Goal: Task Accomplishment & Management: Use online tool/utility

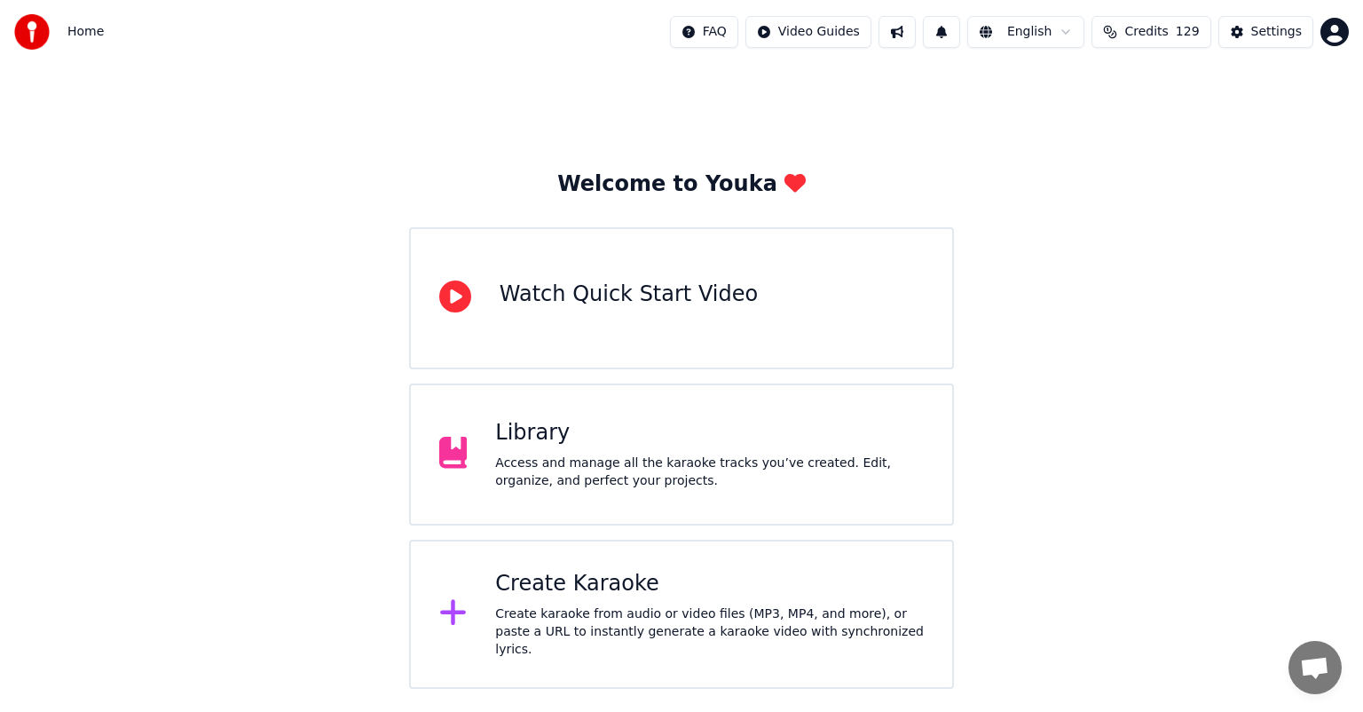
click at [736, 579] on div "Create Karaoke" at bounding box center [709, 584] width 429 height 28
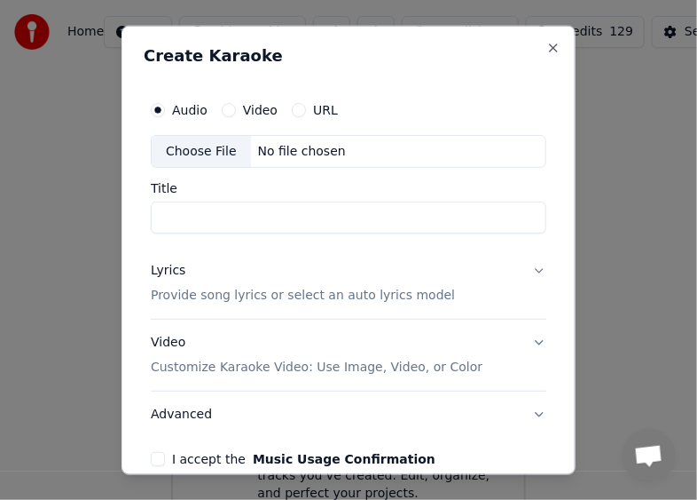
click at [174, 149] on div "Choose File" at bounding box center [201, 151] width 99 height 32
click at [326, 223] on input "*********" at bounding box center [349, 217] width 396 height 32
type input "*****"
click at [259, 294] on p "Provide song lyrics or select an auto lyrics model" at bounding box center [303, 296] width 304 height 18
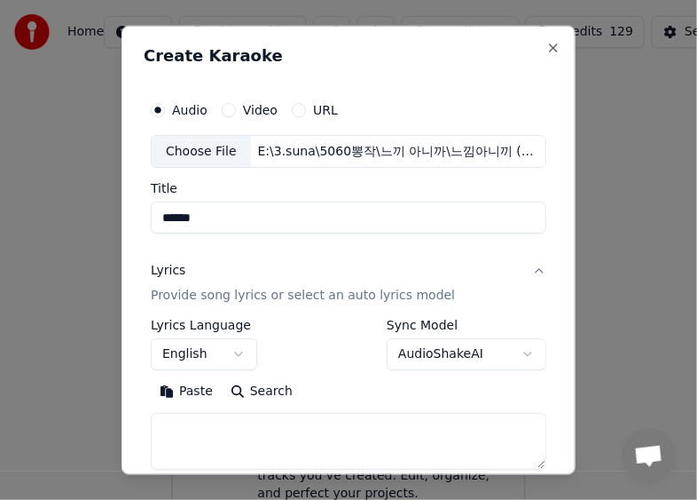
drag, startPoint x: 536, startPoint y: 226, endPoint x: 527, endPoint y: 230, distance: 9.6
click at [536, 226] on div "**********" at bounding box center [349, 361] width 410 height 554
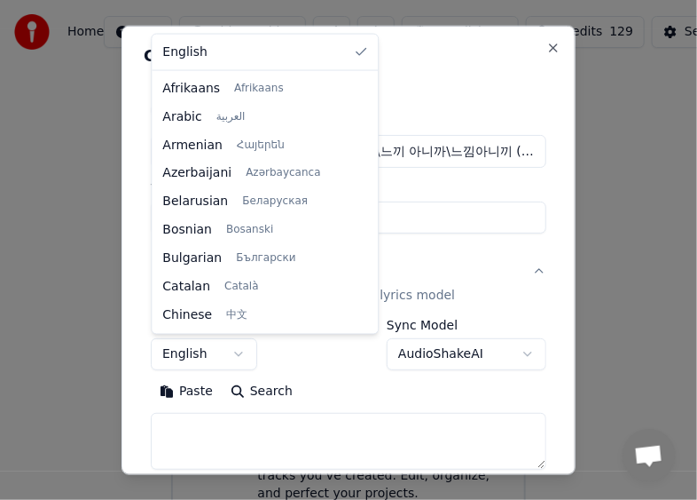
click at [225, 351] on body "**********" at bounding box center [348, 356] width 697 height 713
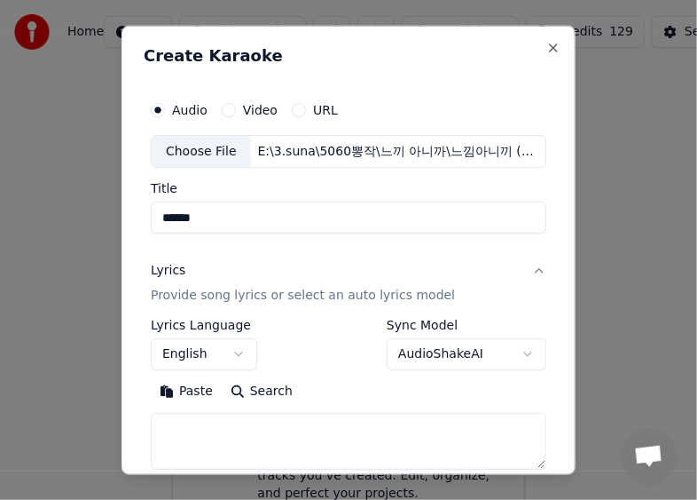
click at [466, 260] on body "**********" at bounding box center [348, 356] width 697 height 713
click at [411, 299] on p "Provide song lyrics or select an auto lyrics model" at bounding box center [303, 296] width 304 height 18
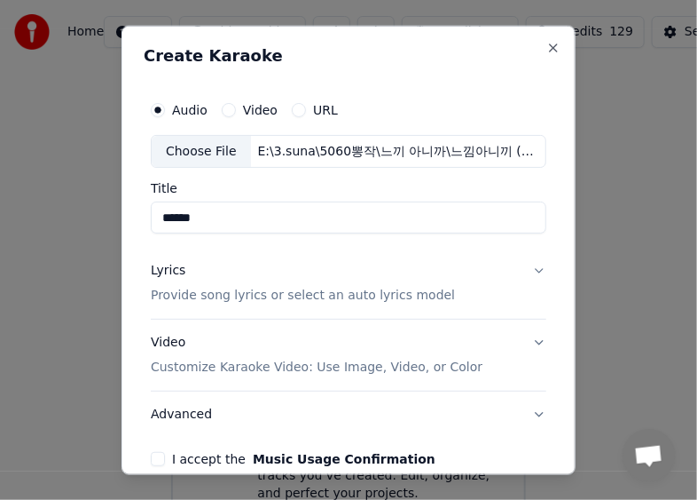
drag, startPoint x: 408, startPoint y: 298, endPoint x: 355, endPoint y: 315, distance: 55.8
click at [396, 298] on p "Provide song lyrics or select an auto lyrics model" at bounding box center [303, 296] width 304 height 18
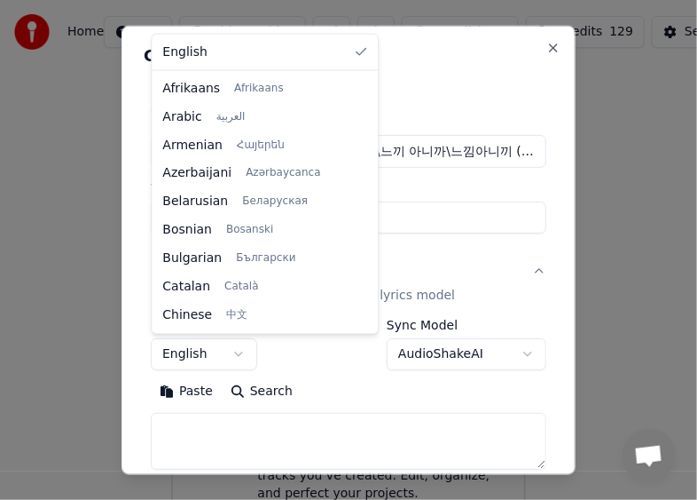
click at [245, 358] on body "**********" at bounding box center [348, 356] width 697 height 713
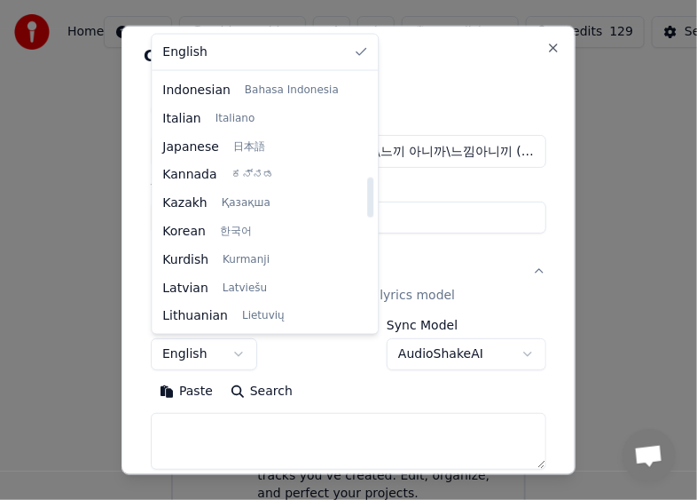
scroll to position [652, 0]
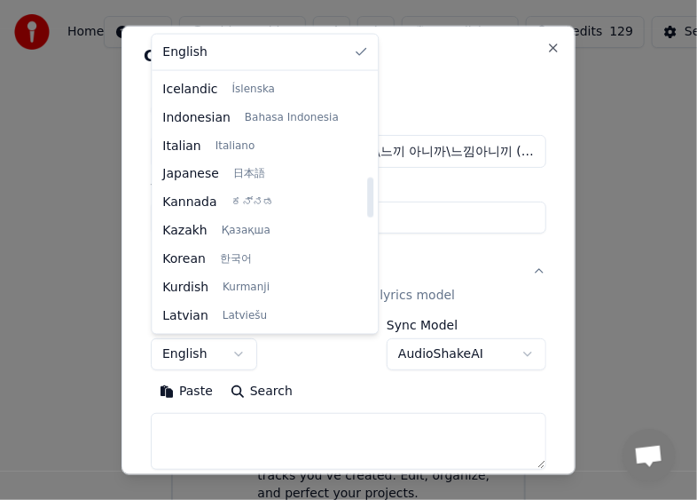
select select "**"
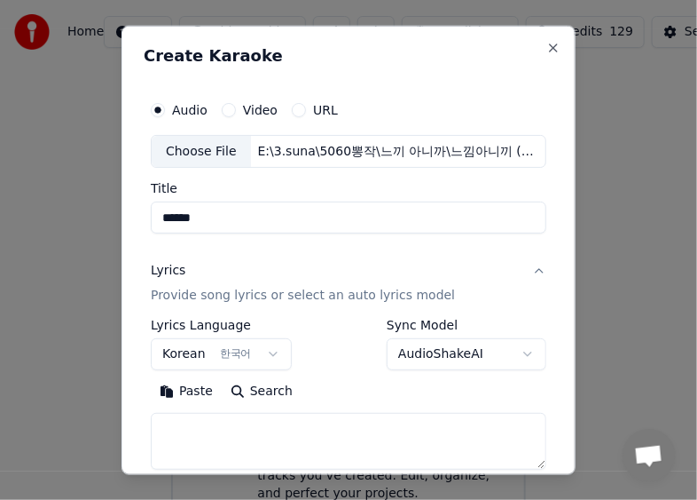
click at [444, 359] on body "**********" at bounding box center [348, 356] width 697 height 713
click at [276, 424] on textarea at bounding box center [349, 441] width 396 height 57
paste textarea "**********"
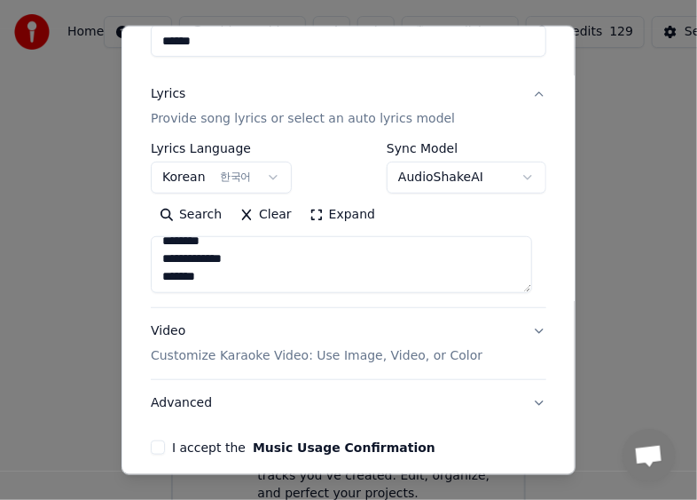
scroll to position [251, 0]
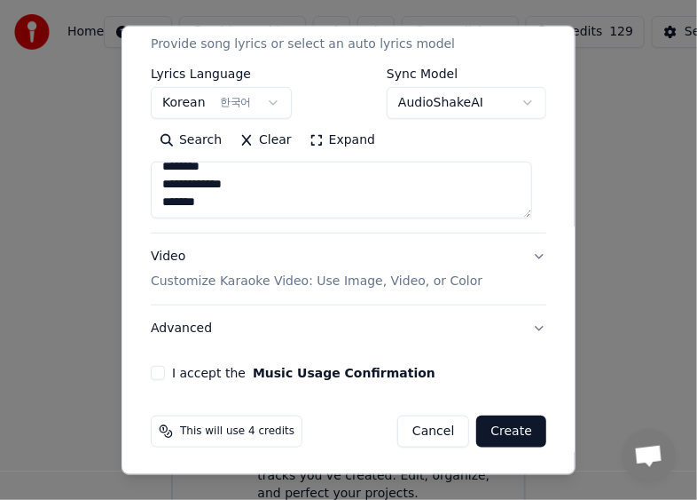
type textarea "**********"
click at [158, 369] on button "I accept the Music Usage Confirmation" at bounding box center [158, 373] width 14 height 14
click at [247, 280] on p "Customize Karaoke Video: Use Image, Video, or Color" at bounding box center [317, 281] width 332 height 18
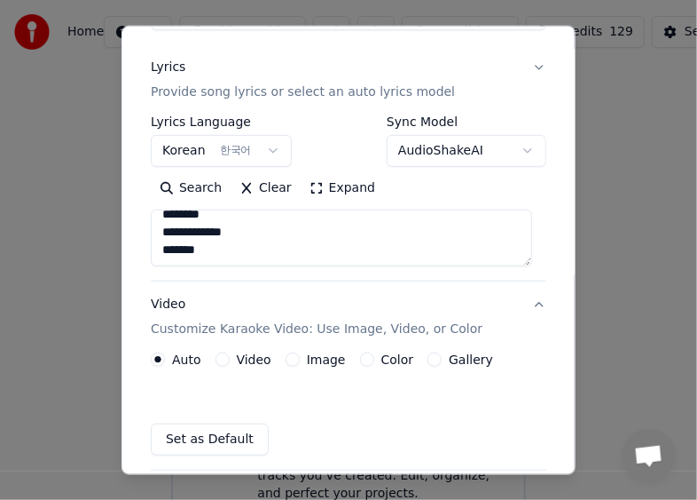
scroll to position [203, 0]
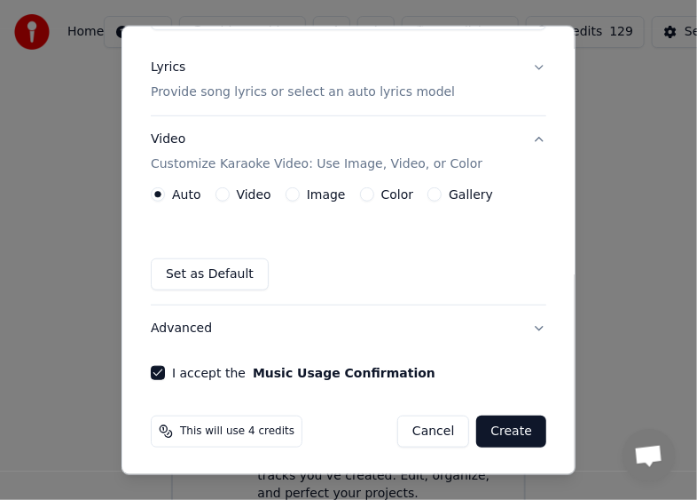
click at [428, 192] on button "Gallery" at bounding box center [435, 194] width 14 height 14
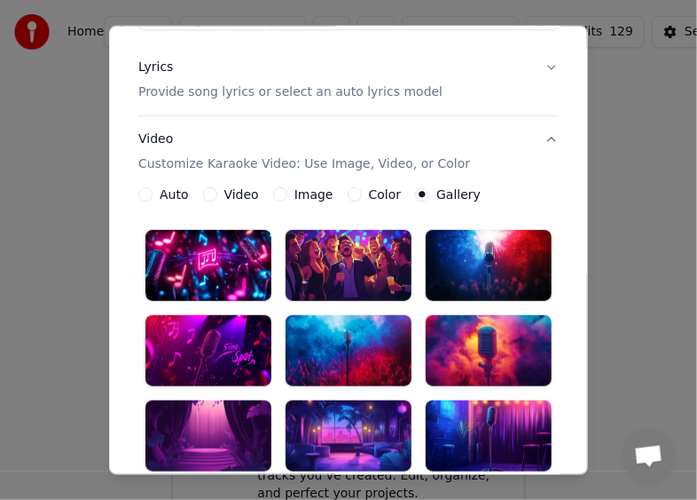
scroll to position [381, 0]
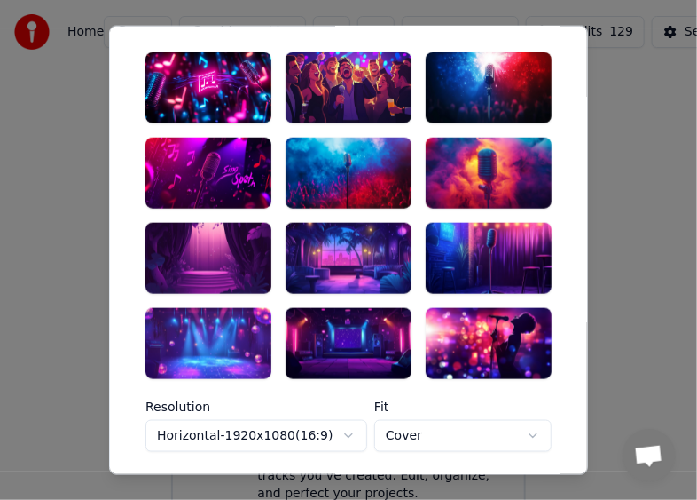
click at [190, 351] on div at bounding box center [209, 343] width 126 height 71
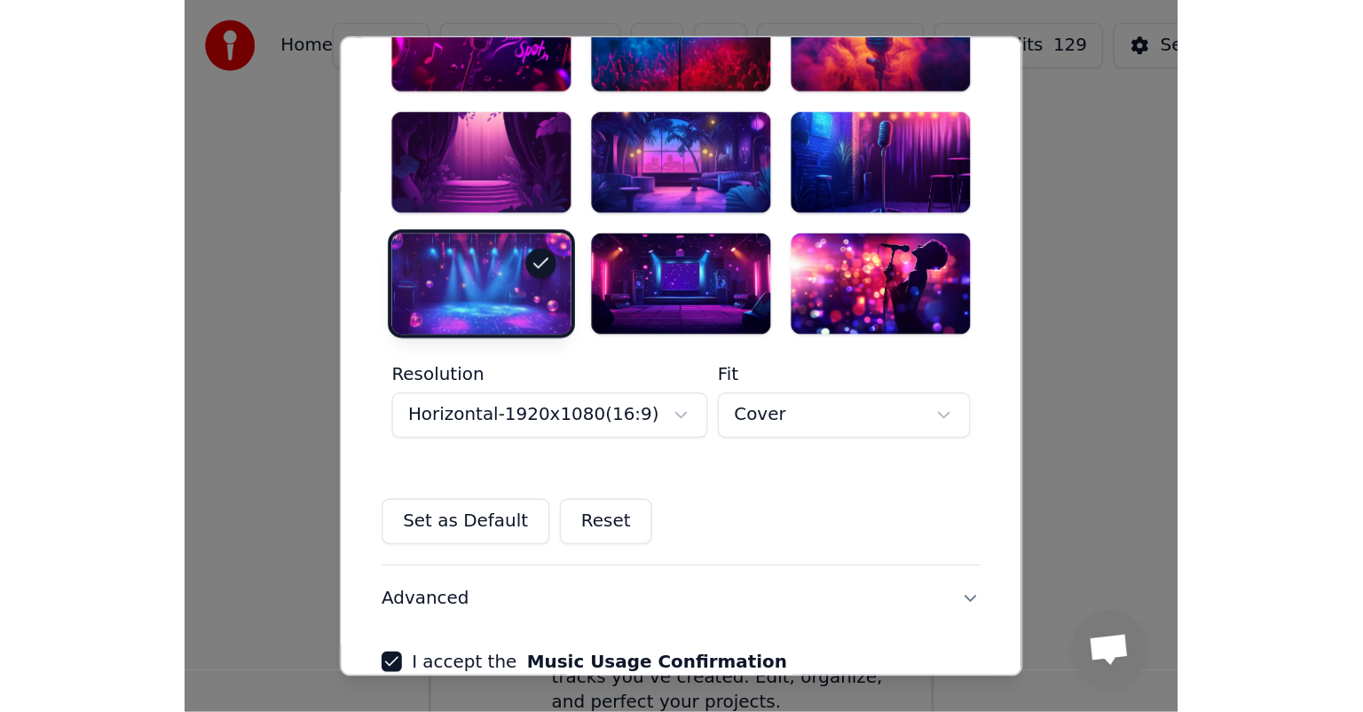
scroll to position [617, 0]
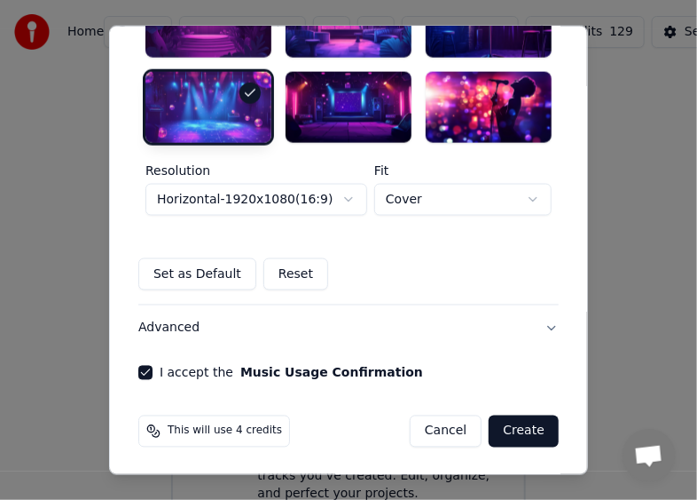
click at [512, 431] on button "Create" at bounding box center [524, 431] width 70 height 32
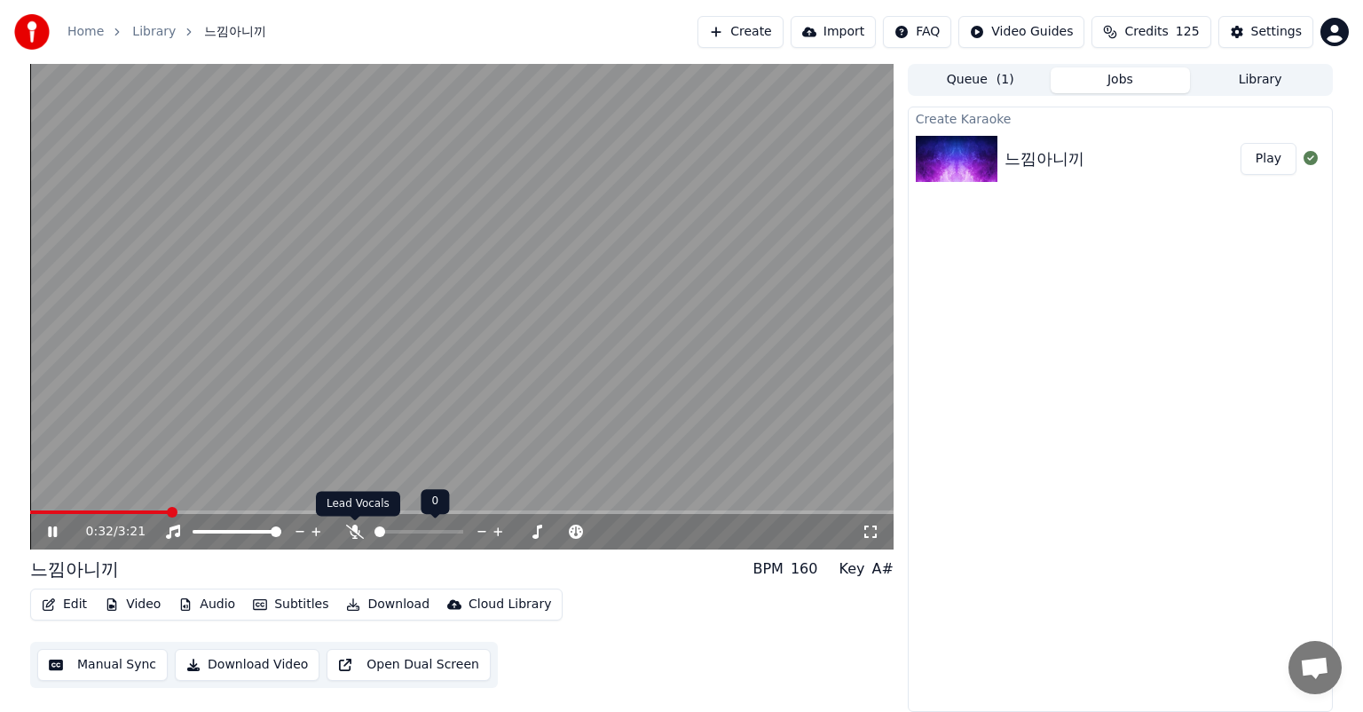
click at [359, 529] on icon at bounding box center [355, 531] width 18 height 14
click at [391, 532] on icon at bounding box center [394, 531] width 18 height 14
click at [497, 530] on span at bounding box center [457, 532] width 89 height 4
click at [456, 529] on div at bounding box center [474, 532] width 143 height 18
click at [458, 532] on span at bounding box center [435, 532] width 44 height 4
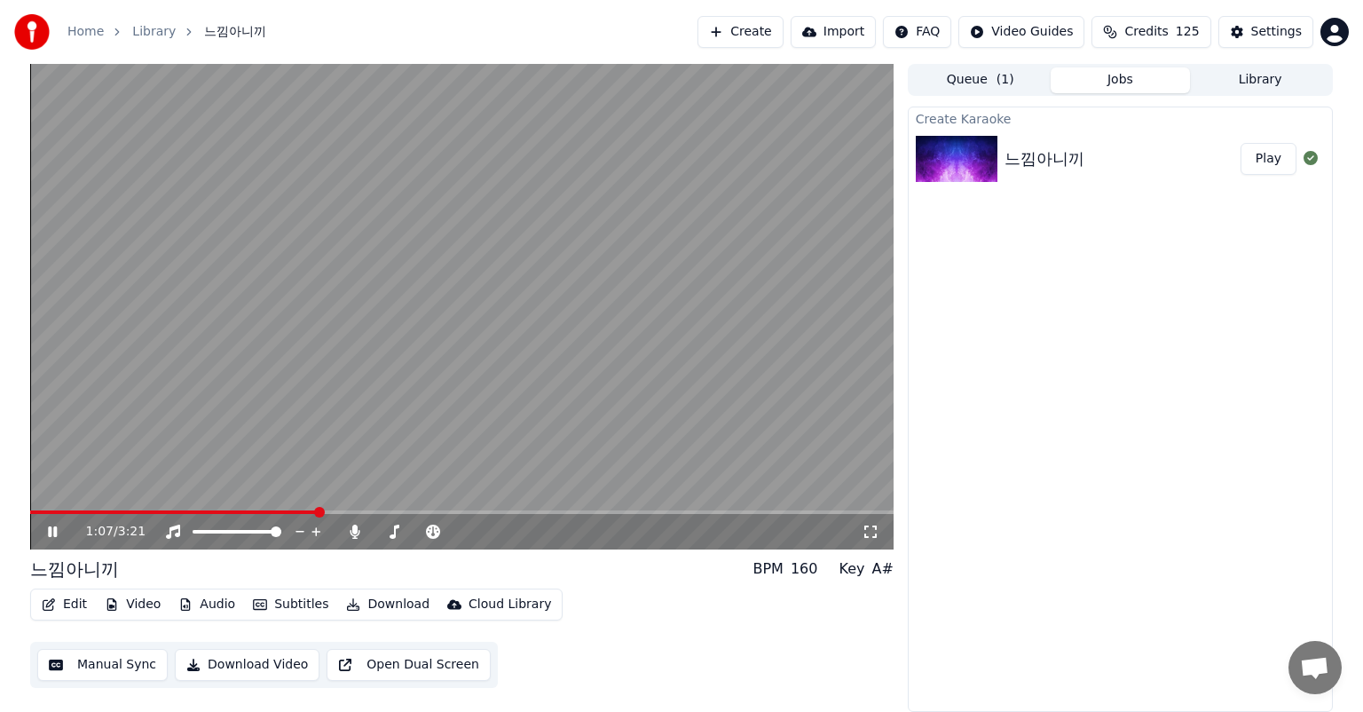
click at [64, 527] on icon at bounding box center [65, 531] width 42 height 14
click at [36, 505] on video at bounding box center [461, 306] width 863 height 485
click at [42, 510] on span at bounding box center [36, 512] width 12 height 4
click at [51, 532] on icon at bounding box center [65, 531] width 42 height 14
click at [784, 30] on button "Create" at bounding box center [740, 32] width 86 height 32
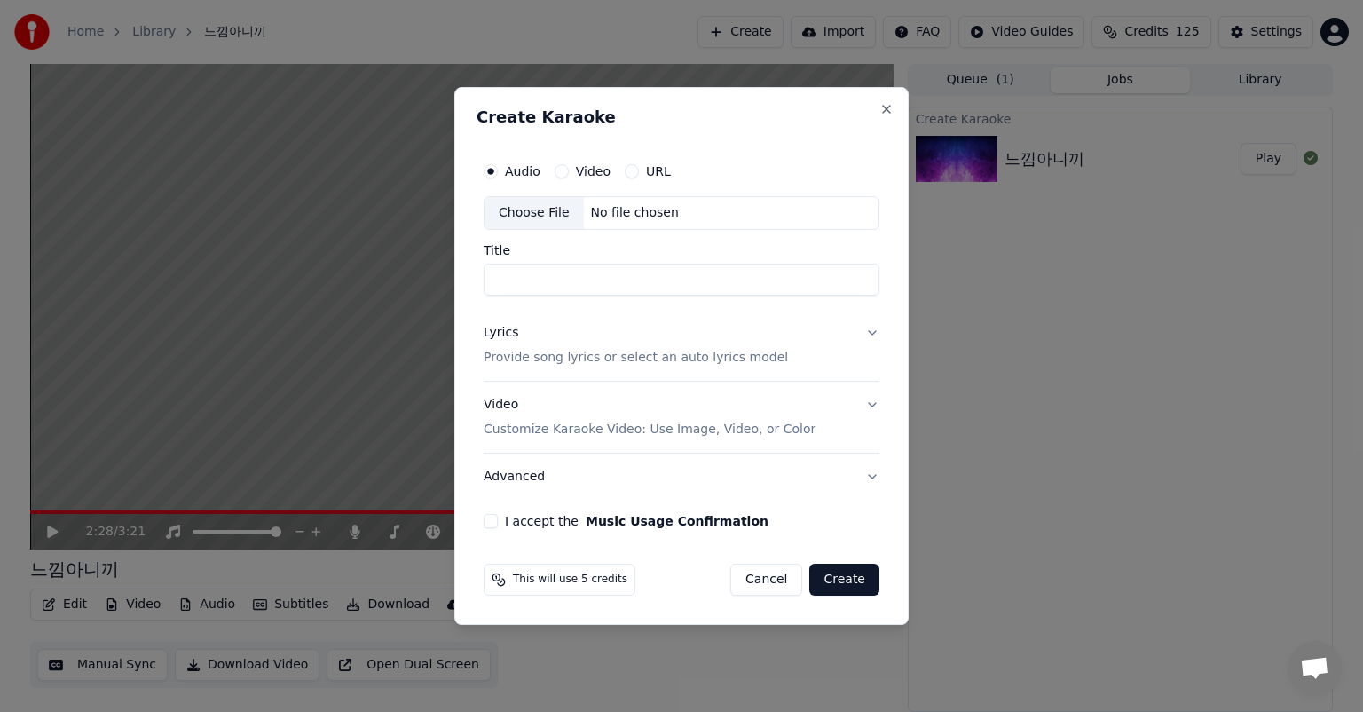
click at [615, 362] on p "Provide song lyrics or select an auto lyrics model" at bounding box center [636, 358] width 304 height 18
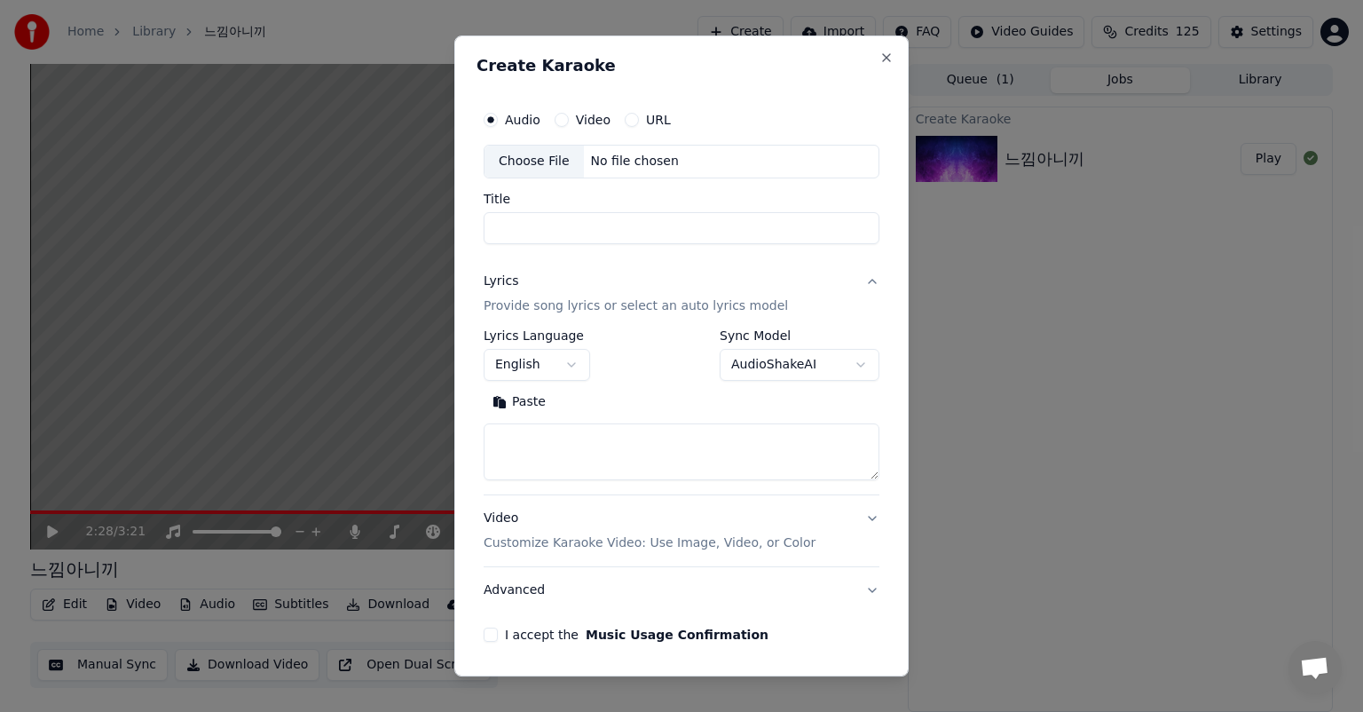
click at [577, 457] on textarea at bounding box center [682, 451] width 396 height 57
paste textarea "**********"
type textarea "**********"
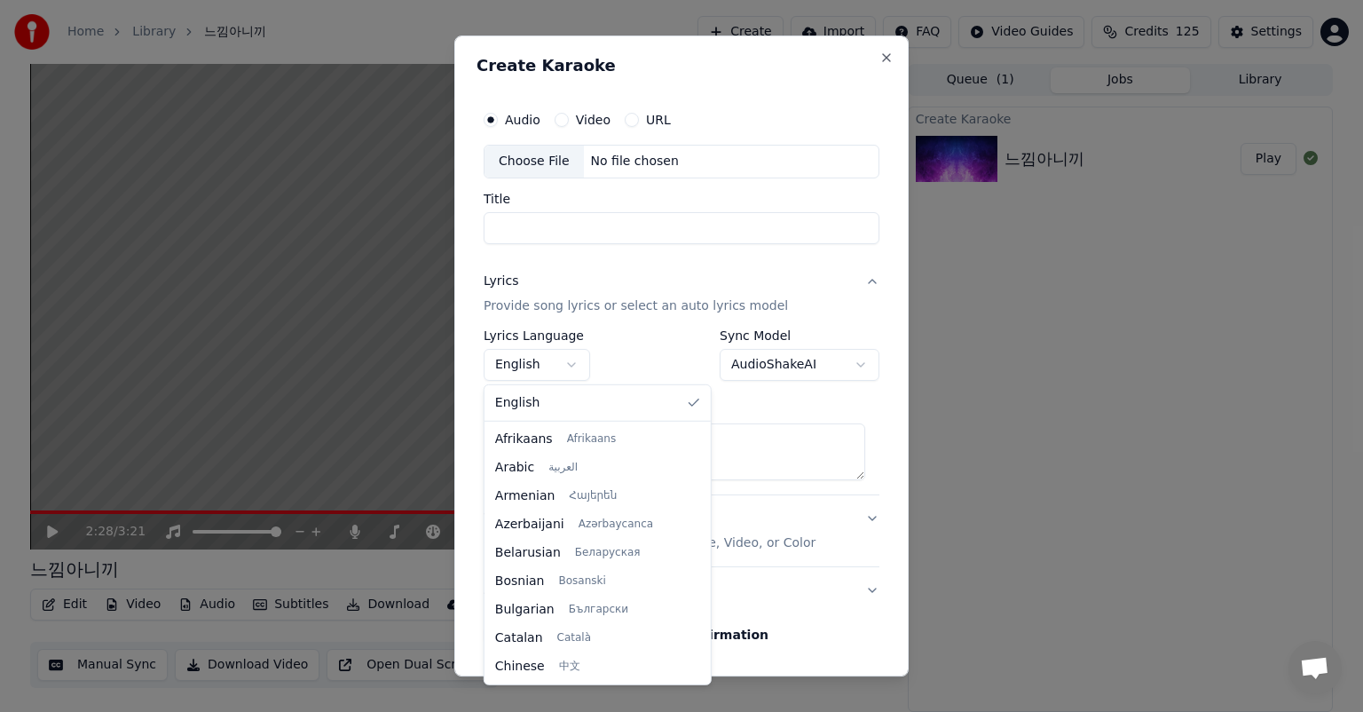
click at [568, 363] on body "**********" at bounding box center [681, 356] width 1363 height 712
select select "**"
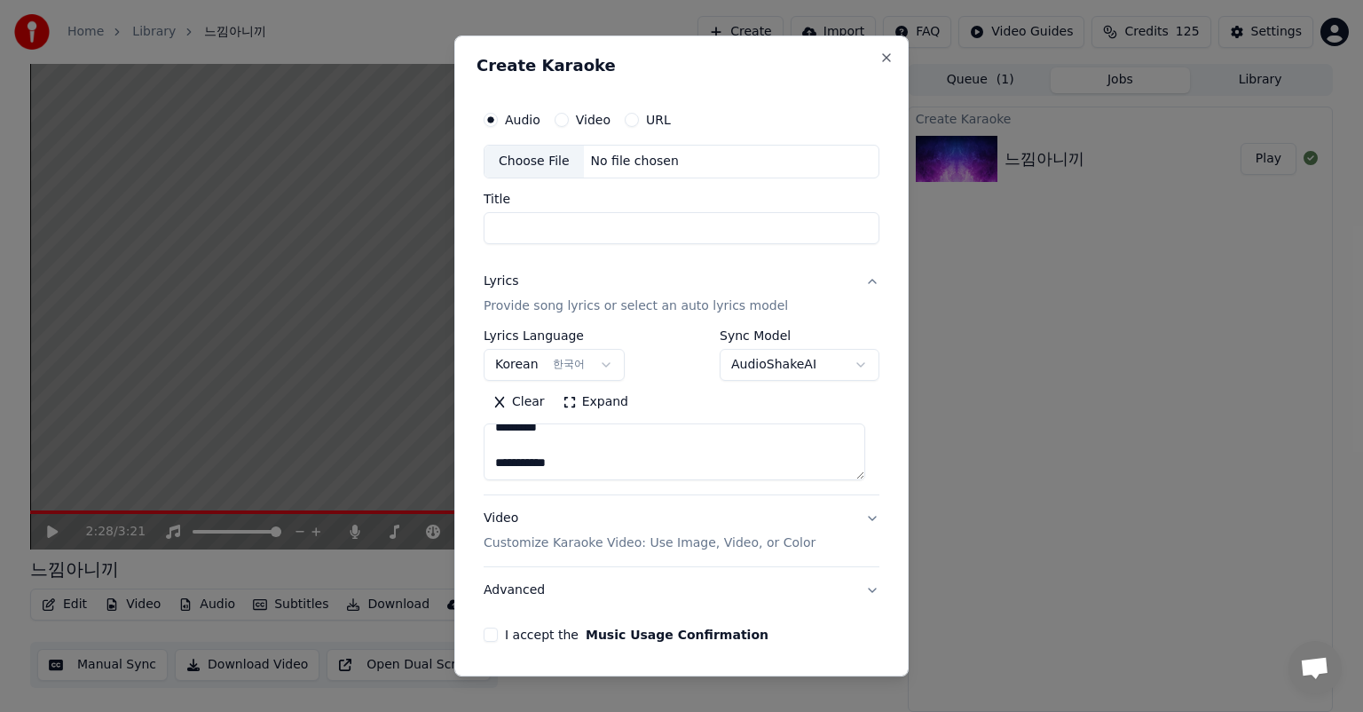
click at [799, 402] on div "Clear Expand" at bounding box center [682, 402] width 396 height 28
click at [522, 162] on div "Choose File" at bounding box center [533, 162] width 99 height 32
type input "*******"
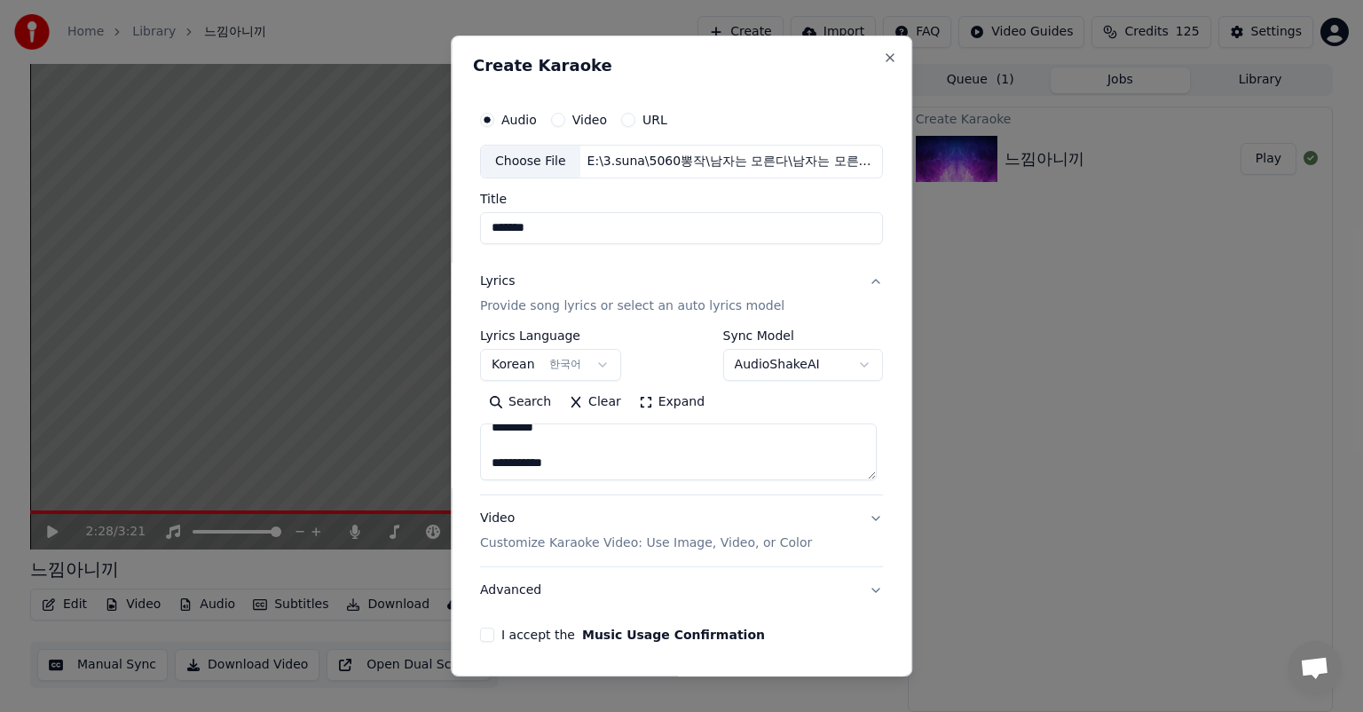
click at [645, 539] on p "Customize Karaoke Video: Use Image, Video, or Color" at bounding box center [646, 543] width 332 height 18
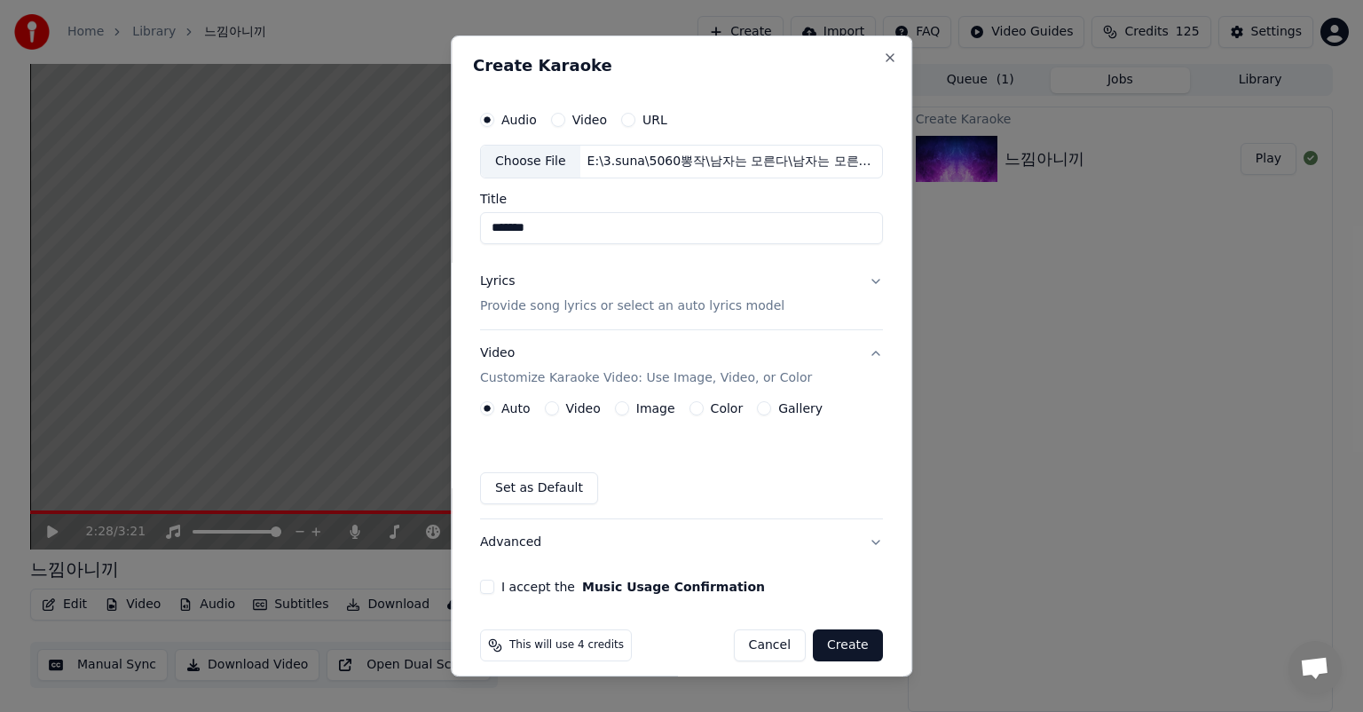
click at [757, 411] on div "Gallery" at bounding box center [790, 408] width 66 height 14
click at [757, 406] on button "Gallery" at bounding box center [764, 408] width 14 height 14
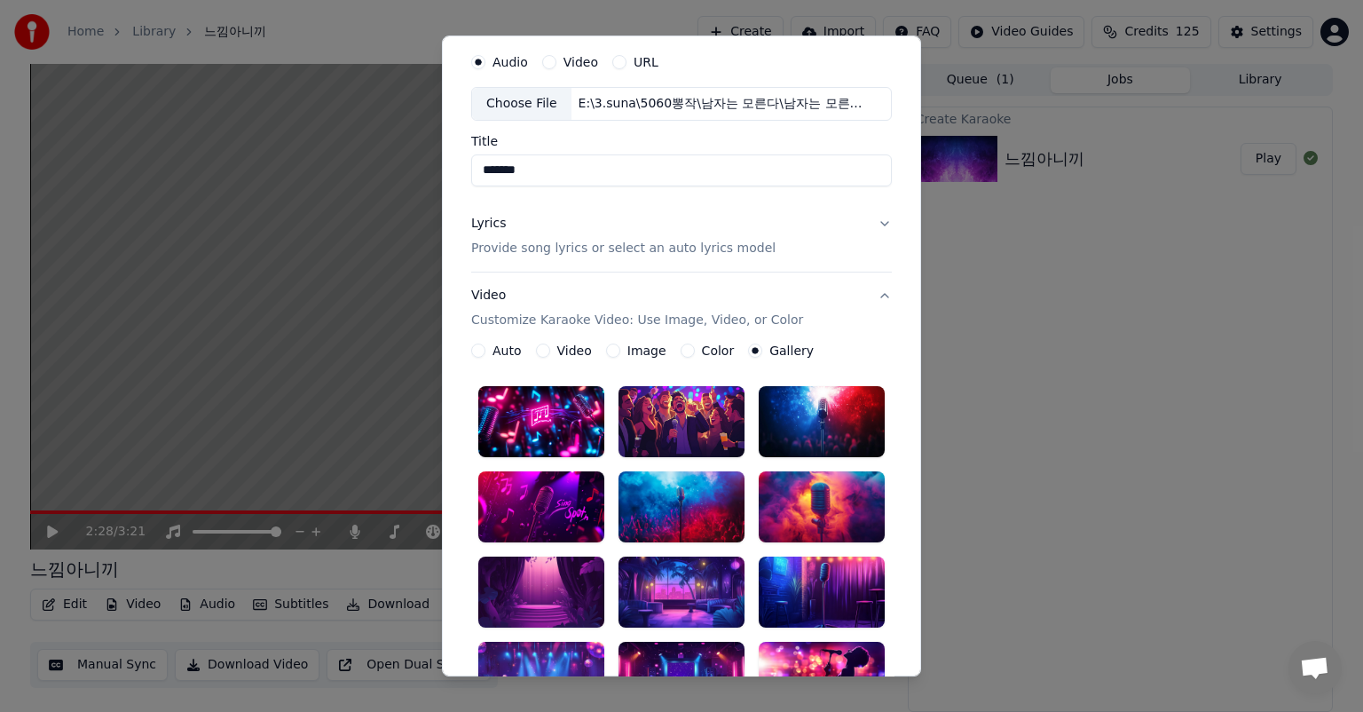
scroll to position [89, 0]
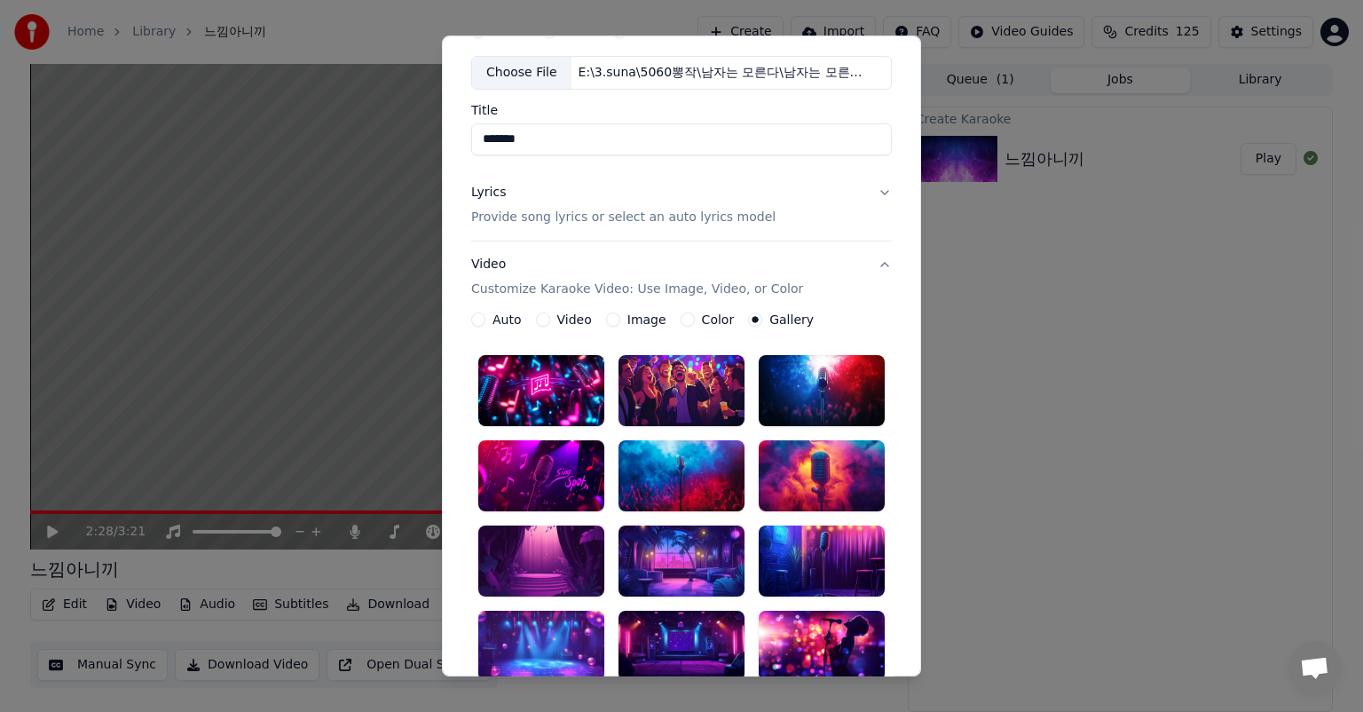
click at [515, 465] on div at bounding box center [541, 475] width 126 height 71
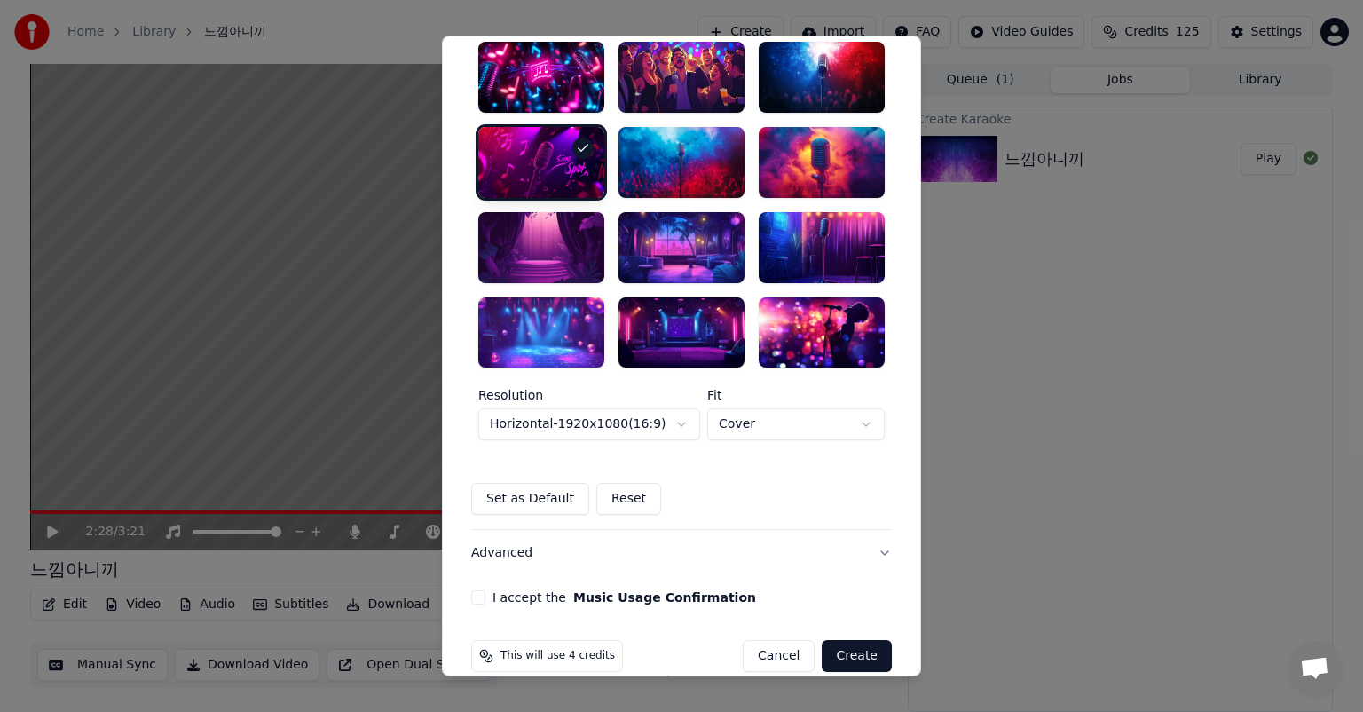
scroll to position [426, 0]
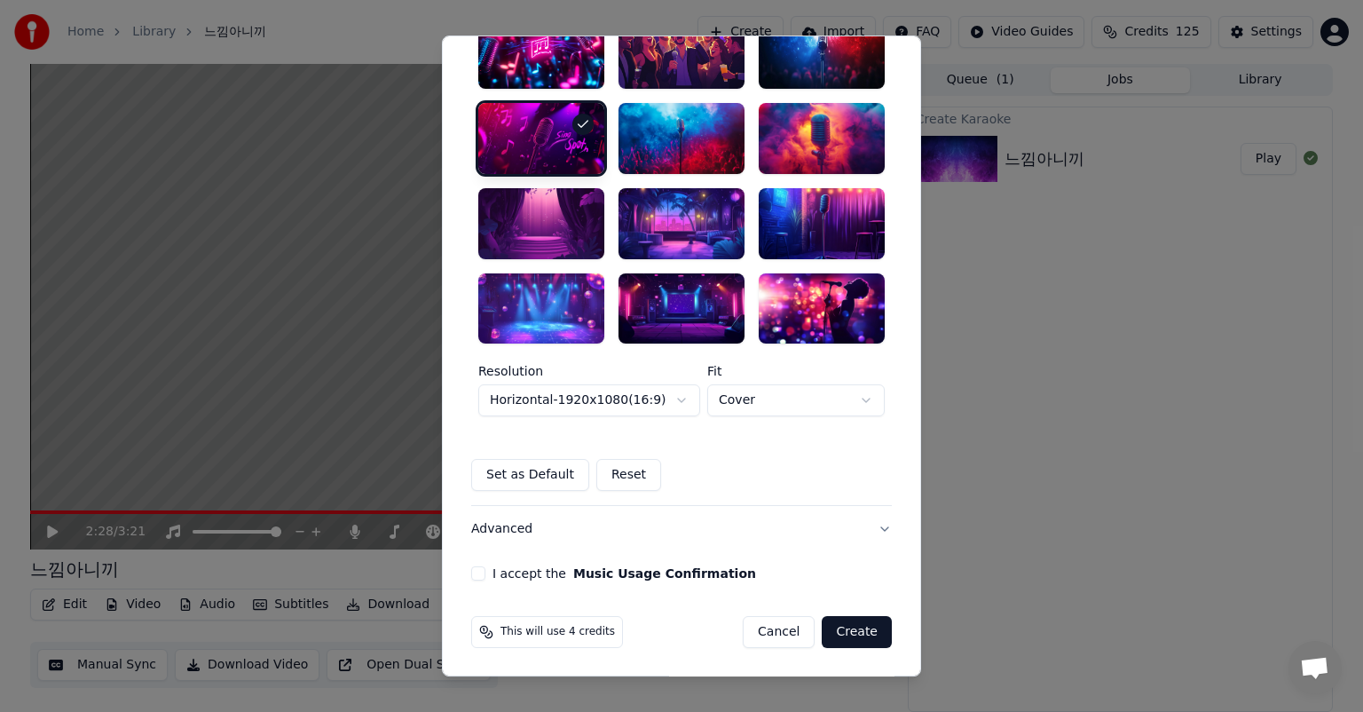
click at [471, 574] on button "I accept the Music Usage Confirmation" at bounding box center [478, 574] width 14 height 14
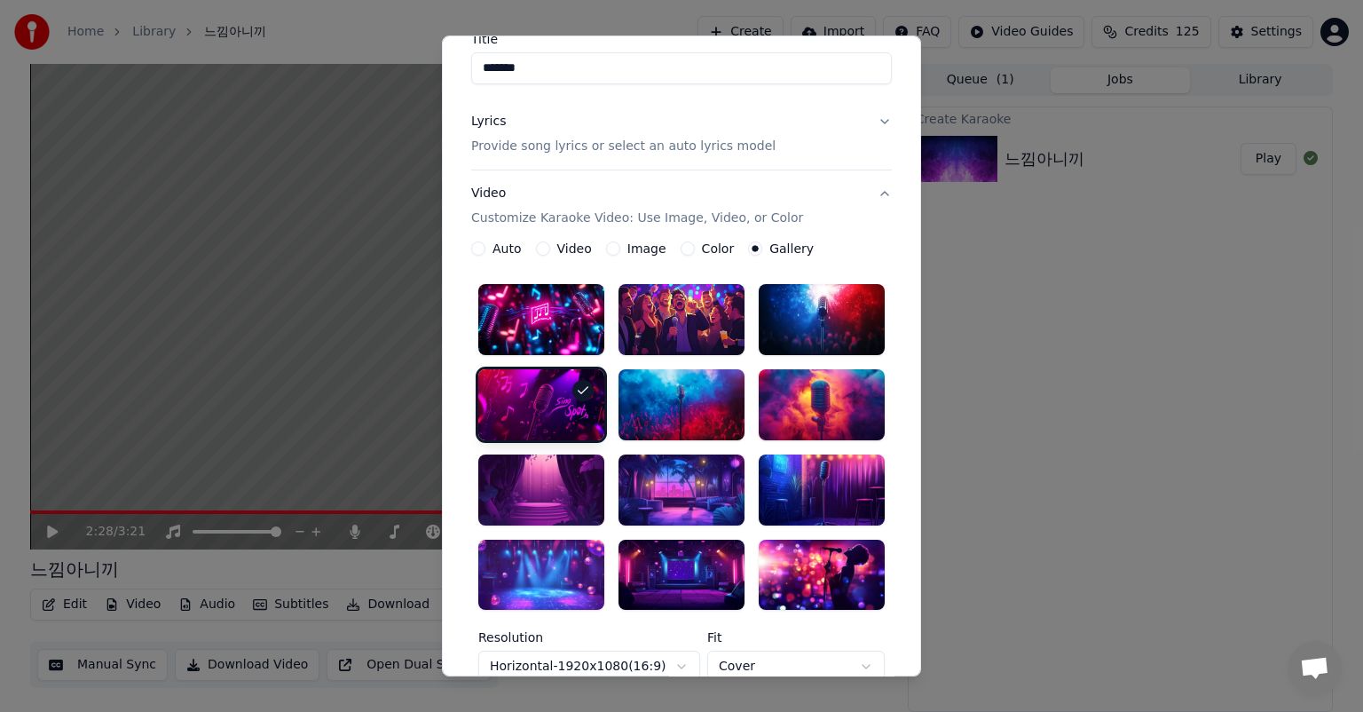
scroll to position [0, 0]
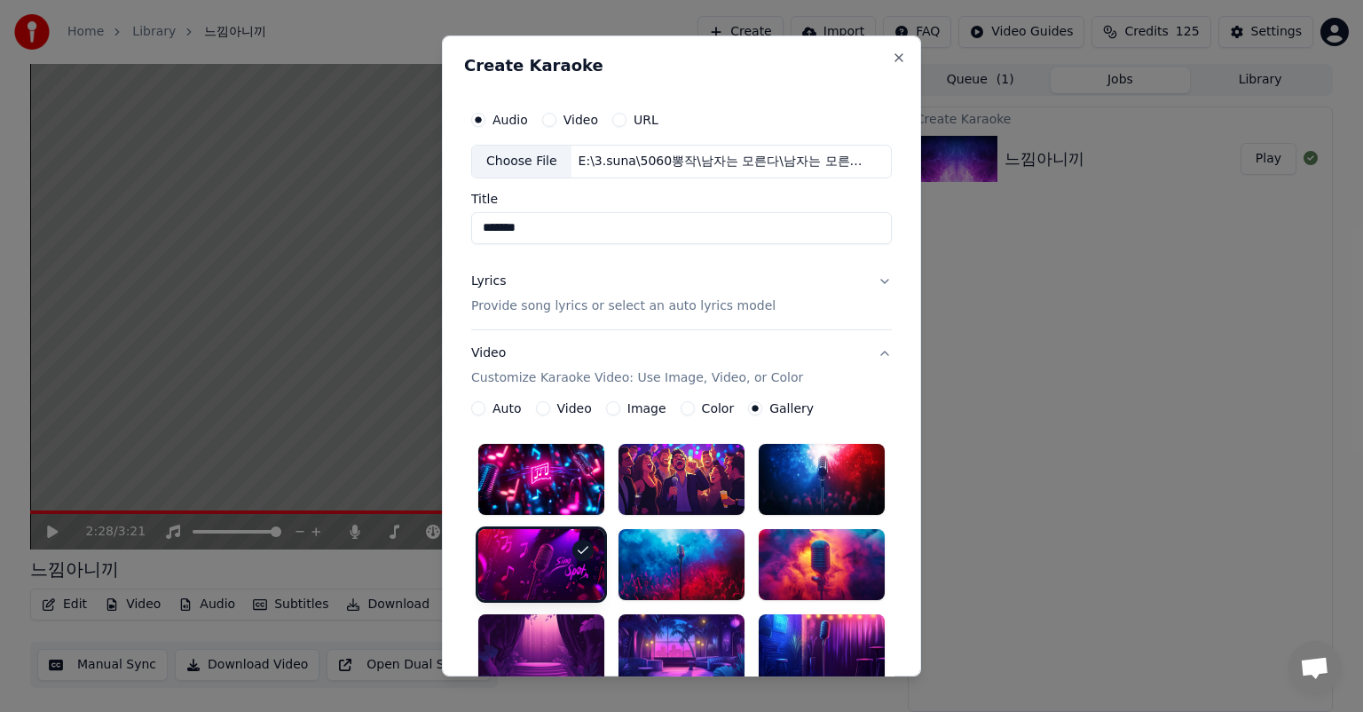
click at [722, 305] on p "Provide song lyrics or select an auto lyrics model" at bounding box center [623, 306] width 304 height 18
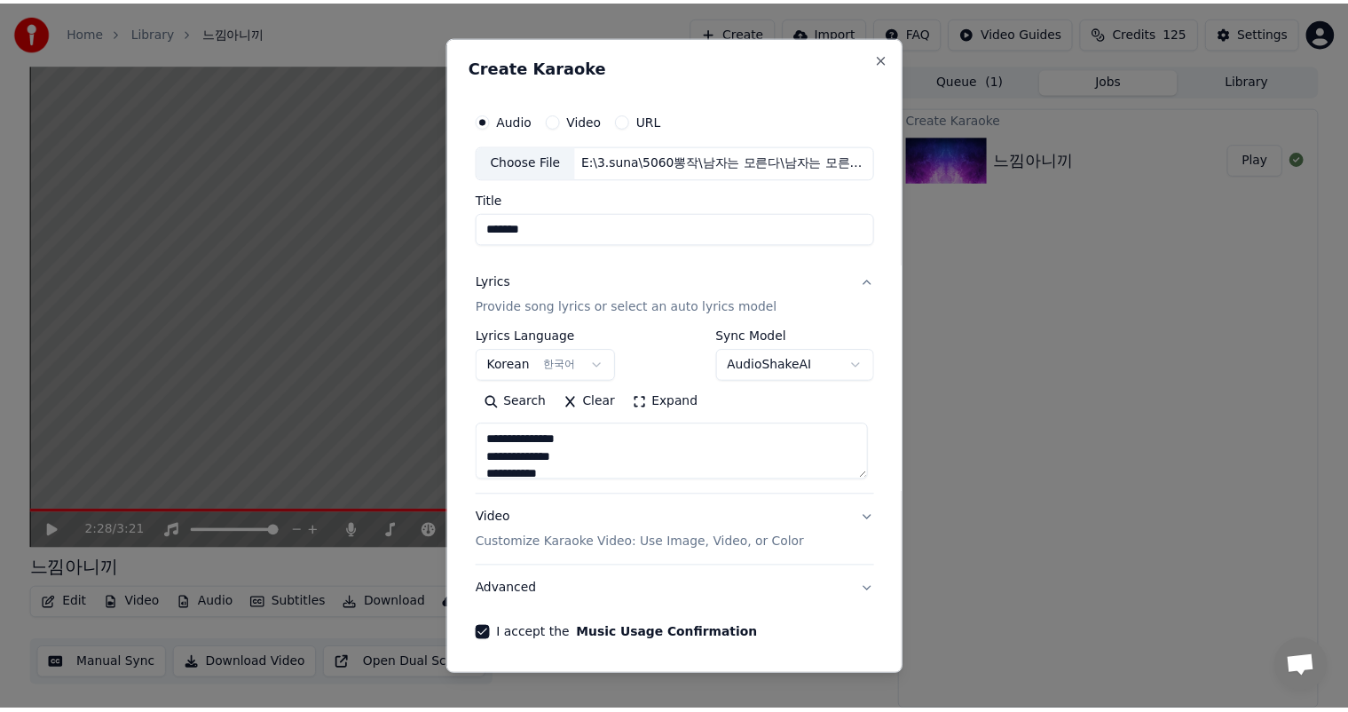
scroll to position [60, 0]
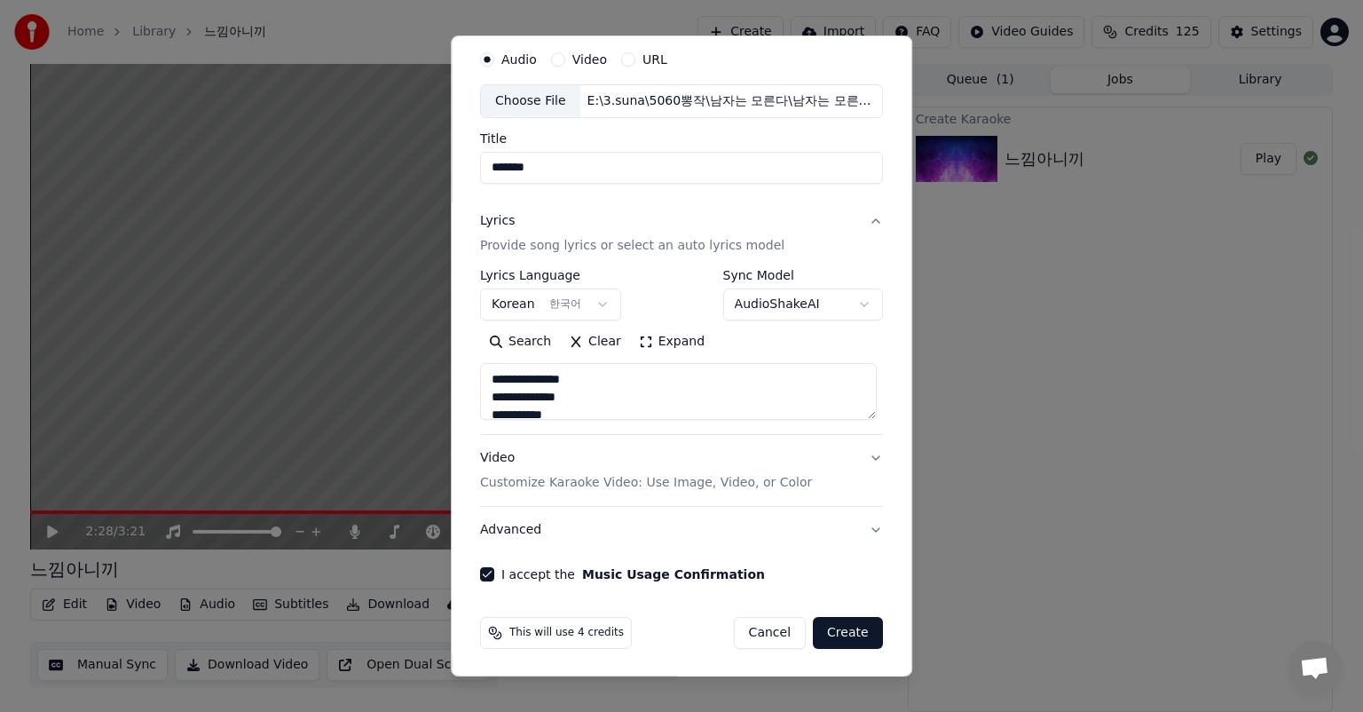
click at [848, 634] on button "Create" at bounding box center [848, 633] width 70 height 32
select select
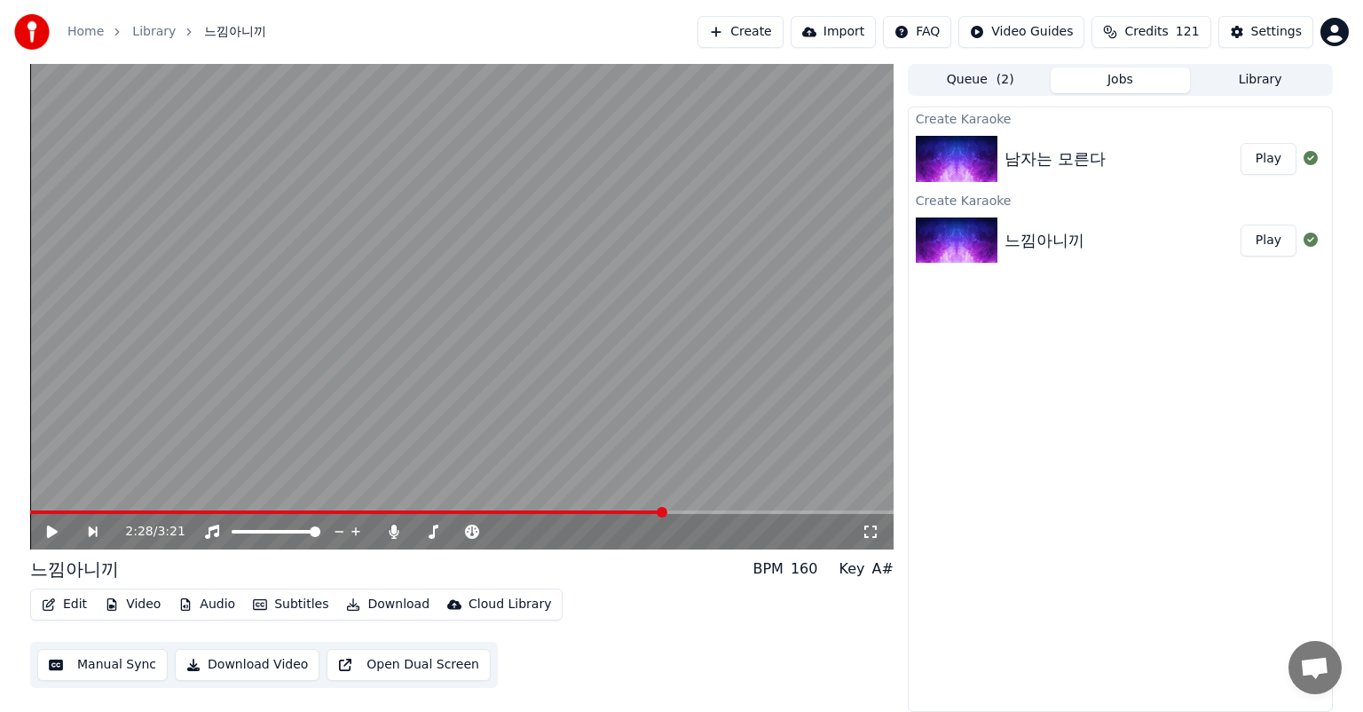
click at [1276, 160] on button "Play" at bounding box center [1268, 159] width 56 height 32
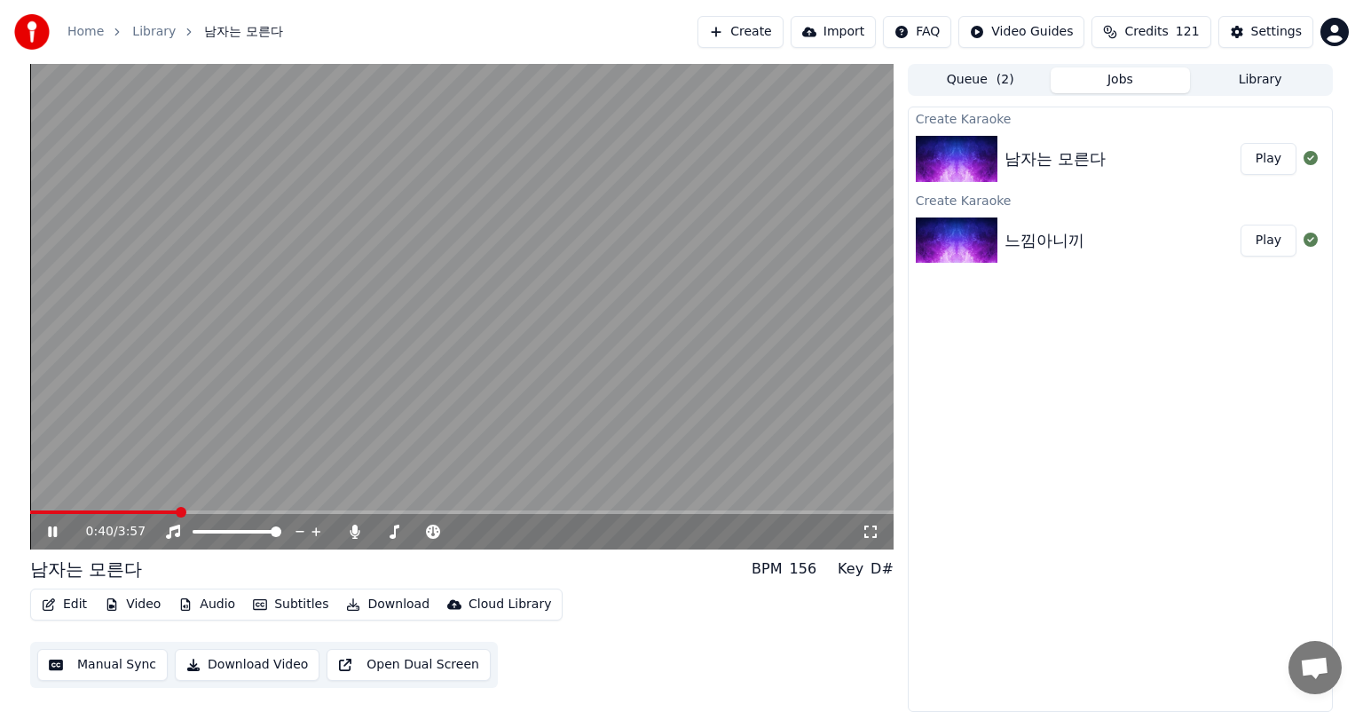
click at [38, 507] on video at bounding box center [461, 306] width 863 height 485
click at [40, 509] on video at bounding box center [461, 306] width 863 height 485
click at [34, 507] on span at bounding box center [39, 512] width 11 height 11
click at [248, 532] on span at bounding box center [247, 531] width 11 height 11
click at [266, 530] on span at bounding box center [237, 532] width 89 height 4
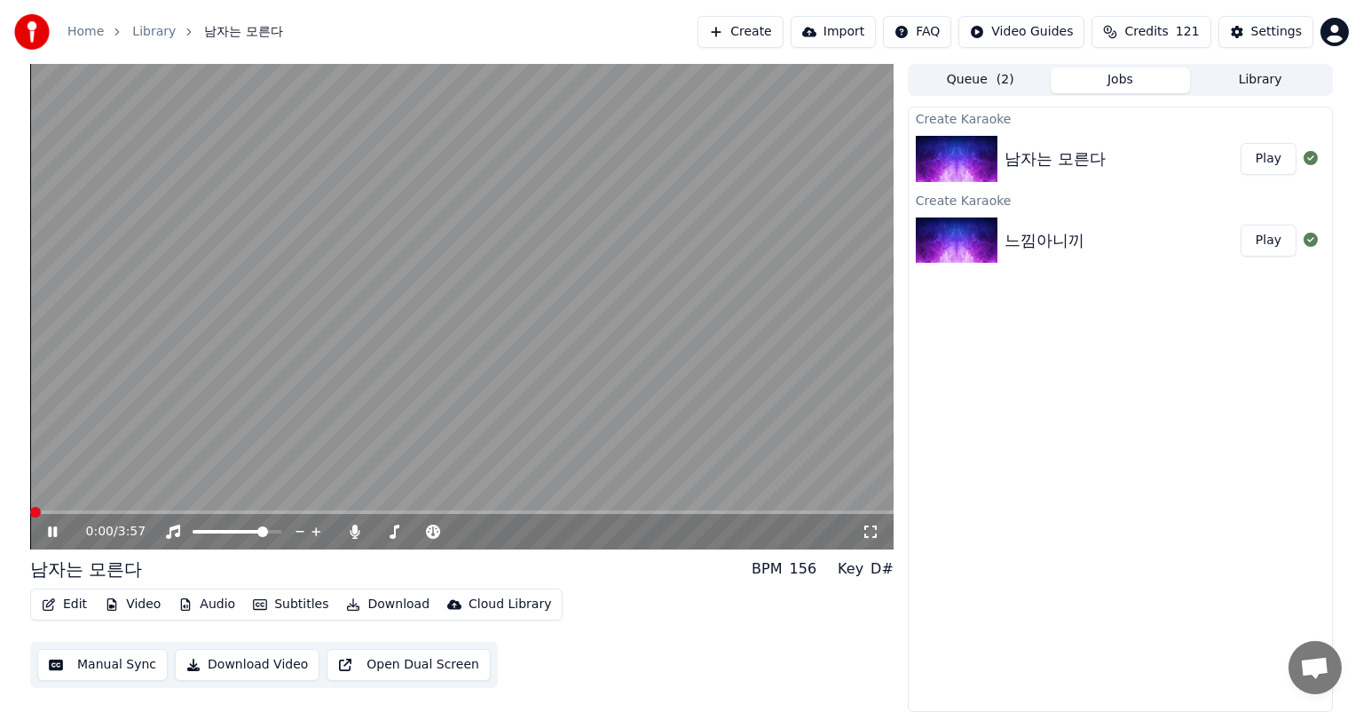
click at [30, 510] on span at bounding box center [35, 512] width 11 height 11
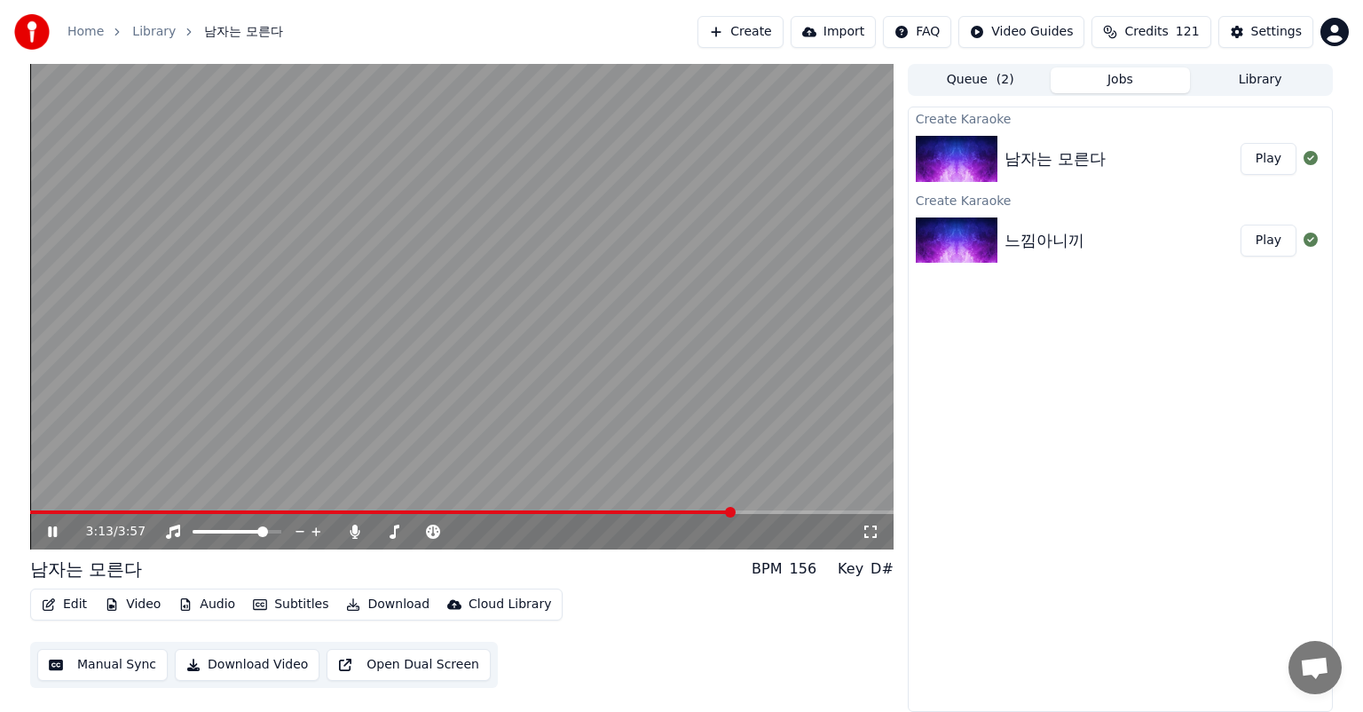
click at [137, 664] on button "Manual Sync" at bounding box center [102, 665] width 130 height 32
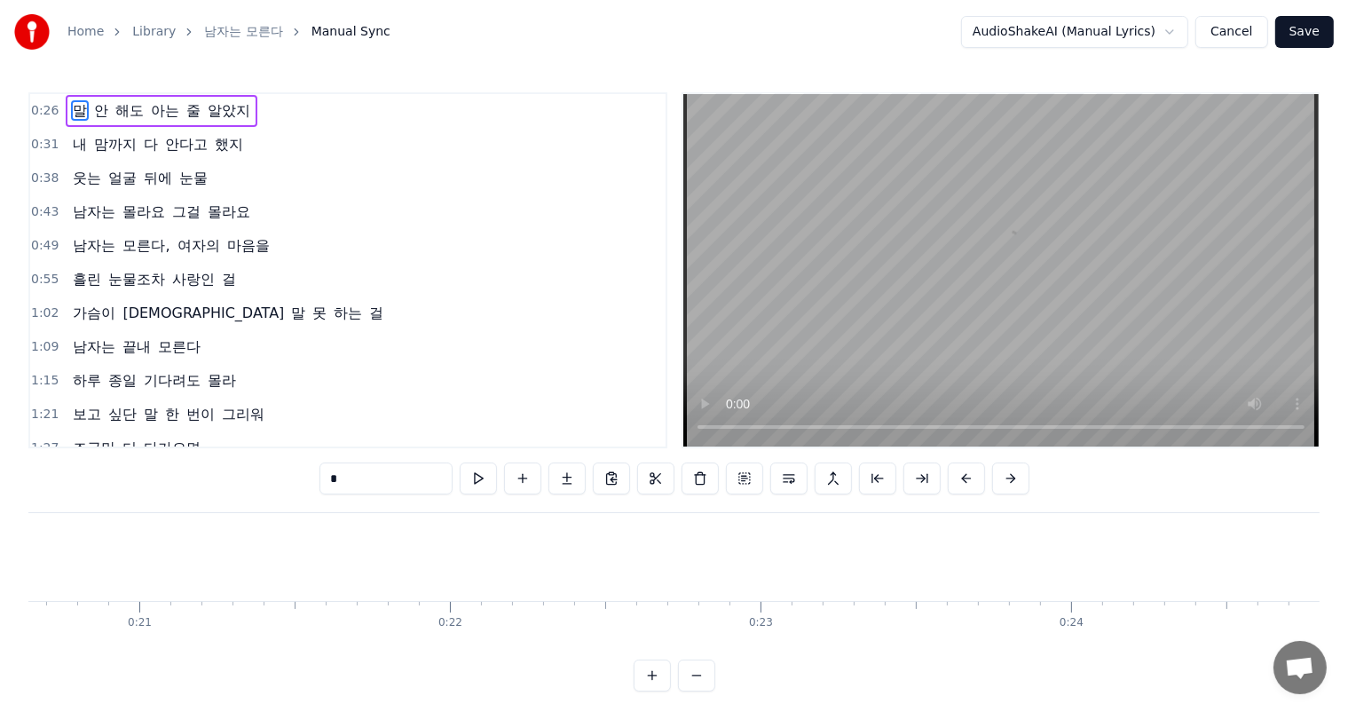
scroll to position [0, 7997]
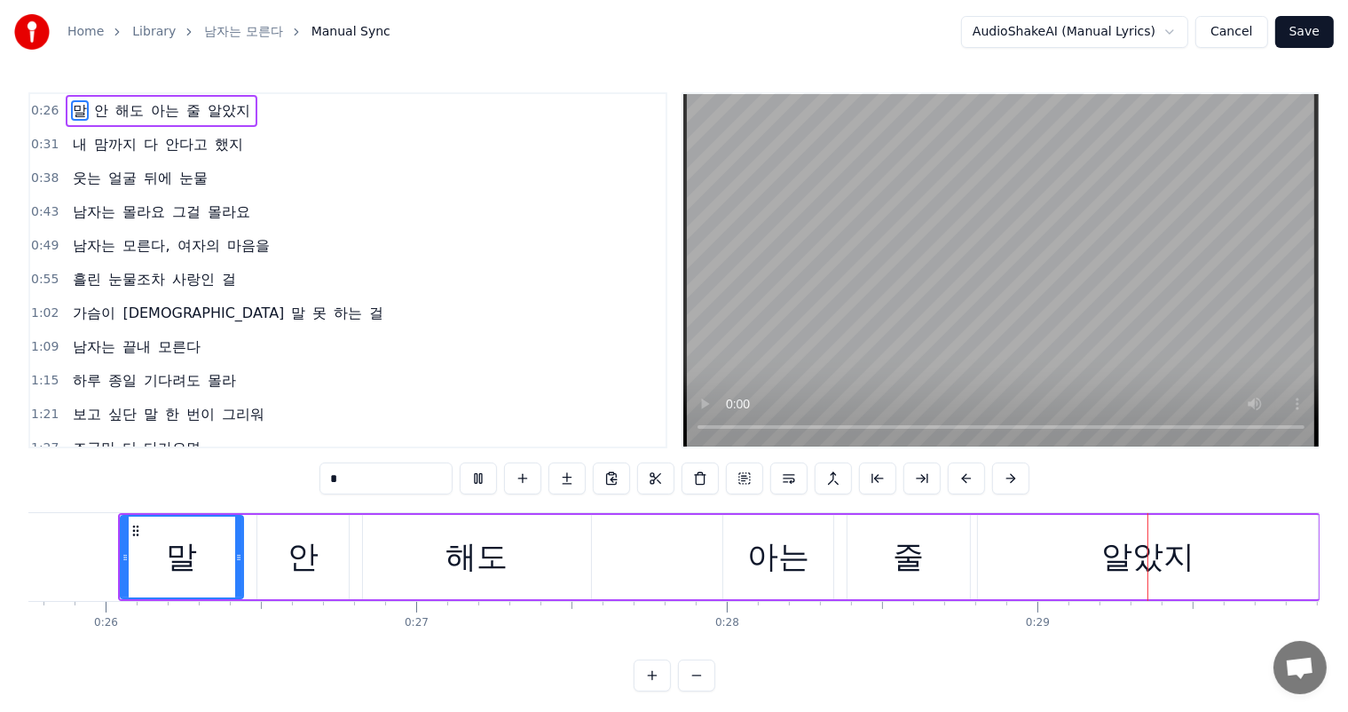
click at [159, 244] on span "모른다," at bounding box center [146, 245] width 51 height 20
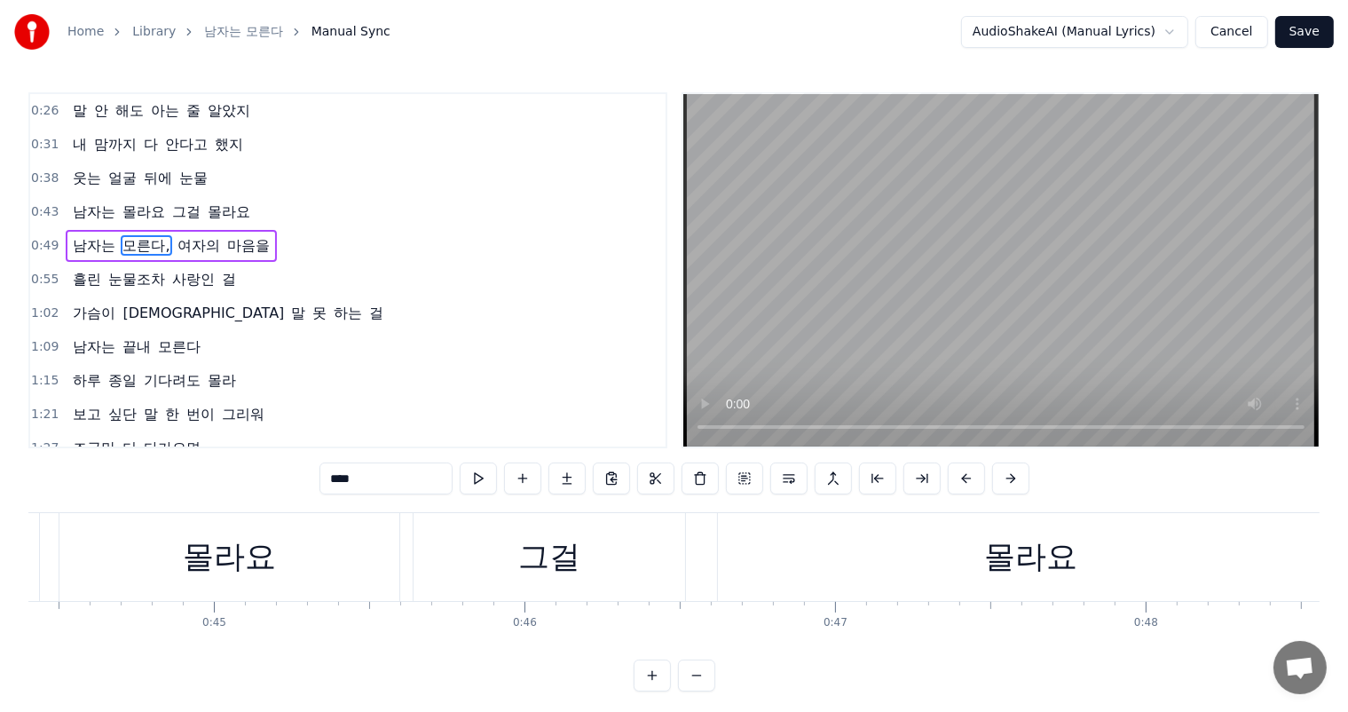
scroll to position [0, 15526]
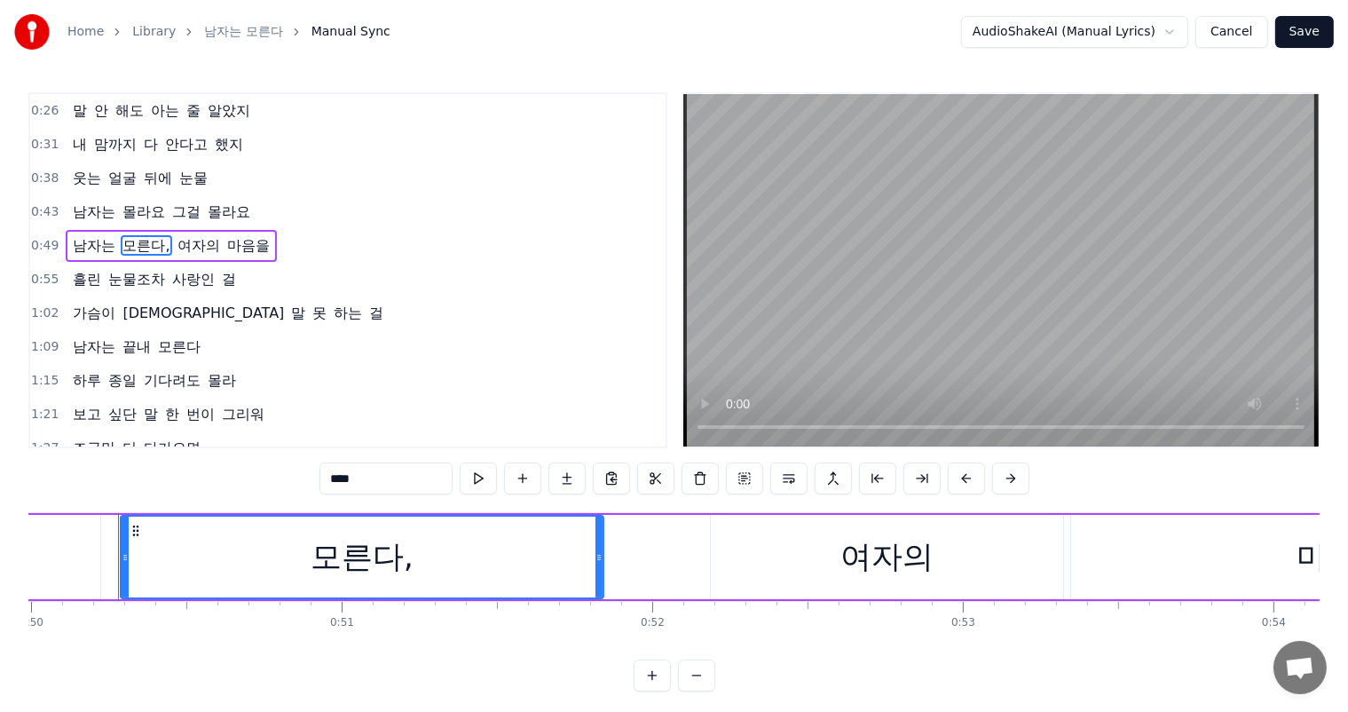
click at [412, 566] on div "모른다," at bounding box center [362, 556] width 481 height 81
click at [390, 486] on input "****" at bounding box center [385, 478] width 133 height 32
type input "***"
click at [423, 311] on div "1:02 가슴이 아파도 말 못 하는 걸" at bounding box center [347, 313] width 635 height 34
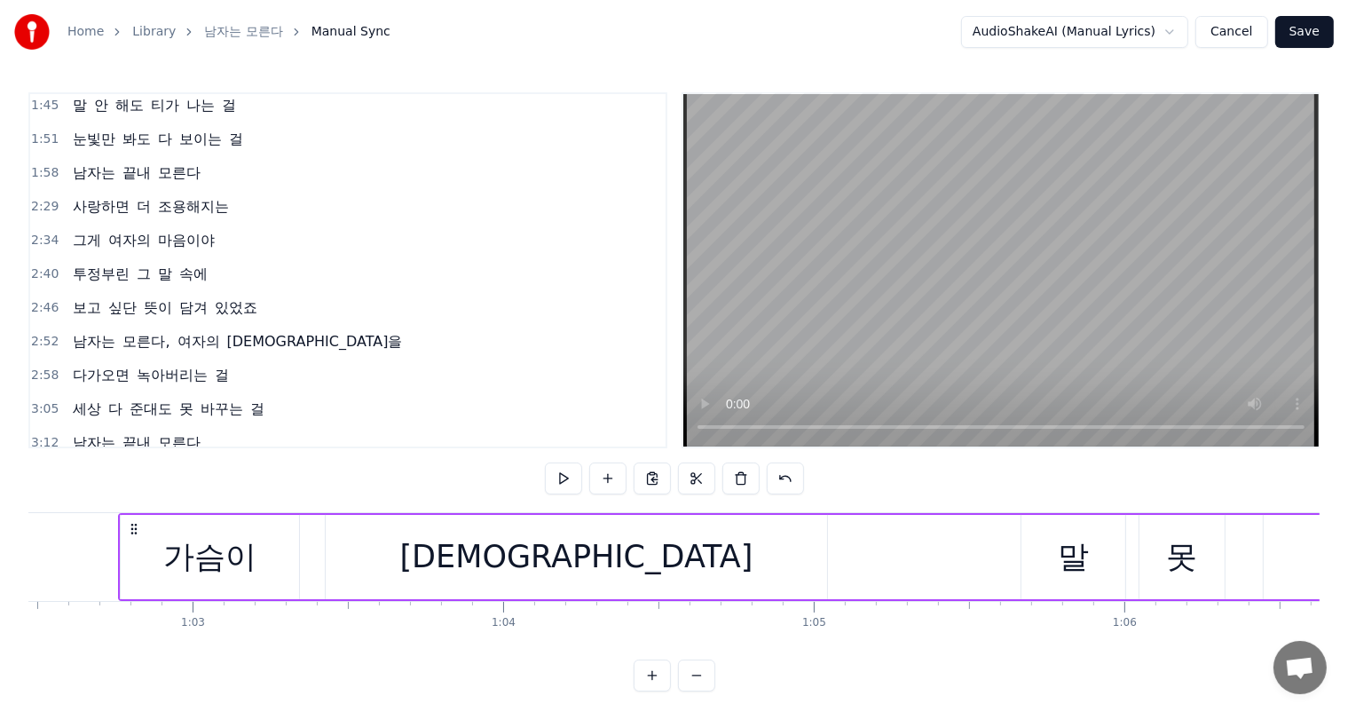
scroll to position [594, 0]
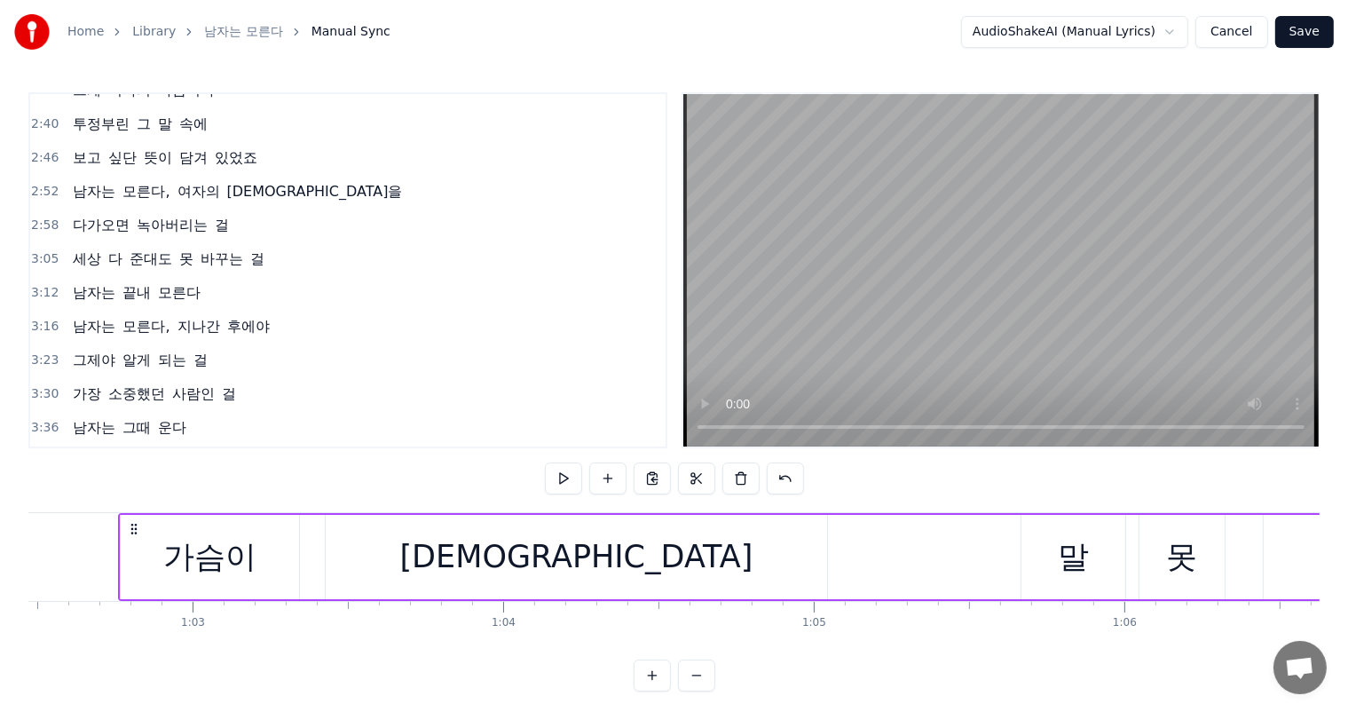
click at [225, 181] on span "진심을" at bounding box center [314, 191] width 179 height 20
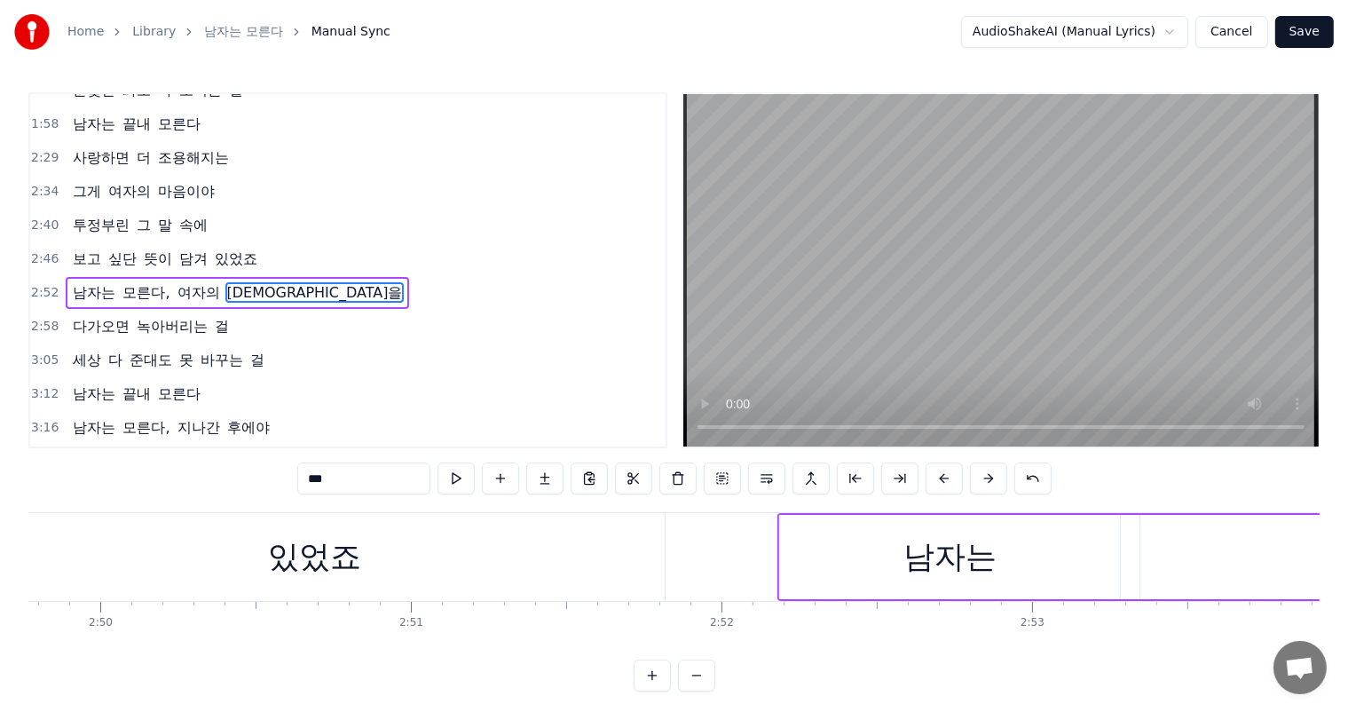
scroll to position [0, 54675]
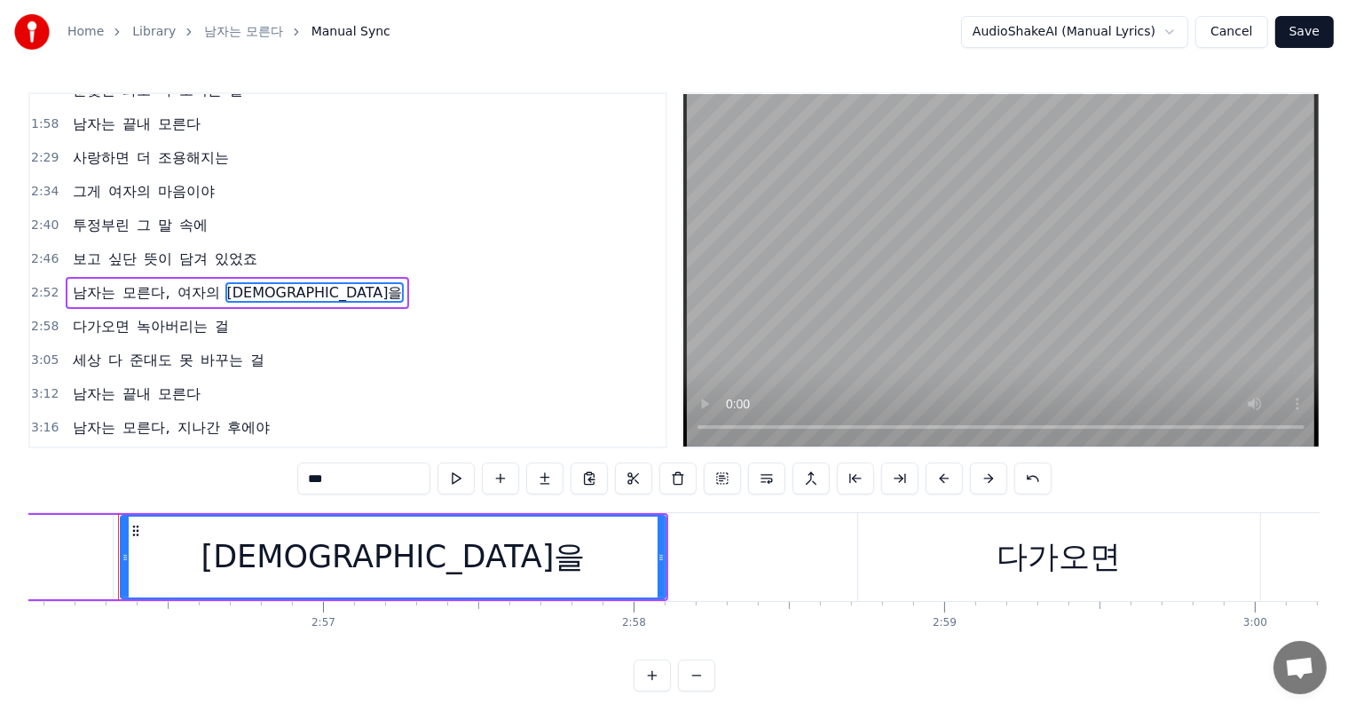
click at [130, 282] on span "모른다," at bounding box center [146, 292] width 51 height 20
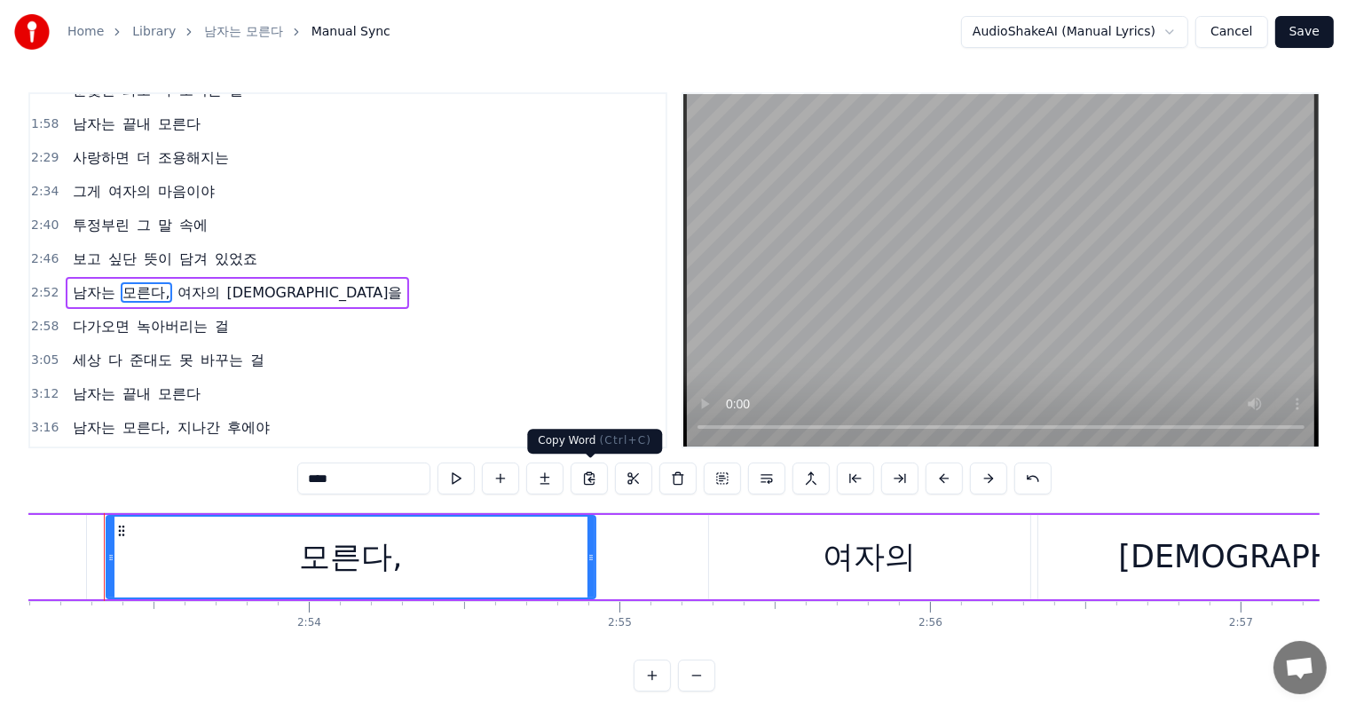
scroll to position [0, 53744]
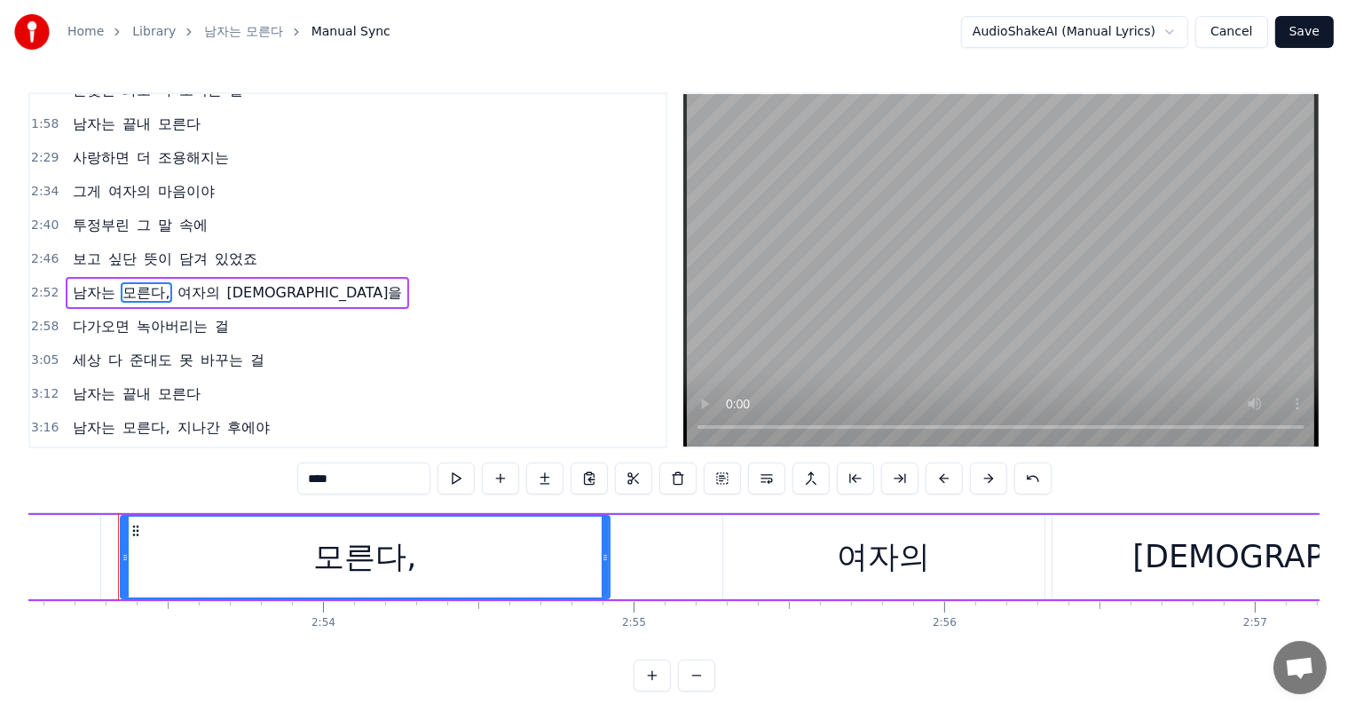
click at [373, 476] on input "****" at bounding box center [363, 478] width 133 height 32
click at [177, 350] on span "못" at bounding box center [186, 360] width 18 height 20
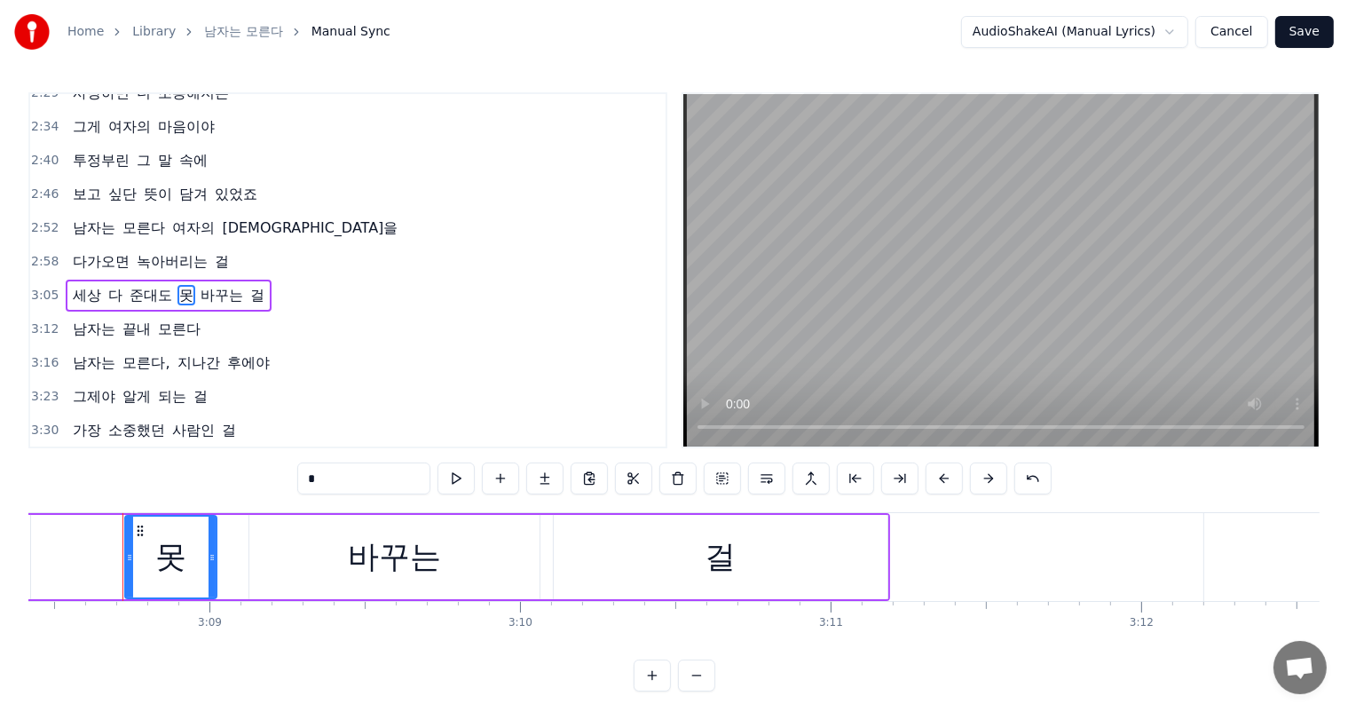
scroll to position [0, 58521]
click at [185, 352] on span "지나간" at bounding box center [199, 362] width 46 height 20
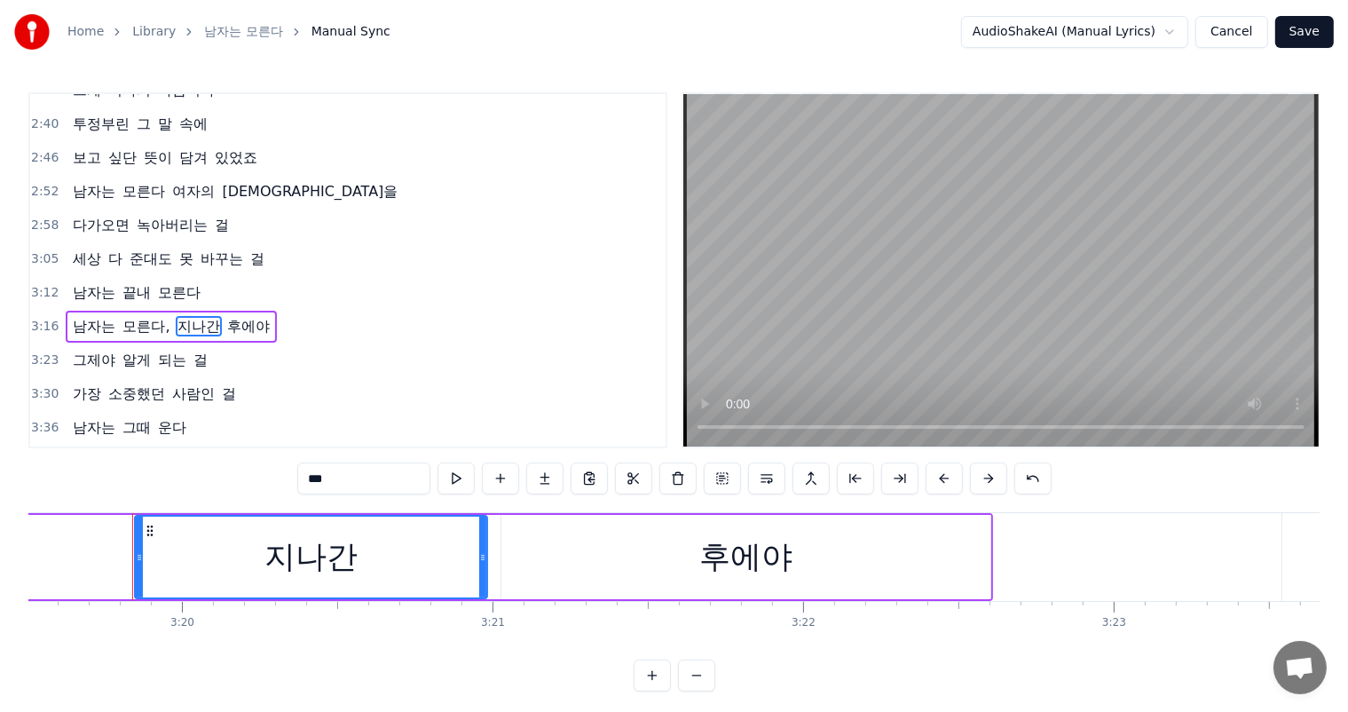
scroll to position [0, 61974]
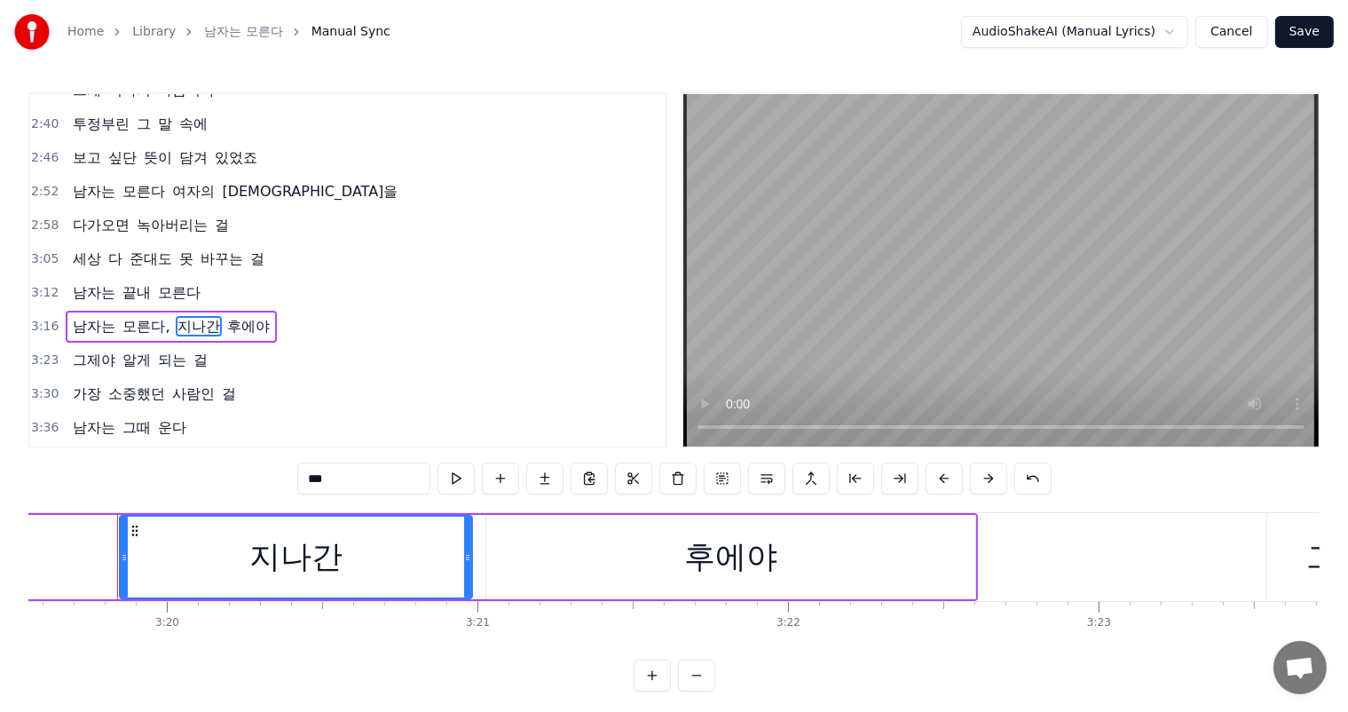
click at [148, 316] on span "모른다," at bounding box center [146, 326] width 51 height 20
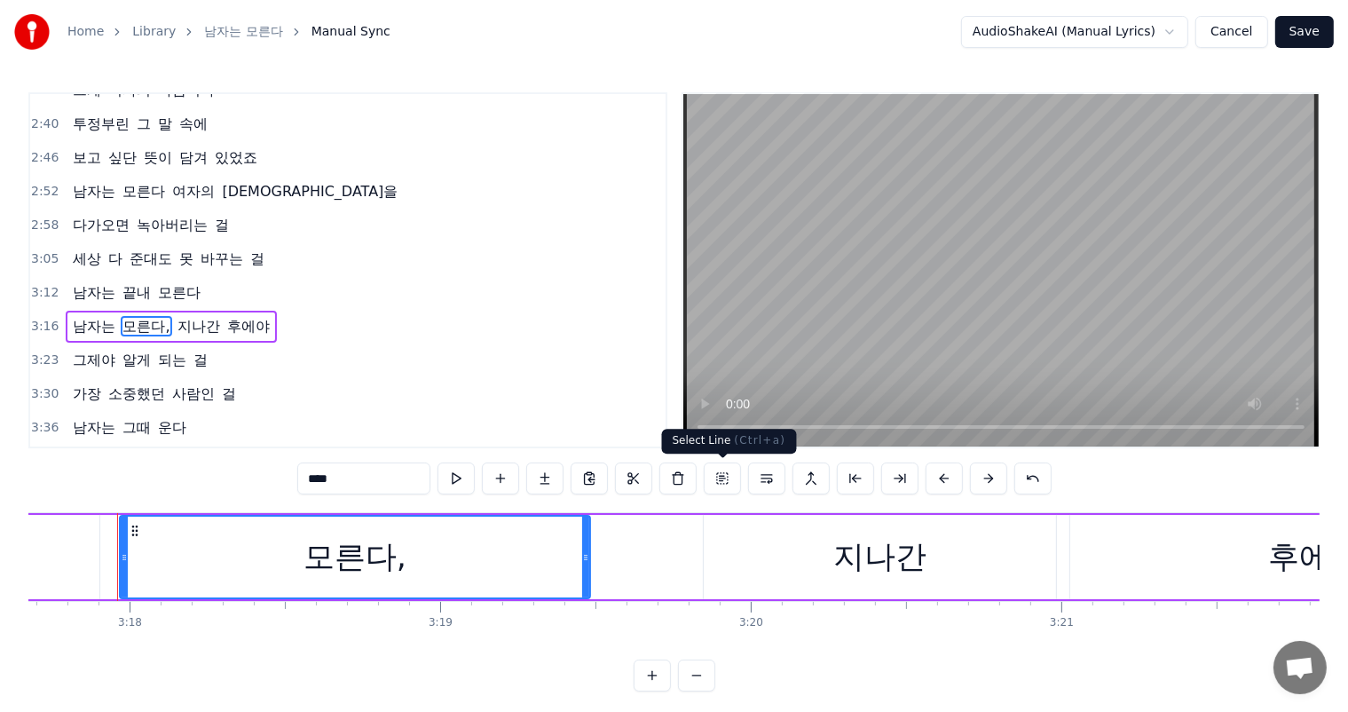
scroll to position [0, 61390]
click at [392, 473] on input "****" at bounding box center [363, 478] width 133 height 32
click at [162, 350] on span "되는" at bounding box center [172, 360] width 32 height 20
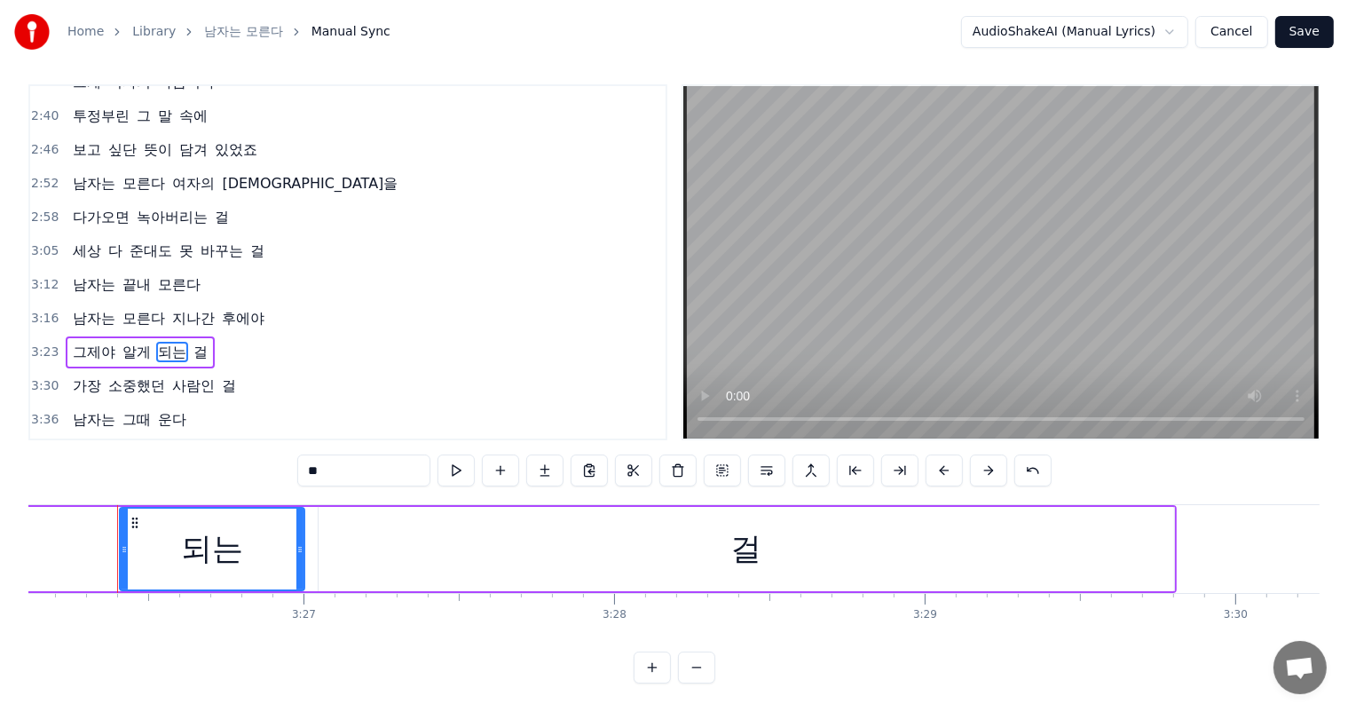
scroll to position [23, 0]
click at [171, 443] on span "운다…" at bounding box center [179, 453] width 46 height 20
type input "***"
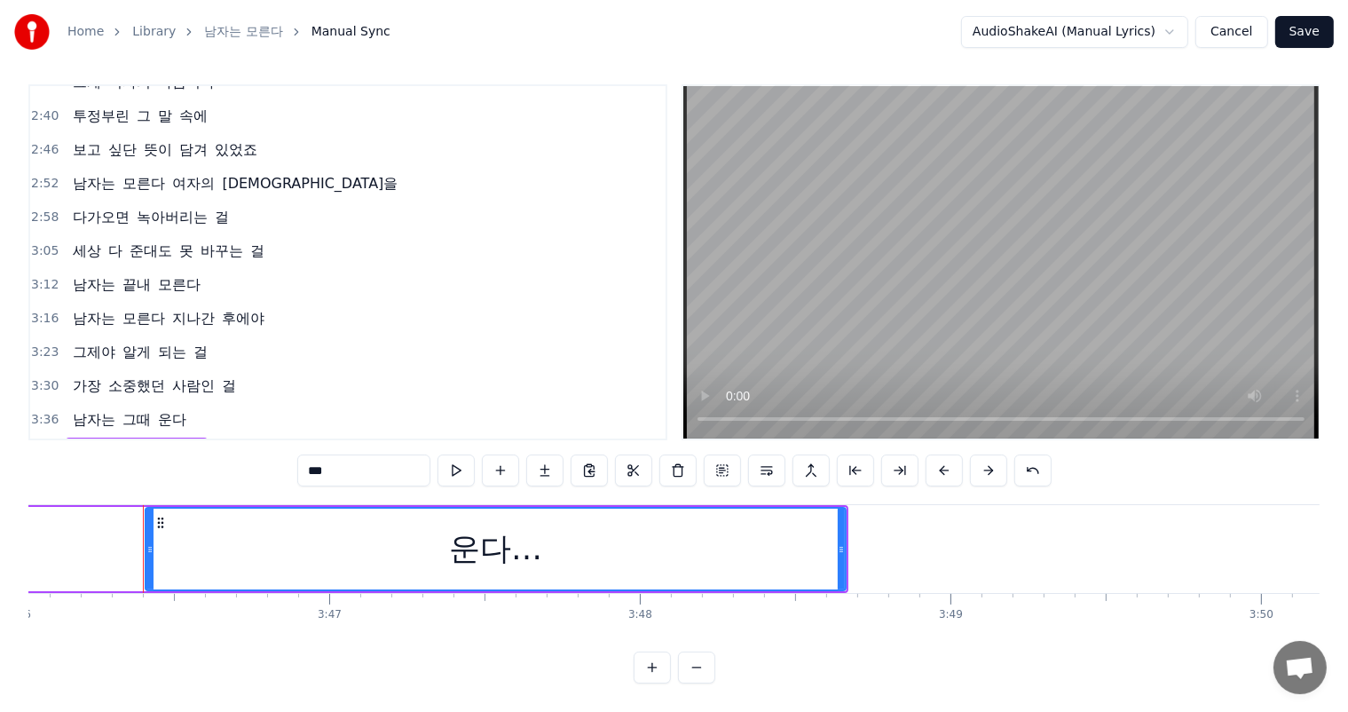
scroll to position [0, 70223]
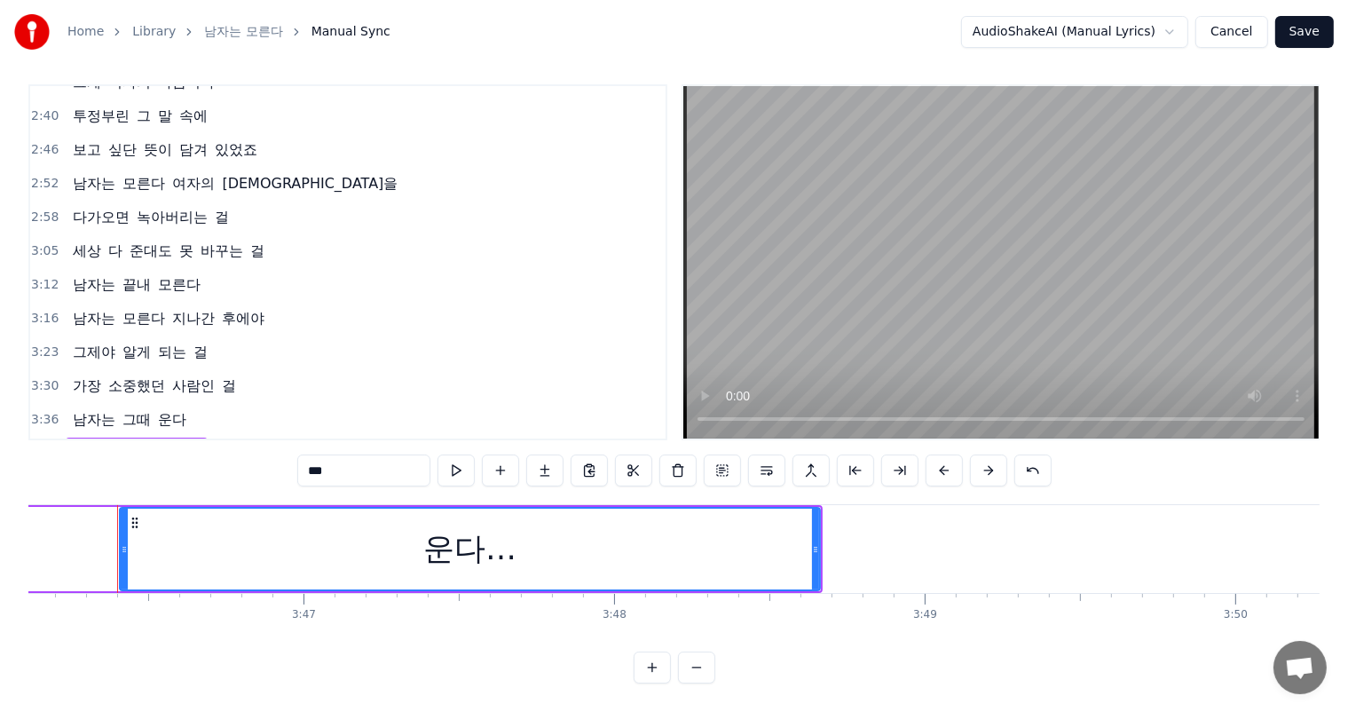
click at [511, 540] on div "운다…" at bounding box center [469, 548] width 93 height 47
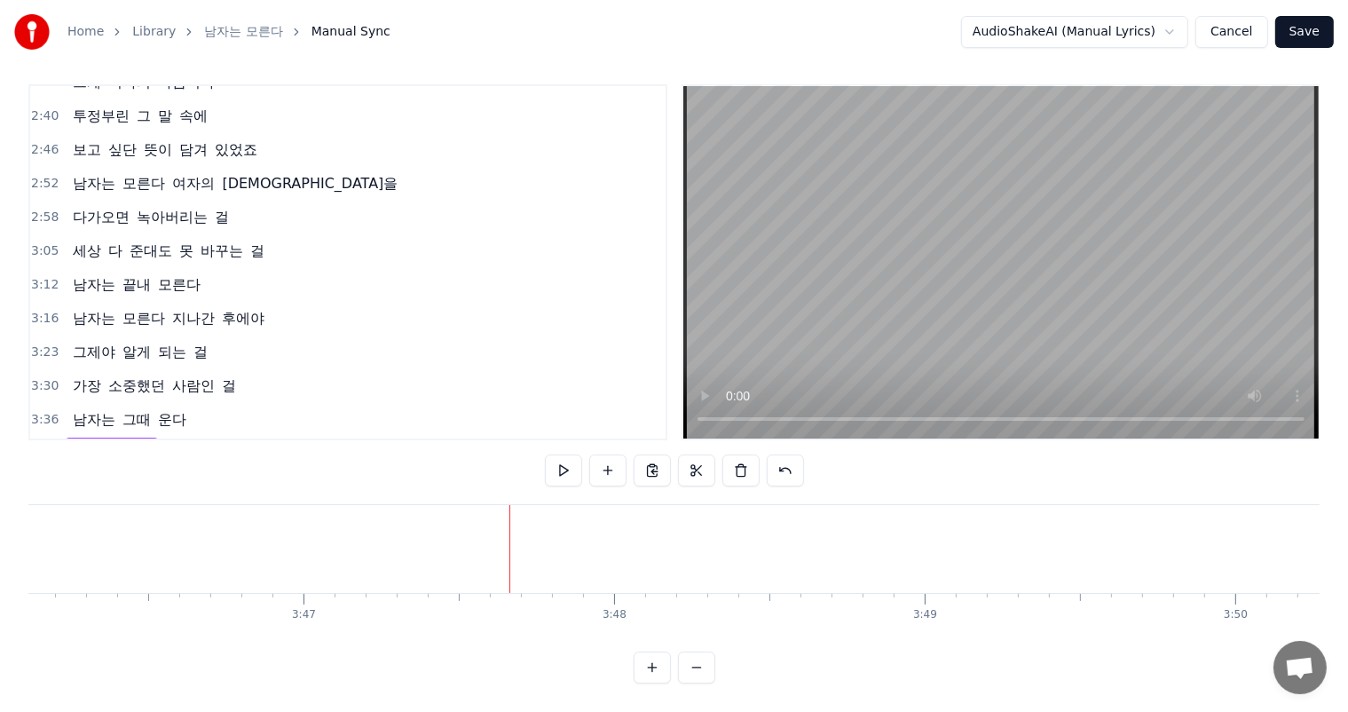
click at [158, 409] on span "운다" at bounding box center [172, 419] width 32 height 20
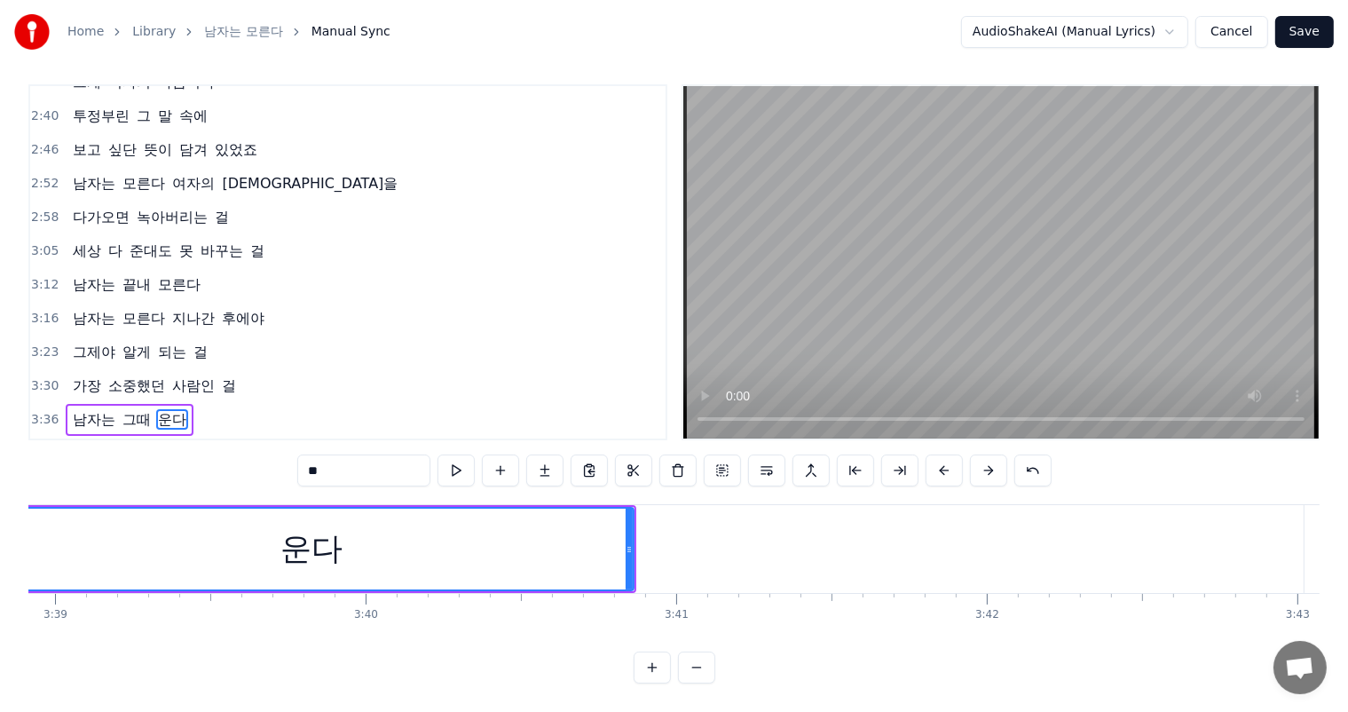
click at [124, 443] on span "그때" at bounding box center [137, 453] width 32 height 20
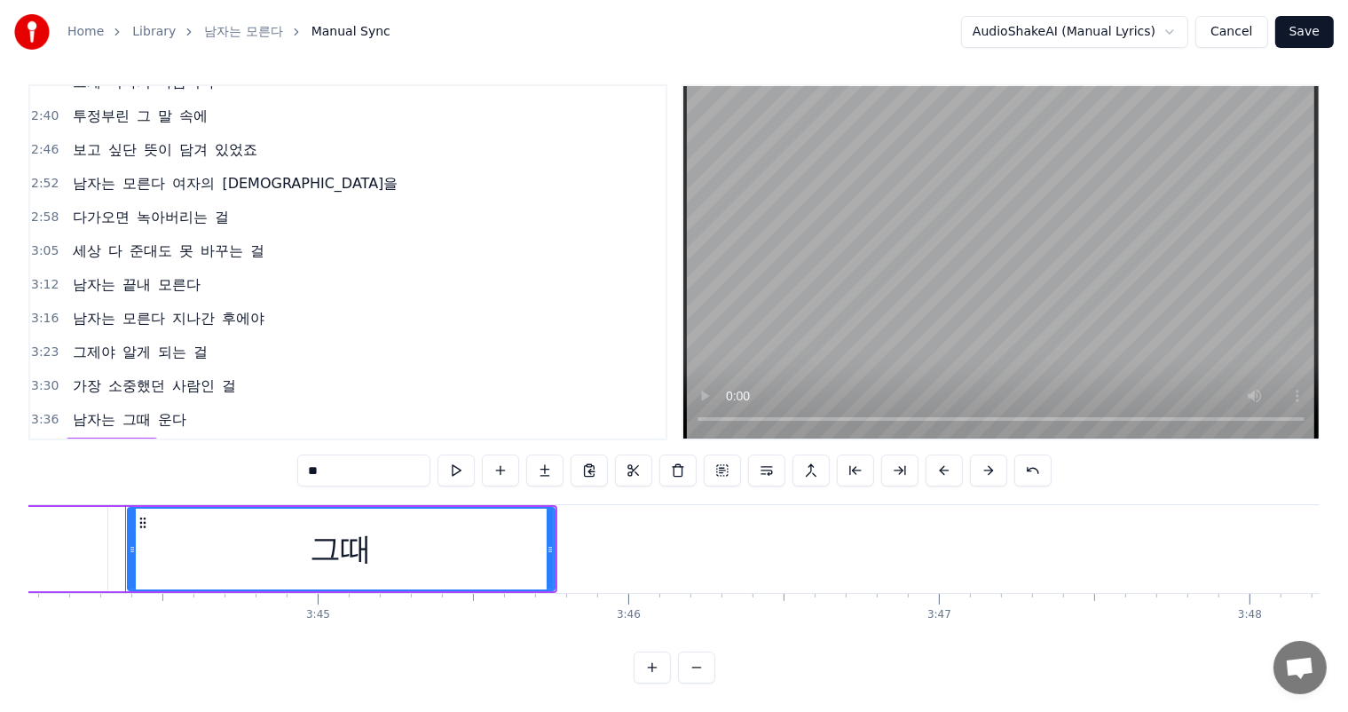
scroll to position [0, 69595]
click at [87, 443] on span "남자는" at bounding box center [94, 453] width 46 height 20
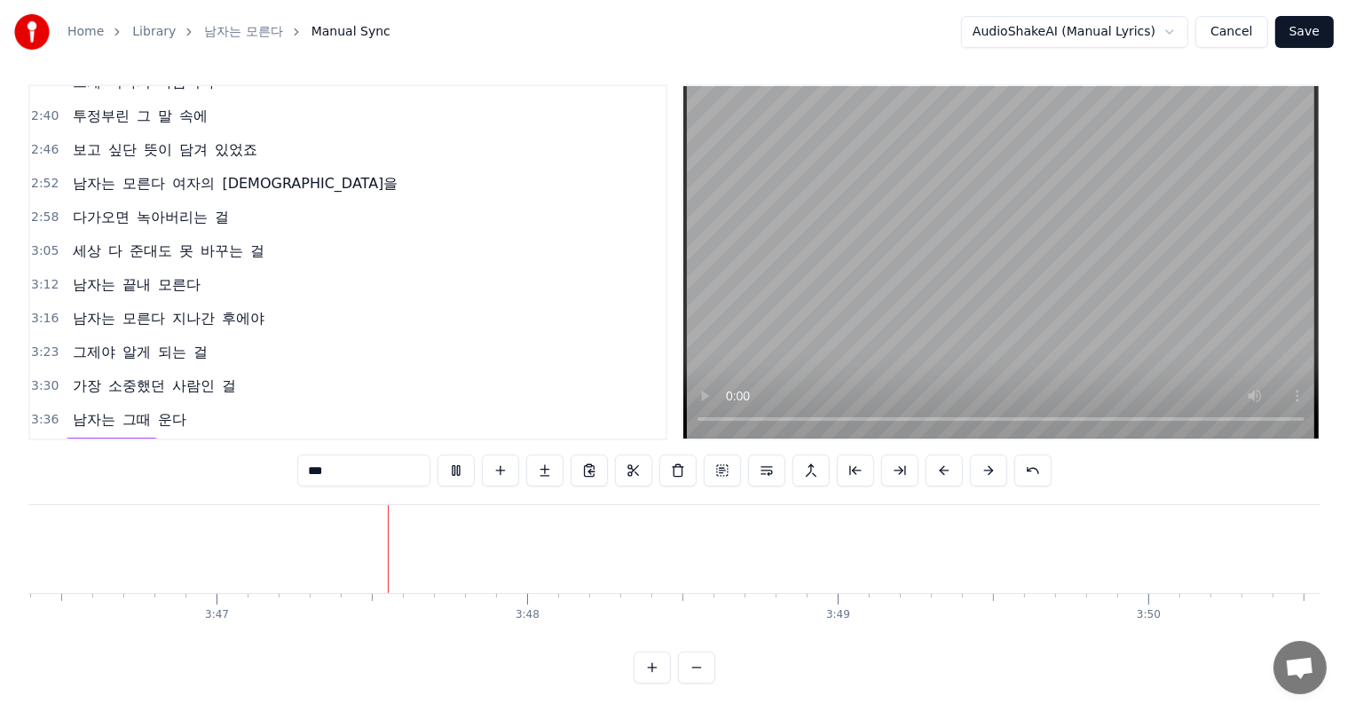
scroll to position [0, 70358]
click at [142, 443] on span "그때" at bounding box center [137, 453] width 32 height 20
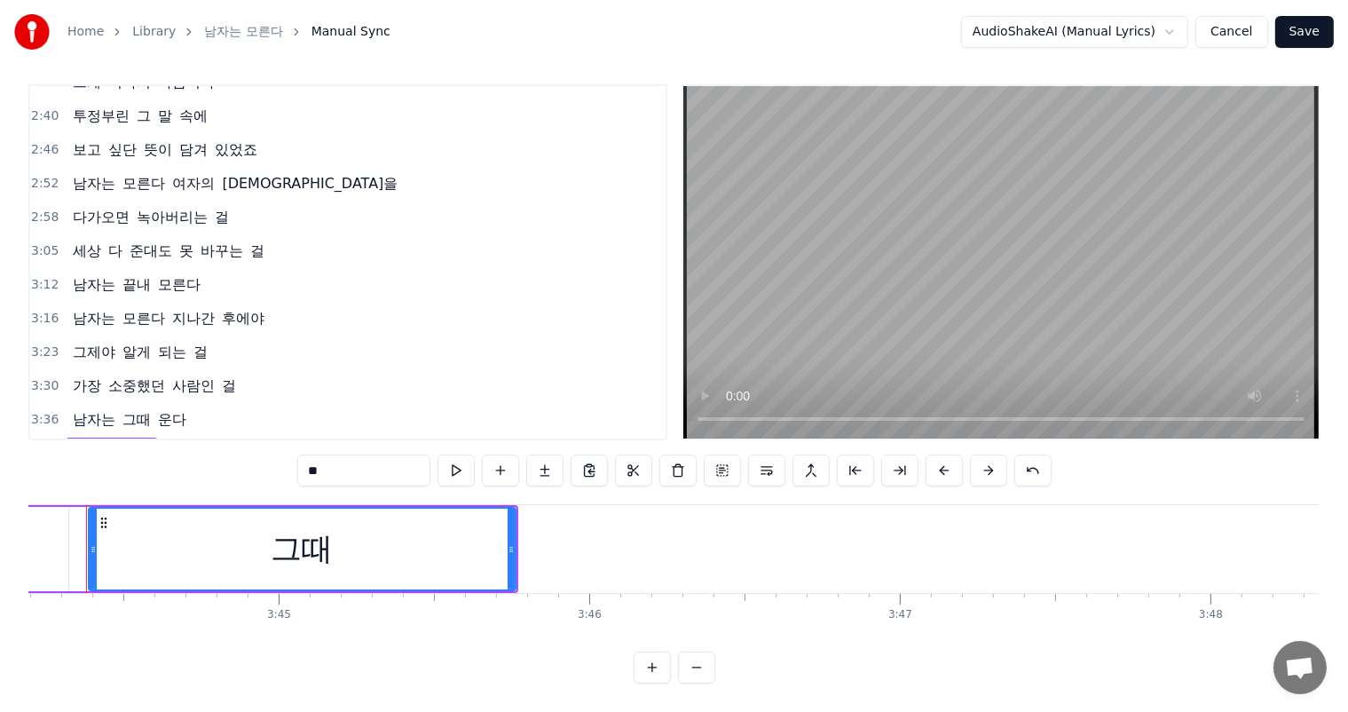
scroll to position [0, 69595]
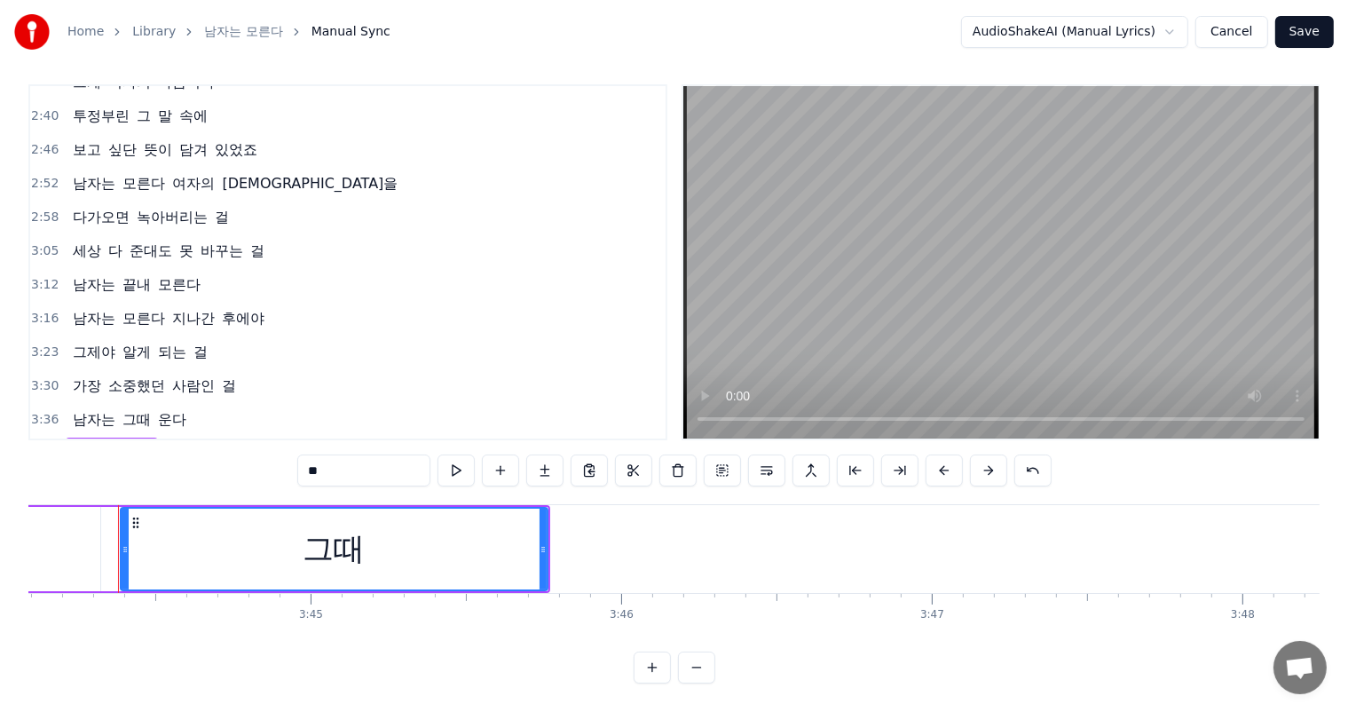
click at [166, 409] on span "운다" at bounding box center [172, 419] width 32 height 20
type input "**"
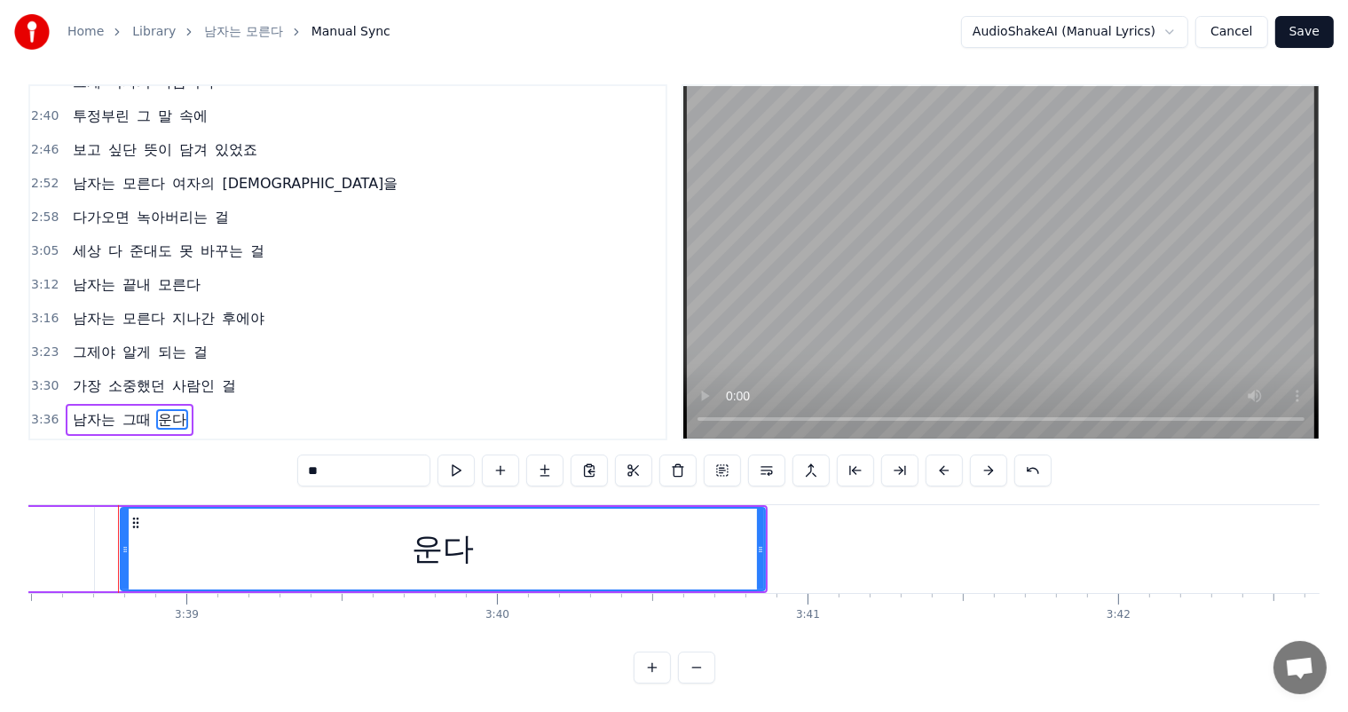
click at [161, 437] on div "3:43 남자는 그때" at bounding box center [347, 454] width 635 height 34
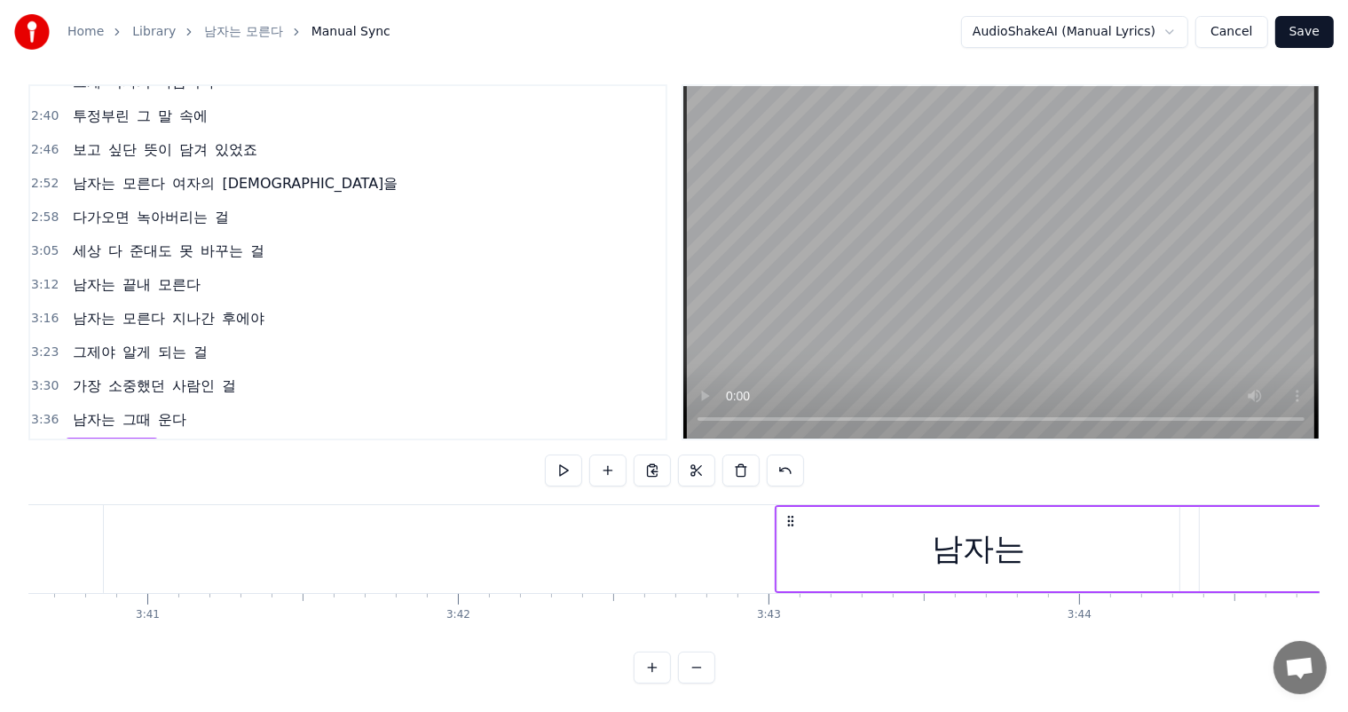
click at [147, 437] on div "남자는 그때" at bounding box center [112, 453] width 92 height 32
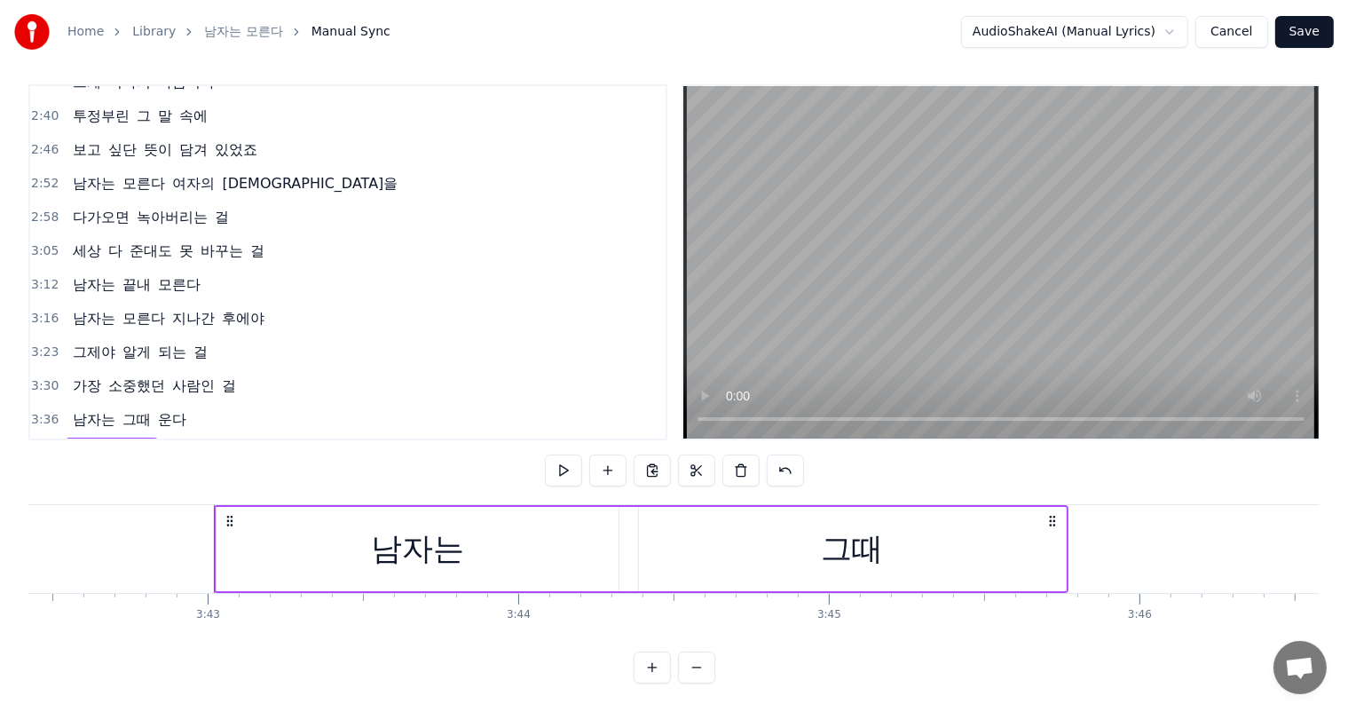
scroll to position [0, 69172]
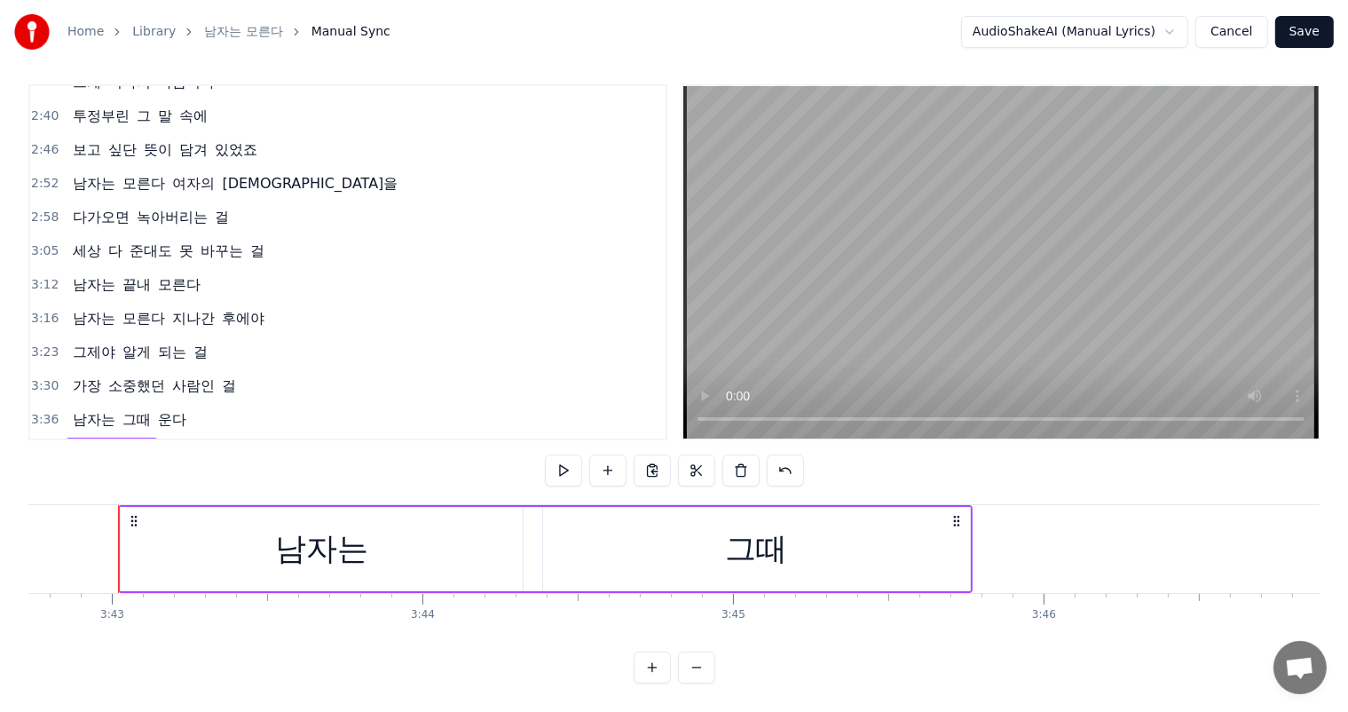
click at [146, 437] on div "남자는 그때" at bounding box center [112, 453] width 92 height 32
click at [828, 536] on div "그때" at bounding box center [756, 549] width 427 height 84
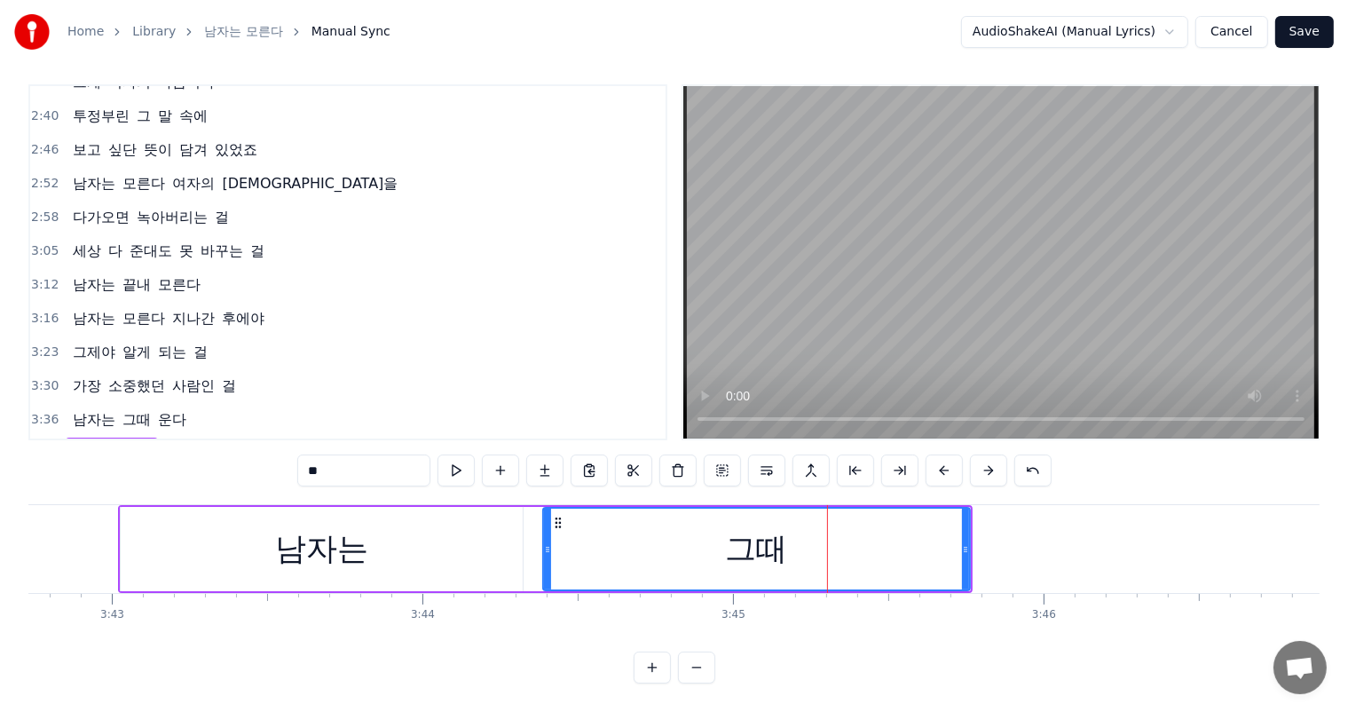
click at [916, 539] on div "그때" at bounding box center [756, 548] width 425 height 81
click at [394, 463] on input "**" at bounding box center [363, 470] width 133 height 32
click at [142, 443] on span "그때" at bounding box center [137, 453] width 32 height 20
click at [401, 454] on input "**" at bounding box center [363, 470] width 133 height 32
paste input "****"
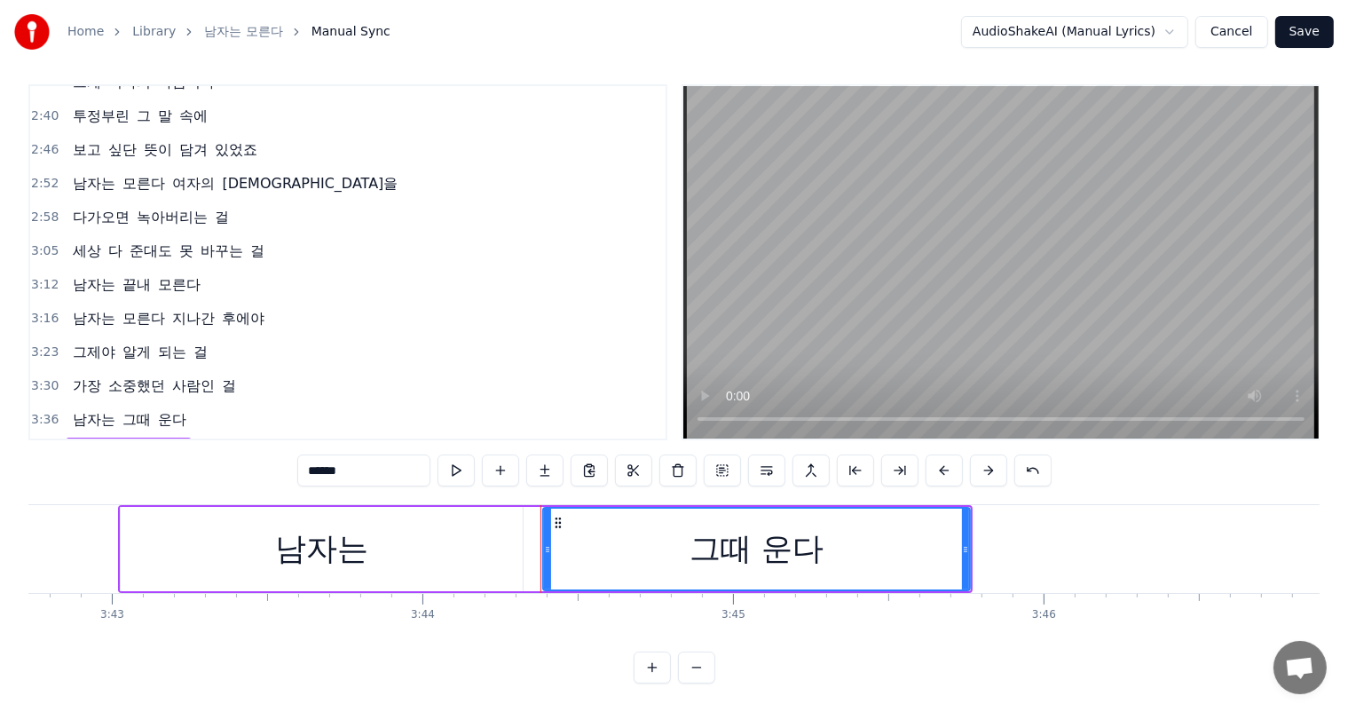
click at [408, 454] on input "******" at bounding box center [363, 470] width 133 height 32
type input "******"
click at [477, 403] on div "3:36 남자는 그때 운다" at bounding box center [347, 420] width 635 height 34
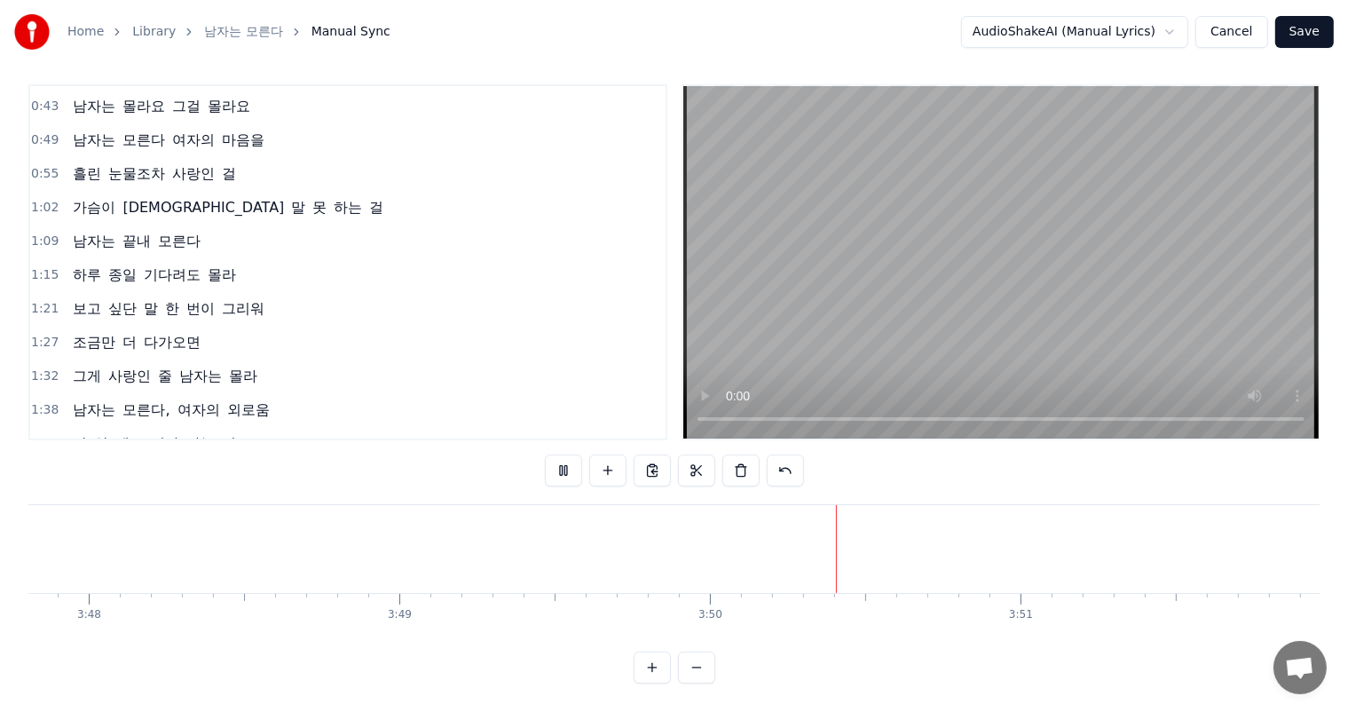
scroll to position [0, 0]
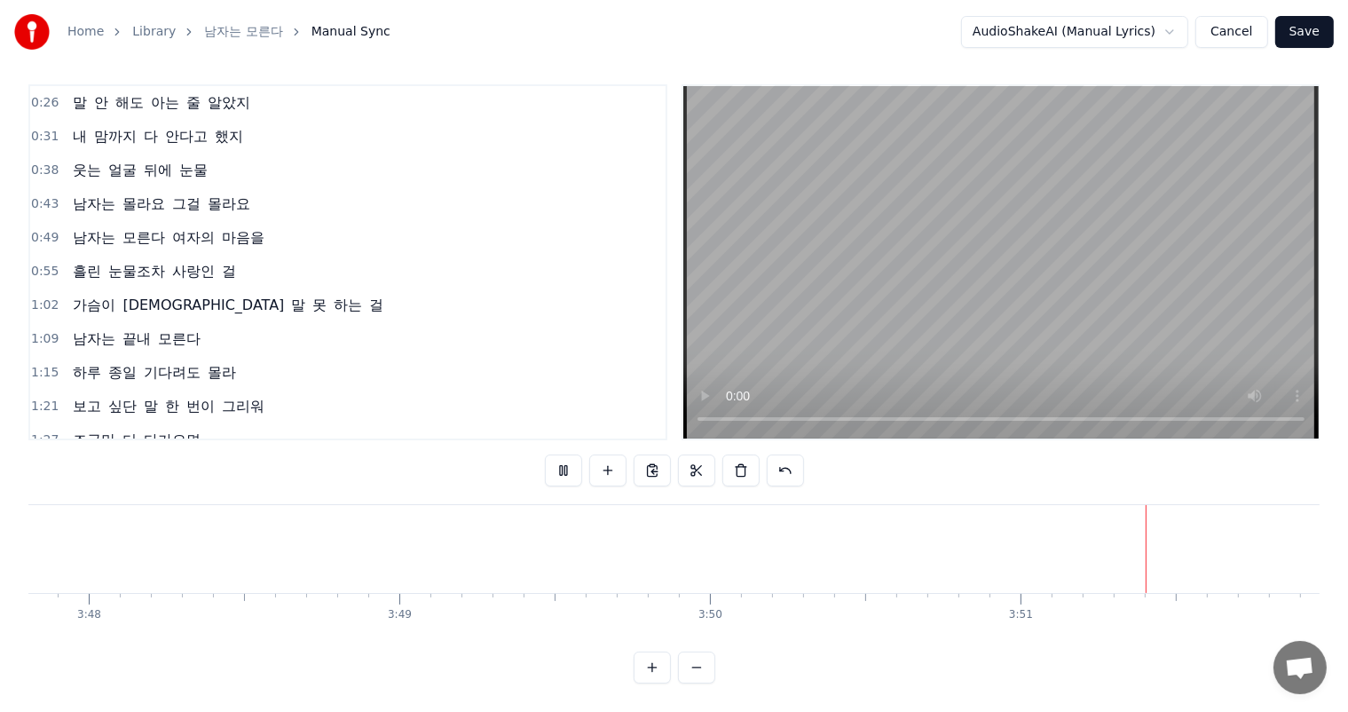
click at [1306, 28] on button "Save" at bounding box center [1304, 32] width 59 height 32
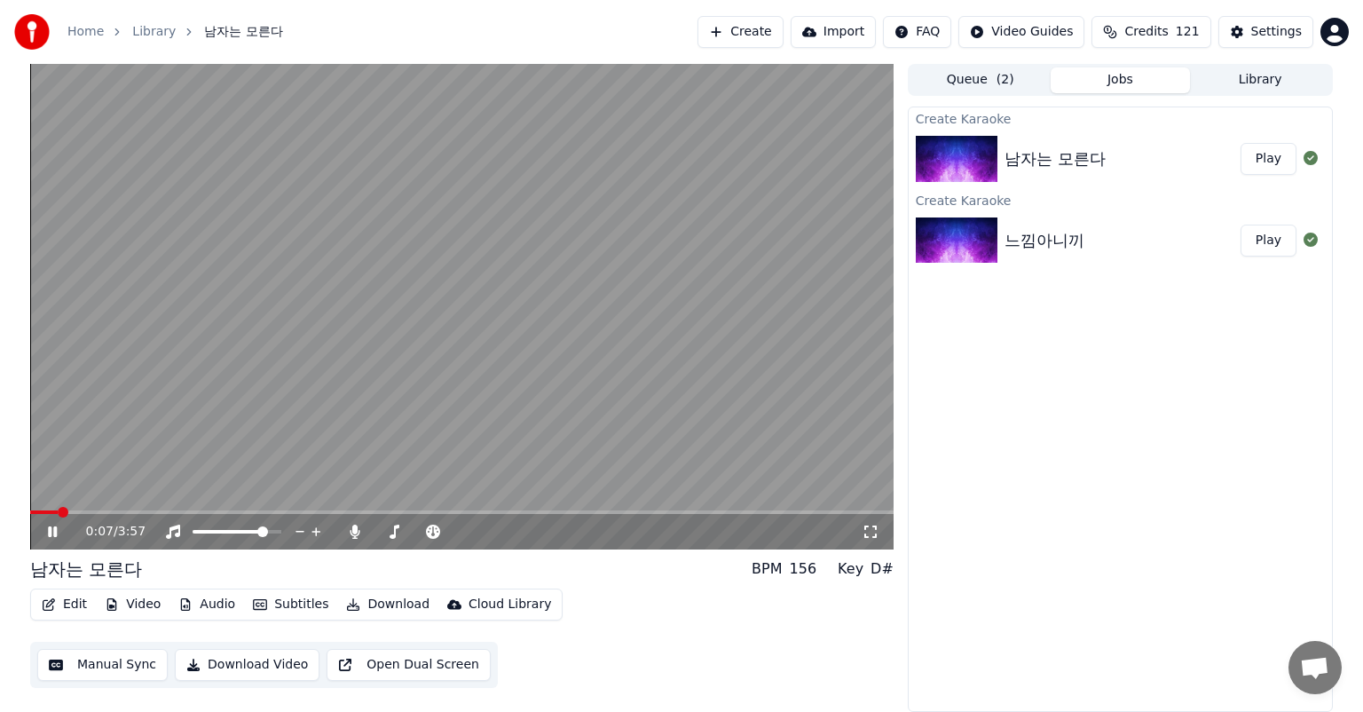
click at [65, 529] on icon at bounding box center [65, 531] width 42 height 14
click at [50, 530] on icon at bounding box center [52, 531] width 11 height 12
click at [868, 532] on icon at bounding box center [871, 531] width 18 height 14
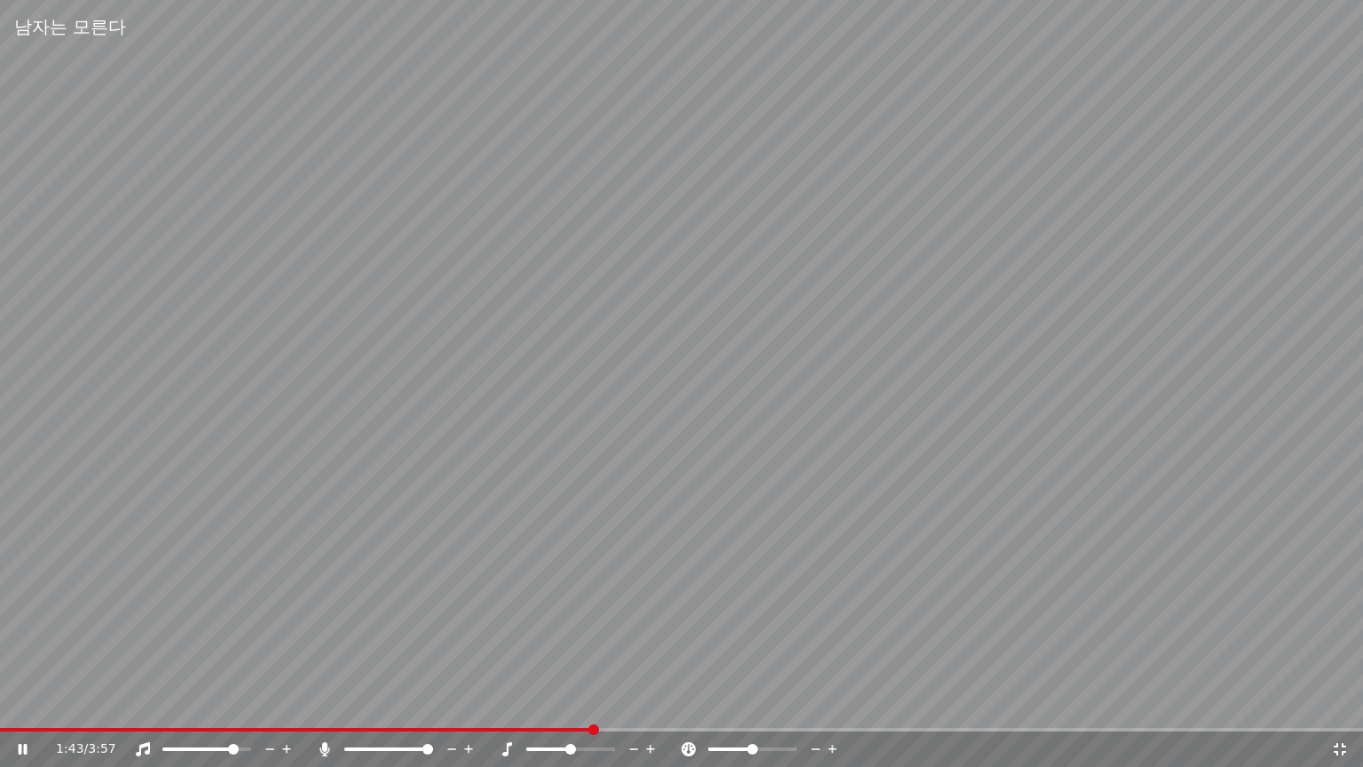
click at [1339, 711] on icon at bounding box center [1340, 749] width 18 height 14
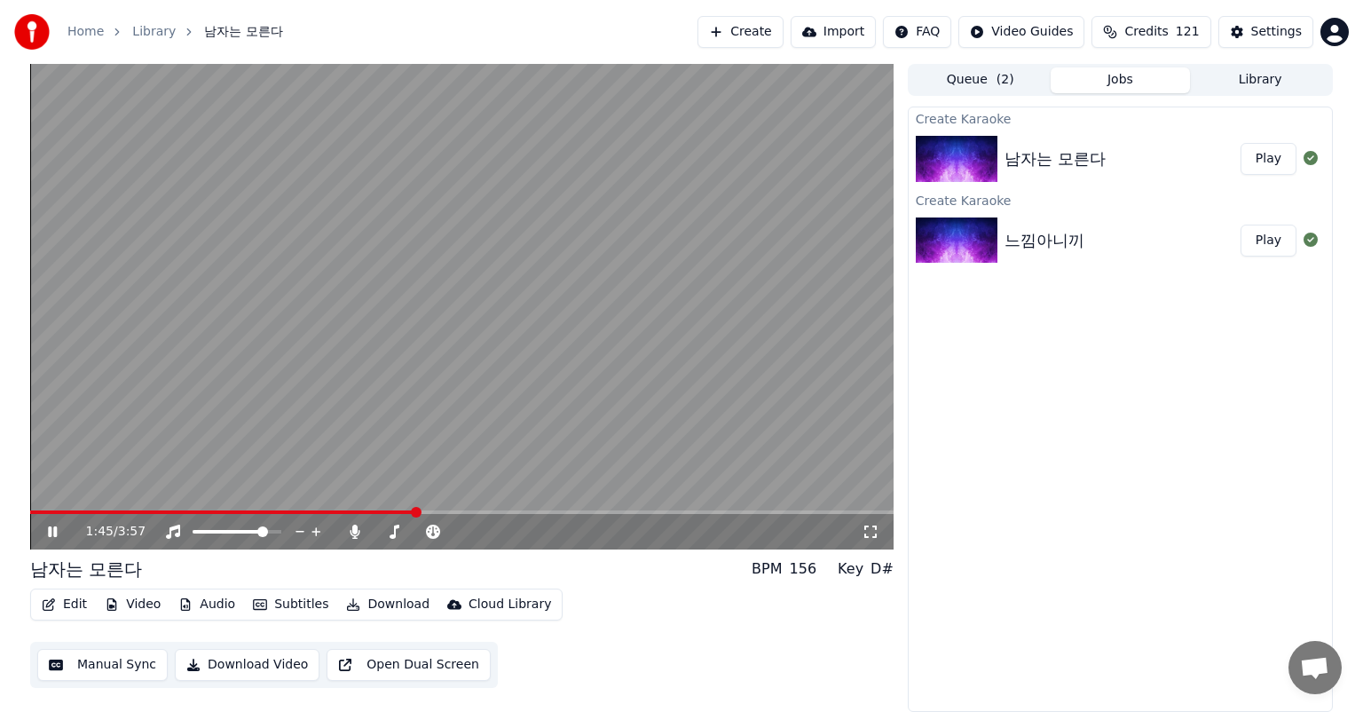
click at [124, 665] on button "Manual Sync" at bounding box center [102, 665] width 130 height 32
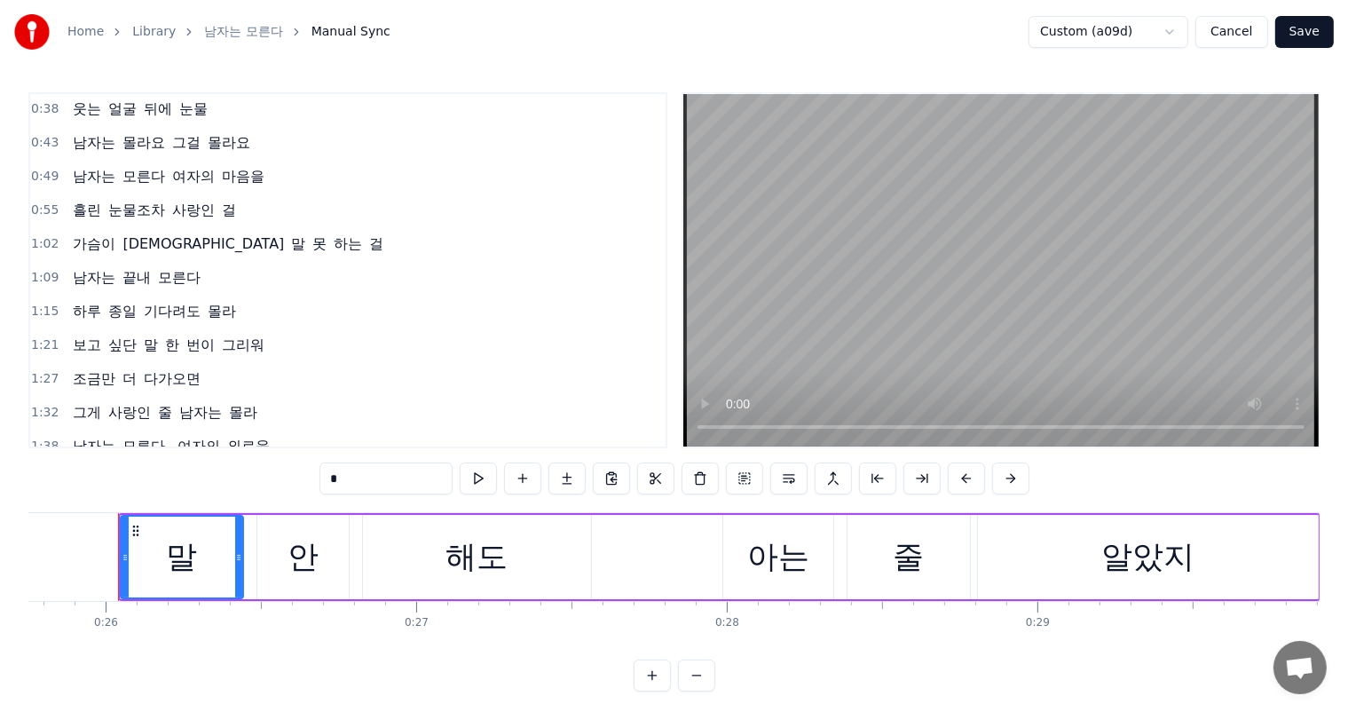
scroll to position [177, 0]
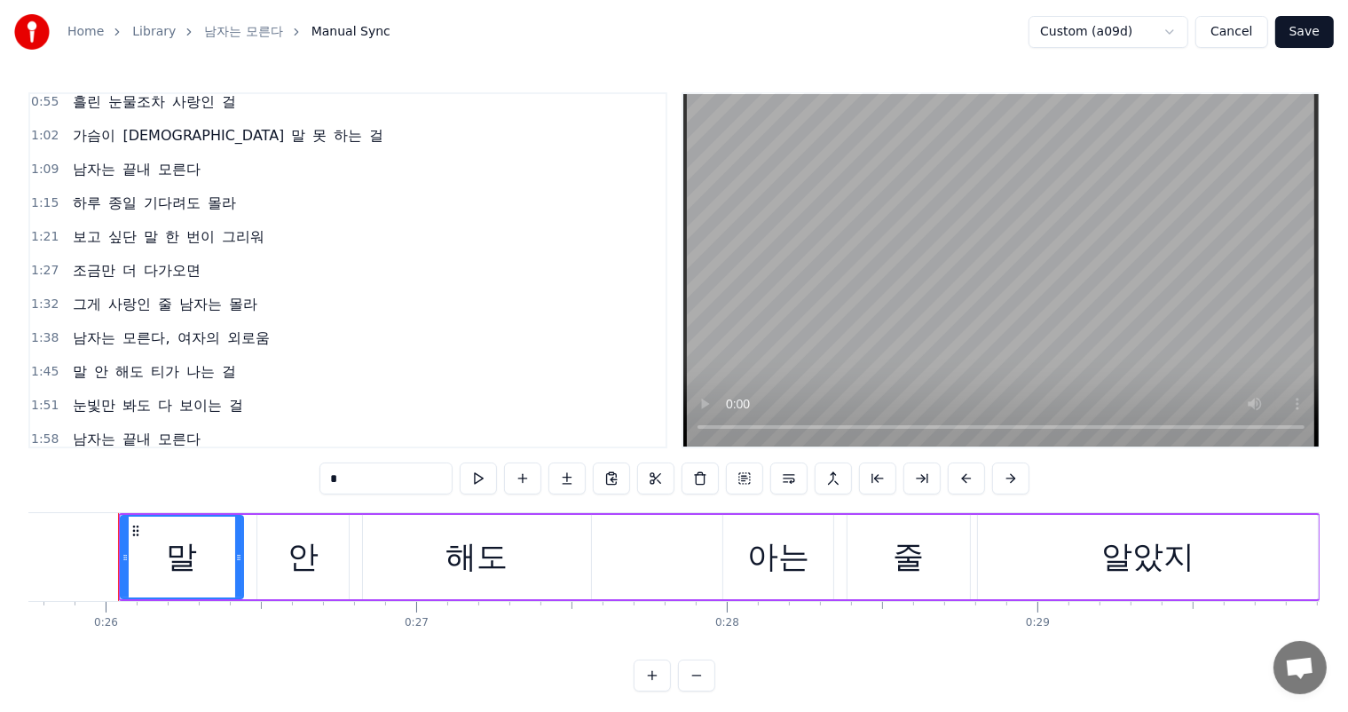
click at [192, 327] on span "여자의" at bounding box center [199, 337] width 46 height 20
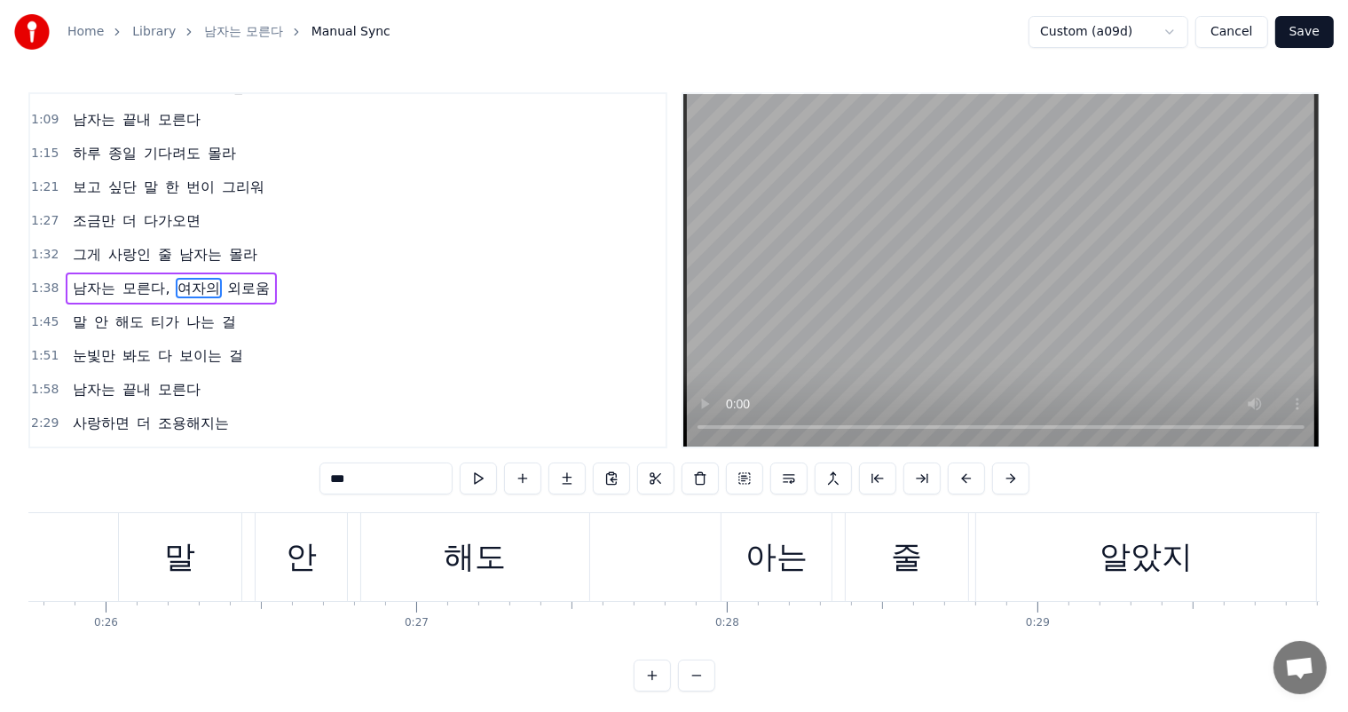
scroll to position [231, 0]
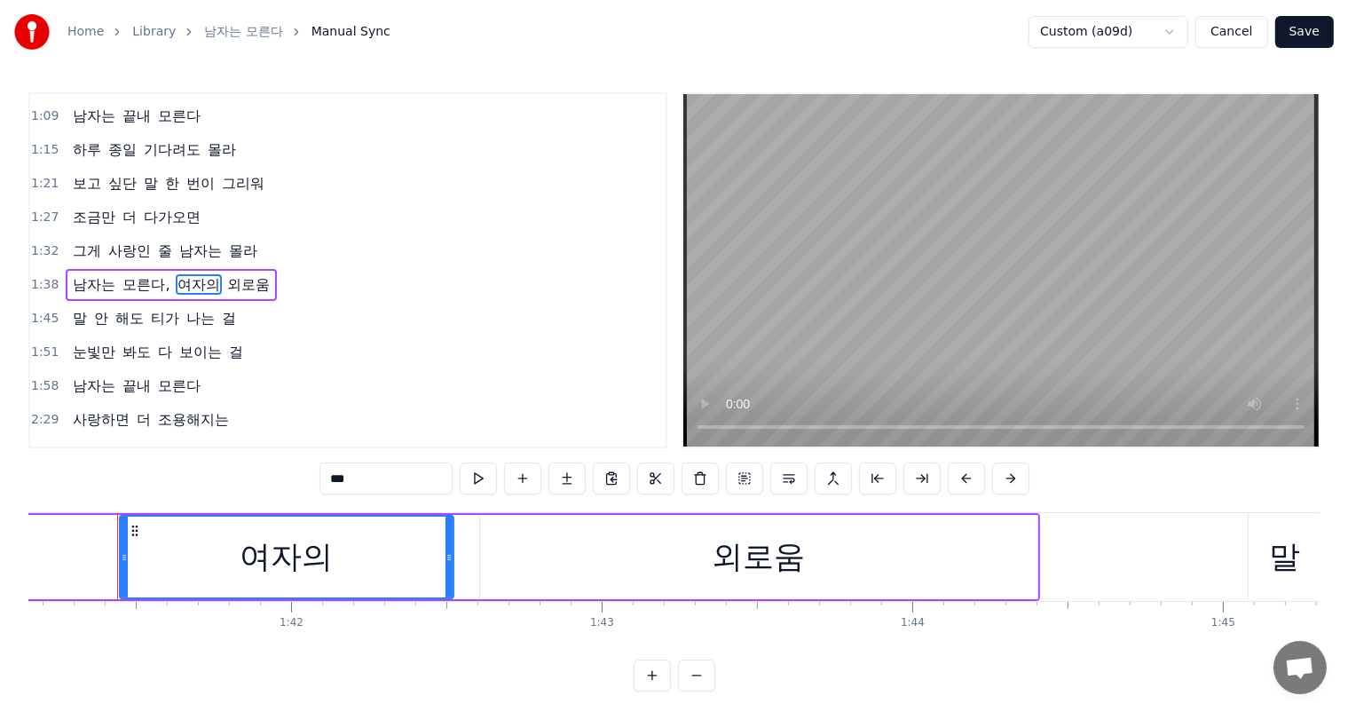
click at [145, 274] on span "모른다," at bounding box center [146, 284] width 51 height 20
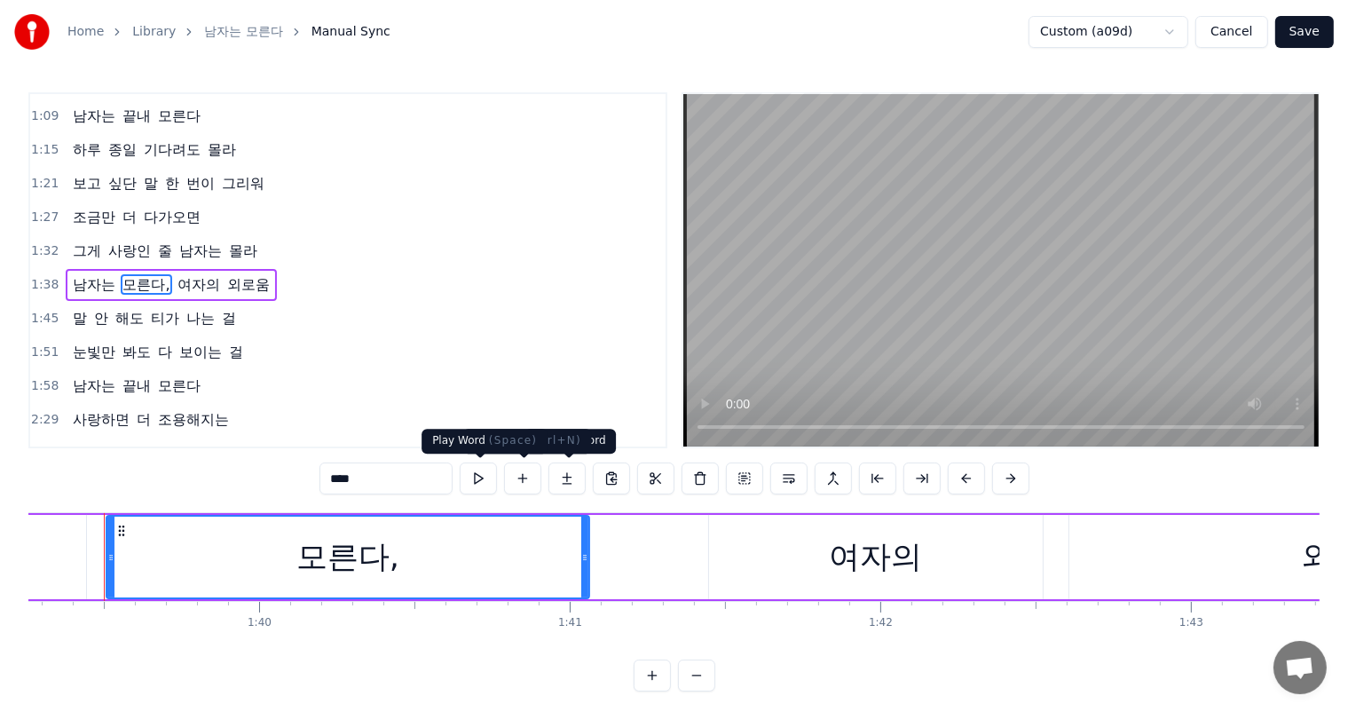
scroll to position [0, 30811]
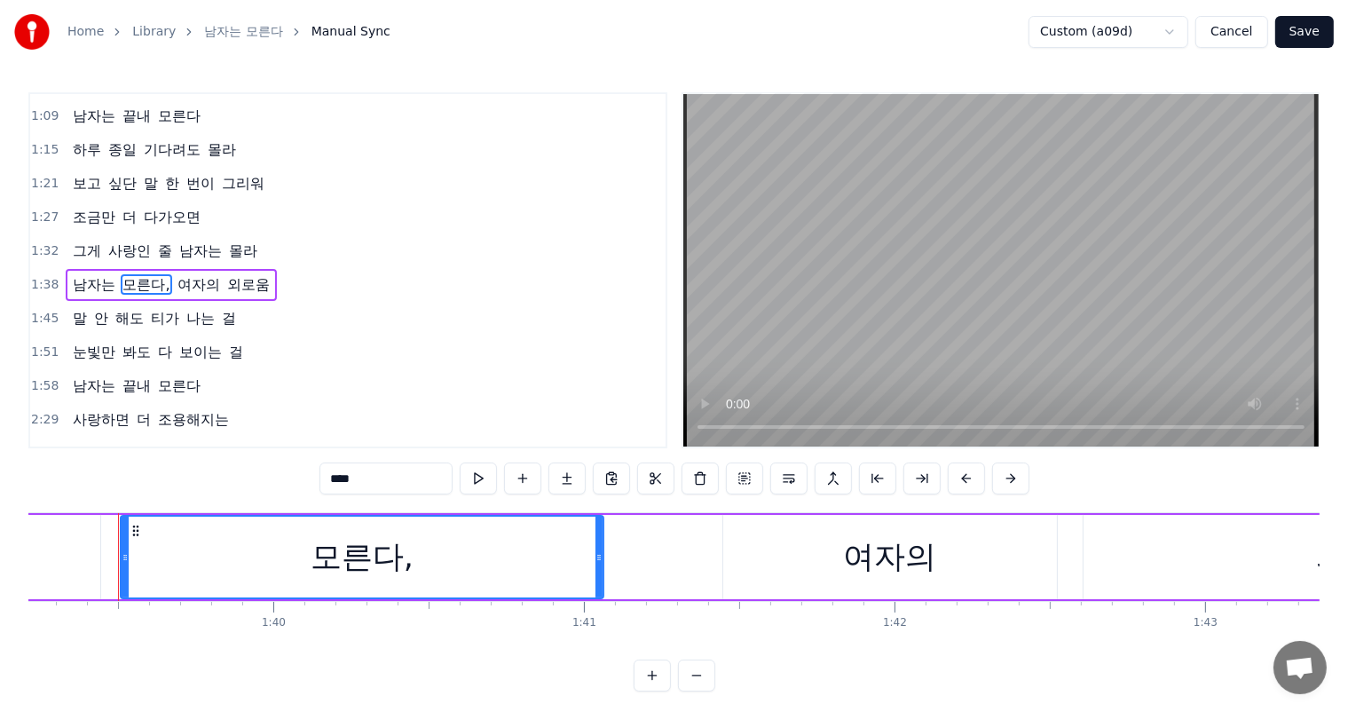
click at [410, 476] on input "****" at bounding box center [385, 478] width 133 height 32
click at [185, 308] on span "나는" at bounding box center [201, 318] width 32 height 20
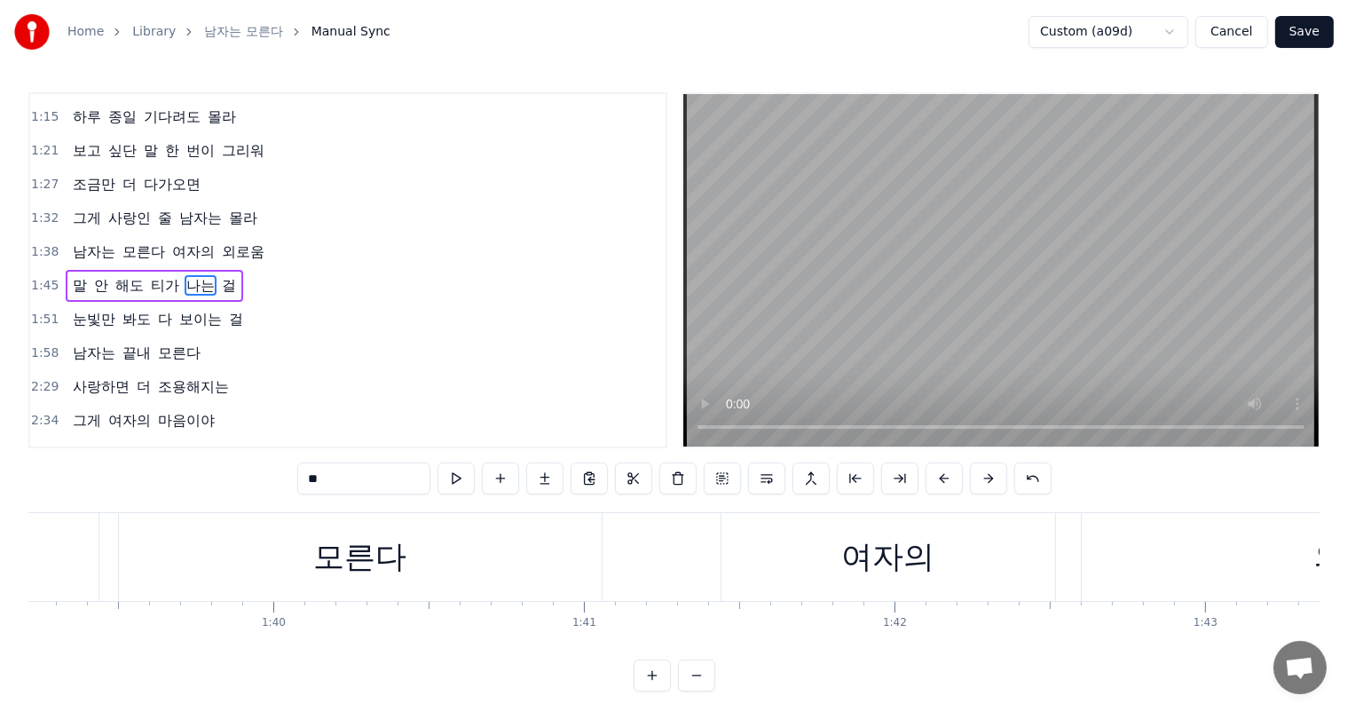
click at [180, 343] on span "모른다" at bounding box center [179, 353] width 46 height 20
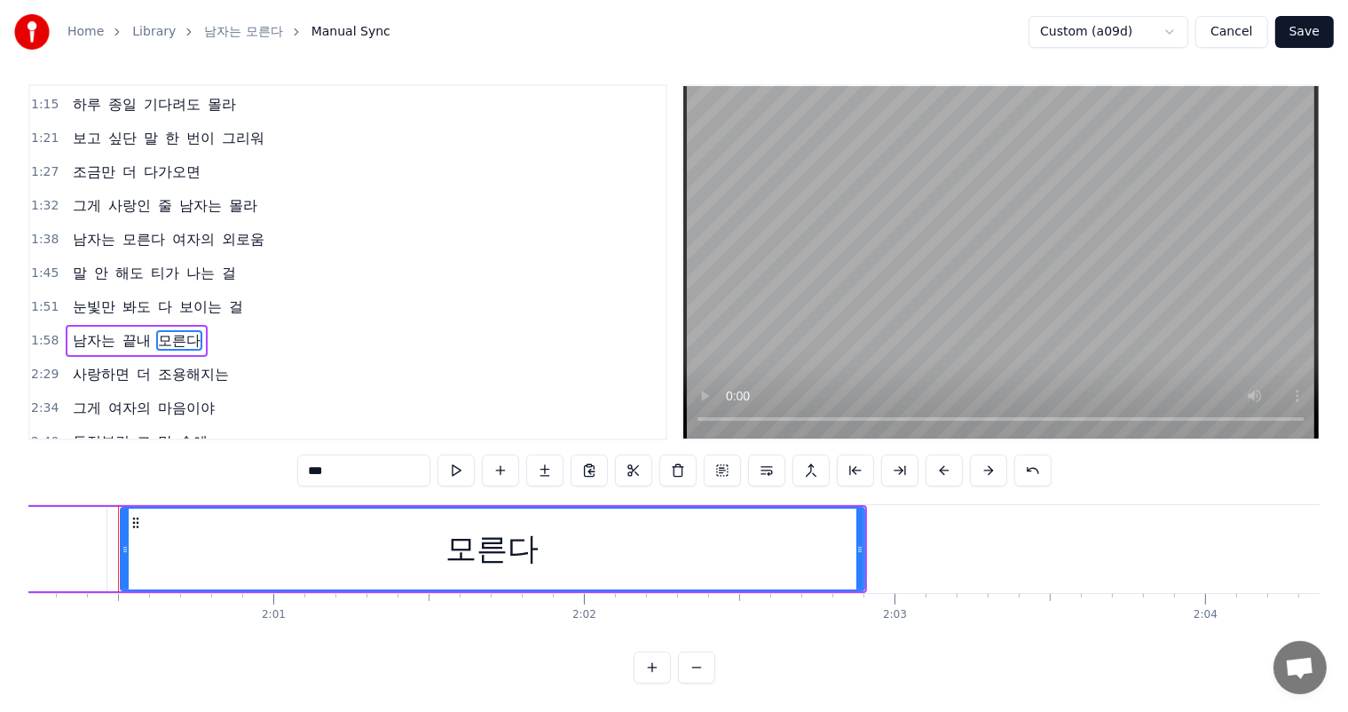
scroll to position [239, 0]
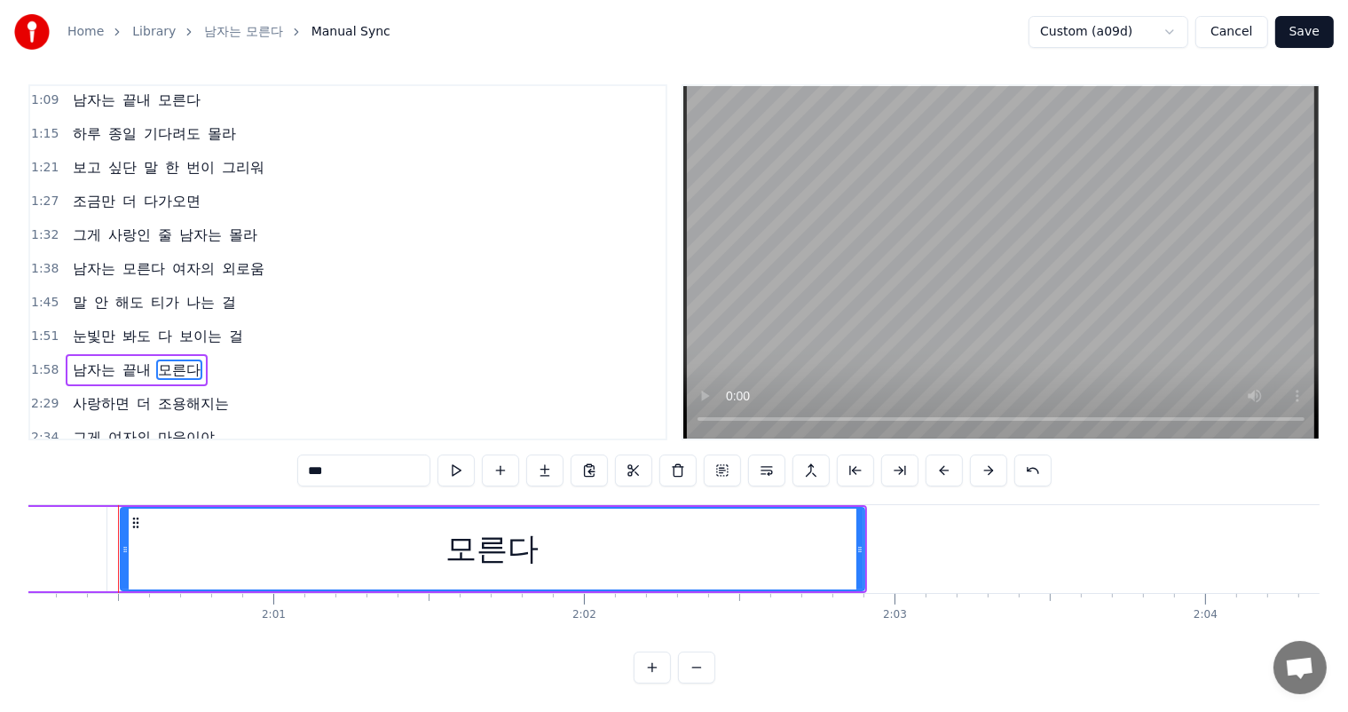
click at [155, 258] on span "모른다" at bounding box center [144, 268] width 46 height 20
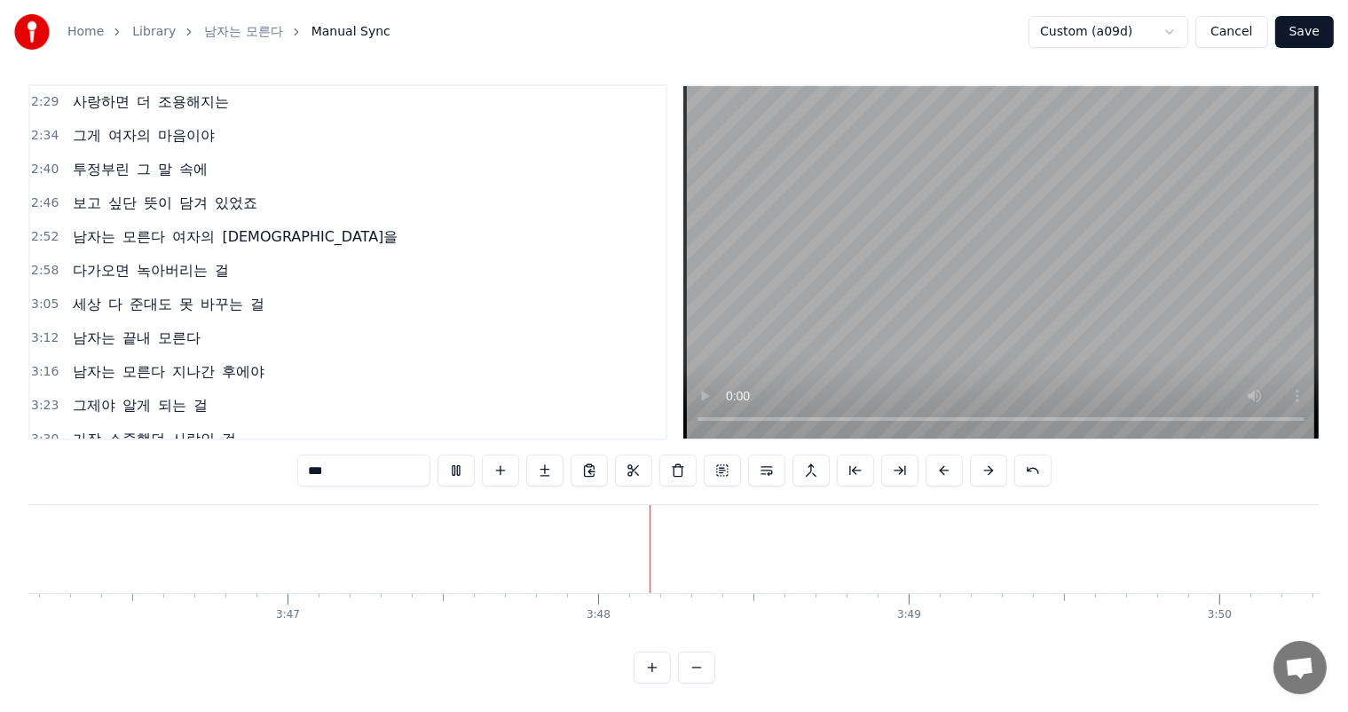
scroll to position [594, 0]
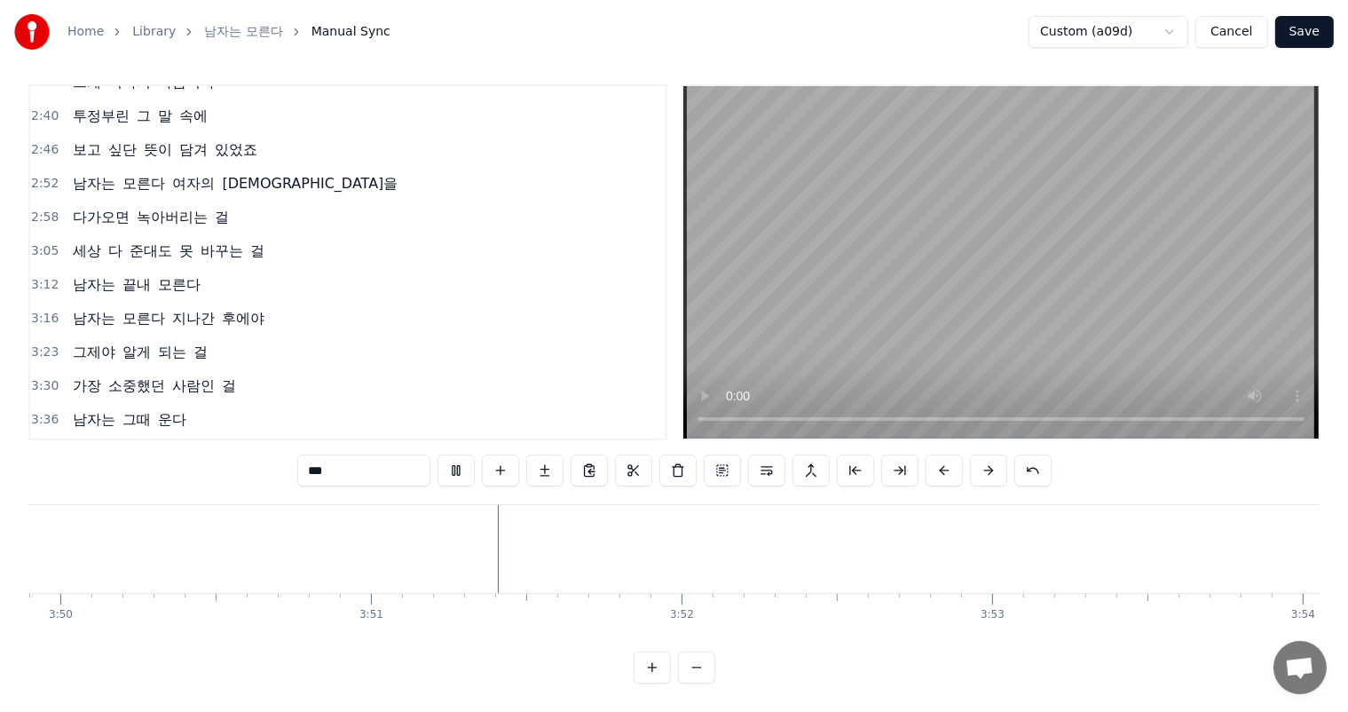
click at [98, 409] on span "남자는" at bounding box center [94, 419] width 46 height 20
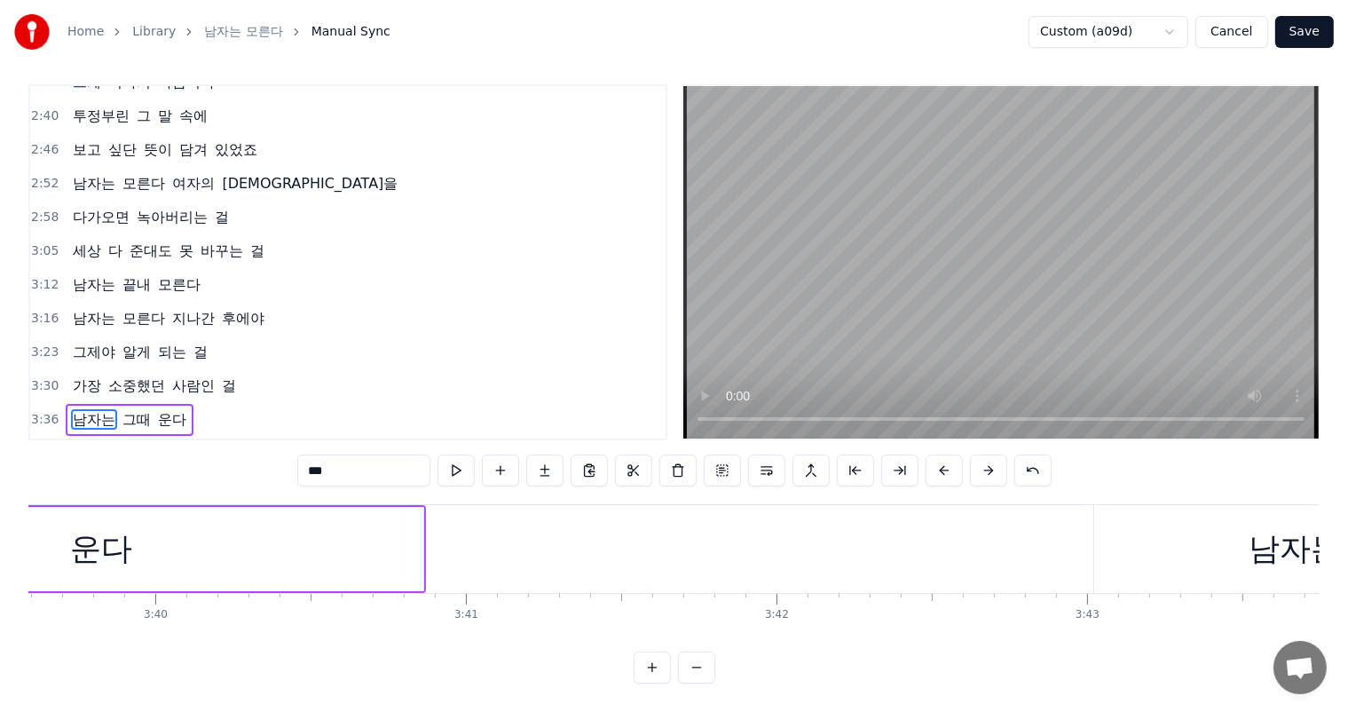
scroll to position [0, 67242]
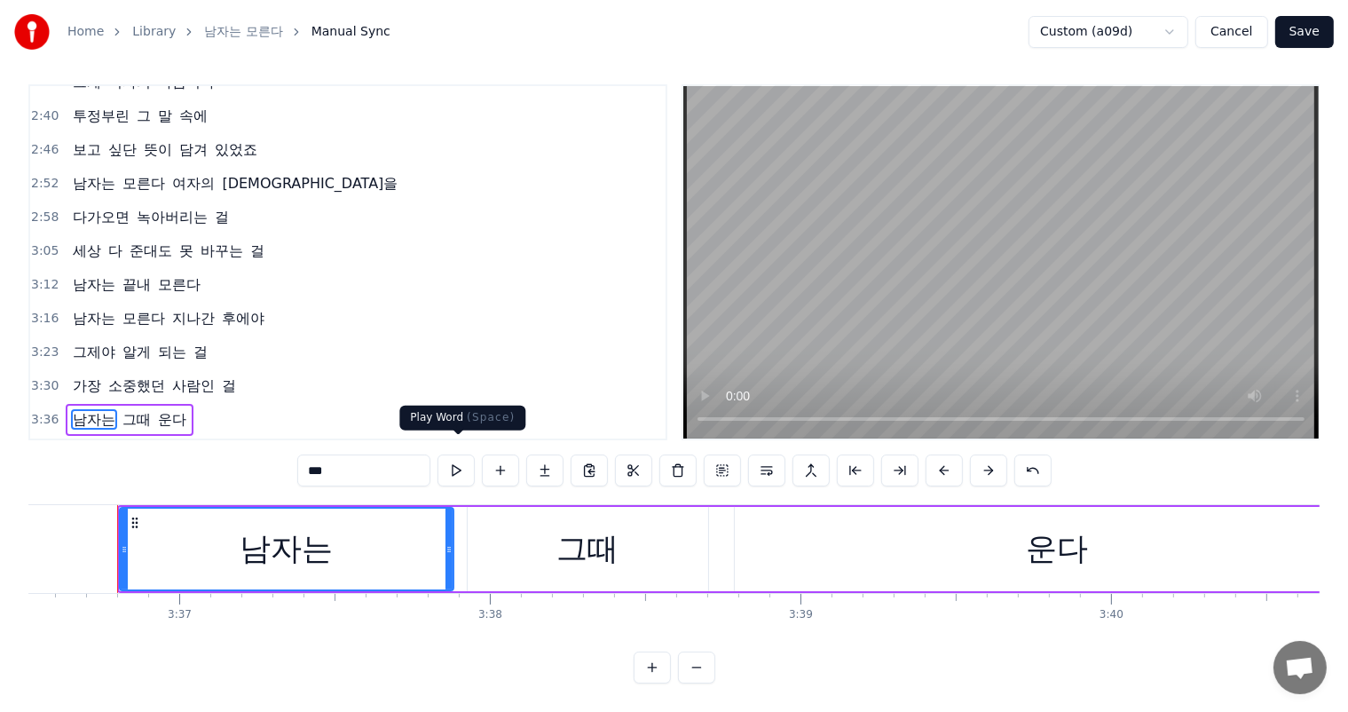
click at [463, 454] on button at bounding box center [455, 470] width 37 height 32
click at [458, 454] on button at bounding box center [455, 470] width 37 height 32
click at [148, 443] on span "그때 운다" at bounding box center [153, 453] width 65 height 20
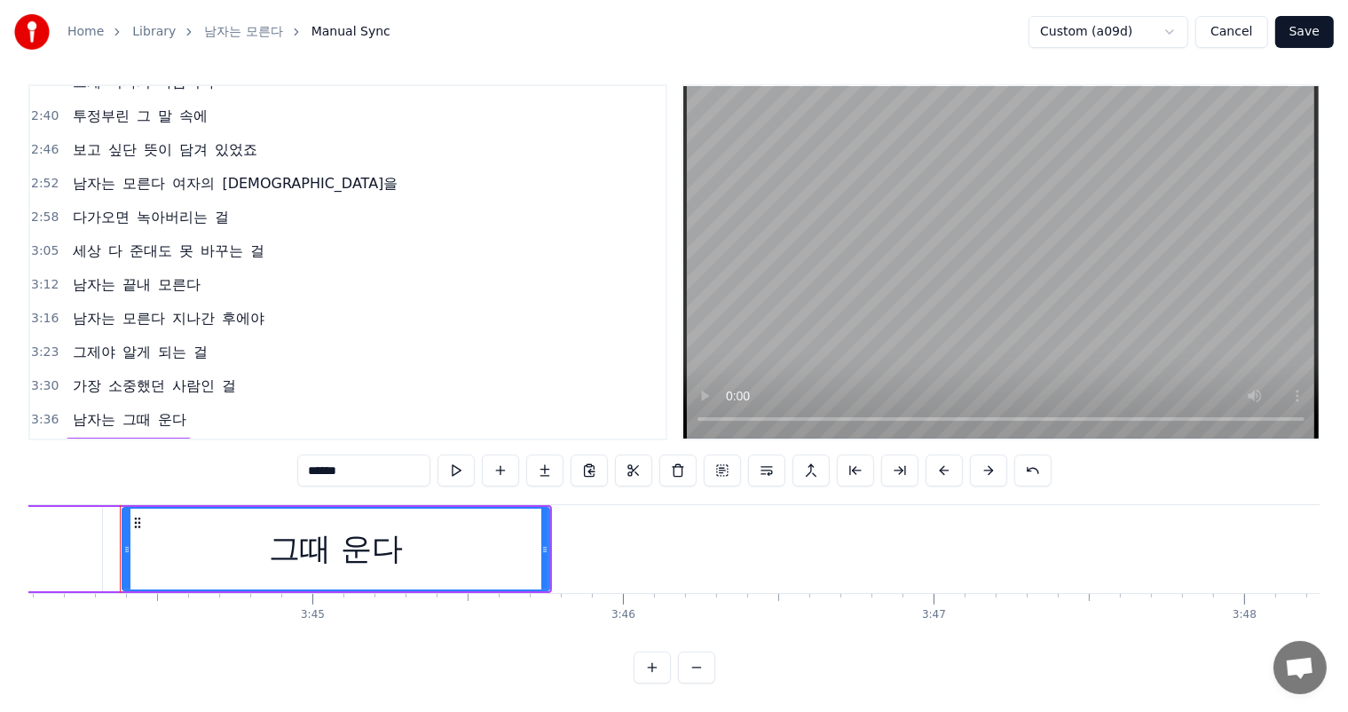
scroll to position [0, 69595]
click at [174, 375] on span "사람인" at bounding box center [193, 385] width 46 height 20
type input "***"
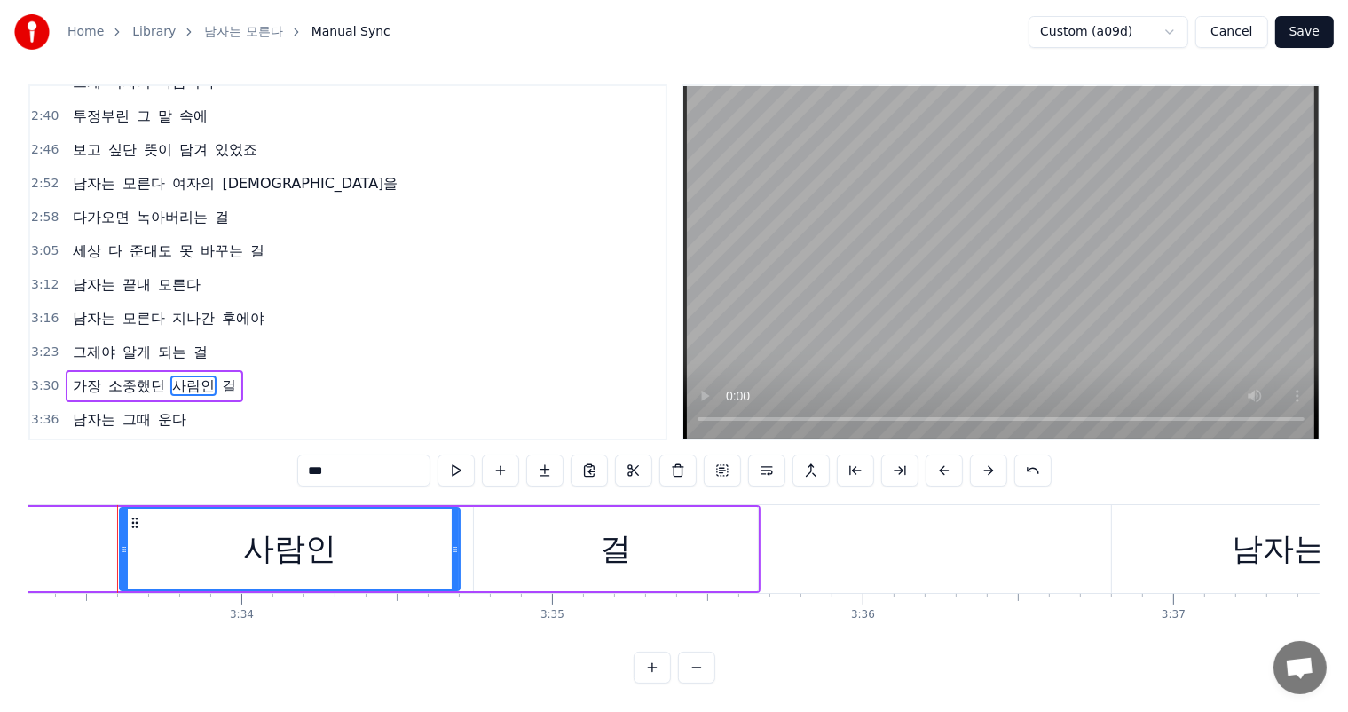
click at [45, 377] on span "3:30" at bounding box center [45, 386] width 28 height 18
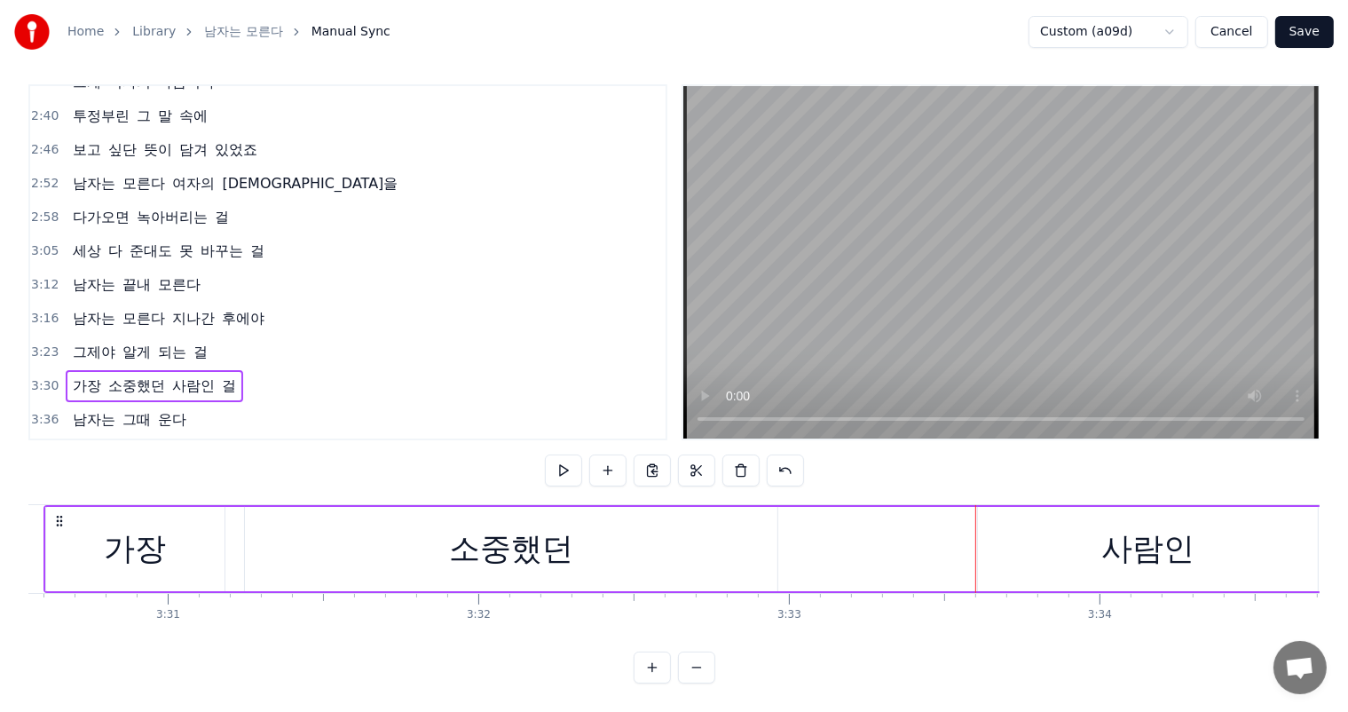
scroll to position [0, 65315]
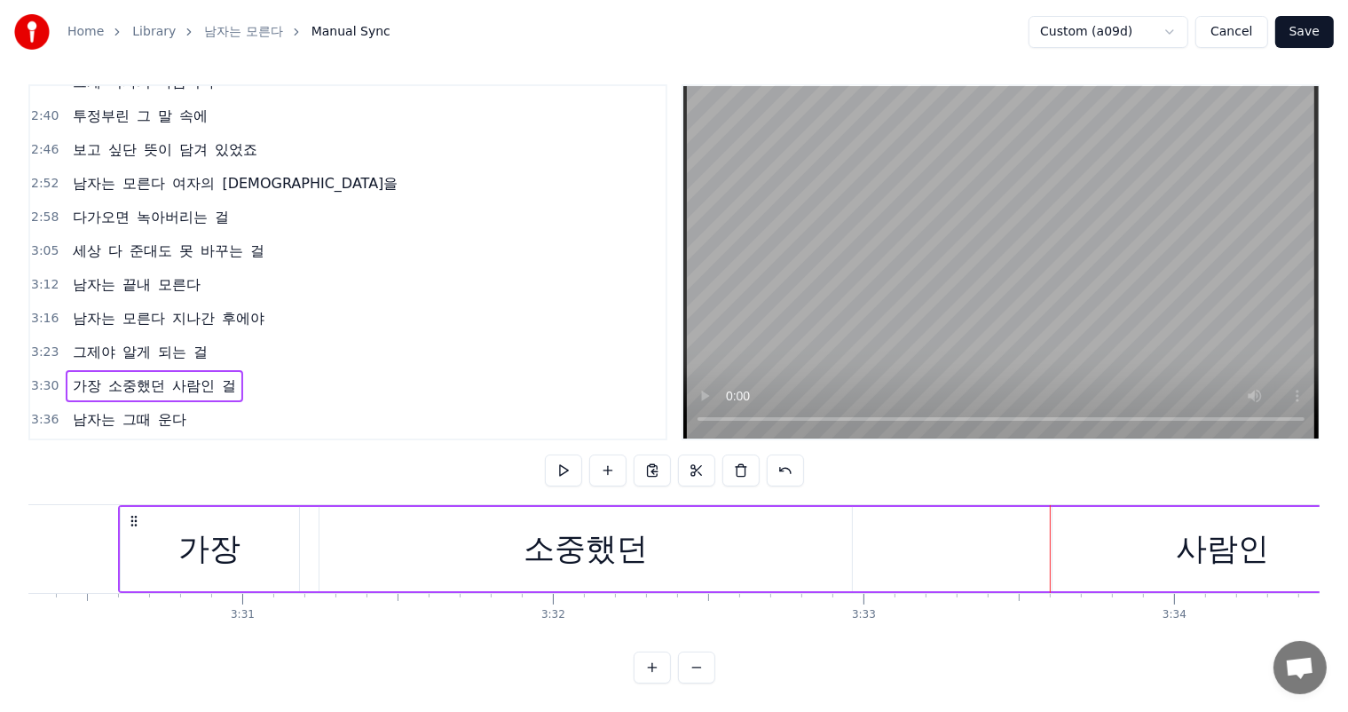
click at [78, 375] on span "가장" at bounding box center [87, 385] width 32 height 20
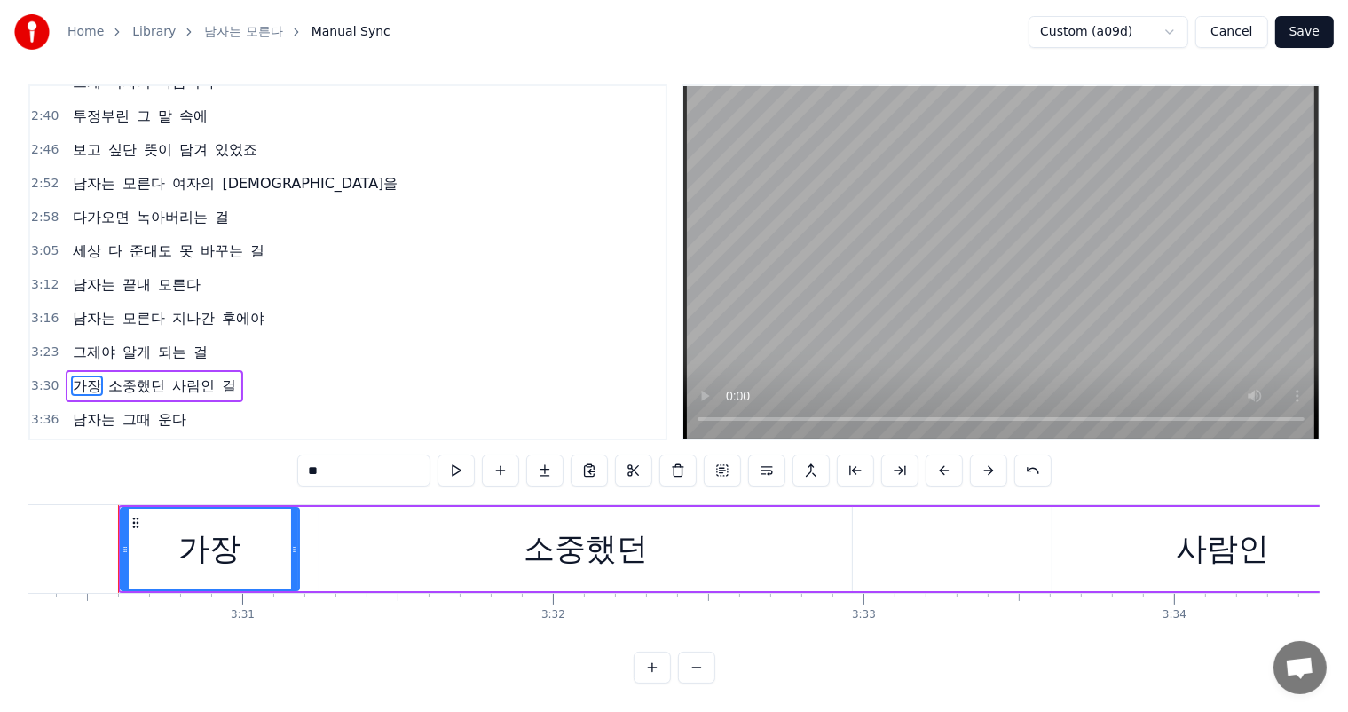
scroll to position [8, 0]
click at [463, 469] on button at bounding box center [455, 470] width 37 height 32
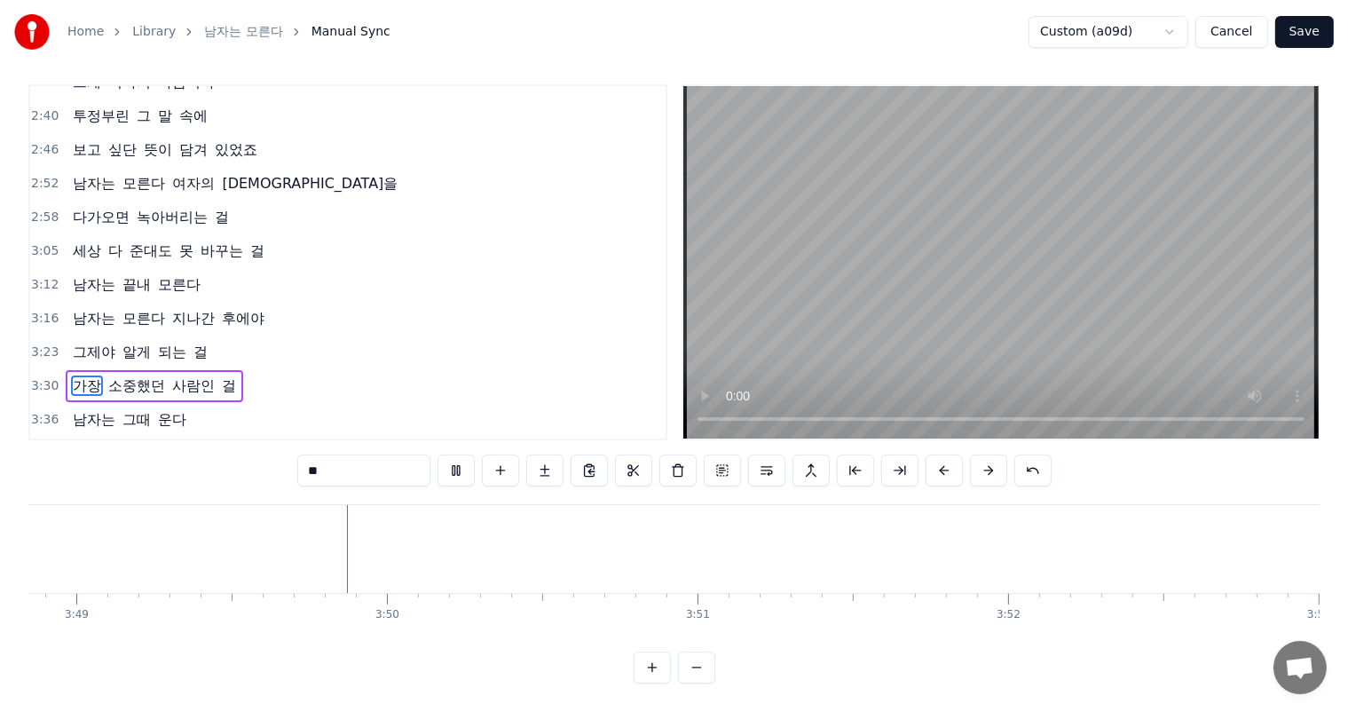
scroll to position [0, 71110]
click at [40, 411] on span "3:36" at bounding box center [45, 420] width 28 height 18
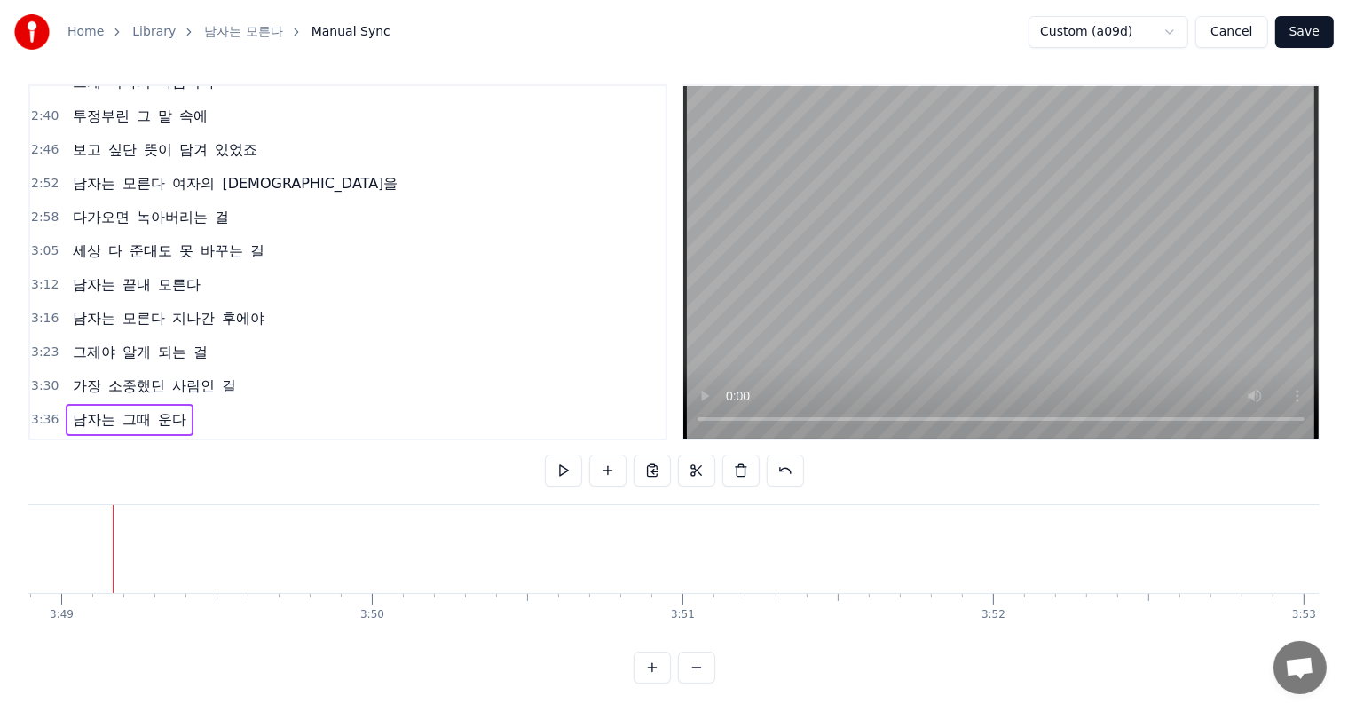
scroll to position [0, 71081]
click at [1246, 418] on video at bounding box center [1000, 262] width 635 height 352
click at [158, 547] on div "그때 운다" at bounding box center [124, 549] width 427 height 88
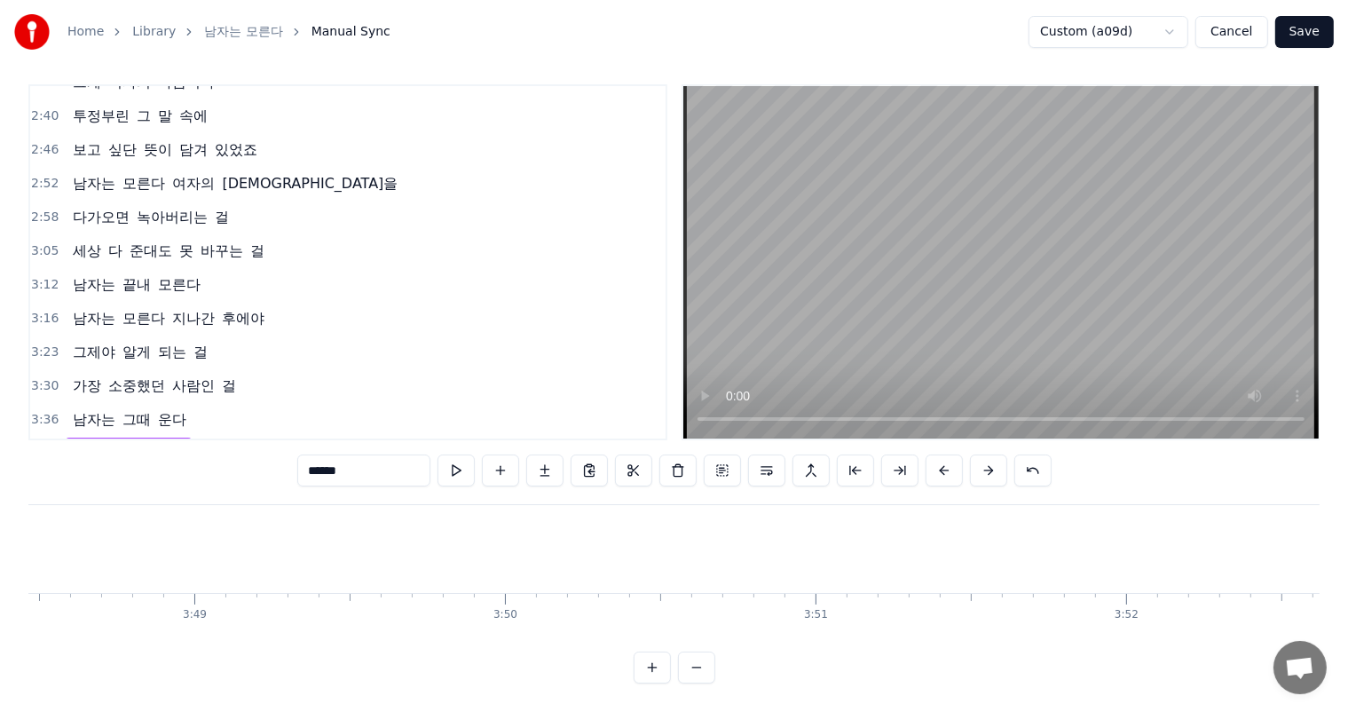
scroll to position [0, 70955]
click at [152, 443] on span "그때 운다" at bounding box center [153, 453] width 65 height 20
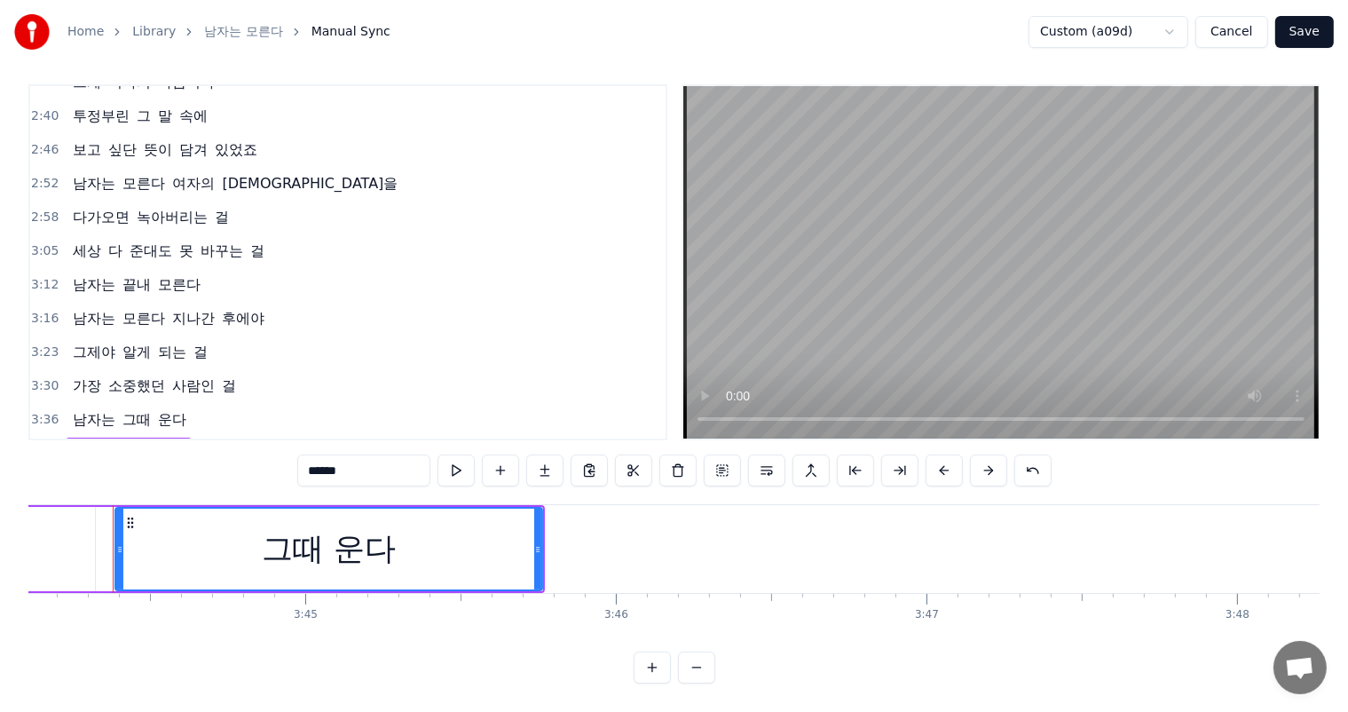
scroll to position [0, 69595]
click at [387, 537] on div "그때 운다" at bounding box center [334, 548] width 134 height 47
click at [398, 535] on div "그때 운다" at bounding box center [334, 548] width 134 height 47
click at [390, 461] on input "******" at bounding box center [363, 470] width 133 height 32
type input "**"
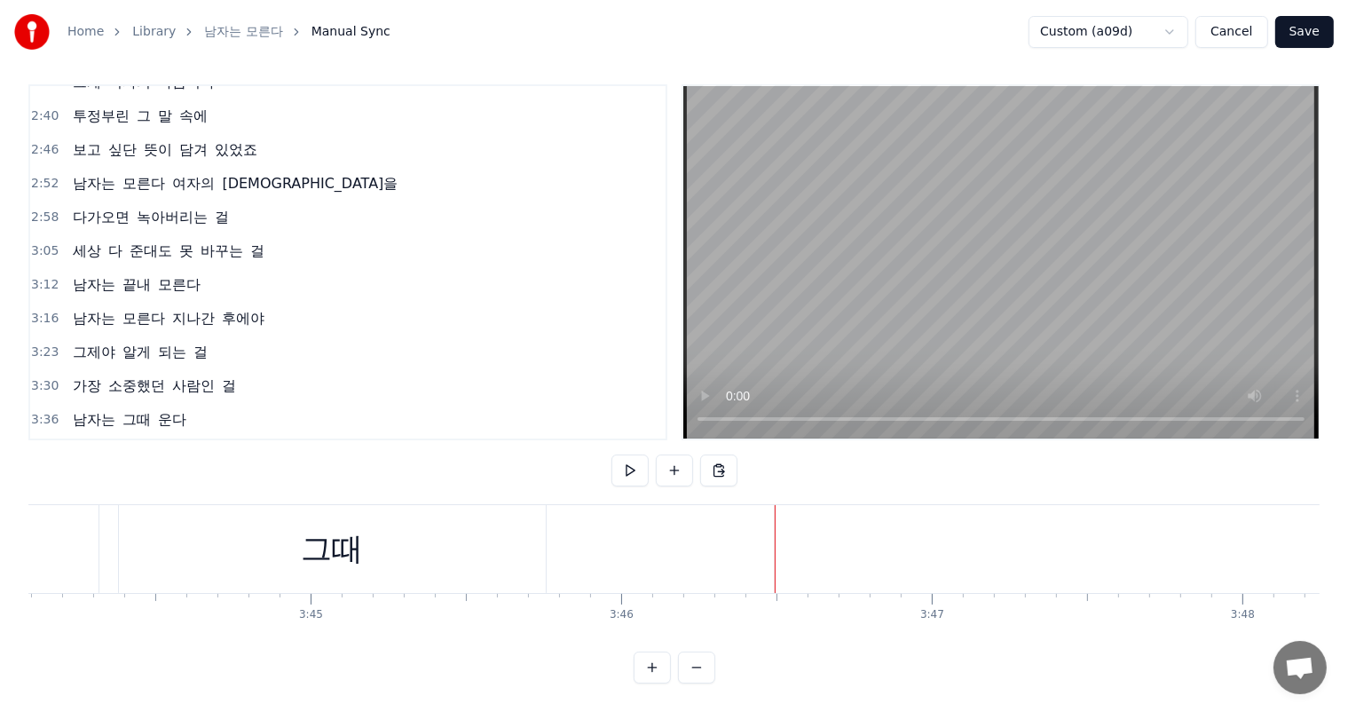
drag, startPoint x: 749, startPoint y: 537, endPoint x: 738, endPoint y: 537, distance: 10.6
click at [659, 669] on button at bounding box center [652, 667] width 37 height 32
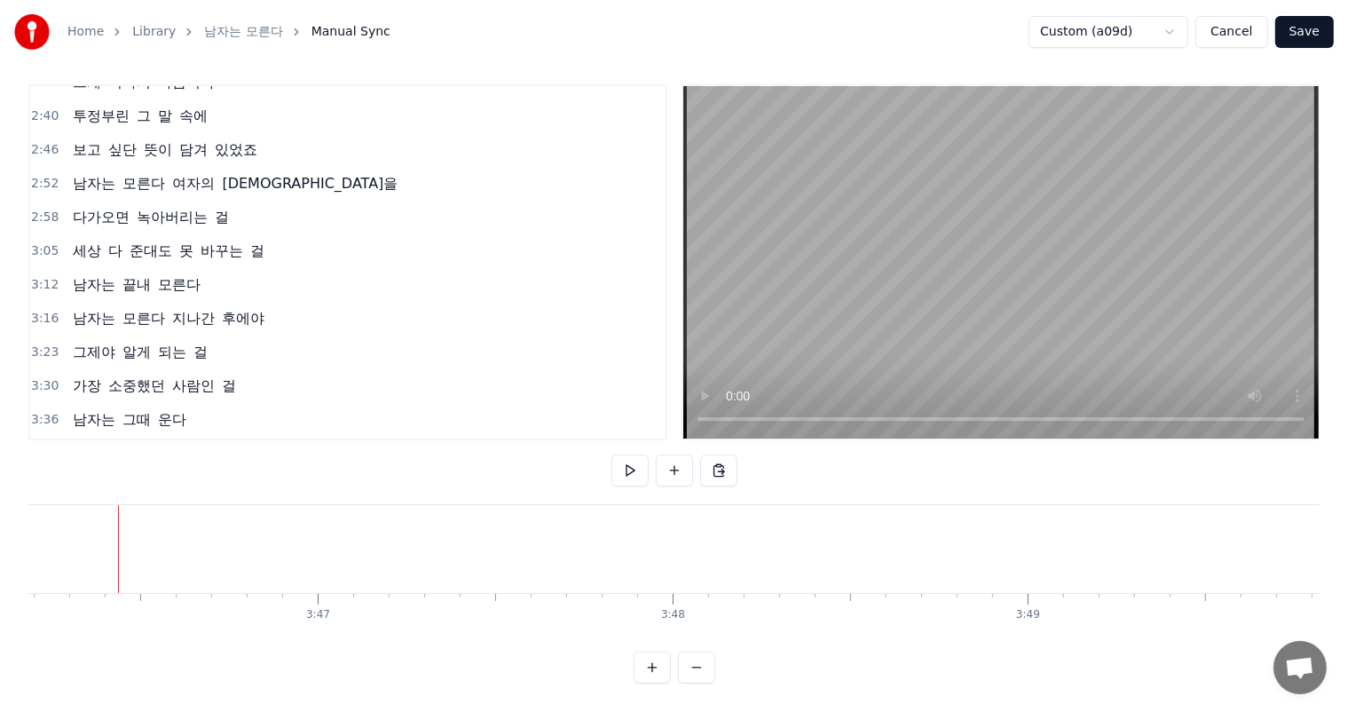
click at [188, 437] on div "3:43 남자는 그때" at bounding box center [347, 454] width 635 height 34
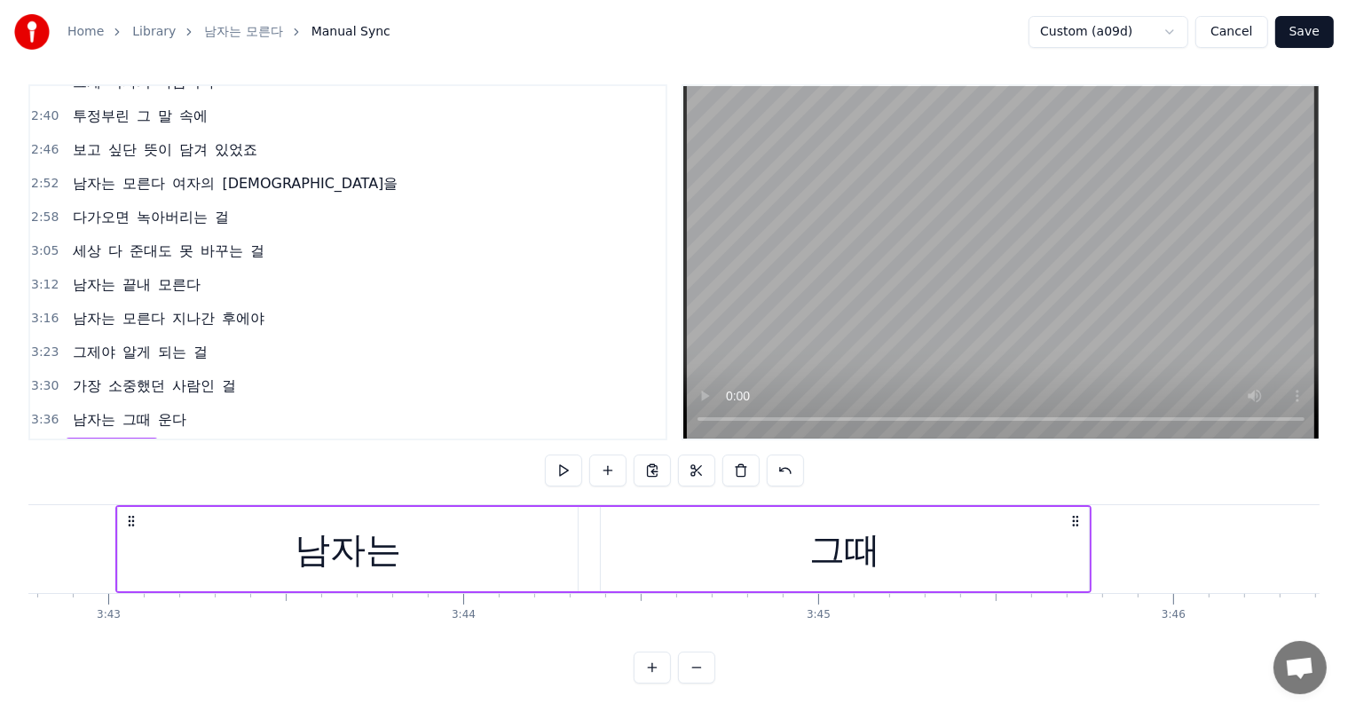
scroll to position [0, 79068]
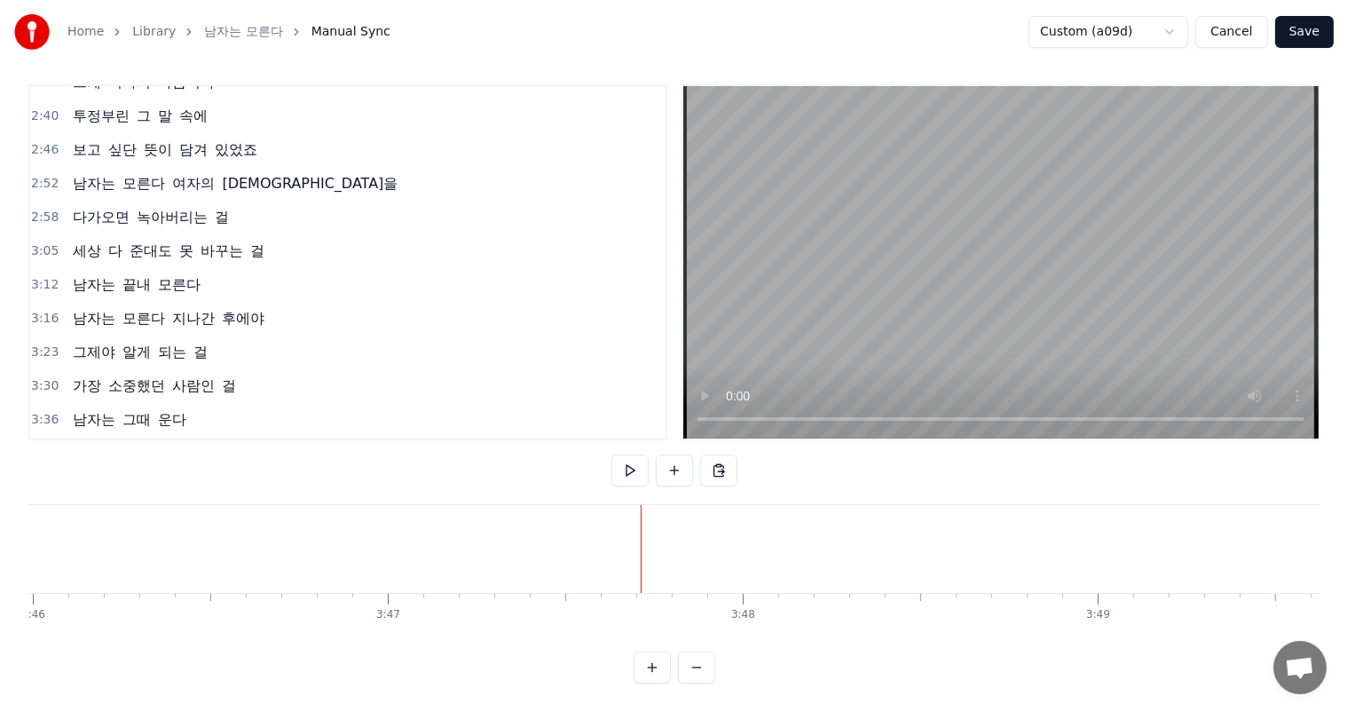
scroll to position [0, 80260]
drag, startPoint x: 587, startPoint y: 542, endPoint x: 227, endPoint y: 549, distance: 360.3
drag, startPoint x: 144, startPoint y: 532, endPoint x: 130, endPoint y: 532, distance: 14.2
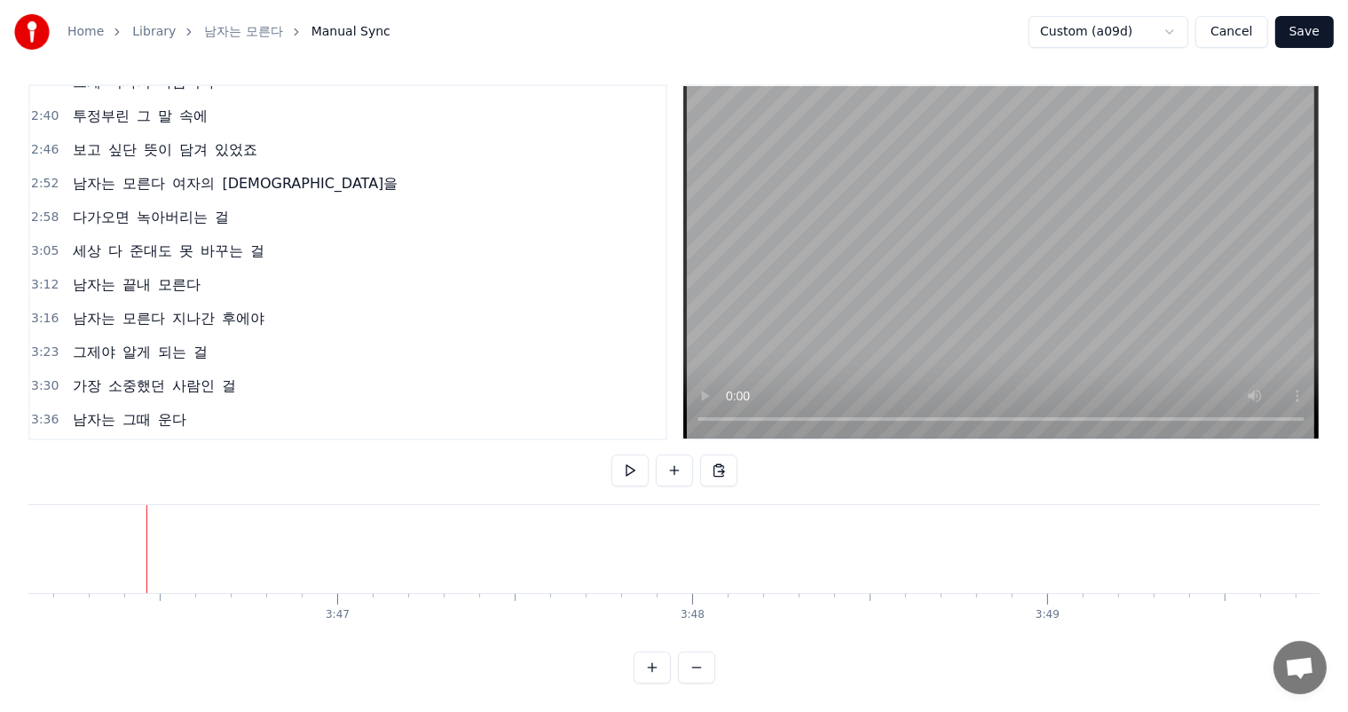
click at [681, 455] on button at bounding box center [674, 470] width 37 height 32
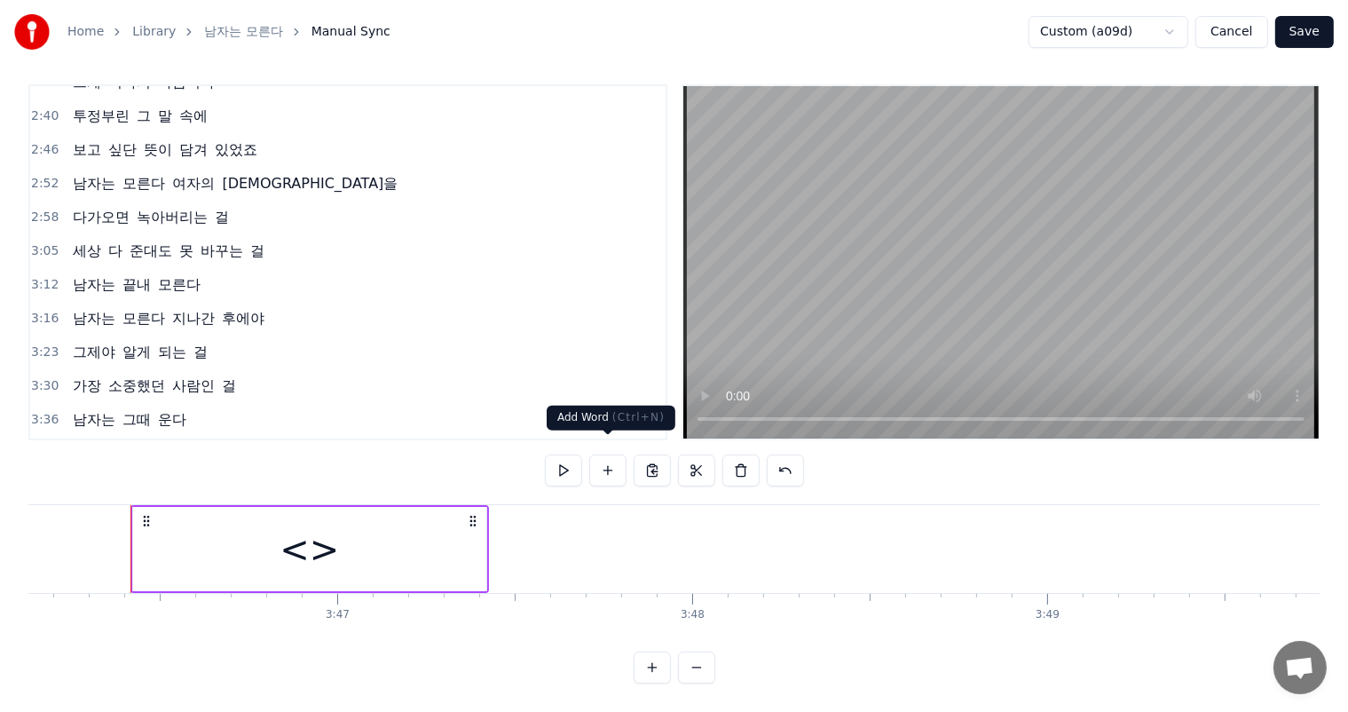
click at [610, 457] on button at bounding box center [607, 470] width 37 height 32
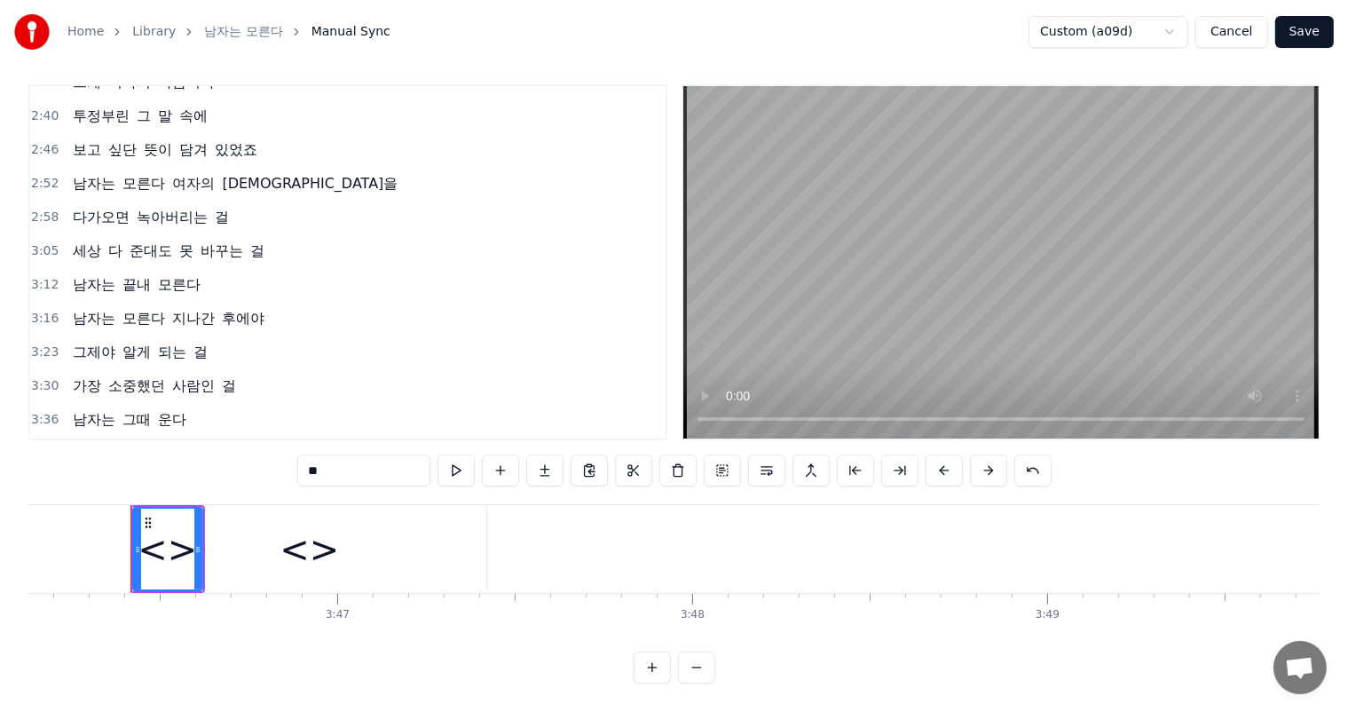
scroll to position [626, 0]
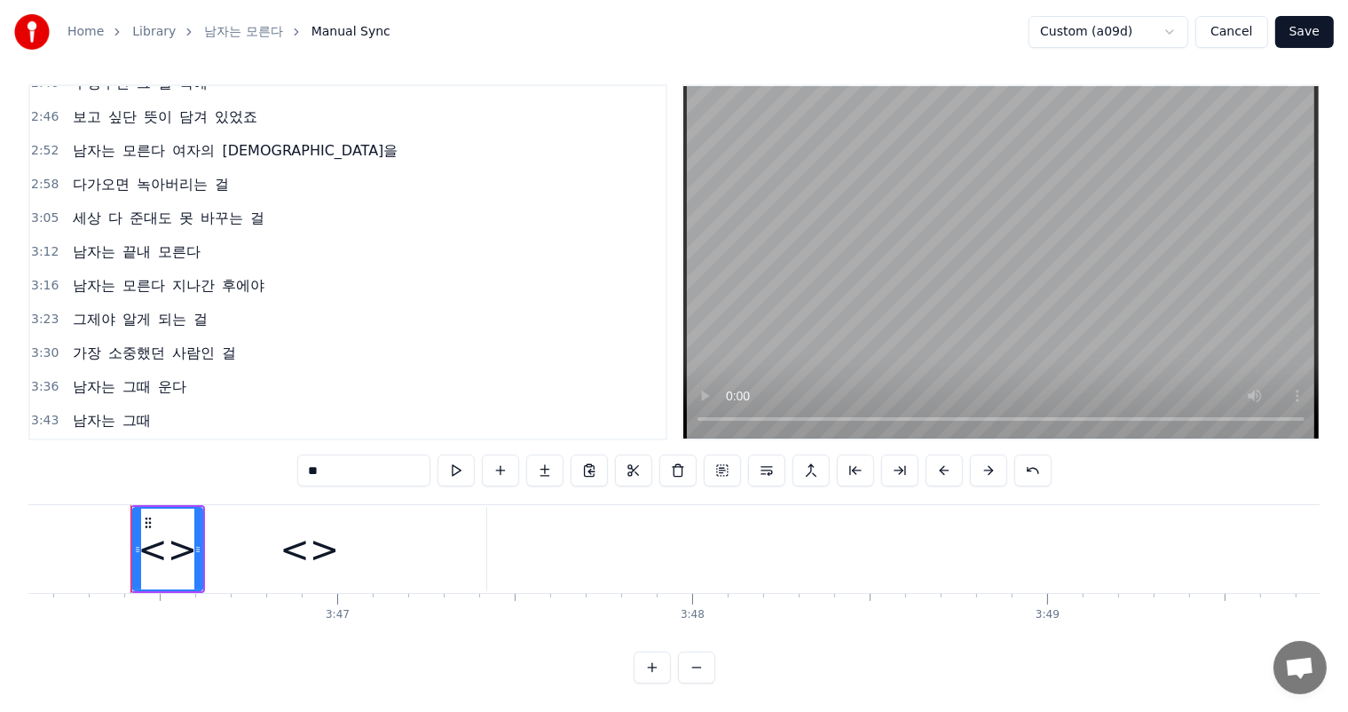
click at [106, 444] on span "<>" at bounding box center [116, 454] width 28 height 20
drag, startPoint x: 334, startPoint y: 463, endPoint x: 295, endPoint y: 463, distance: 38.2
click at [295, 463] on div "0:26 말 안 해도 아는 줄 알았지 0:31 내 맘까지 다 안다고 했지 0:38 웃는 얼굴 뒤에 눈물 0:43 남자는 몰라요 그걸 몰라요 0…" at bounding box center [673, 383] width 1291 height 599
click at [313, 532] on div "<>" at bounding box center [309, 549] width 59 height 53
type input "**"
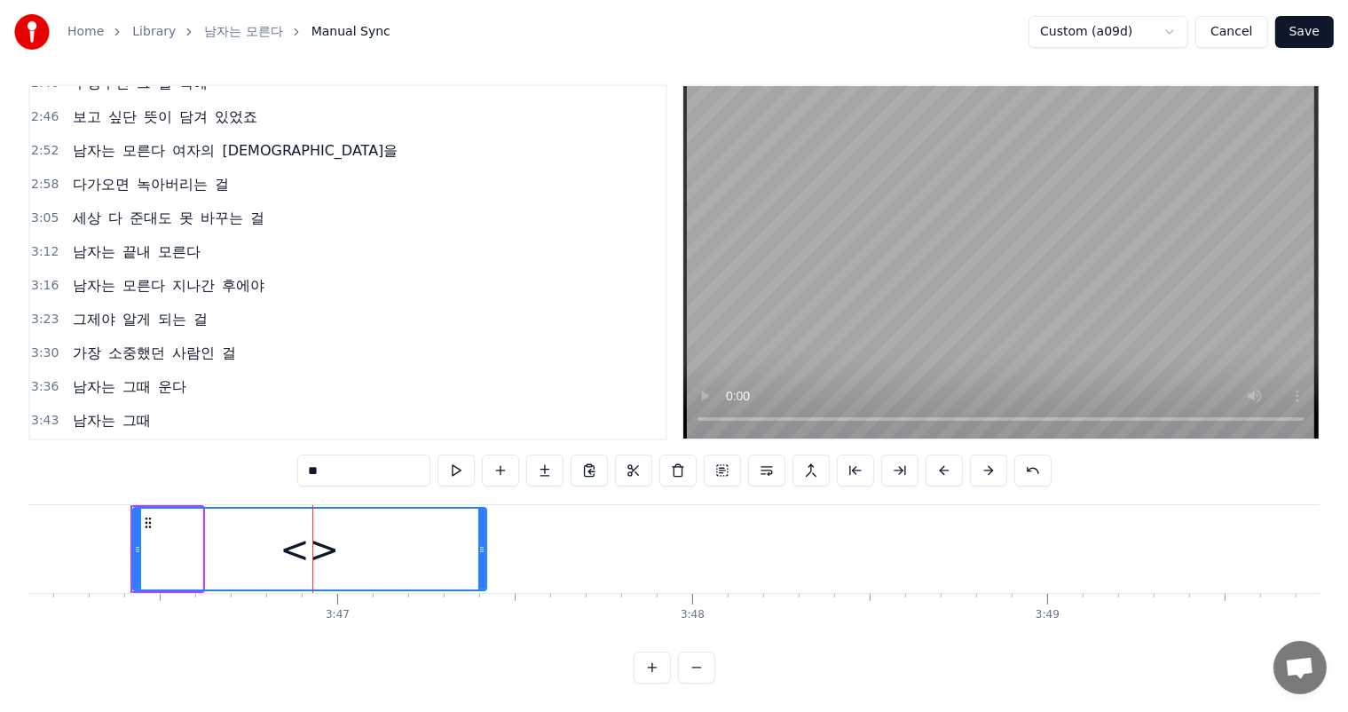
click at [343, 536] on div "<>" at bounding box center [309, 548] width 351 height 81
drag, startPoint x: 344, startPoint y: 462, endPoint x: 285, endPoint y: 451, distance: 60.6
click at [285, 451] on div "0:26 말 안 해도 아는 줄 알았지 0:31 내 맘까지 다 안다고 했지 0:38 웃는 얼굴 뒤에 눈물 0:43 남자는 몰라요 그걸 몰라요 0…" at bounding box center [673, 383] width 1291 height 599
click at [178, 542] on div at bounding box center [309, 548] width 351 height 81
drag, startPoint x: 177, startPoint y: 527, endPoint x: 143, endPoint y: 524, distance: 34.8
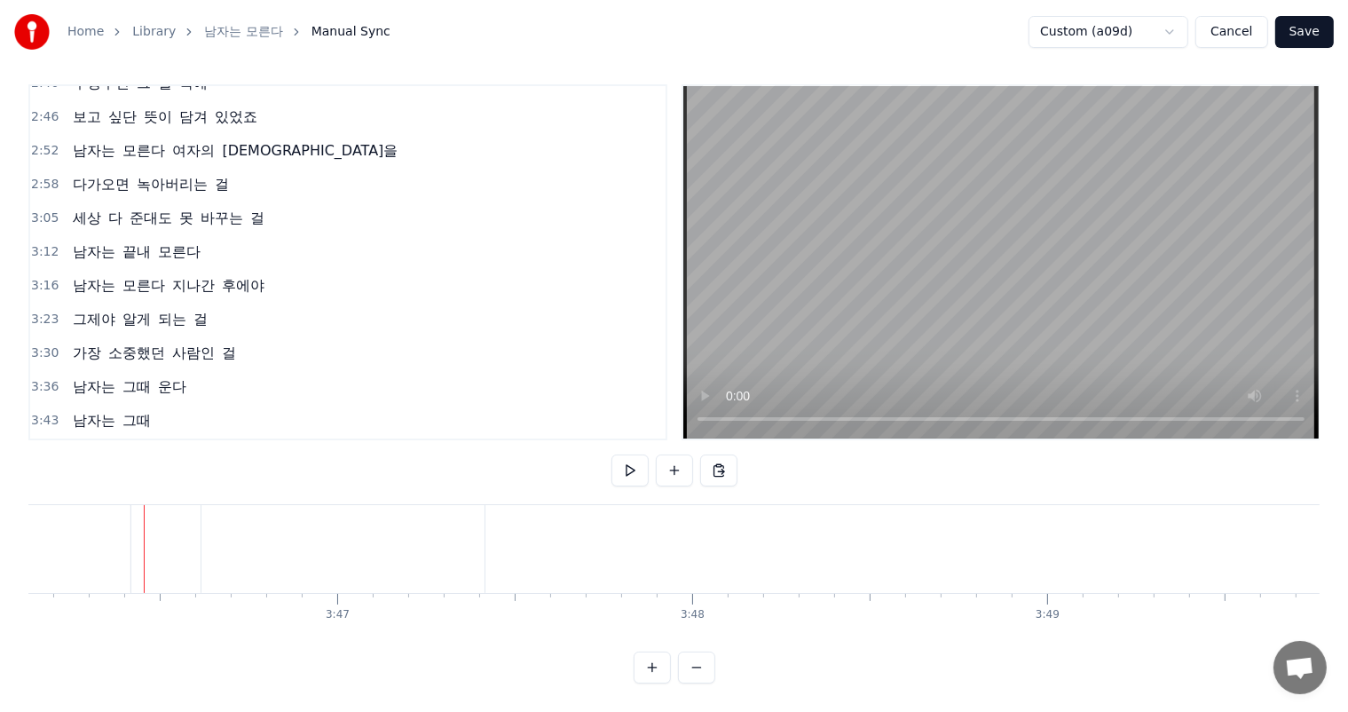
click at [141, 538] on div at bounding box center [165, 549] width 69 height 88
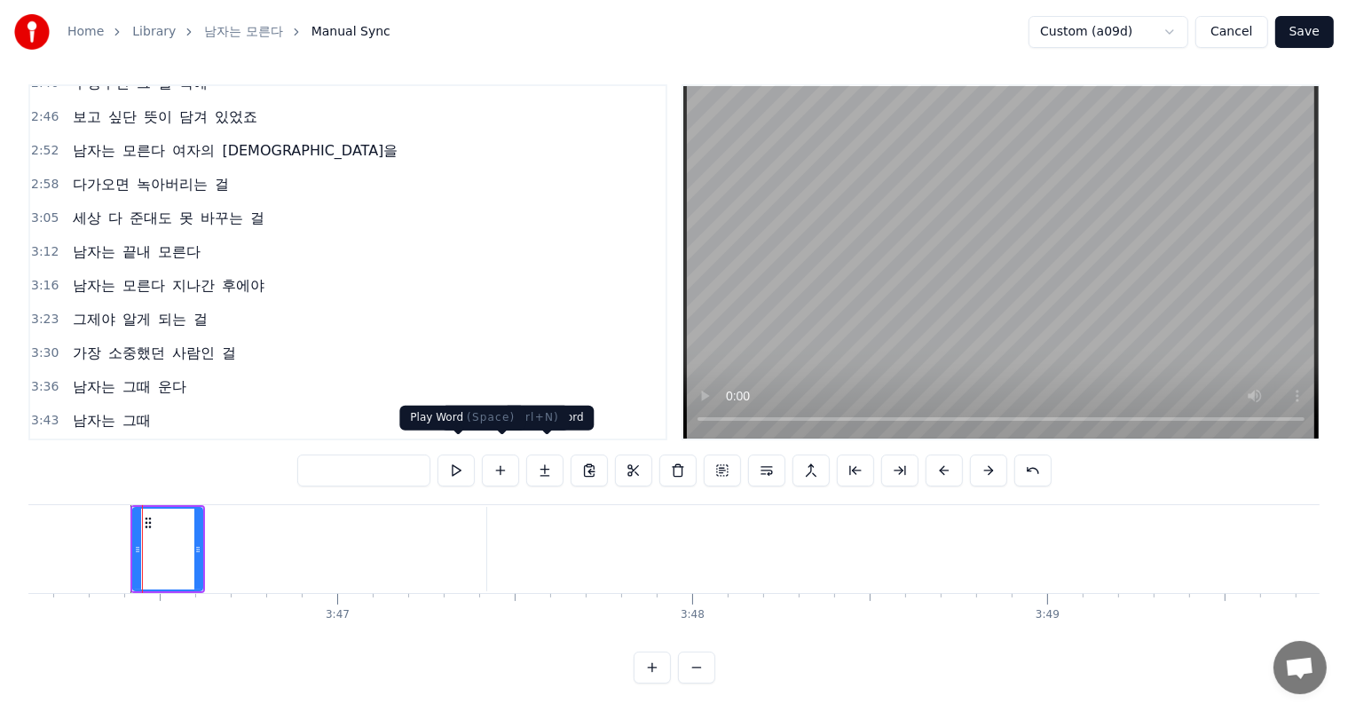
click at [394, 454] on input "text" at bounding box center [363, 470] width 133 height 32
paste input "**"
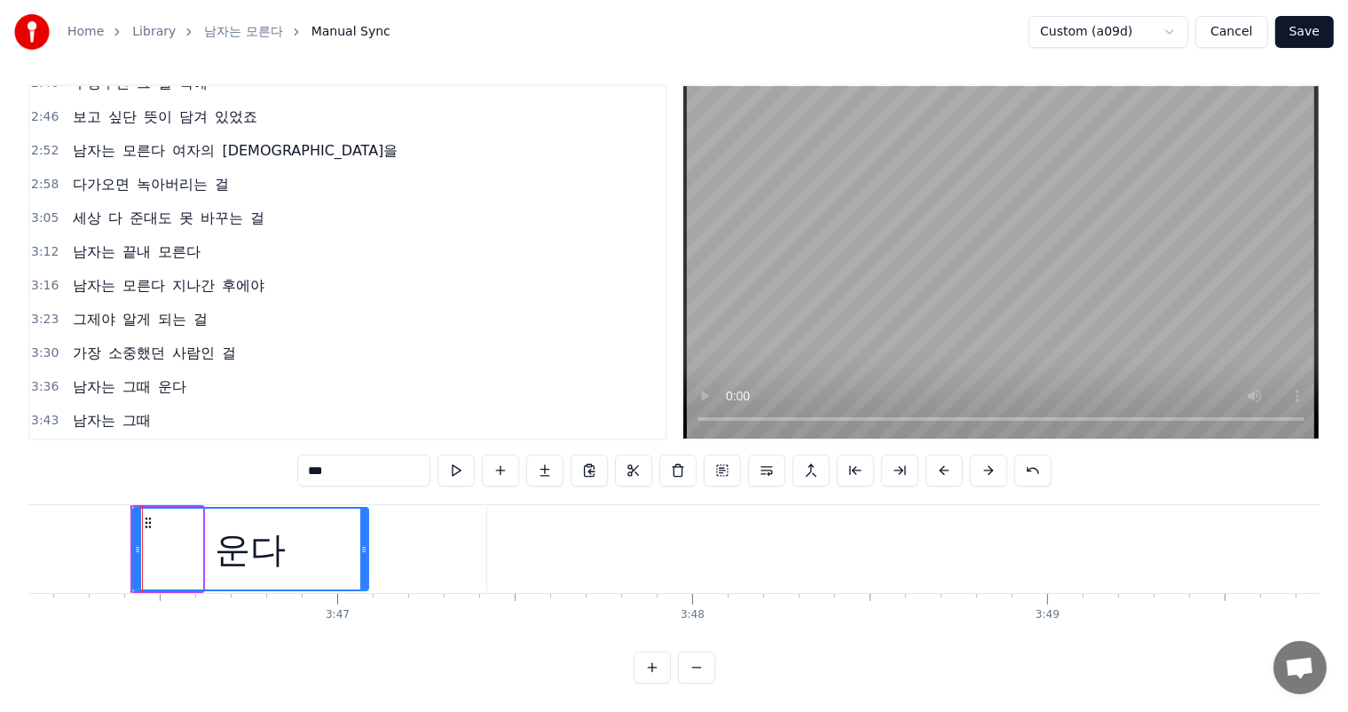
drag, startPoint x: 199, startPoint y: 539, endPoint x: 365, endPoint y: 543, distance: 166.0
click at [365, 543] on div at bounding box center [363, 548] width 7 height 81
type input "**"
click at [445, 404] on div "3:43 남자는 그때" at bounding box center [347, 421] width 635 height 34
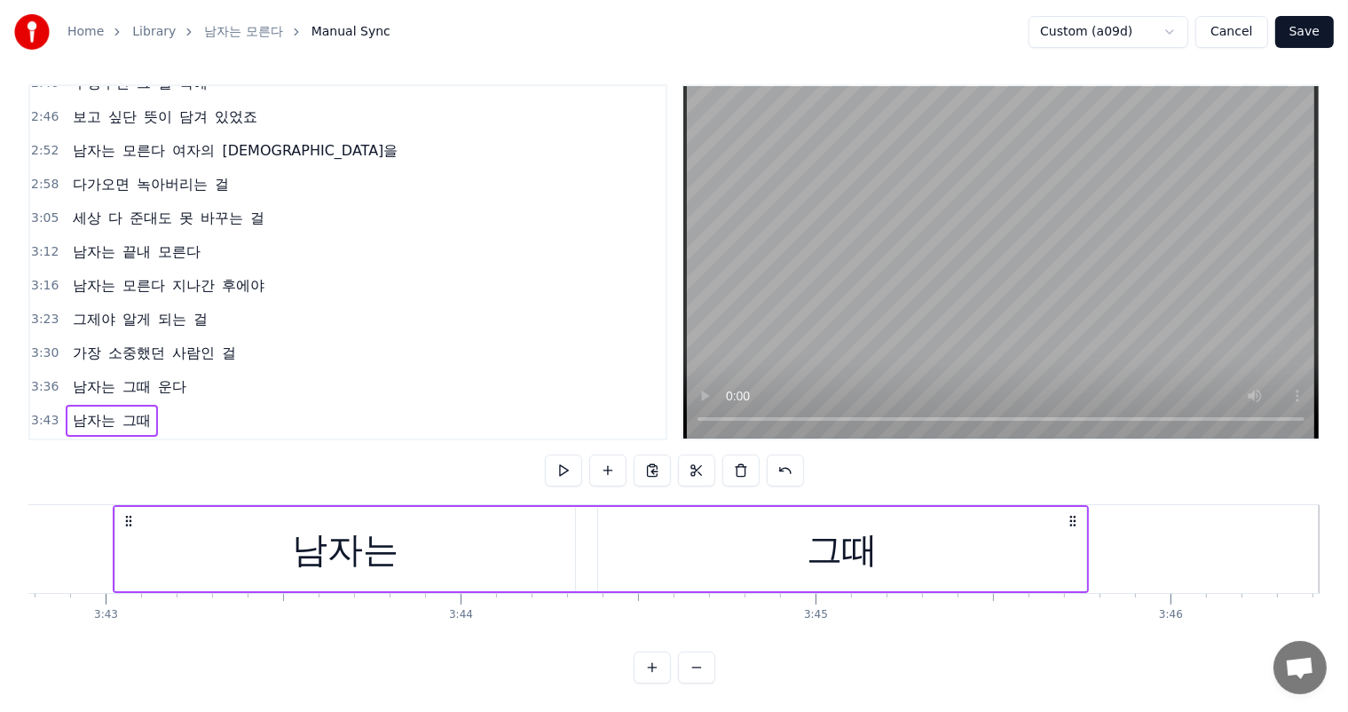
scroll to position [0, 79068]
click at [139, 376] on span "그때" at bounding box center [137, 386] width 32 height 20
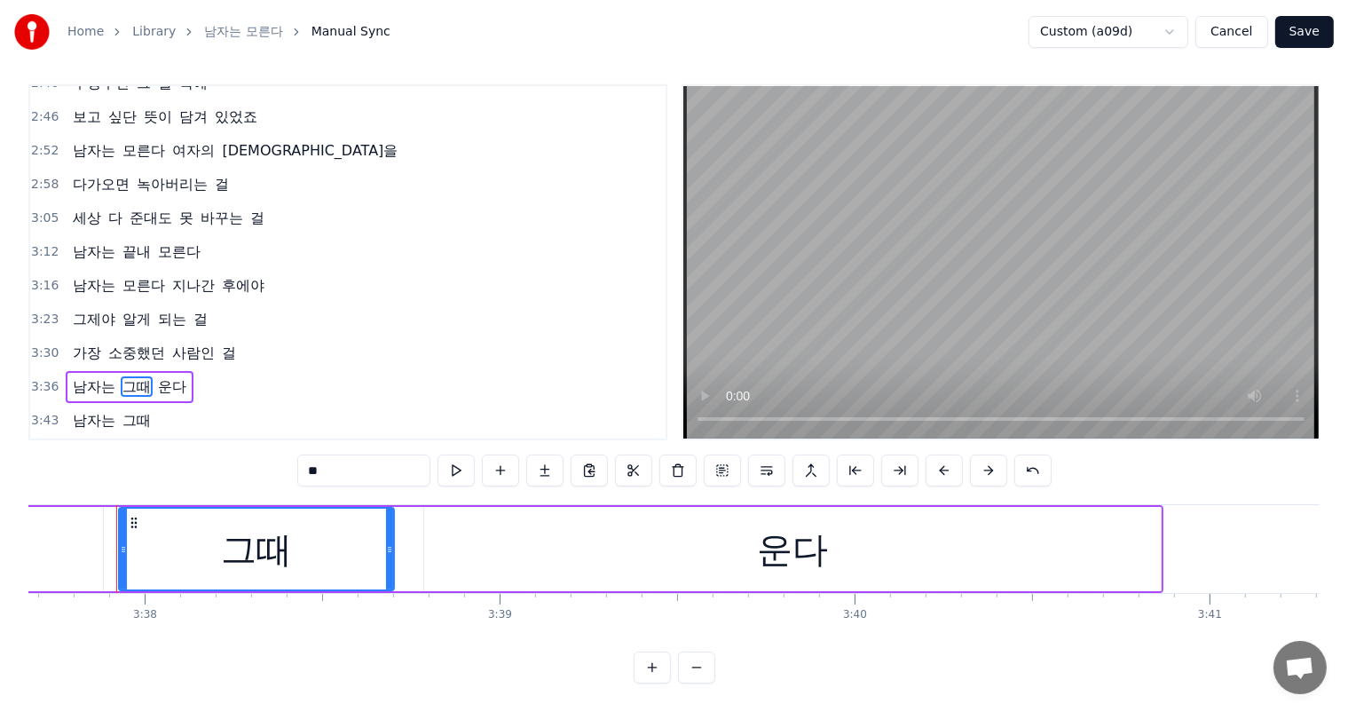
scroll to position [0, 77258]
drag, startPoint x: 1306, startPoint y: 40, endPoint x: 1310, endPoint y: 51, distance: 11.2
click at [1306, 39] on button "Save" at bounding box center [1304, 32] width 59 height 32
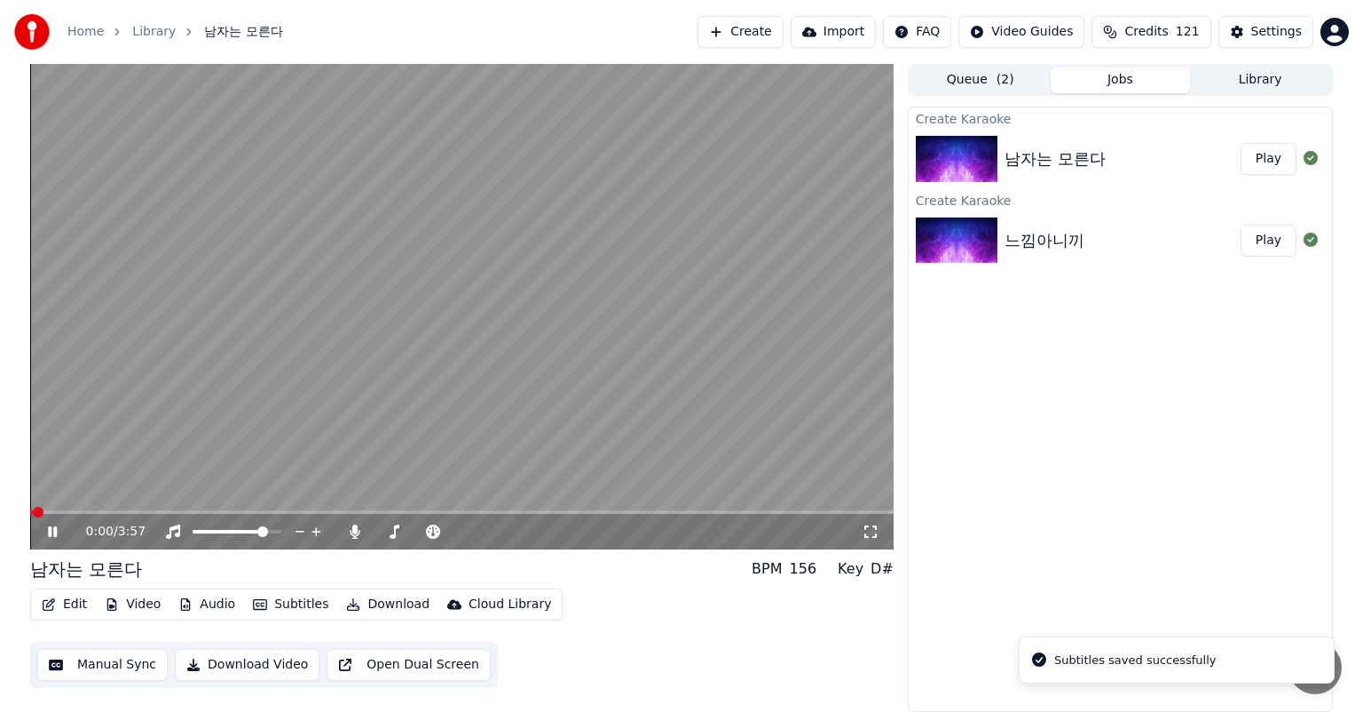
click at [825, 508] on video at bounding box center [461, 306] width 863 height 485
click at [823, 508] on video at bounding box center [461, 306] width 863 height 485
click at [823, 509] on video at bounding box center [461, 306] width 863 height 485
drag, startPoint x: 776, startPoint y: 507, endPoint x: 733, endPoint y: 516, distance: 43.7
click at [777, 508] on video at bounding box center [461, 306] width 863 height 485
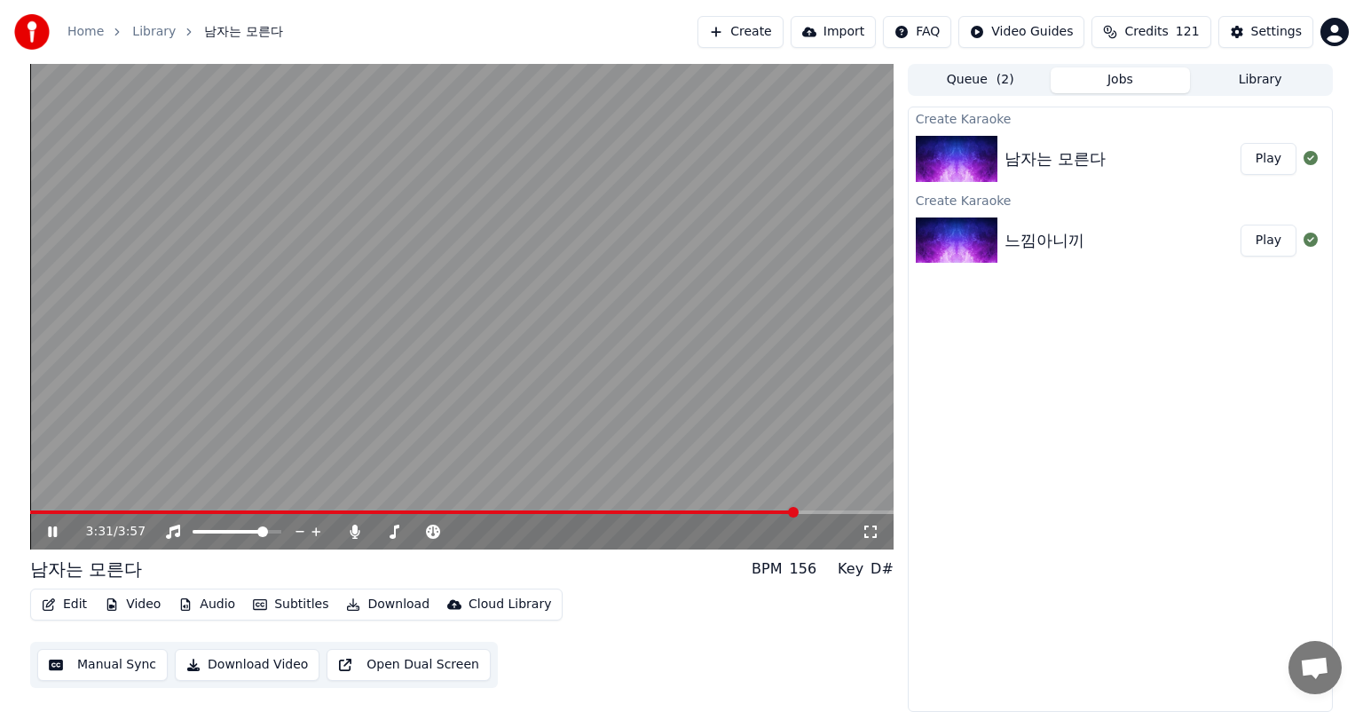
click at [799, 509] on span at bounding box center [793, 512] width 11 height 11
click at [836, 511] on span at bounding box center [461, 512] width 863 height 4
click at [783, 511] on span at bounding box center [445, 512] width 831 height 4
click at [45, 536] on icon at bounding box center [65, 531] width 42 height 14
click at [50, 536] on icon at bounding box center [52, 531] width 11 height 12
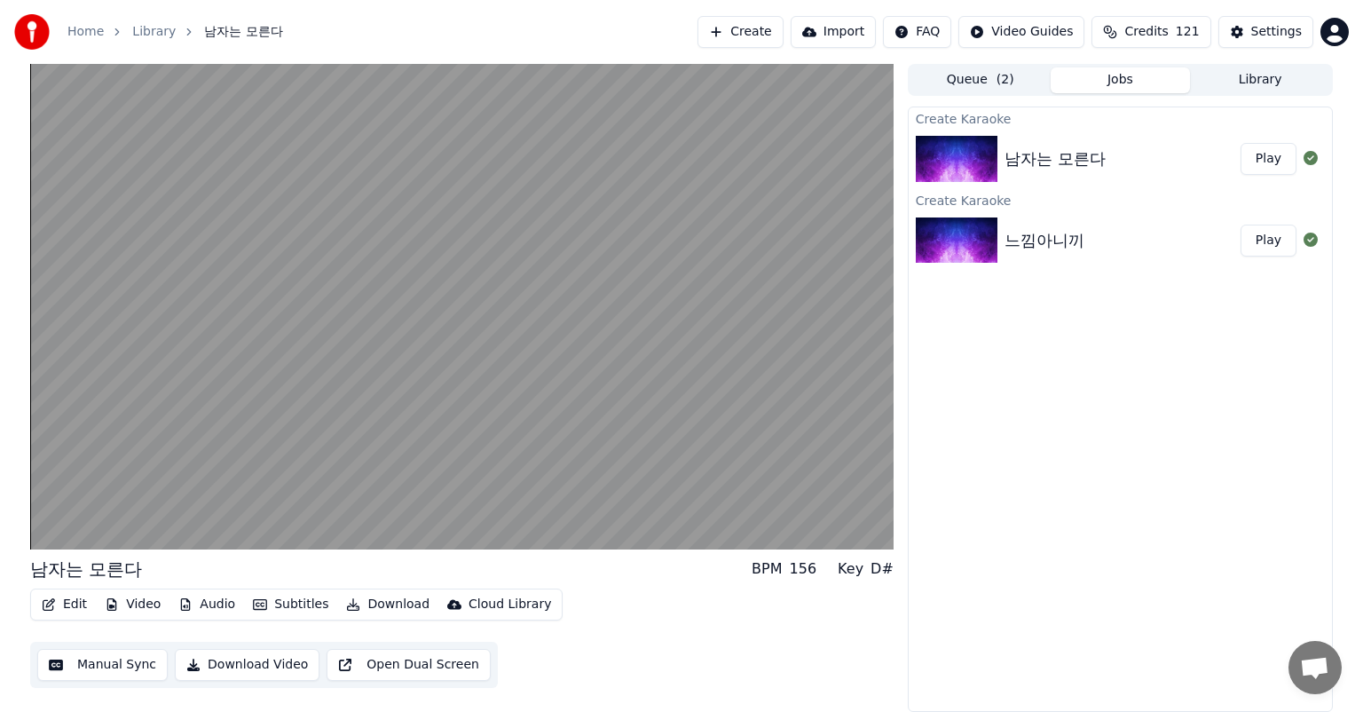
click at [1274, 160] on button "Play" at bounding box center [1268, 159] width 56 height 32
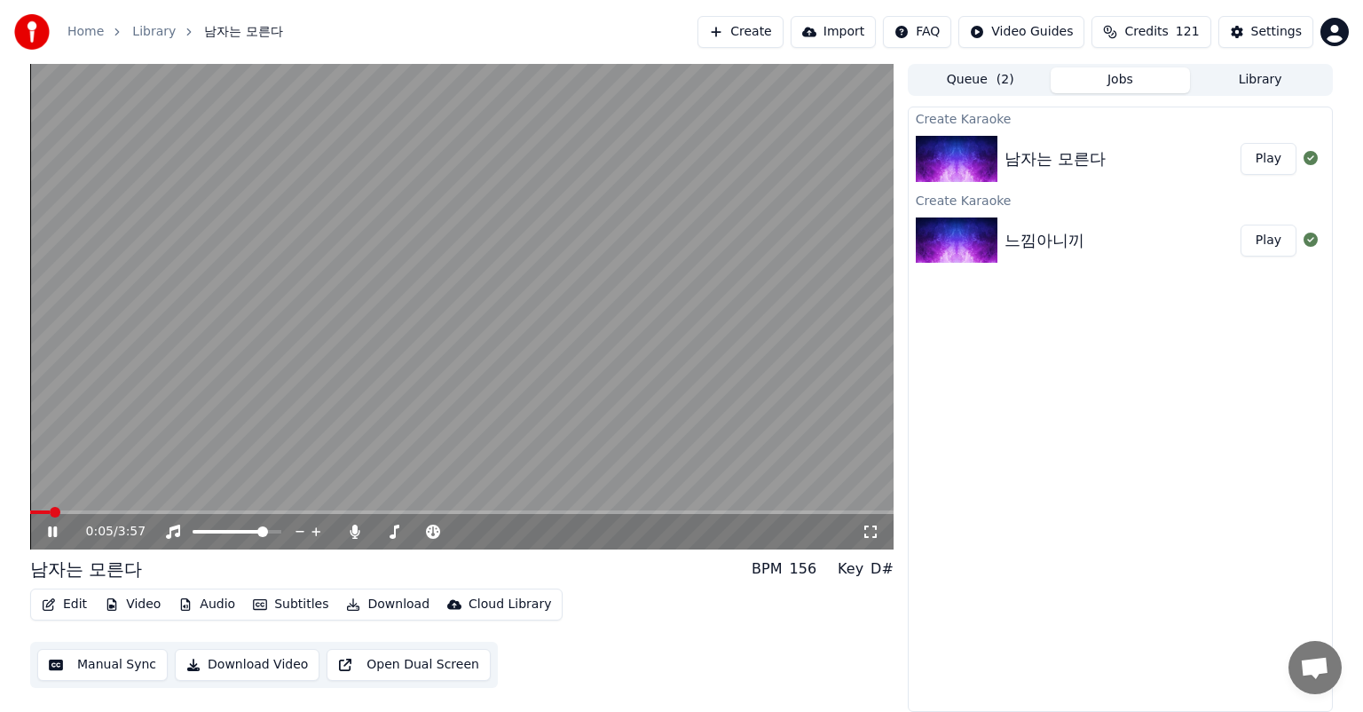
click at [58, 529] on icon at bounding box center [65, 531] width 42 height 14
click at [1282, 162] on button "Play" at bounding box center [1268, 159] width 56 height 32
click at [53, 530] on icon at bounding box center [52, 531] width 9 height 11
click at [1278, 157] on button "Play" at bounding box center [1268, 159] width 56 height 32
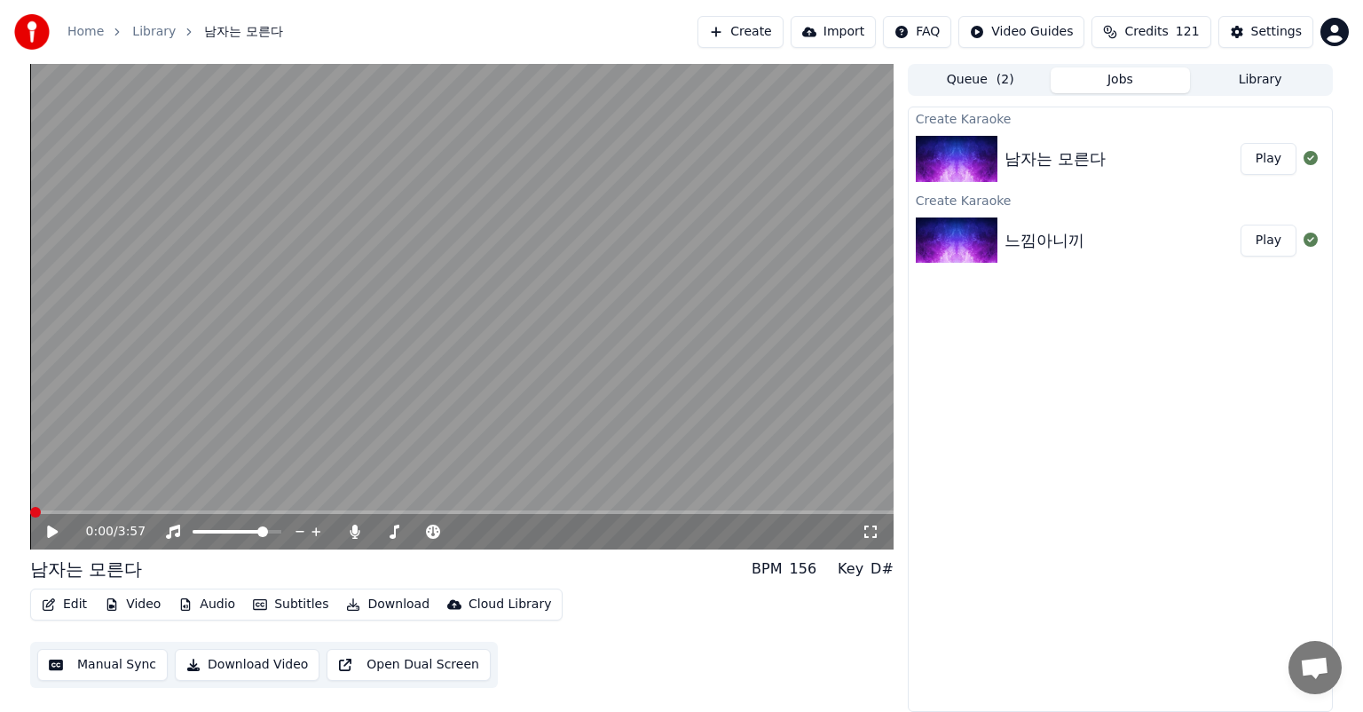
click at [1080, 163] on div "남자는 모른다" at bounding box center [1054, 158] width 101 height 25
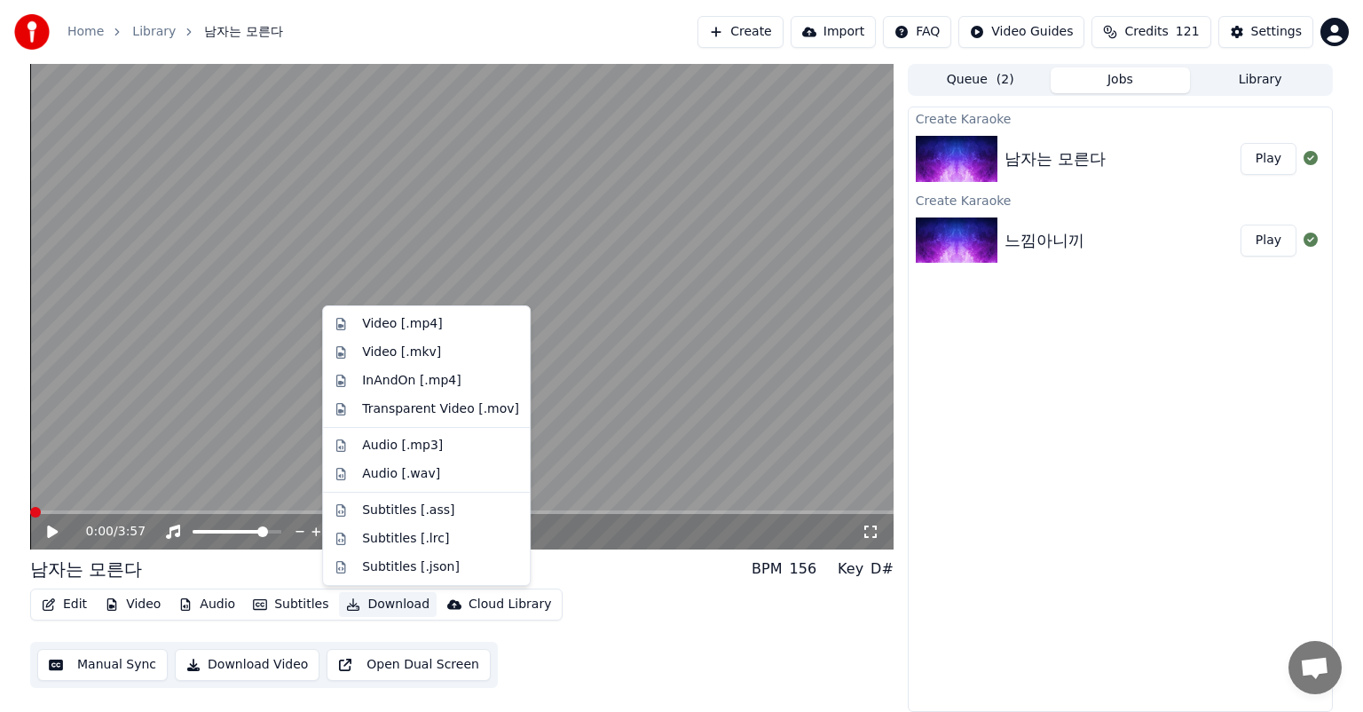
click at [378, 610] on button "Download" at bounding box center [388, 604] width 98 height 25
click at [427, 330] on div "Video [.mp4]" at bounding box center [402, 324] width 80 height 18
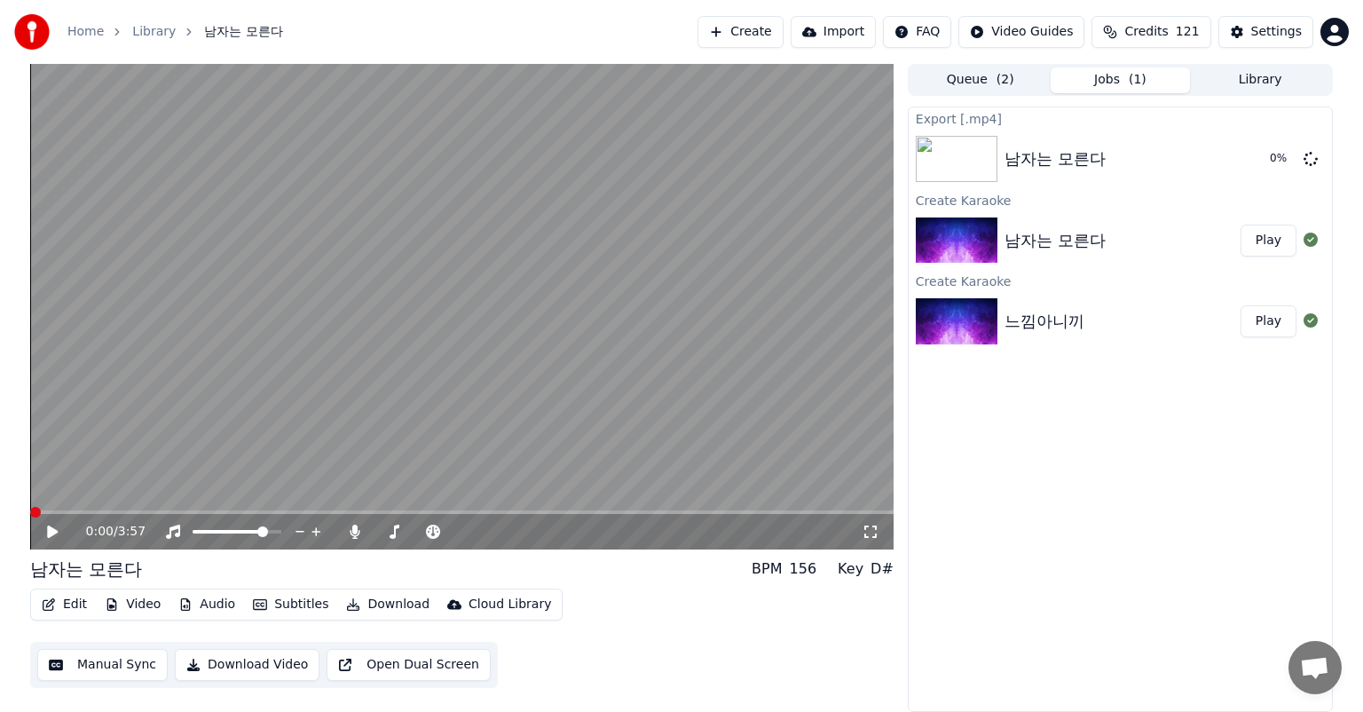
click at [52, 529] on icon at bounding box center [52, 531] width 11 height 12
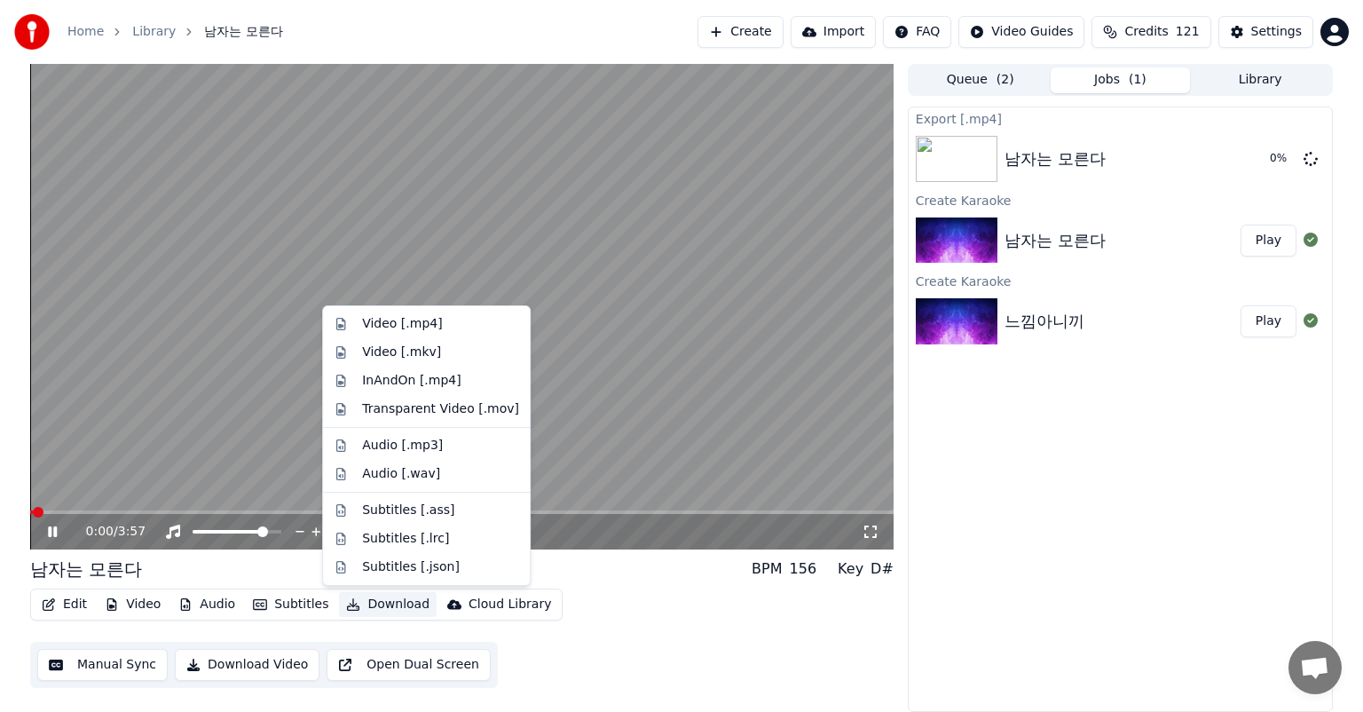
click at [398, 610] on button "Download" at bounding box center [388, 604] width 98 height 25
click at [420, 330] on div "Video [.mp4]" at bounding box center [402, 324] width 80 height 18
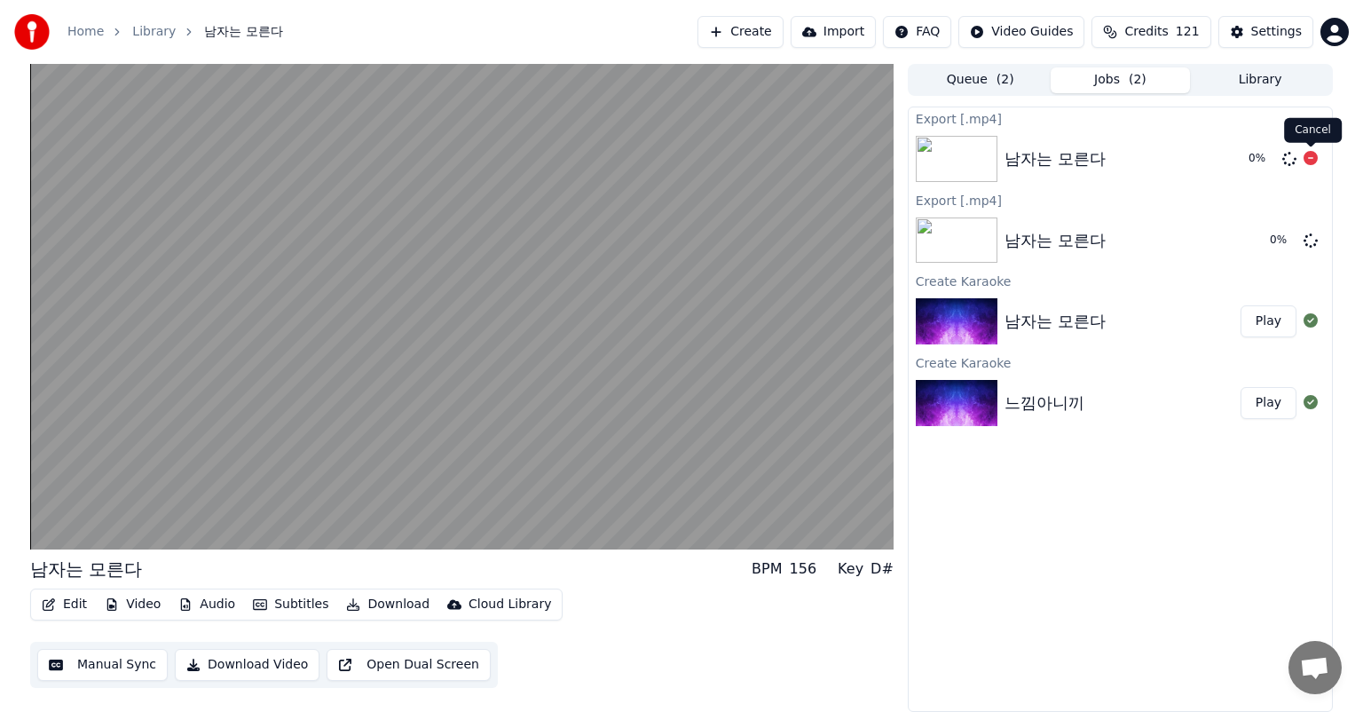
drag, startPoint x: 1310, startPoint y: 160, endPoint x: 1322, endPoint y: 161, distance: 12.5
click at [1311, 159] on icon at bounding box center [1310, 158] width 14 height 14
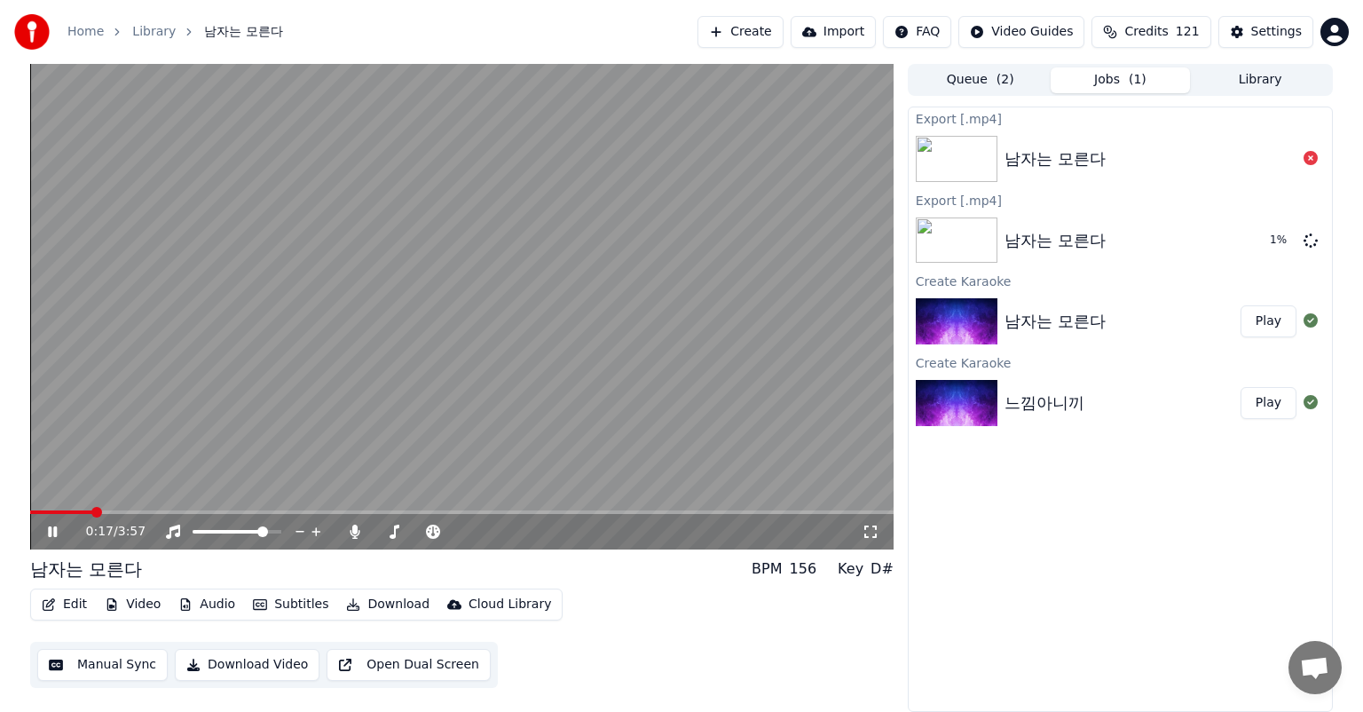
click at [52, 534] on icon at bounding box center [65, 531] width 42 height 14
click at [52, 534] on icon at bounding box center [52, 531] width 11 height 12
click at [52, 534] on icon at bounding box center [65, 531] width 42 height 14
click at [1310, 162] on icon at bounding box center [1310, 158] width 14 height 14
click at [1310, 156] on icon at bounding box center [1310, 158] width 14 height 14
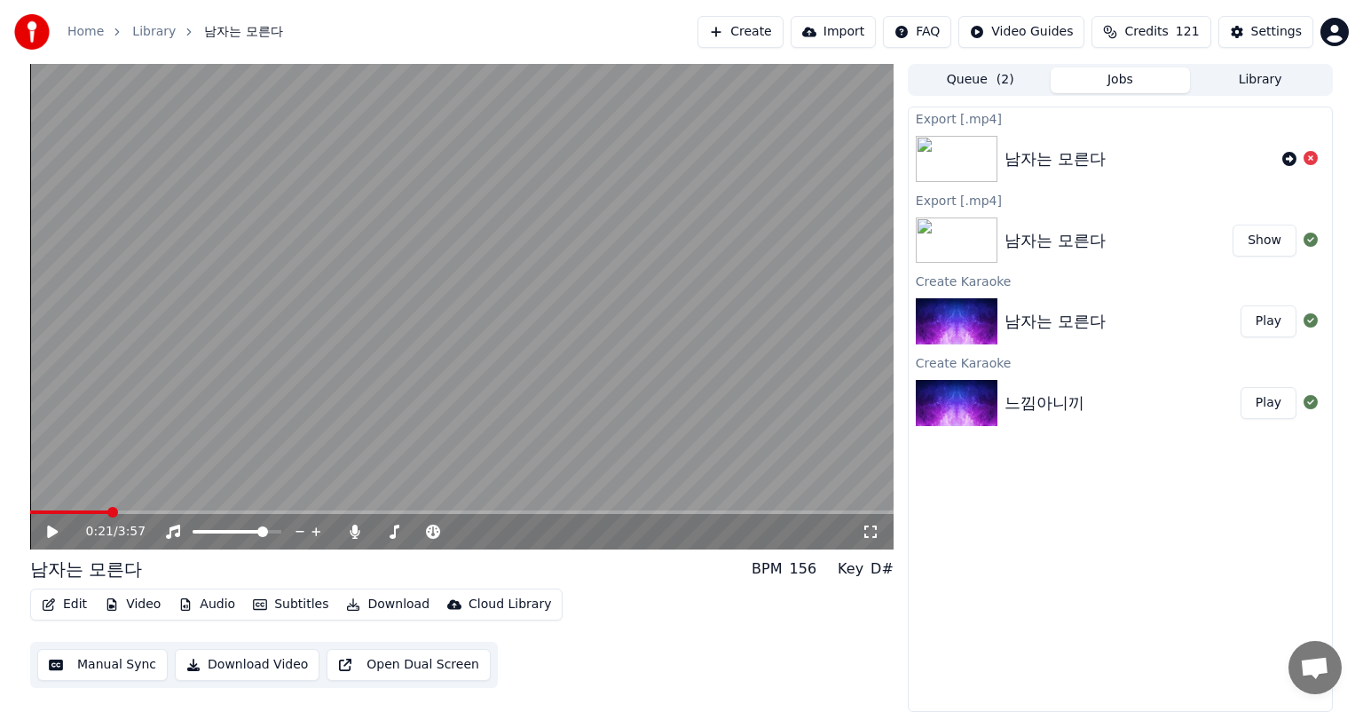
click at [1256, 240] on button "Show" at bounding box center [1264, 240] width 64 height 32
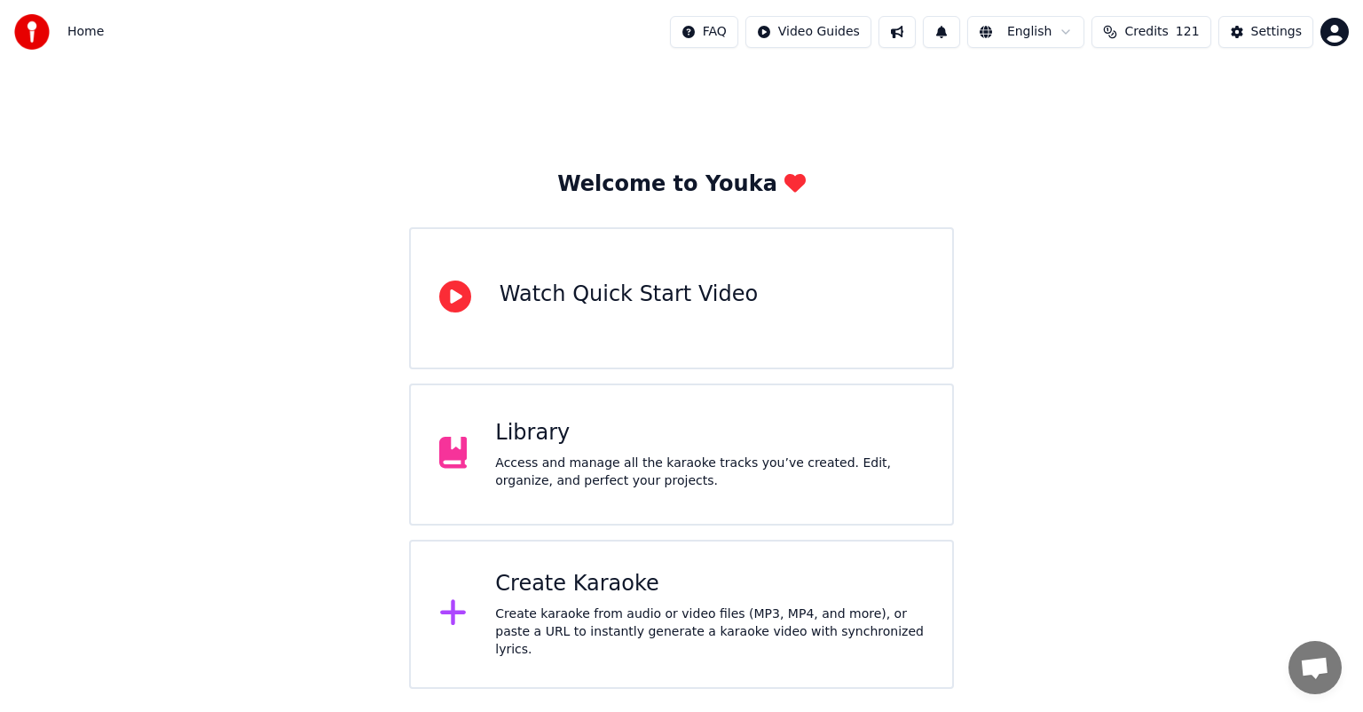
click at [699, 610] on div "Create karaoke from audio or video files (MP3, MP4, and more), or paste a URL t…" at bounding box center [709, 631] width 429 height 53
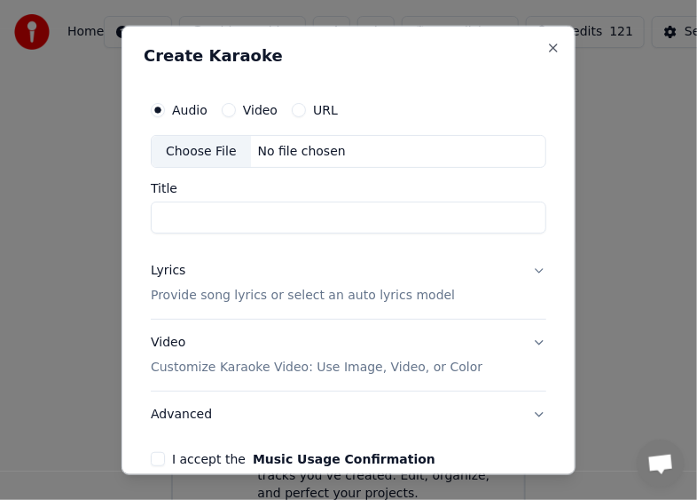
click at [217, 152] on div "Choose File" at bounding box center [201, 151] width 99 height 32
type input "*******"
click at [319, 297] on p "Provide song lyrics or select an auto lyrics model" at bounding box center [303, 296] width 304 height 18
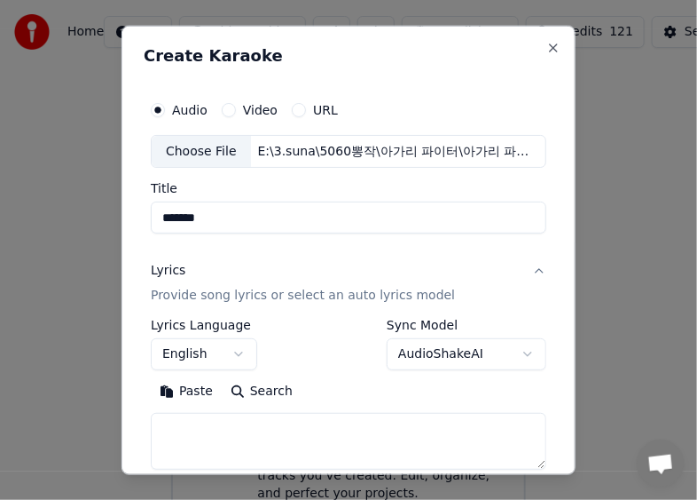
click at [224, 350] on button "English" at bounding box center [204, 354] width 106 height 32
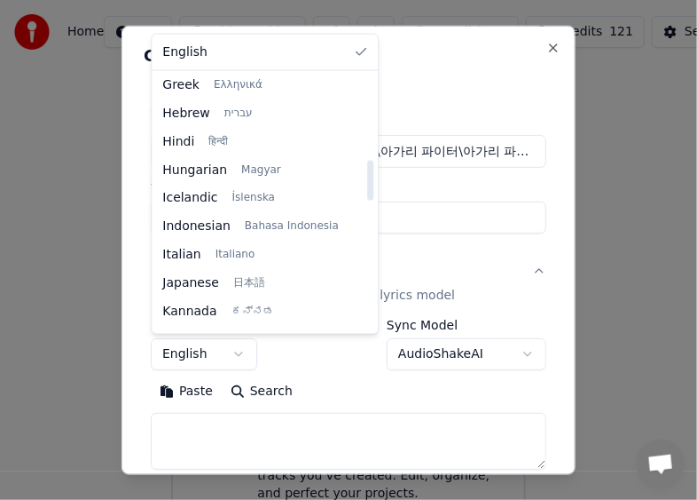
scroll to position [621, 0]
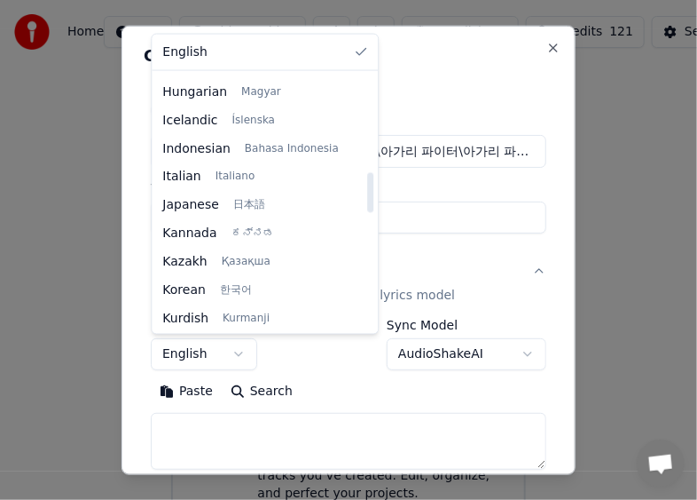
select select "**"
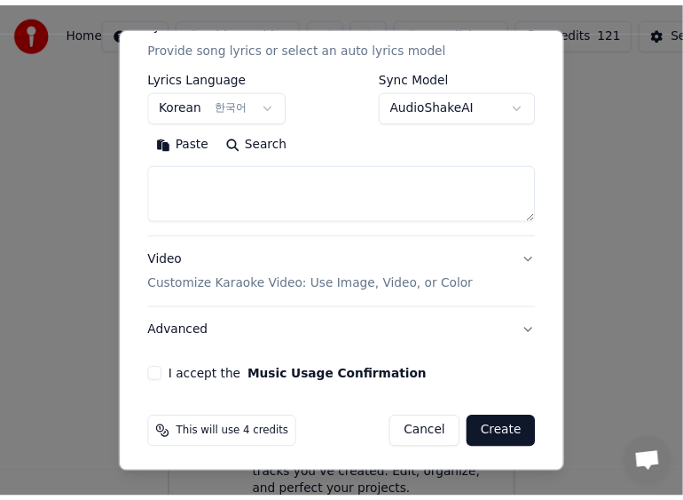
scroll to position [251, 0]
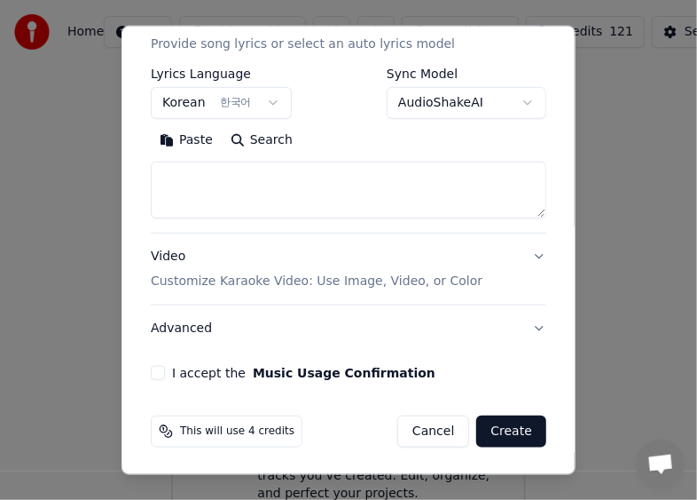
click at [282, 192] on textarea at bounding box center [349, 189] width 396 height 57
click at [224, 177] on textarea at bounding box center [349, 189] width 396 height 57
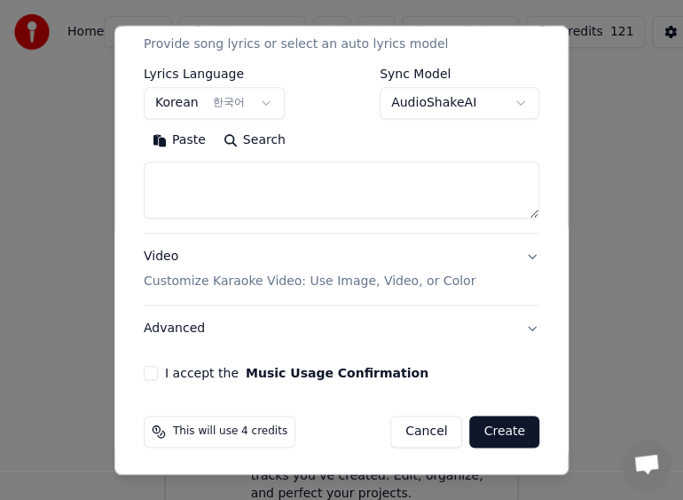
drag, startPoint x: 639, startPoint y: 291, endPoint x: 612, endPoint y: 291, distance: 26.6
select select
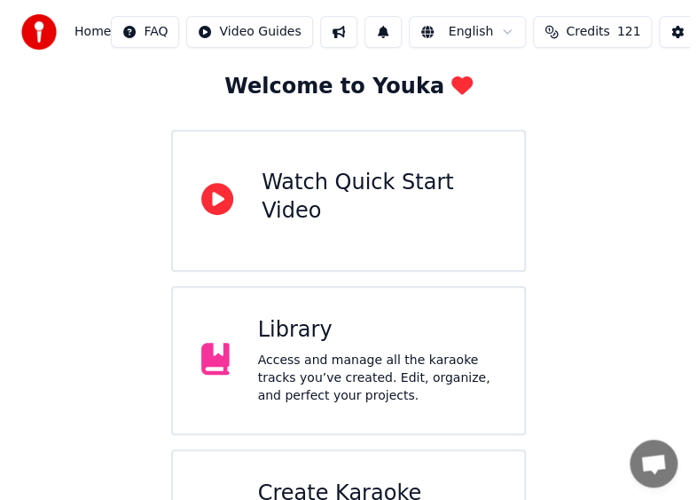
scroll to position [212, 0]
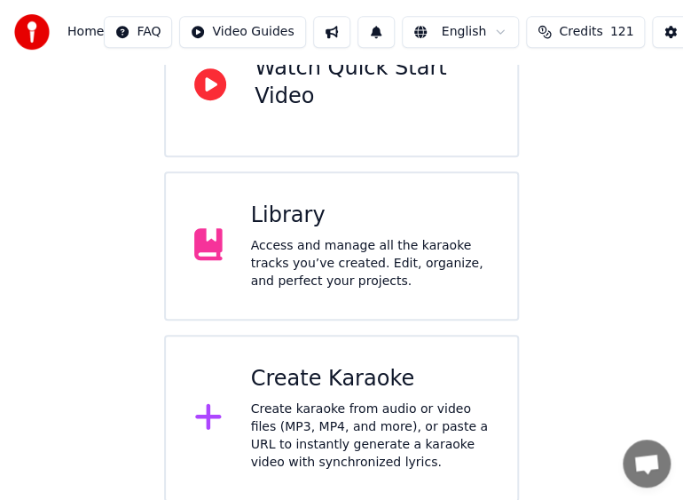
click at [410, 407] on div "Create karaoke from audio or video files (MP3, MP4, and more), or paste a URL t…" at bounding box center [370, 435] width 239 height 71
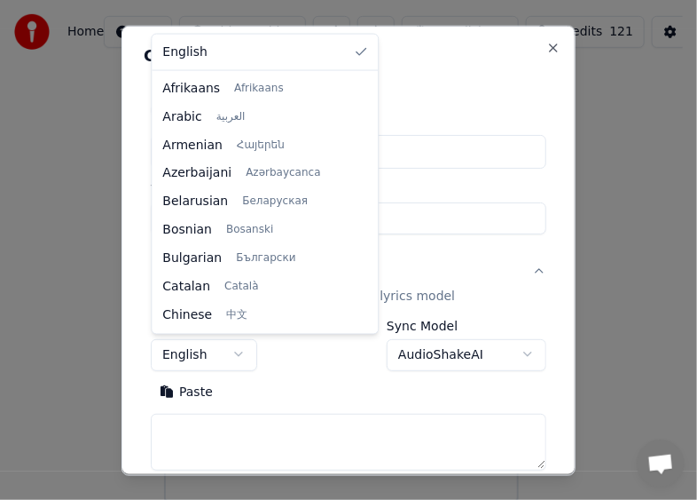
click at [230, 352] on body "**********" at bounding box center [341, 144] width 683 height 713
click at [222, 431] on body "**********" at bounding box center [341, 144] width 683 height 713
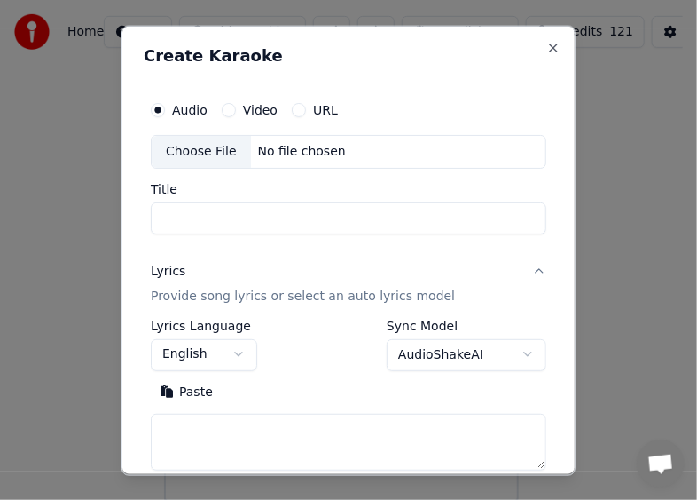
click at [224, 429] on textarea at bounding box center [349, 441] width 396 height 57
paste textarea "**********"
type textarea "**********"
click at [236, 357] on body "**********" at bounding box center [341, 144] width 683 height 713
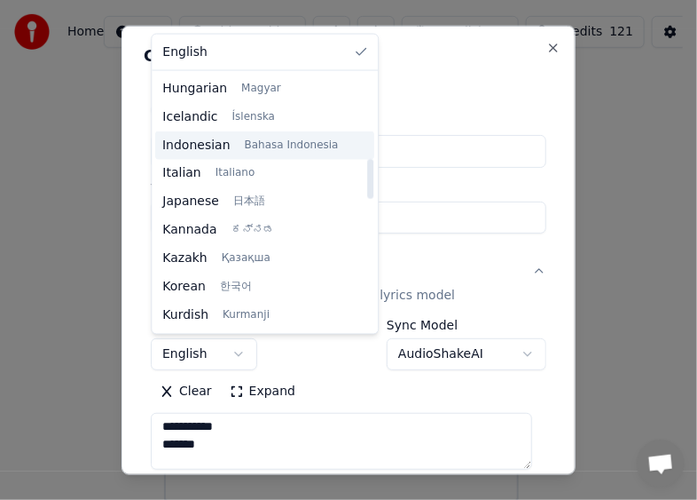
scroll to position [710, 0]
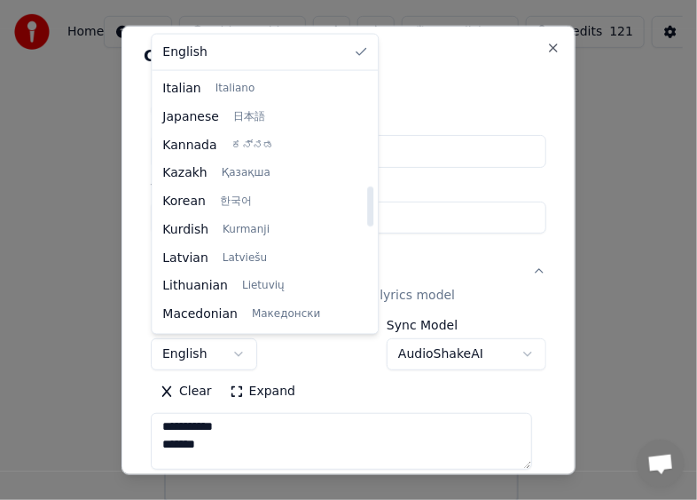
select select "**"
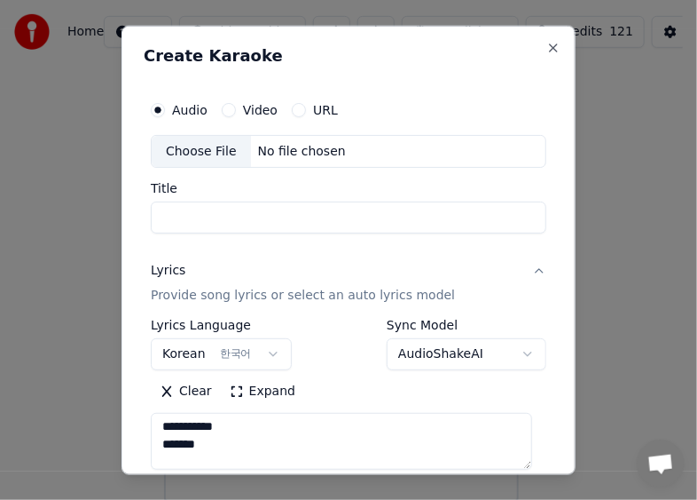
click at [296, 214] on input "Title" at bounding box center [349, 217] width 396 height 32
click at [208, 146] on div "Choose File" at bounding box center [201, 151] width 99 height 32
type input "*******"
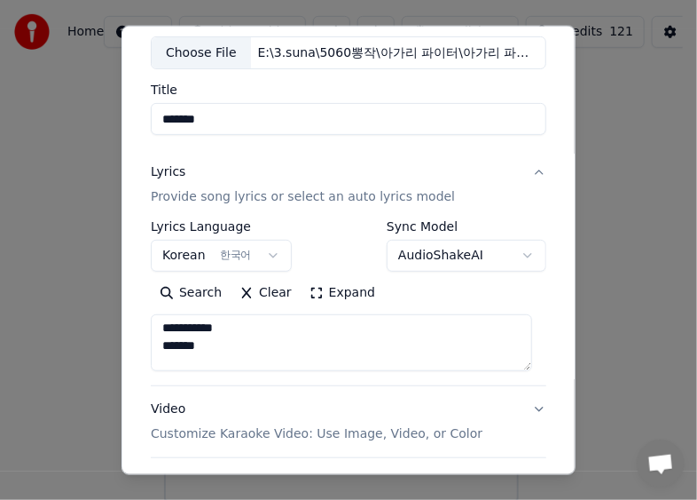
scroll to position [251, 0]
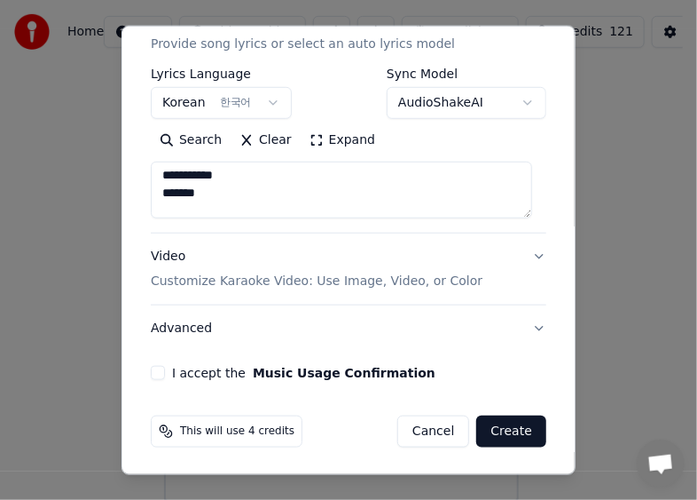
click at [154, 374] on button "I accept the Music Usage Confirmation" at bounding box center [158, 373] width 14 height 14
click at [326, 276] on p "Customize Karaoke Video: Use Image, Video, or Color" at bounding box center [317, 281] width 332 height 18
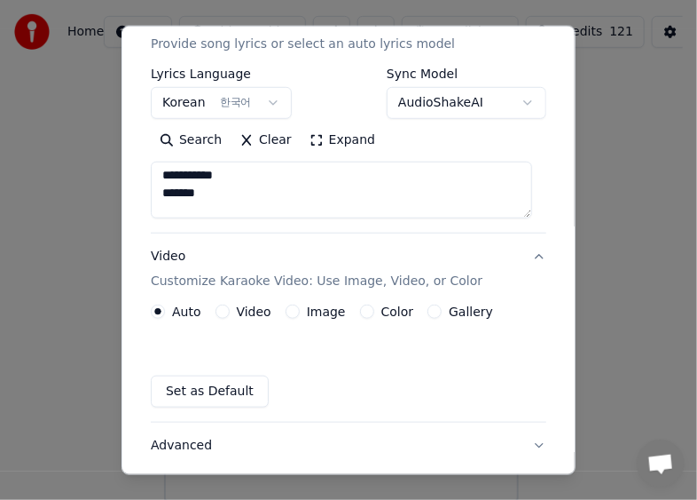
scroll to position [203, 0]
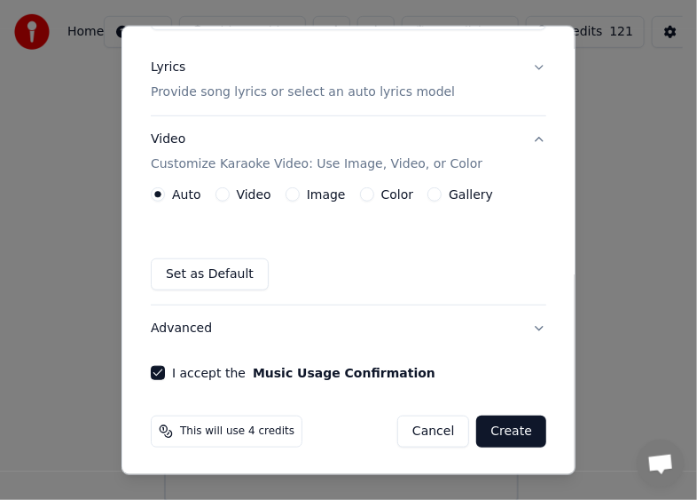
click at [428, 194] on button "Gallery" at bounding box center [435, 194] width 14 height 14
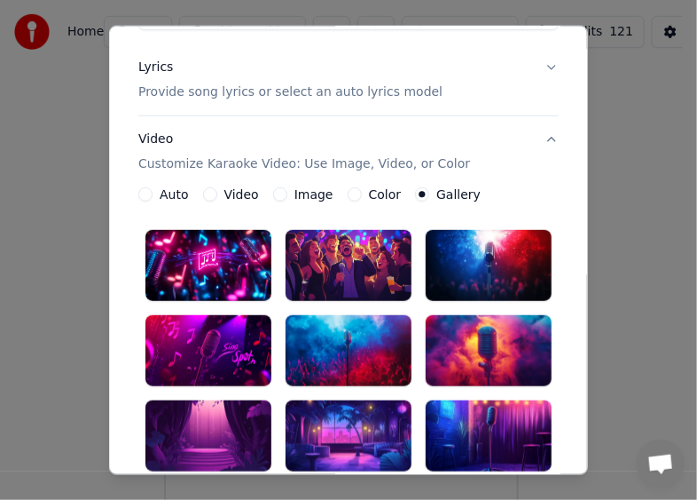
click at [228, 264] on div at bounding box center [209, 265] width 126 height 71
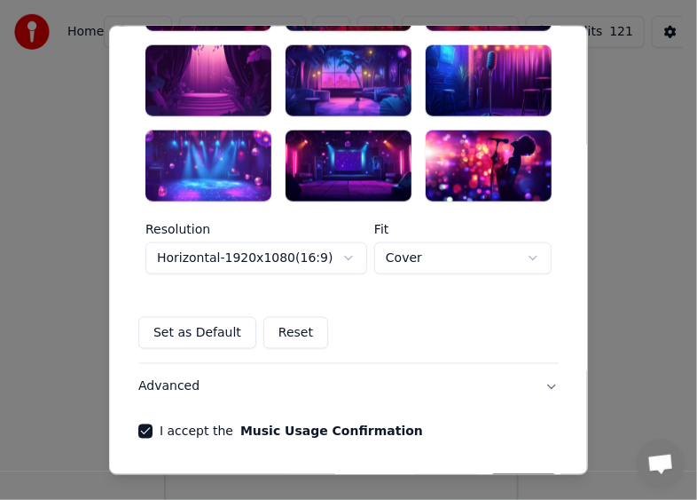
scroll to position [617, 0]
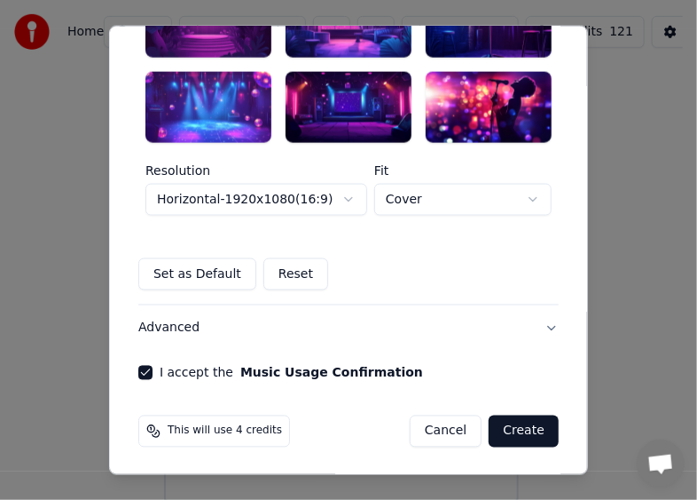
click at [525, 433] on button "Create" at bounding box center [524, 431] width 70 height 32
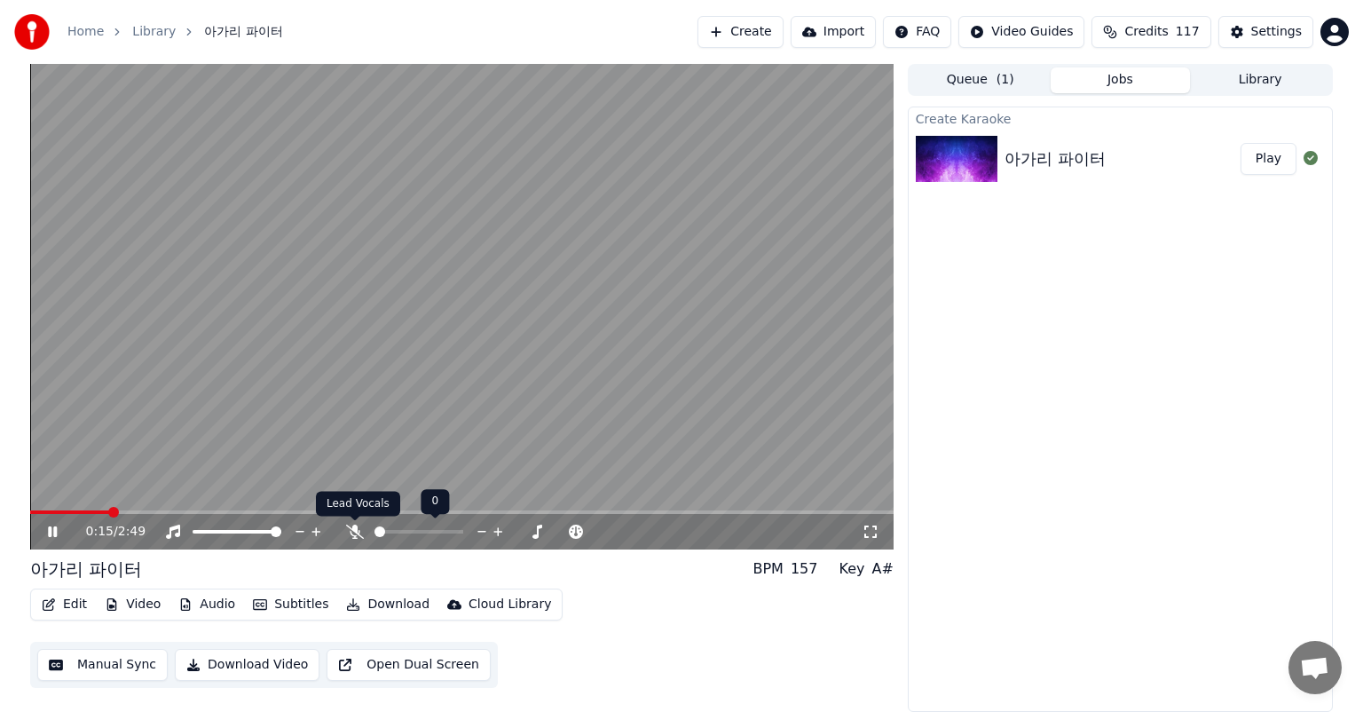
click at [360, 531] on icon at bounding box center [355, 531] width 18 height 14
drag, startPoint x: 117, startPoint y: 506, endPoint x: 146, endPoint y: 540, distance: 44.8
click at [39, 516] on div "0:17 / 2:49" at bounding box center [461, 306] width 863 height 485
click at [30, 508] on span at bounding box center [35, 512] width 11 height 11
click at [43, 532] on div "0:00 / 2:49" at bounding box center [461, 532] width 849 height 18
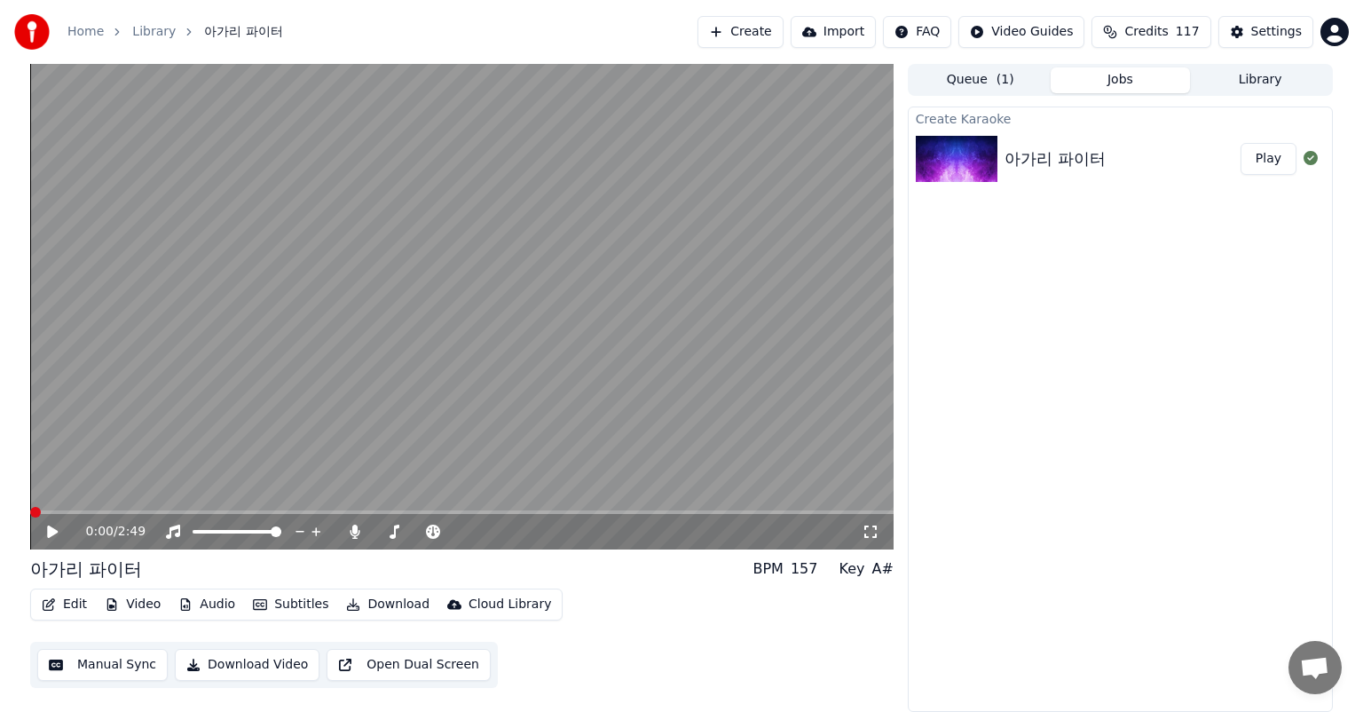
click at [50, 533] on icon at bounding box center [52, 531] width 11 height 12
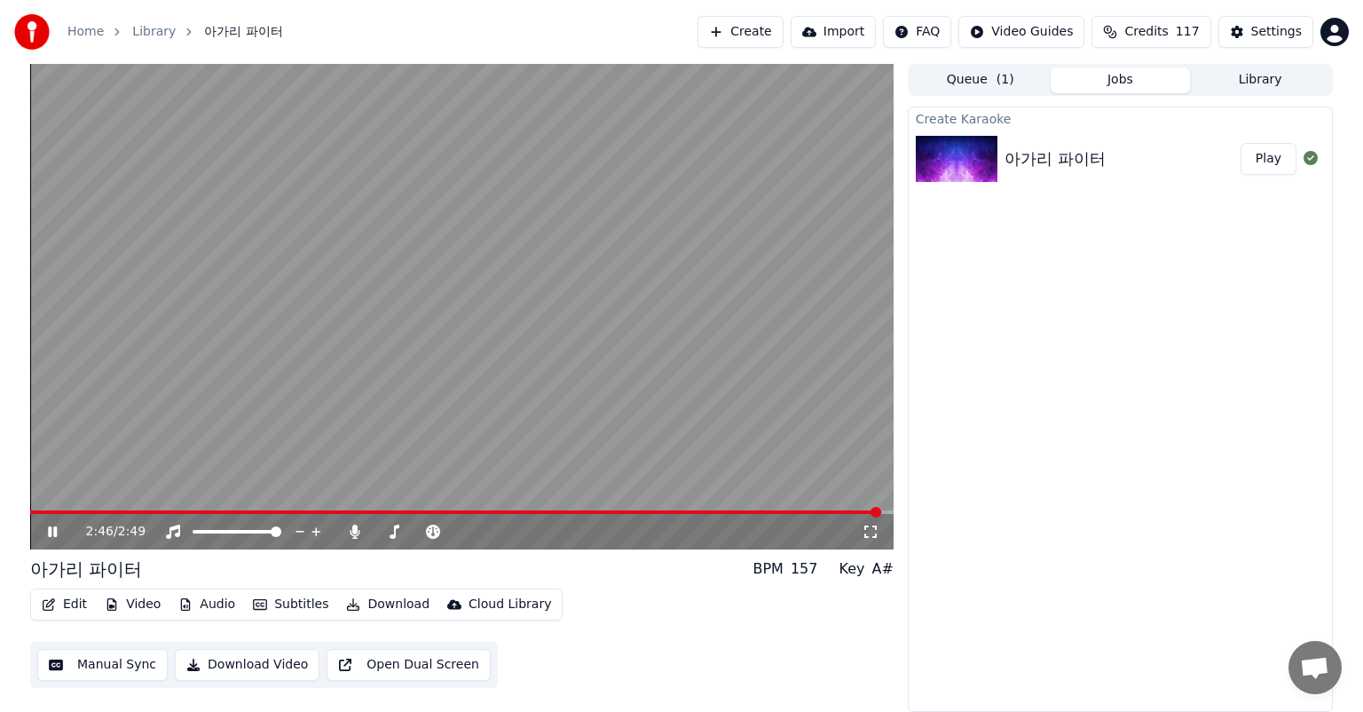
click at [383, 603] on button "Download" at bounding box center [388, 604] width 98 height 25
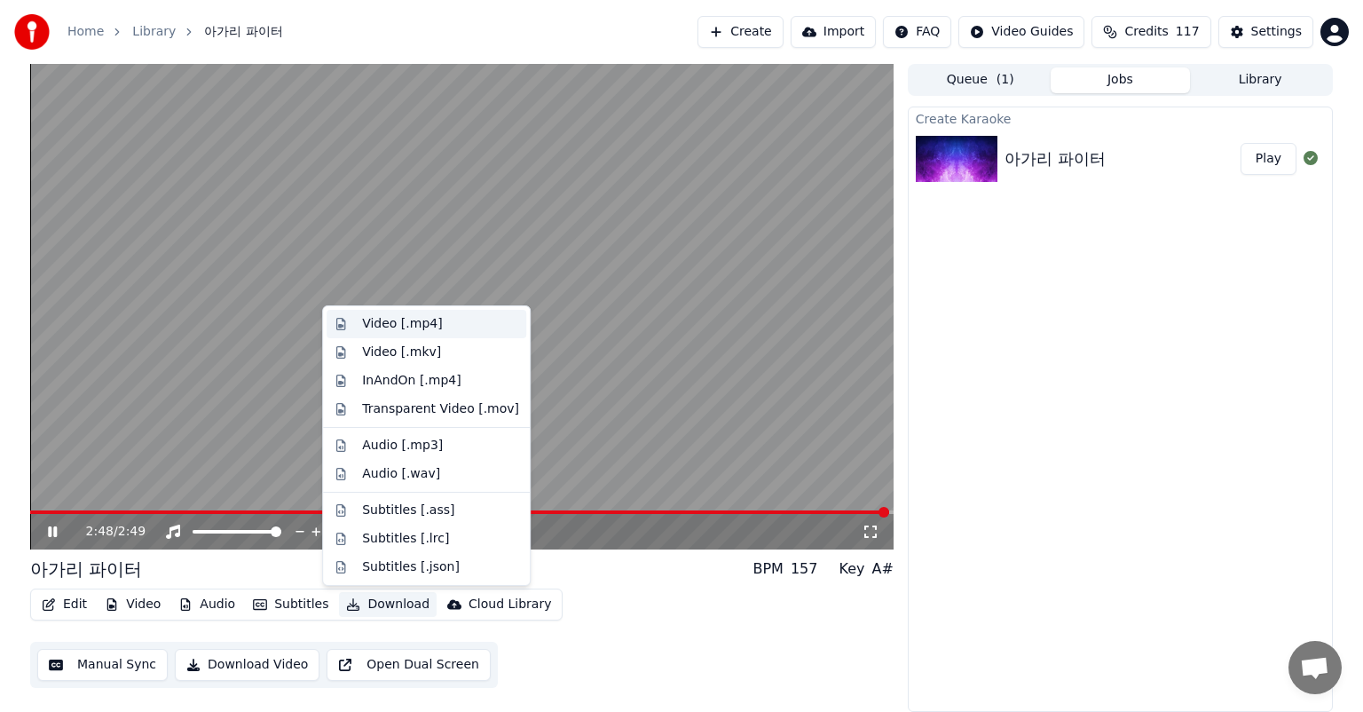
click at [397, 319] on div "Video [.mp4]" at bounding box center [402, 324] width 80 height 18
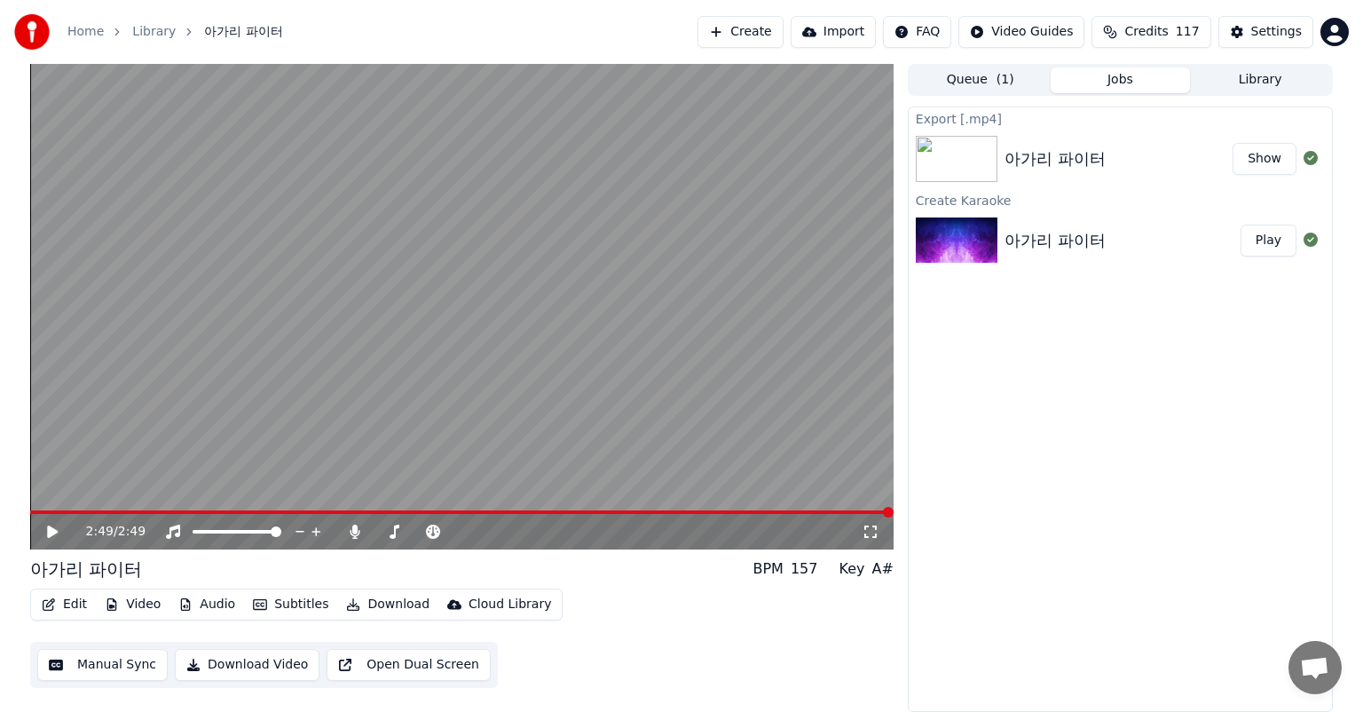
click at [1267, 156] on button "Show" at bounding box center [1264, 159] width 64 height 32
click at [774, 28] on button "Create" at bounding box center [740, 32] width 86 height 32
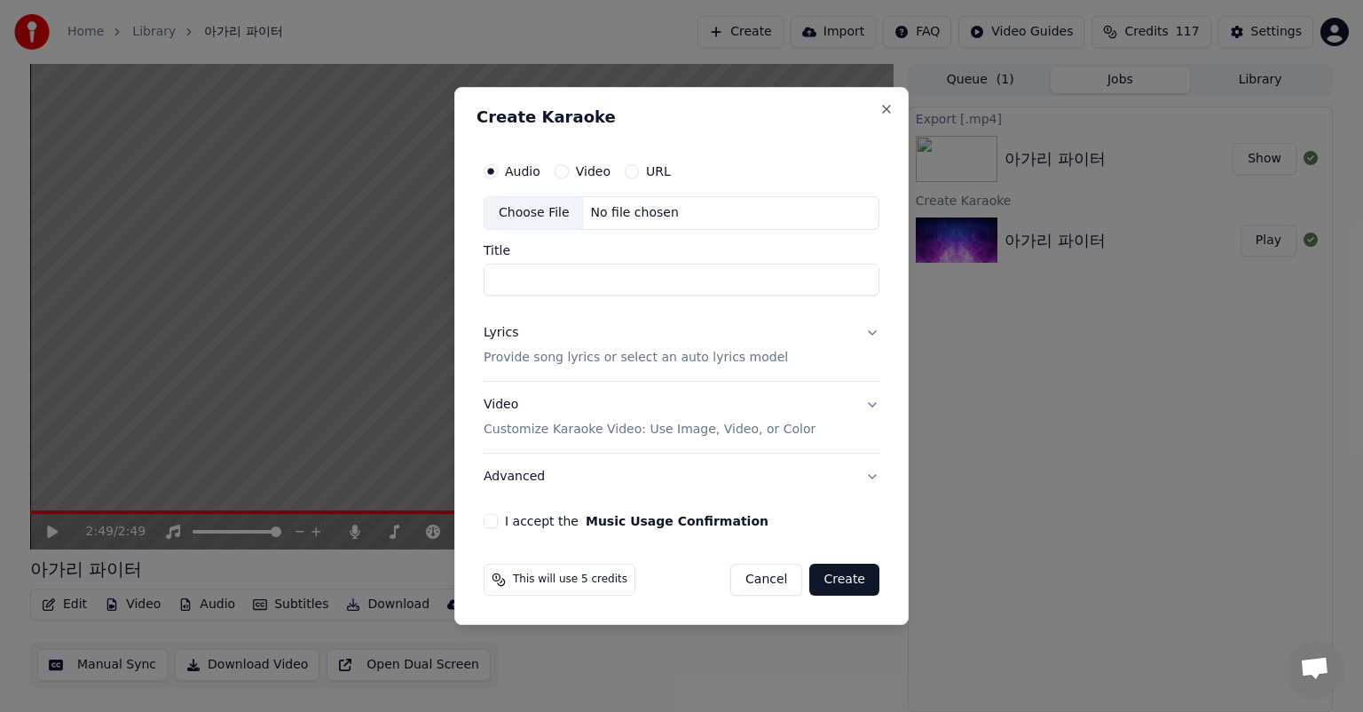
click at [525, 216] on div "Choose File" at bounding box center [533, 213] width 99 height 32
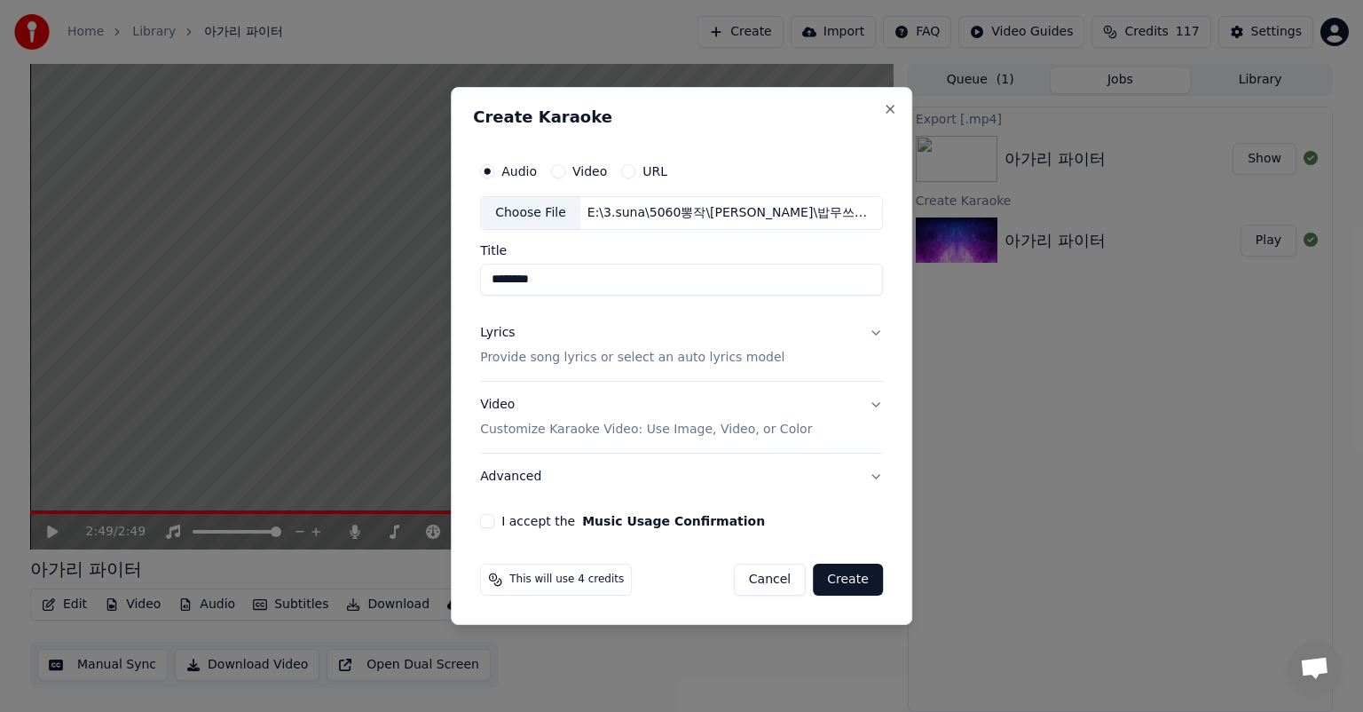
click at [617, 284] on input "********" at bounding box center [681, 280] width 403 height 32
type input "****"
click at [598, 364] on p "Provide song lyrics or select an auto lyrics model" at bounding box center [632, 358] width 304 height 18
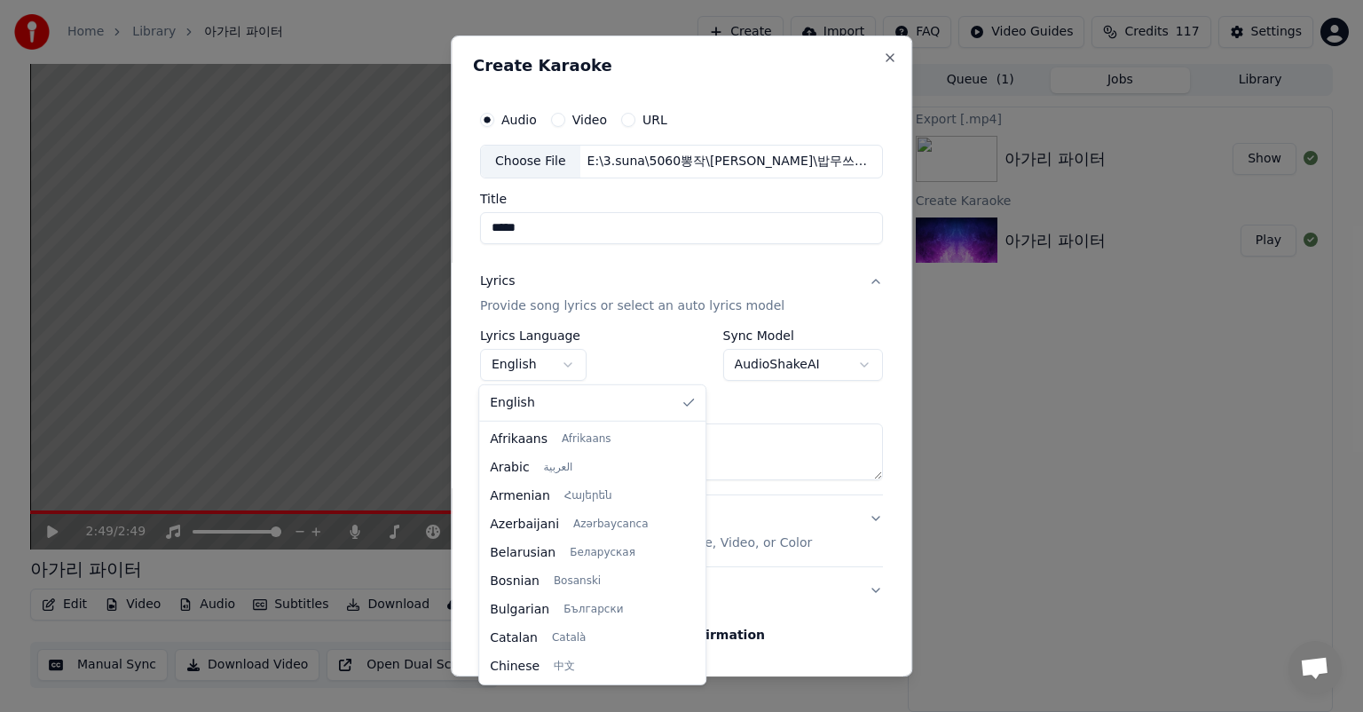
click at [560, 363] on body "**********" at bounding box center [681, 356] width 1363 height 712
select select "**"
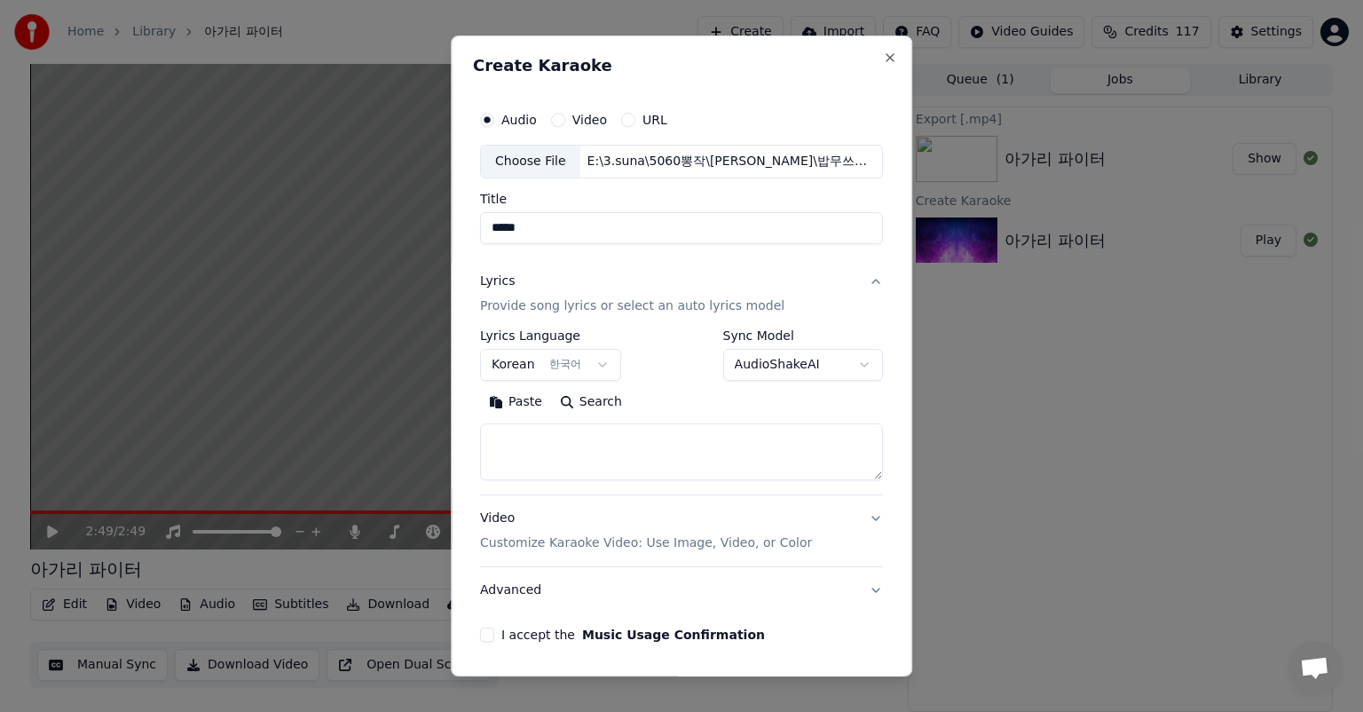
click at [678, 444] on textarea at bounding box center [681, 451] width 403 height 57
drag, startPoint x: 544, startPoint y: 663, endPoint x: 563, endPoint y: 646, distance: 25.1
click at [544, 663] on form "**********" at bounding box center [681, 405] width 417 height 621
click at [581, 446] on textarea at bounding box center [681, 451] width 403 height 57
paste textarea "**********"
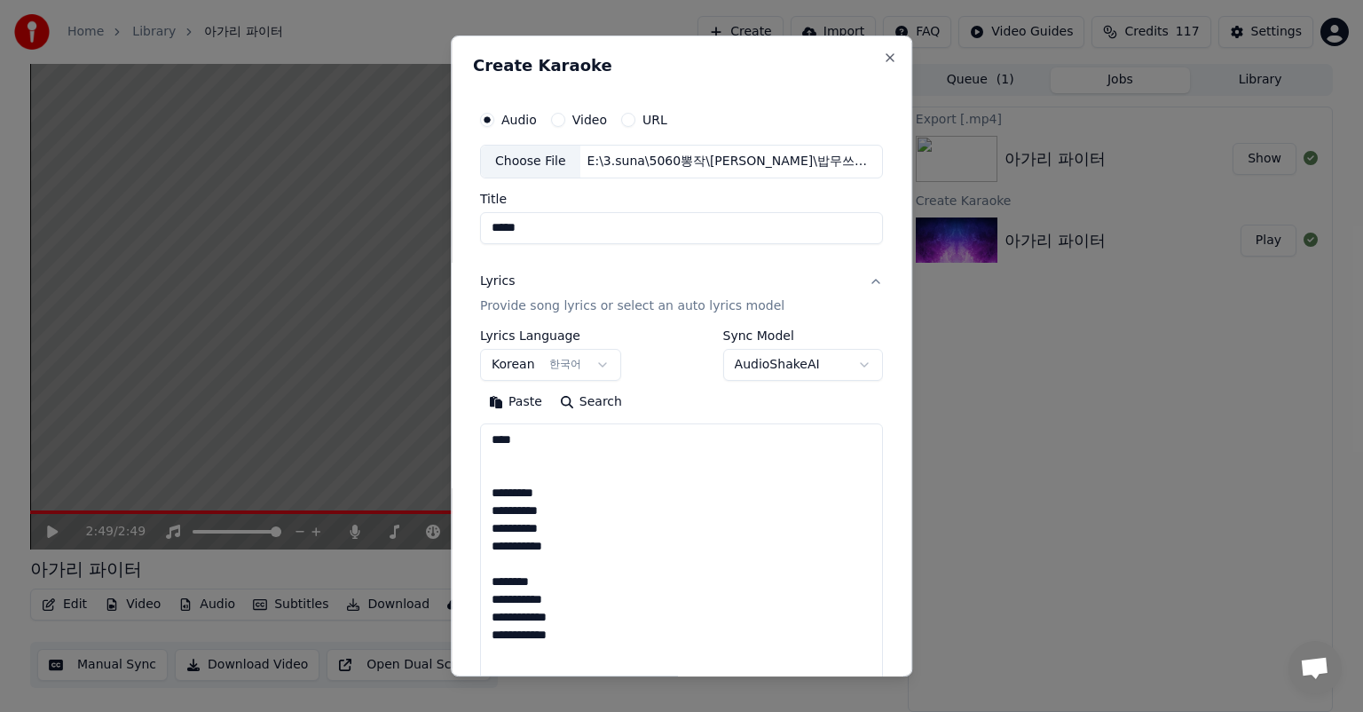
scroll to position [1032, 0]
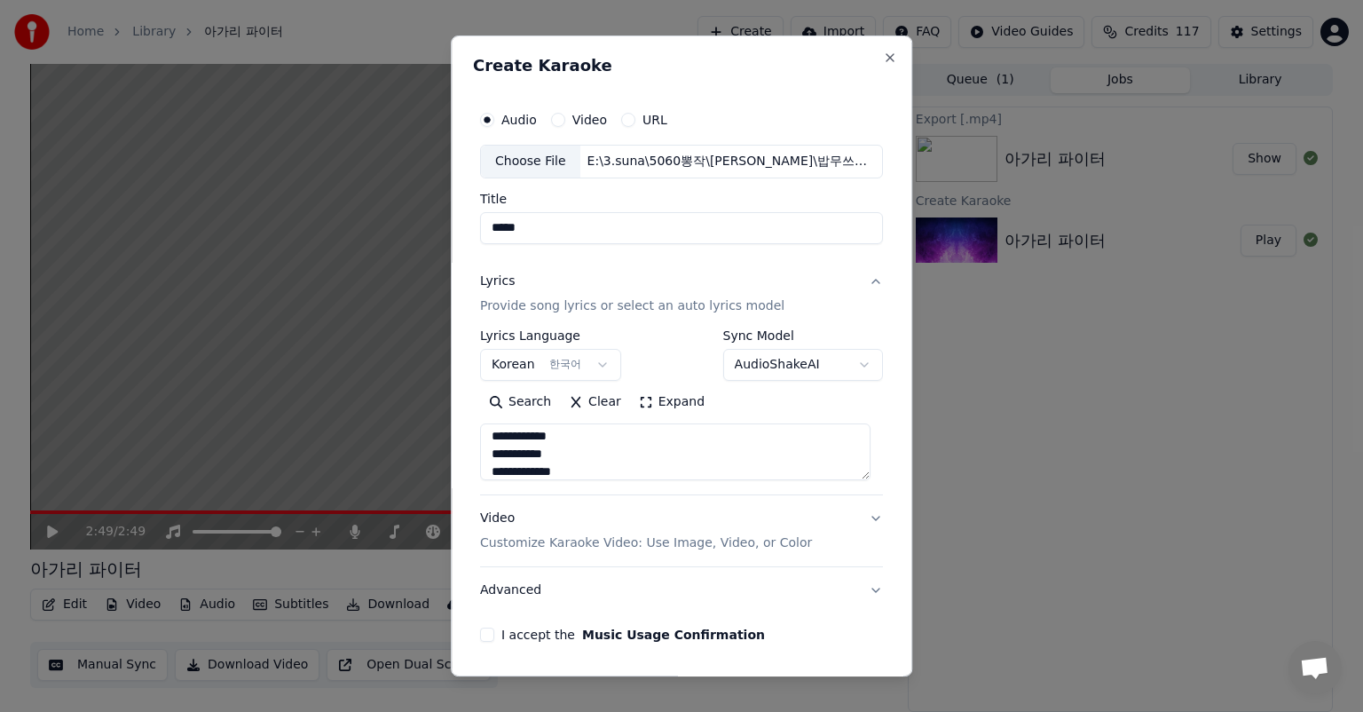
type textarea "**********"
drag, startPoint x: 521, startPoint y: 547, endPoint x: 537, endPoint y: 547, distance: 16.0
click at [524, 547] on p "Customize Karaoke Video: Use Image, Video, or Color" at bounding box center [646, 543] width 332 height 18
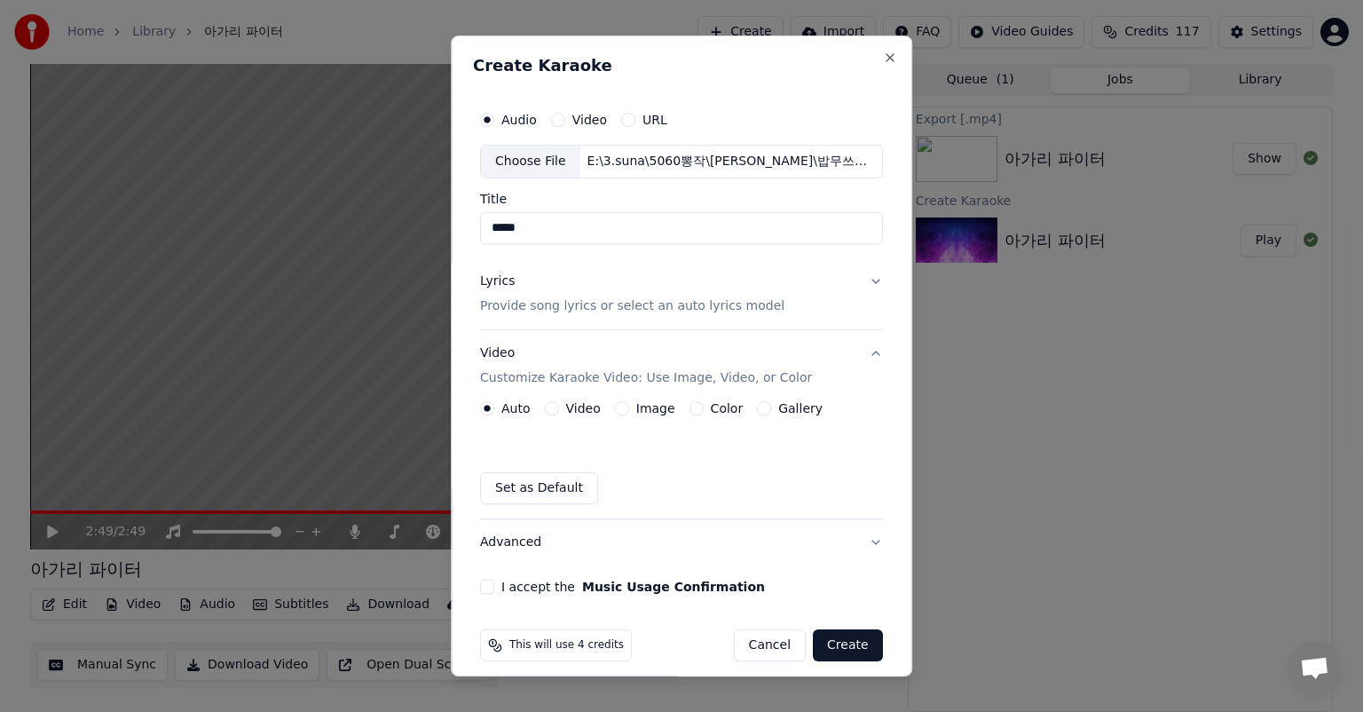
click at [778, 408] on label "Gallery" at bounding box center [800, 408] width 44 height 12
click at [768, 408] on button "Gallery" at bounding box center [764, 408] width 14 height 14
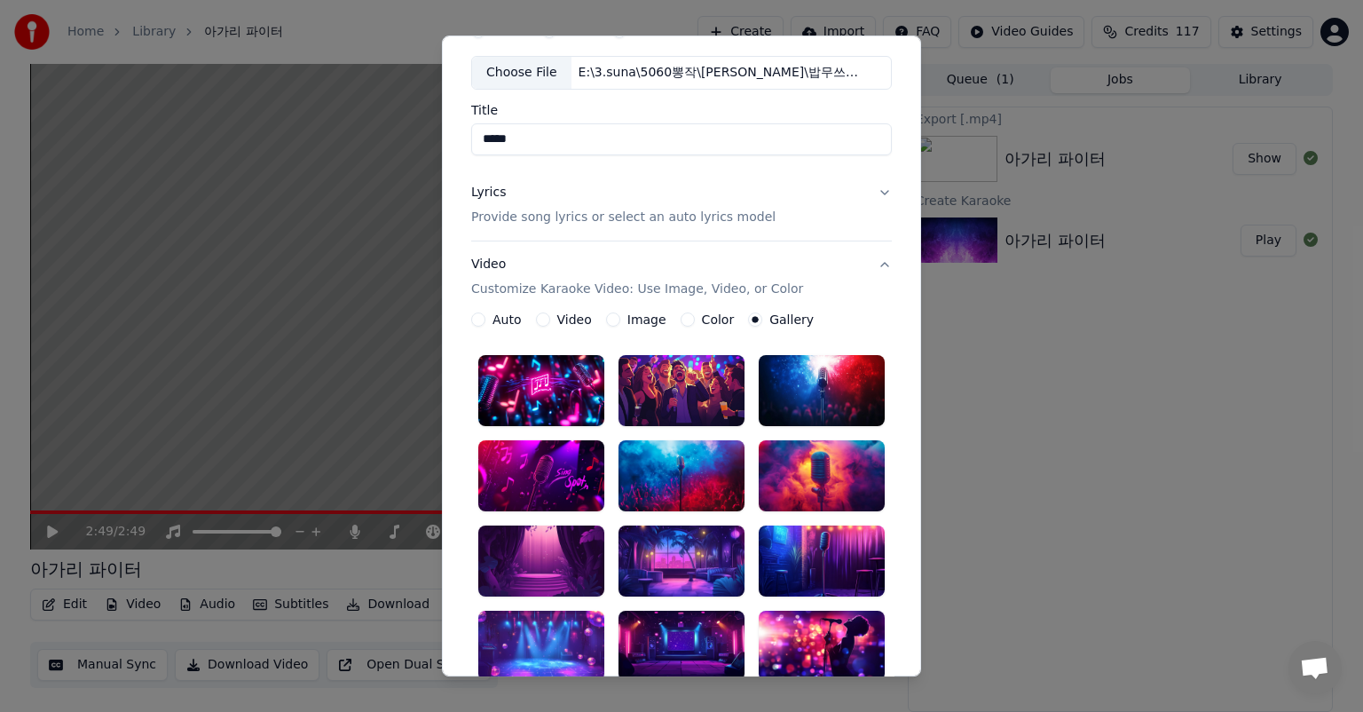
scroll to position [177, 0]
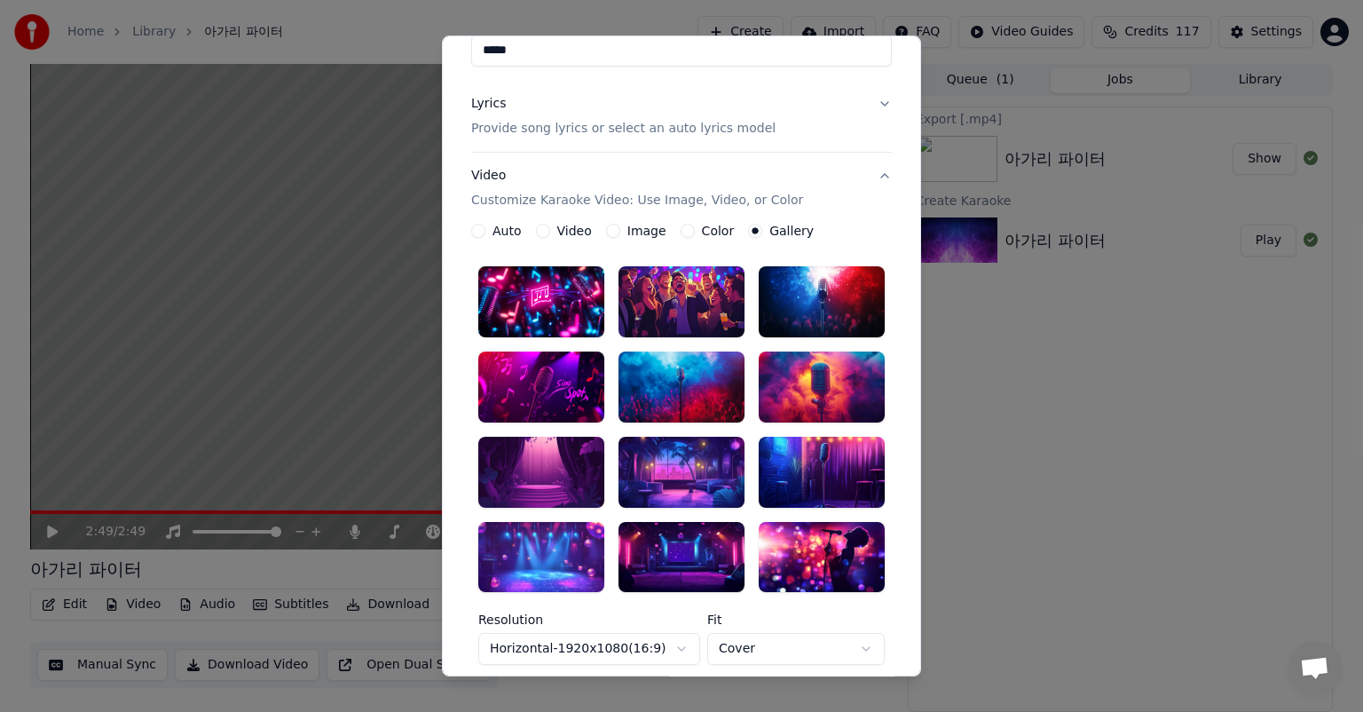
click at [862, 473] on div at bounding box center [822, 472] width 126 height 71
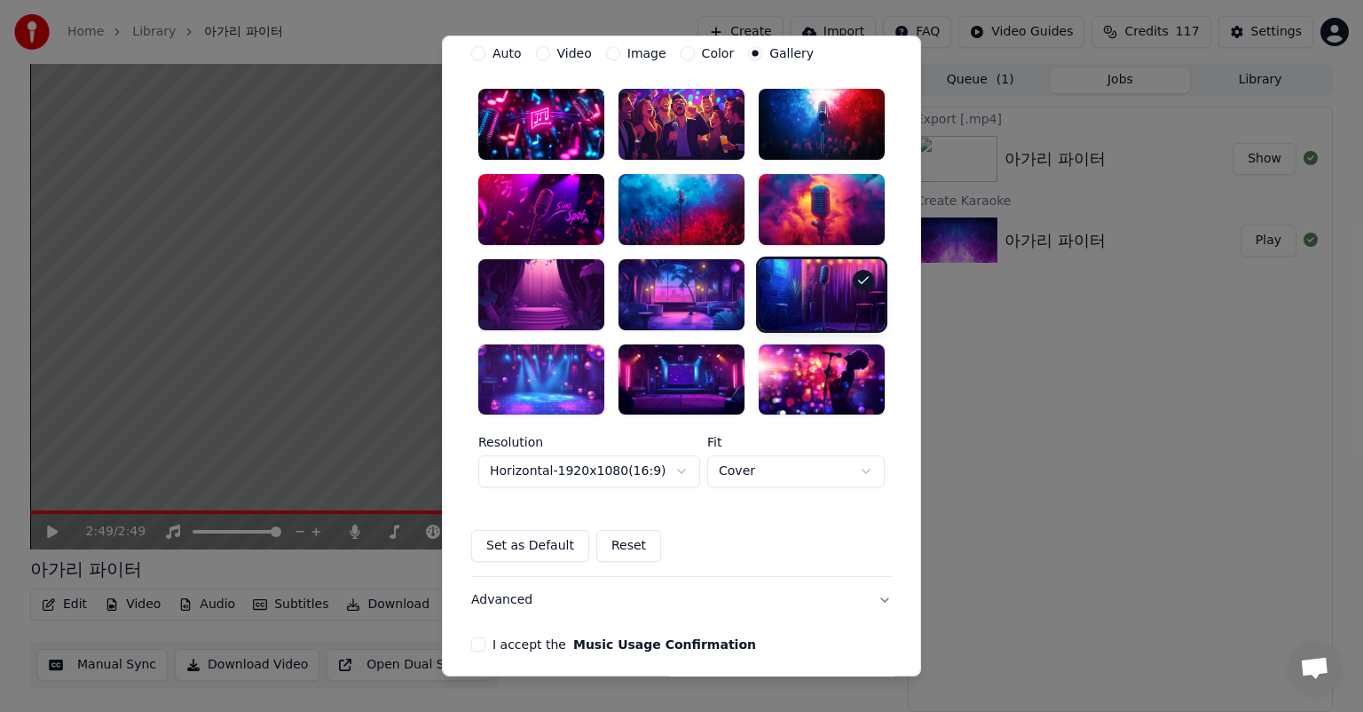
scroll to position [426, 0]
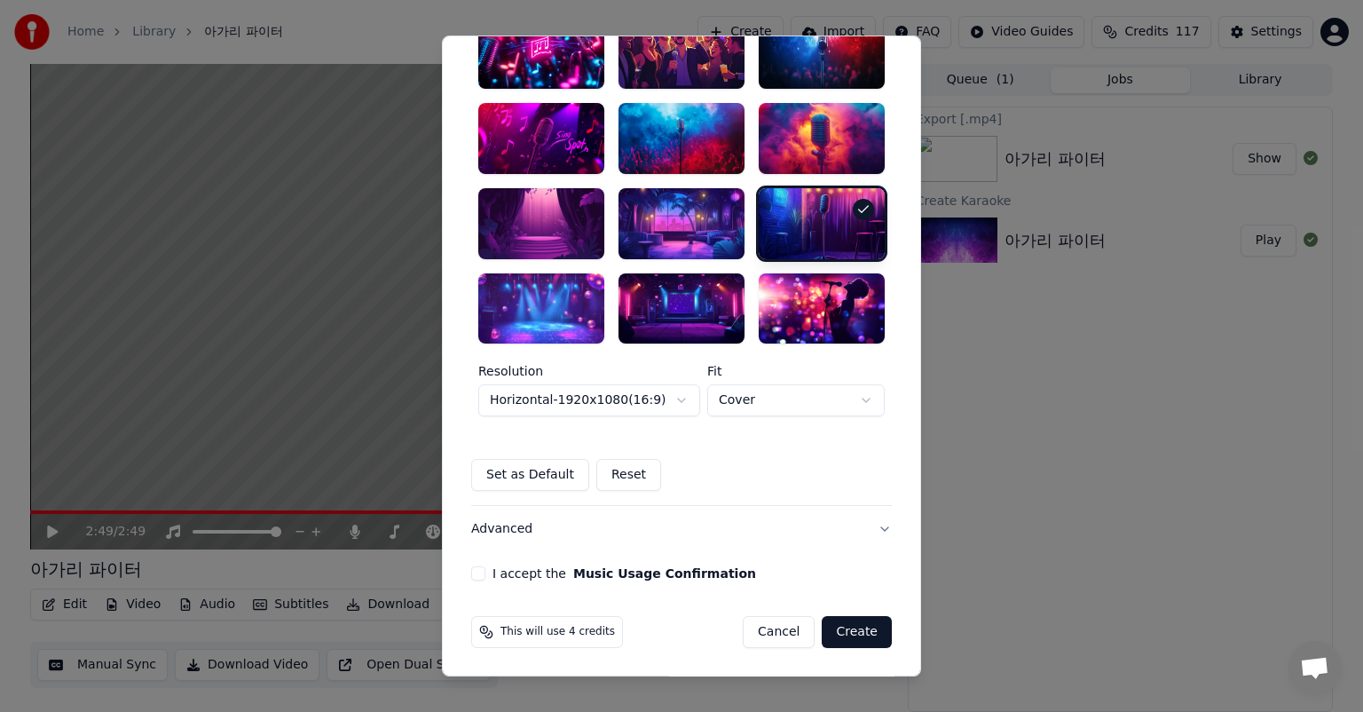
drag, startPoint x: 469, startPoint y: 565, endPoint x: 486, endPoint y: 572, distance: 19.1
click at [471, 567] on button "I accept the Music Usage Confirmation" at bounding box center [478, 574] width 14 height 14
click at [849, 621] on button "Create" at bounding box center [857, 633] width 70 height 32
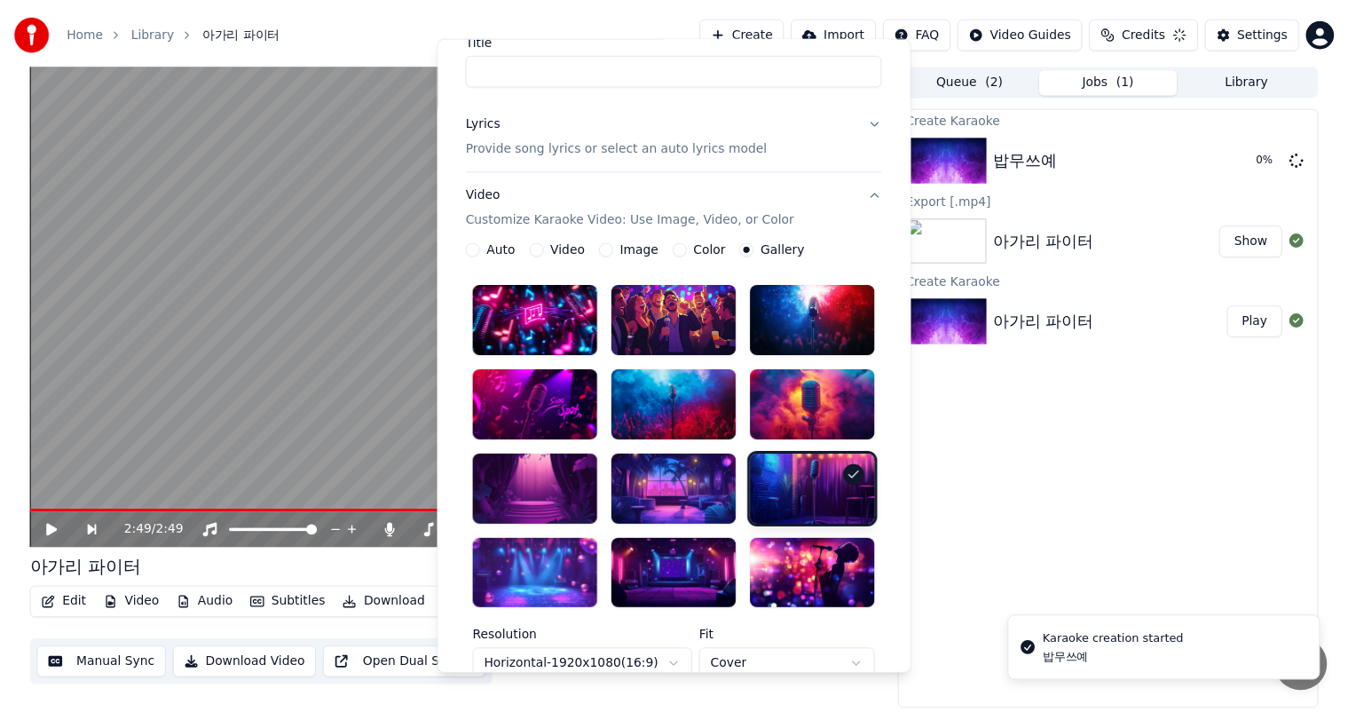
scroll to position [13, 0]
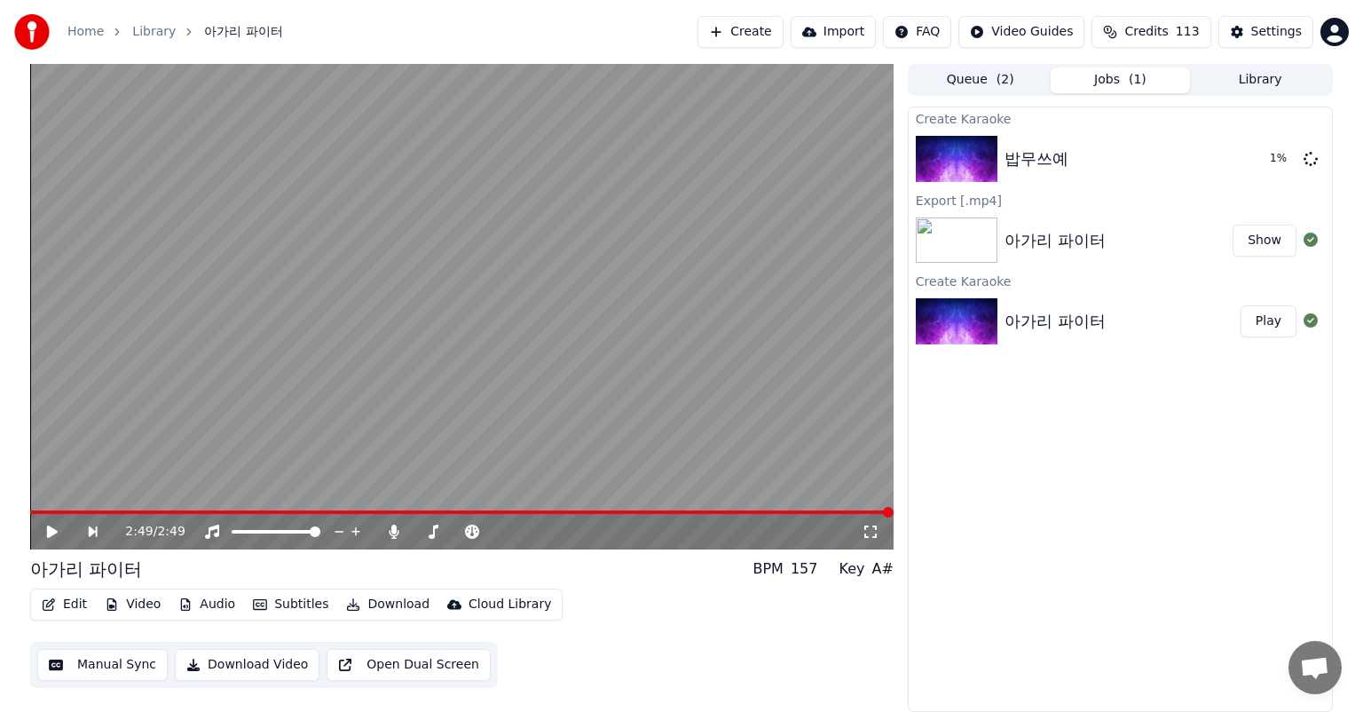
click at [1276, 244] on button "Show" at bounding box center [1264, 240] width 64 height 32
click at [974, 245] on img at bounding box center [957, 240] width 82 height 46
click at [1280, 160] on button "Play" at bounding box center [1268, 159] width 56 height 32
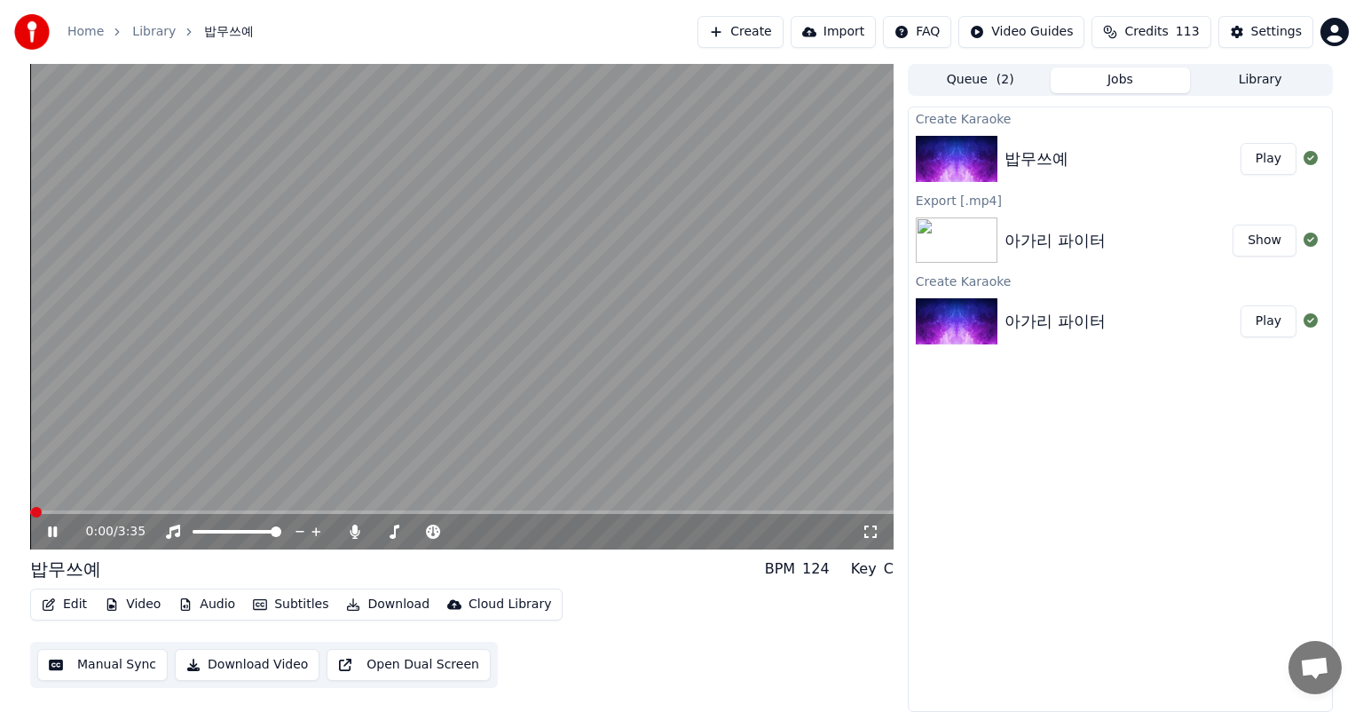
click at [872, 533] on icon at bounding box center [871, 531] width 18 height 14
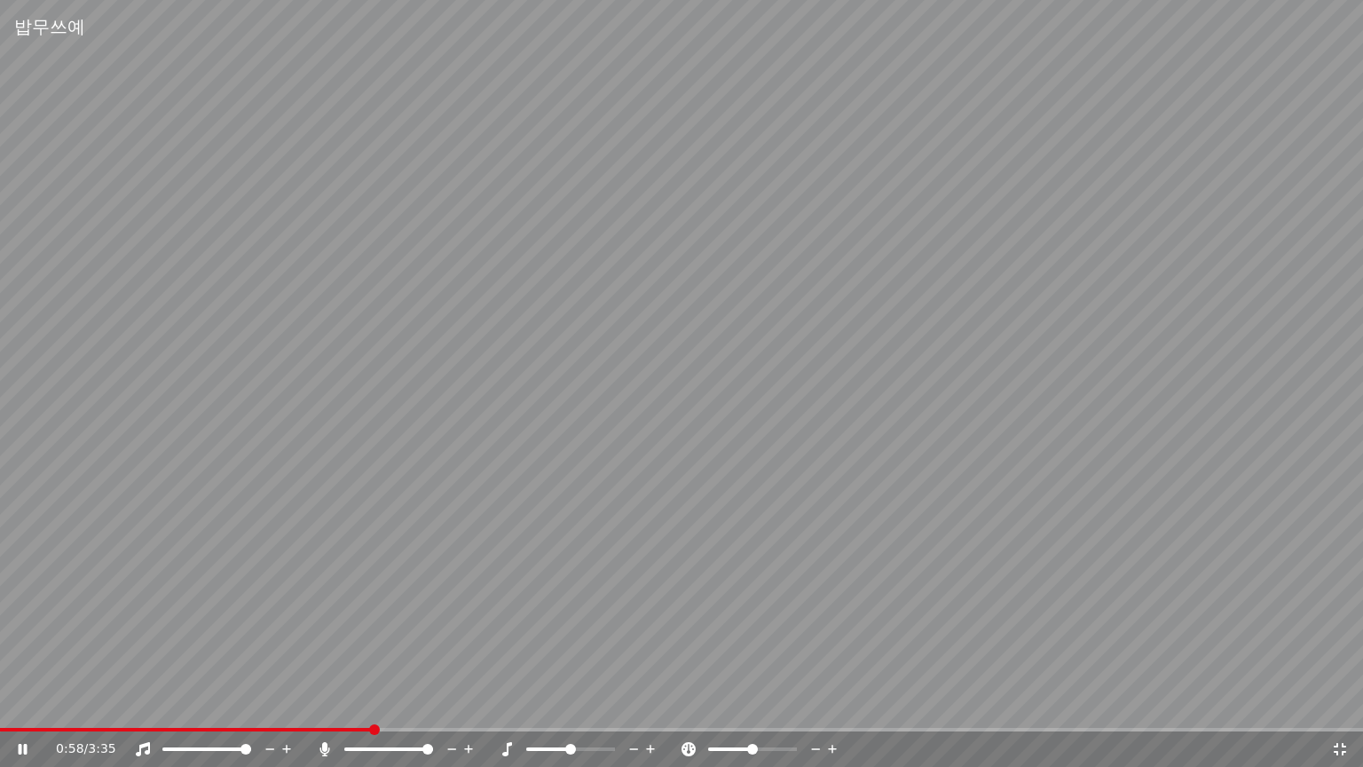
click at [1338, 711] on icon at bounding box center [1340, 749] width 18 height 14
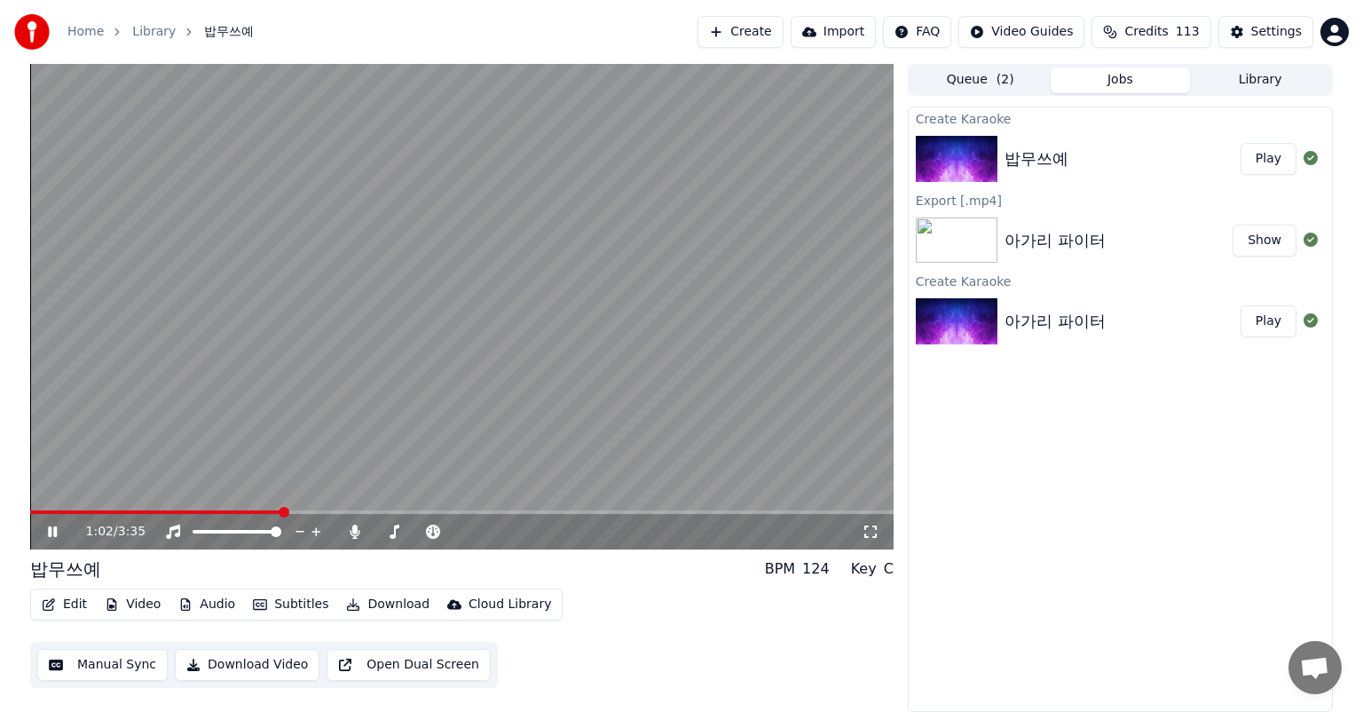
click at [110, 667] on button "Manual Sync" at bounding box center [102, 665] width 130 height 32
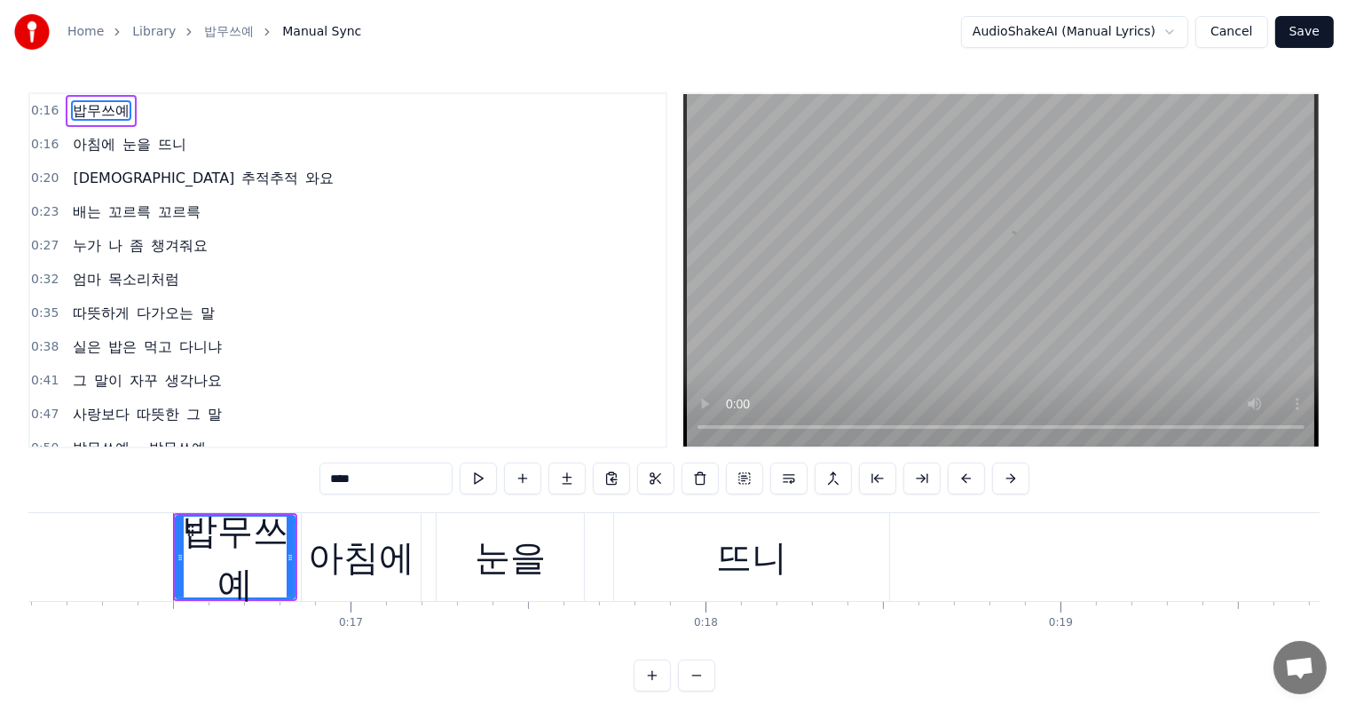
scroll to position [0, 5768]
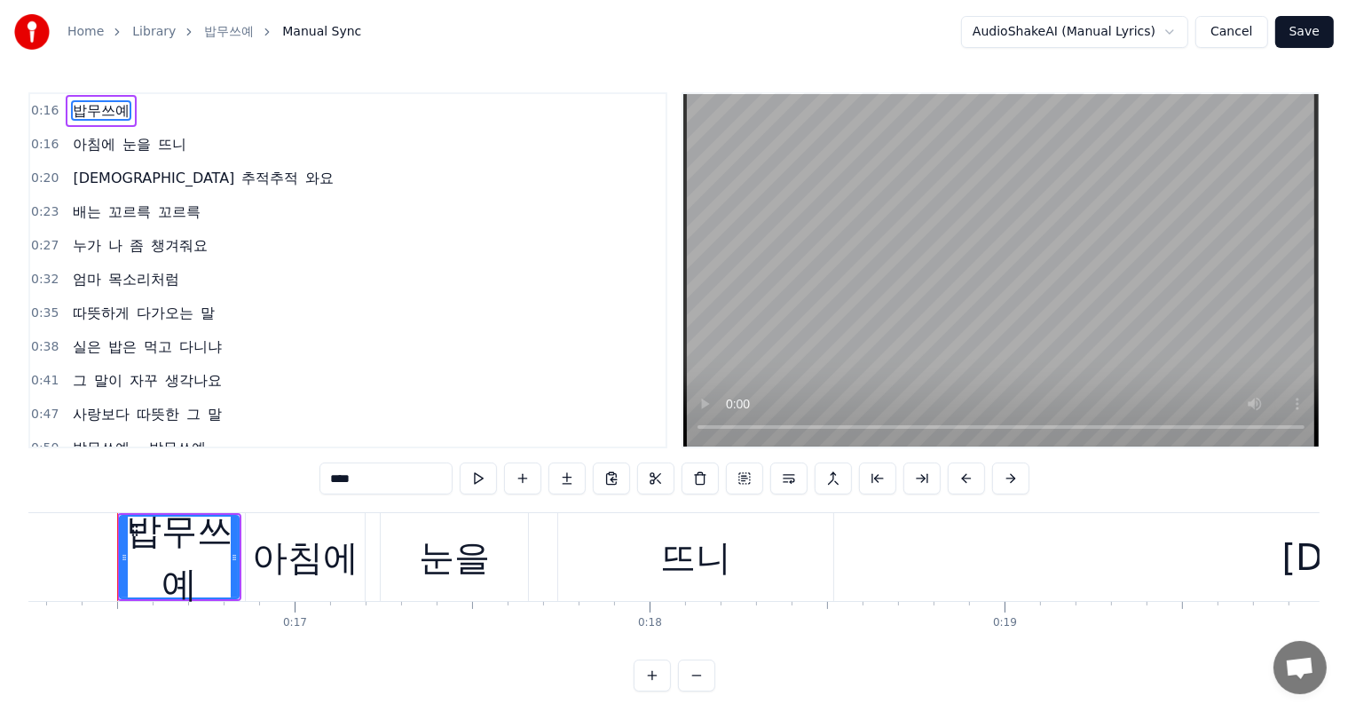
click at [193, 579] on div "밥무쓰예" at bounding box center [179, 557] width 117 height 106
click at [197, 584] on div "밥무쓰예" at bounding box center [179, 557] width 117 height 106
click at [703, 482] on button at bounding box center [699, 478] width 37 height 32
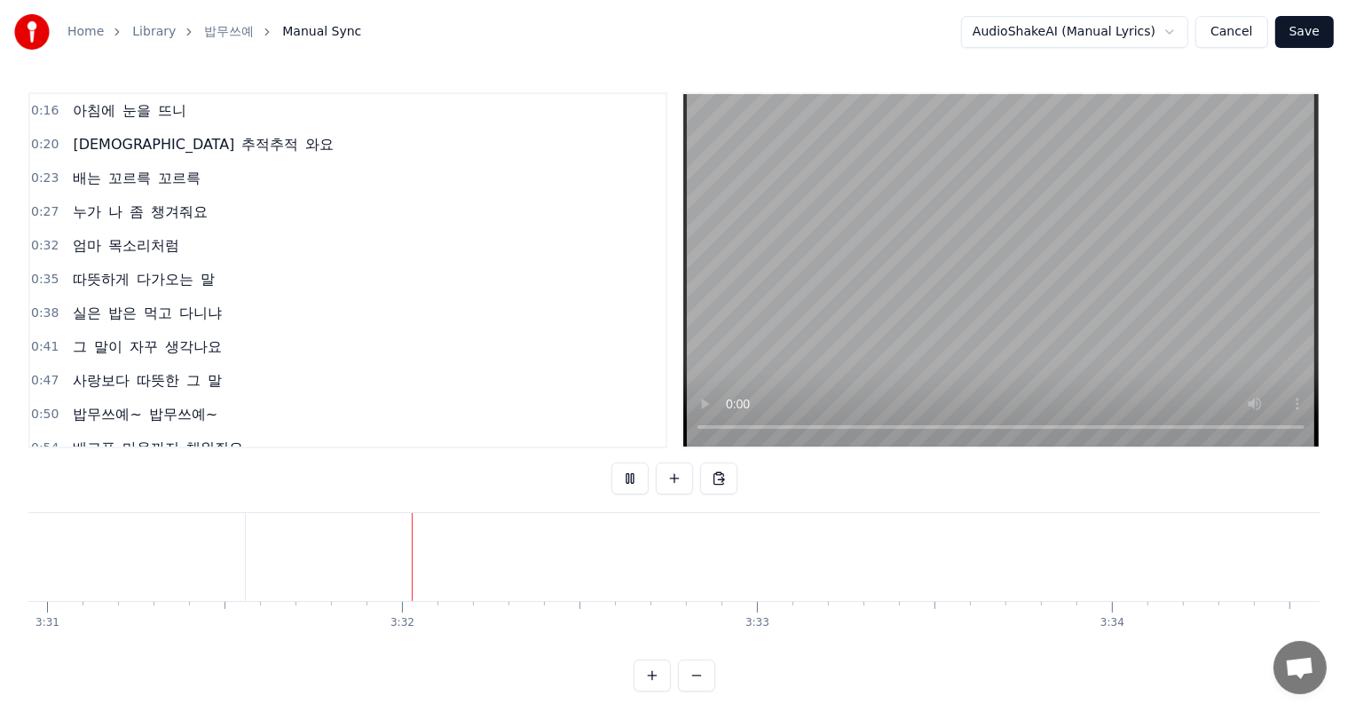
scroll to position [0, 74920]
click at [1303, 31] on button "Save" at bounding box center [1304, 32] width 59 height 32
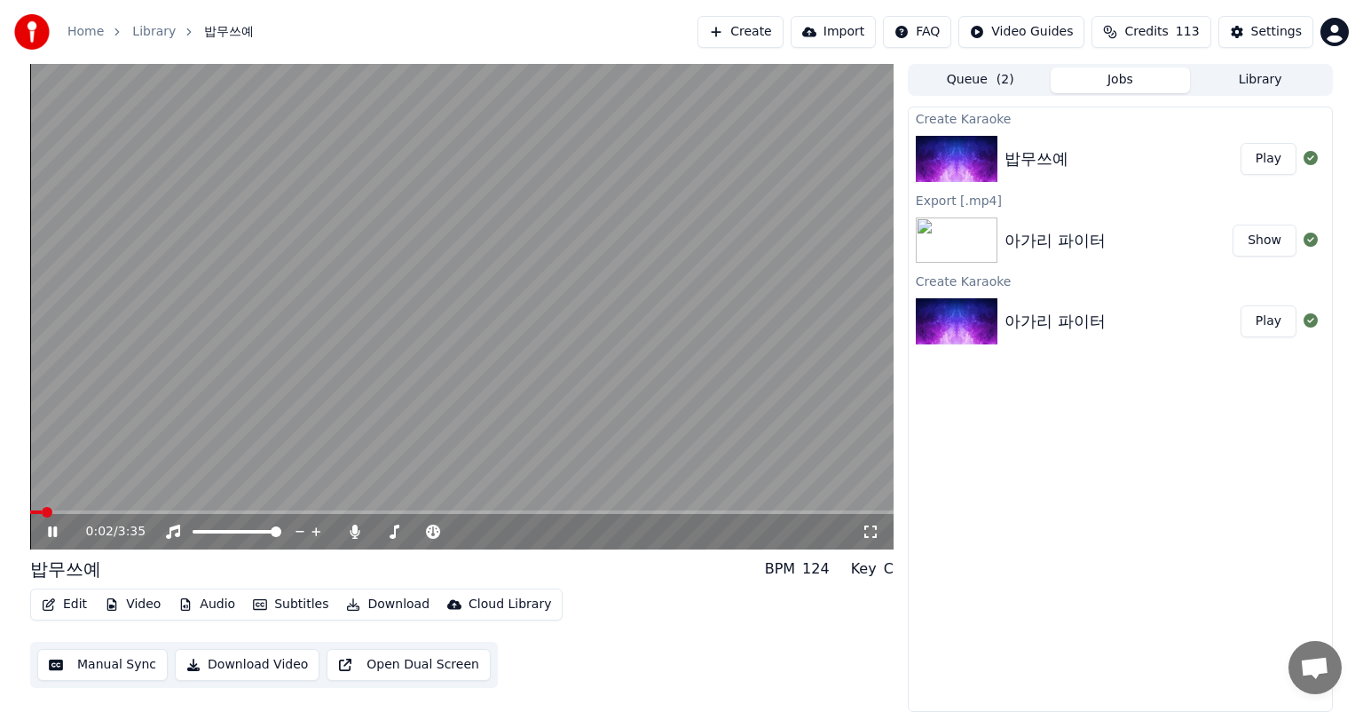
click at [870, 534] on icon at bounding box center [871, 531] width 18 height 14
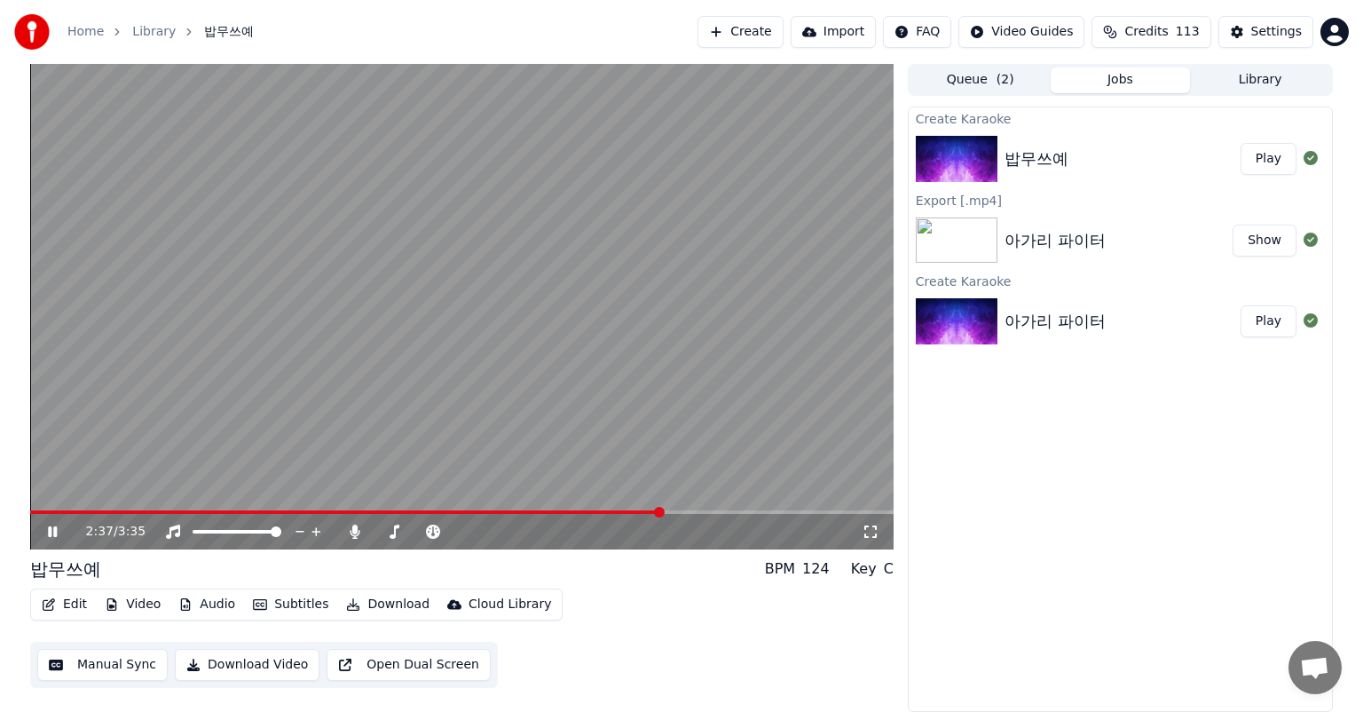
click at [383, 603] on button "Download" at bounding box center [388, 604] width 98 height 25
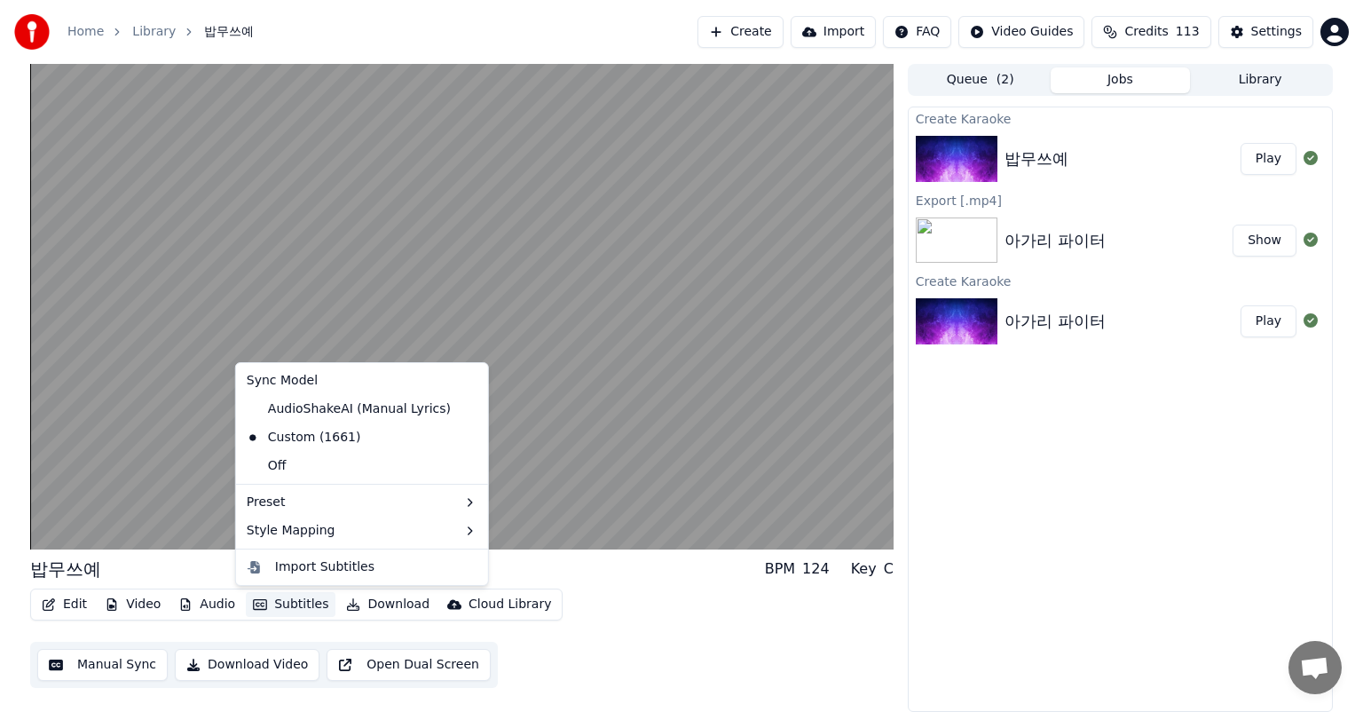
click at [75, 665] on button "Manual Sync" at bounding box center [102, 665] width 130 height 32
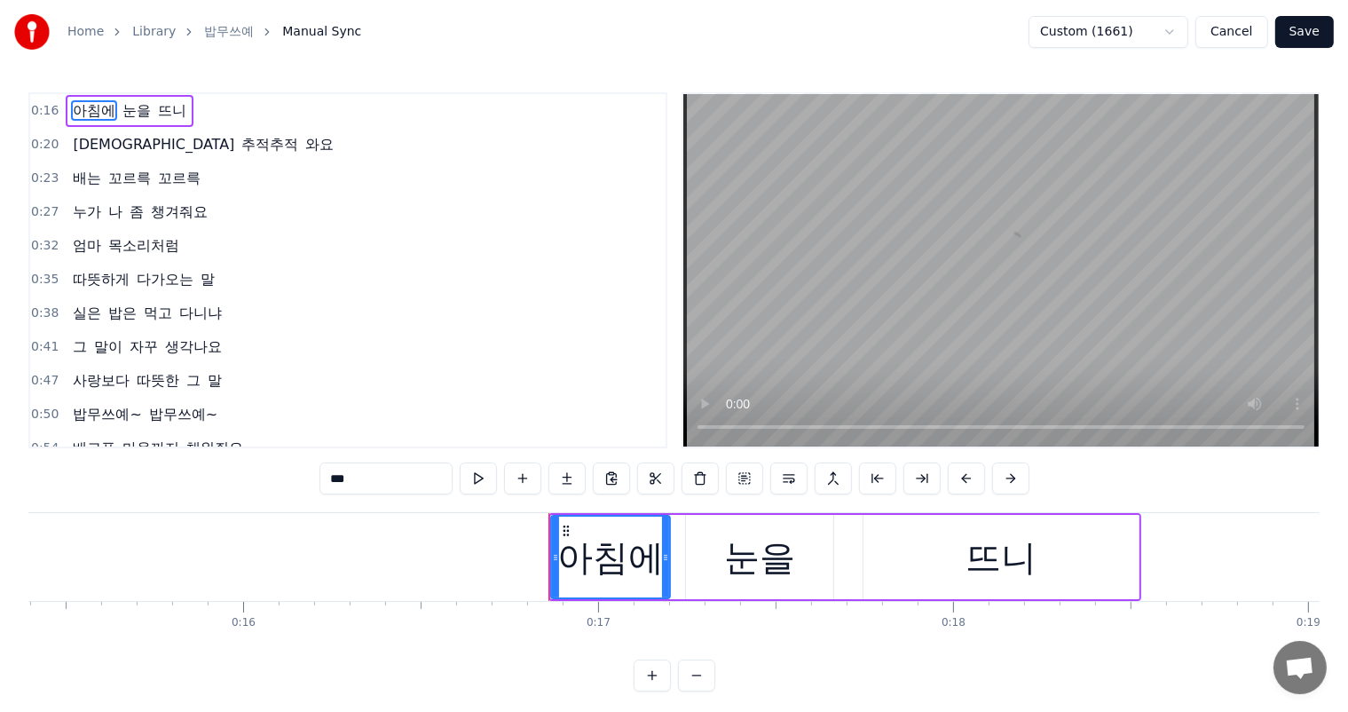
scroll to position [0, 5895]
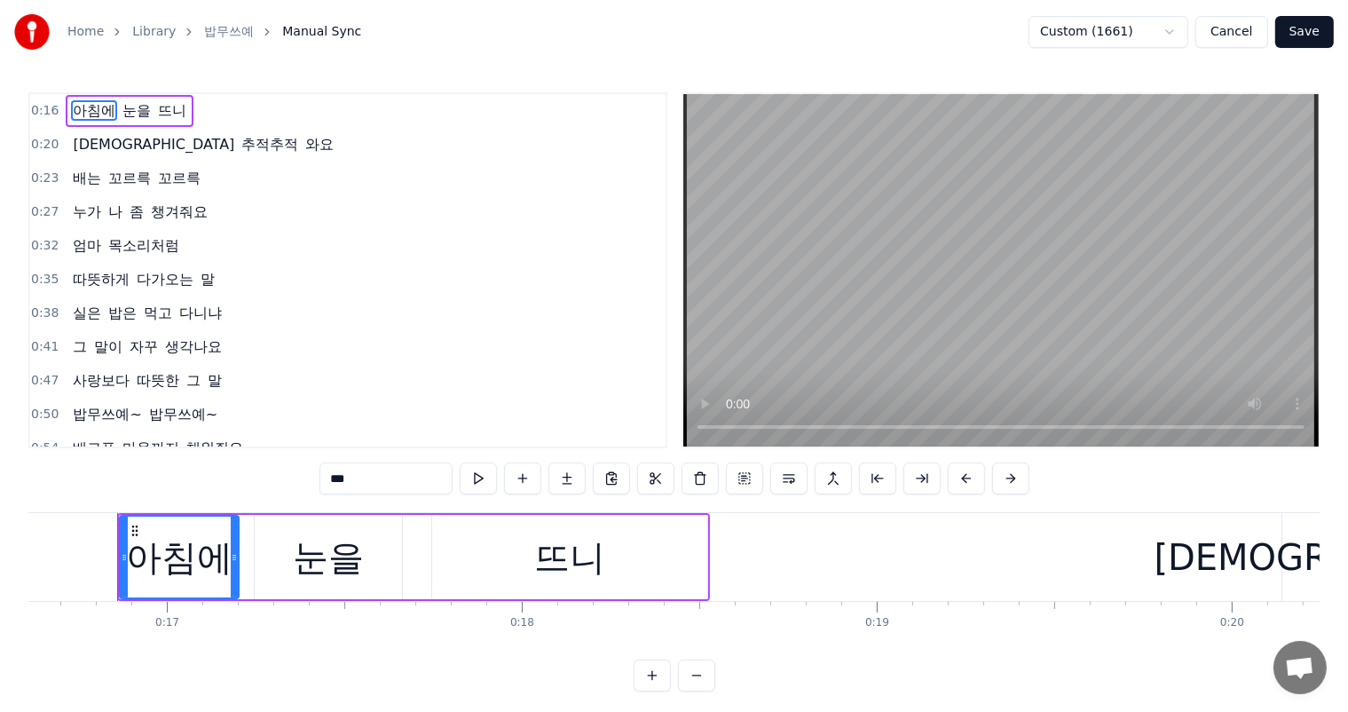
click at [43, 111] on span "0:16" at bounding box center [45, 111] width 28 height 18
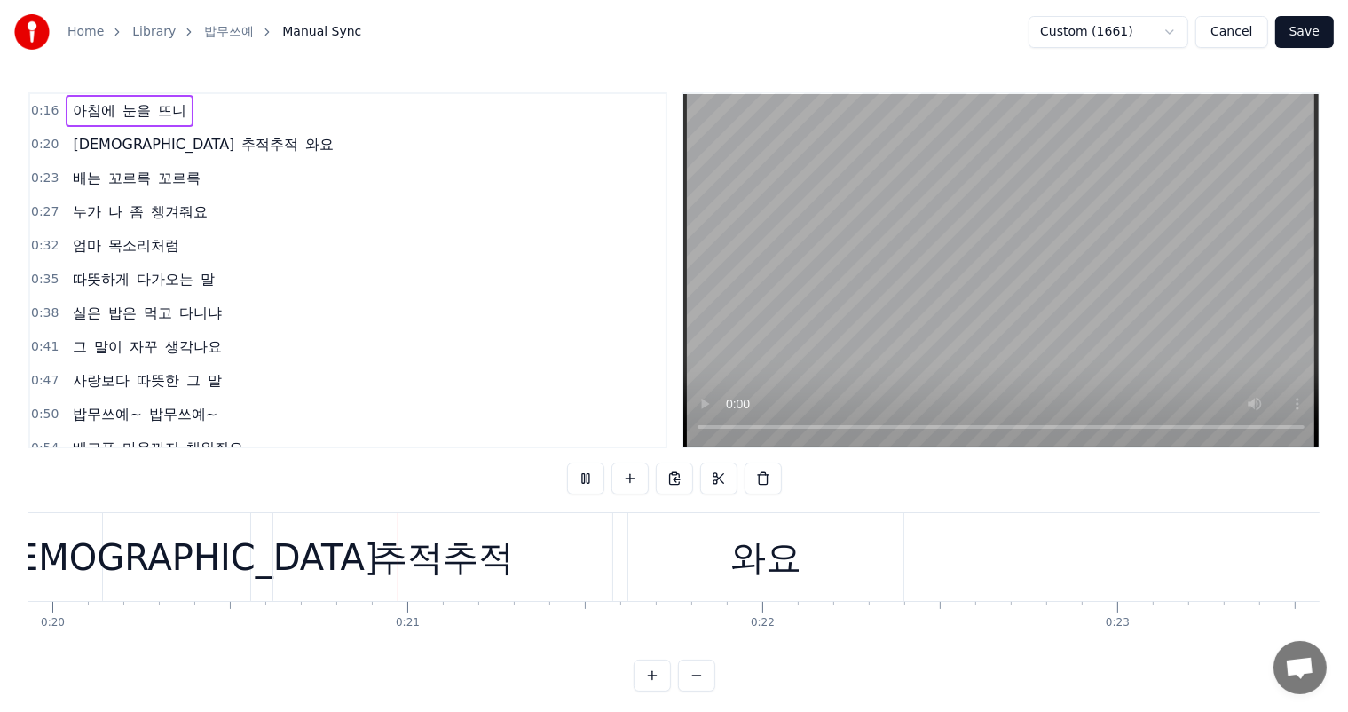
scroll to position [0, 7099]
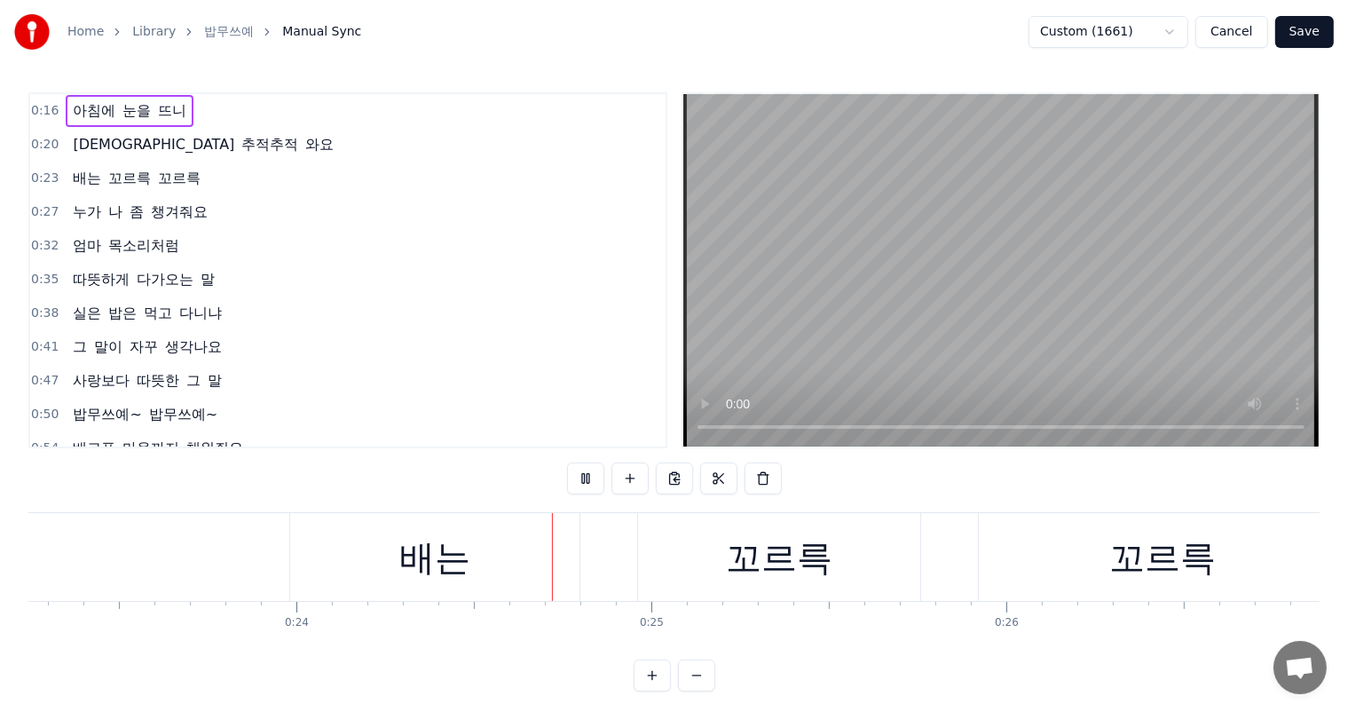
click at [164, 276] on span "다가오는" at bounding box center [165, 279] width 60 height 20
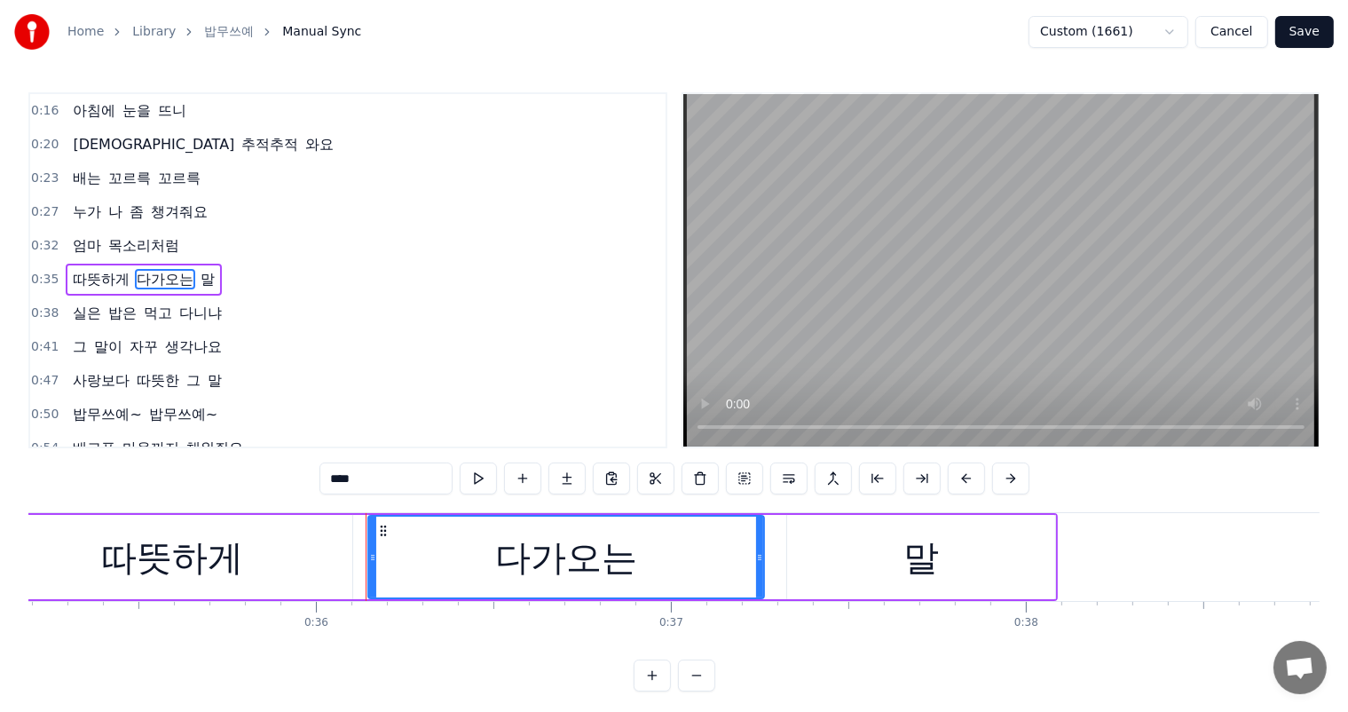
scroll to position [0, 12738]
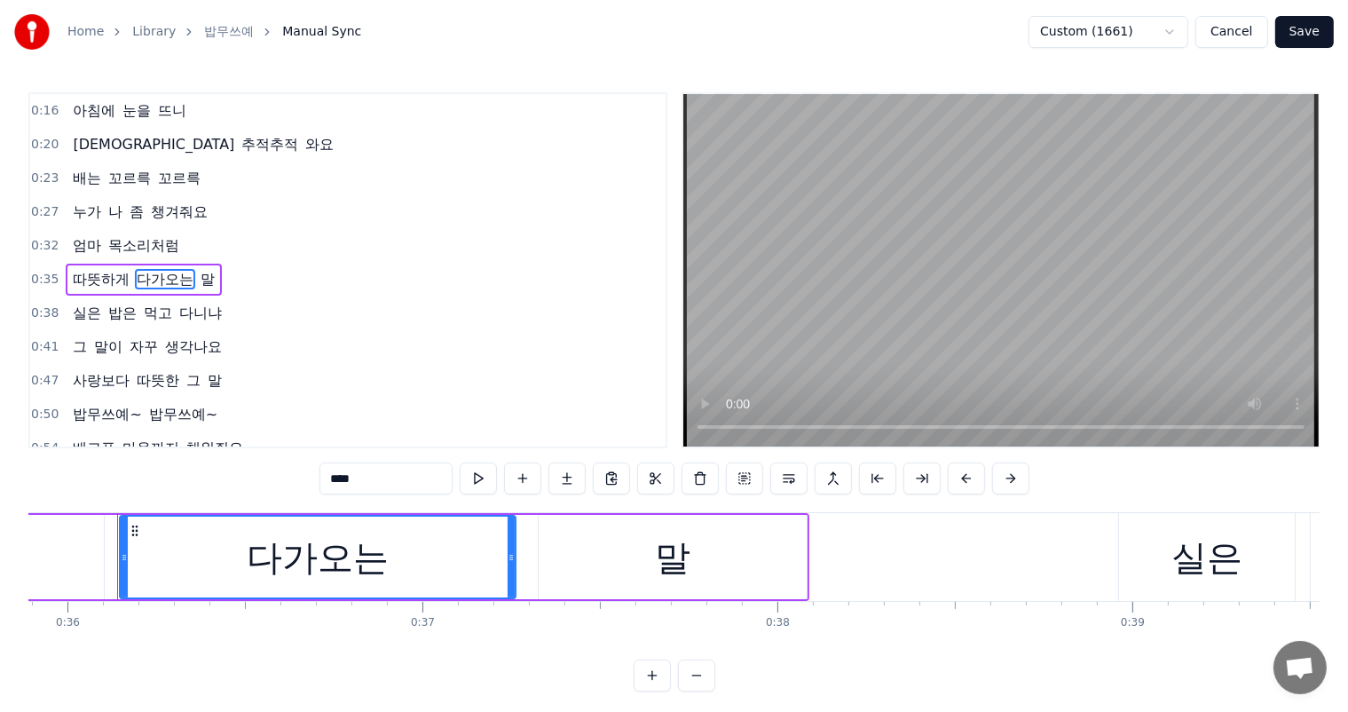
click at [86, 271] on span "따뜻하게" at bounding box center [101, 279] width 60 height 20
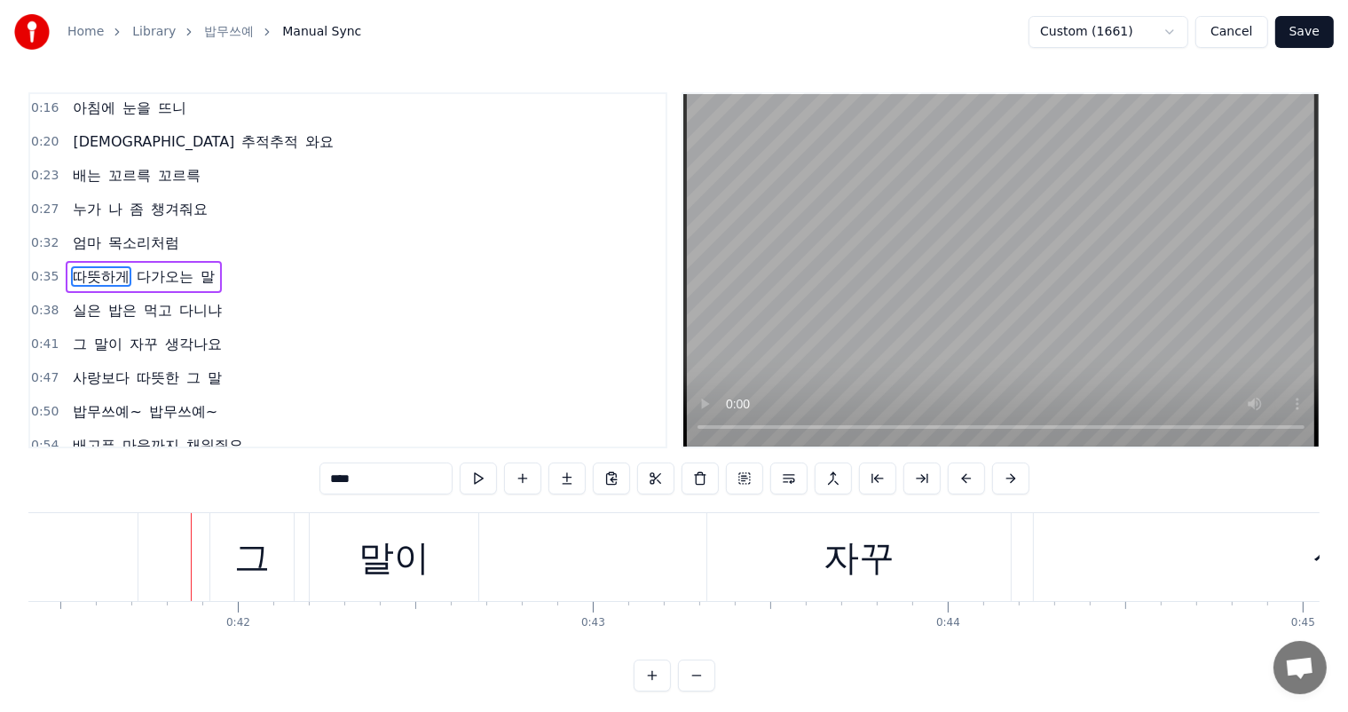
scroll to position [0, 14698]
click at [94, 300] on span "실은" at bounding box center [87, 310] width 32 height 20
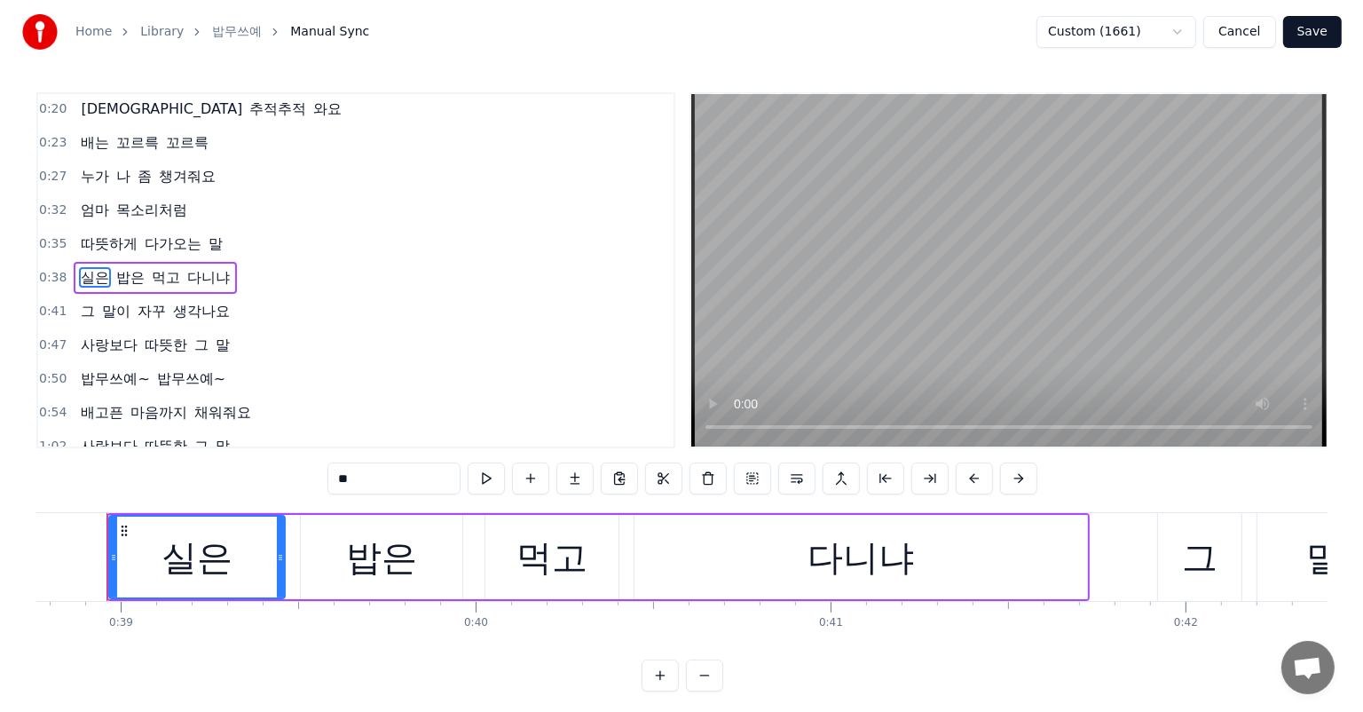
scroll to position [0, 13739]
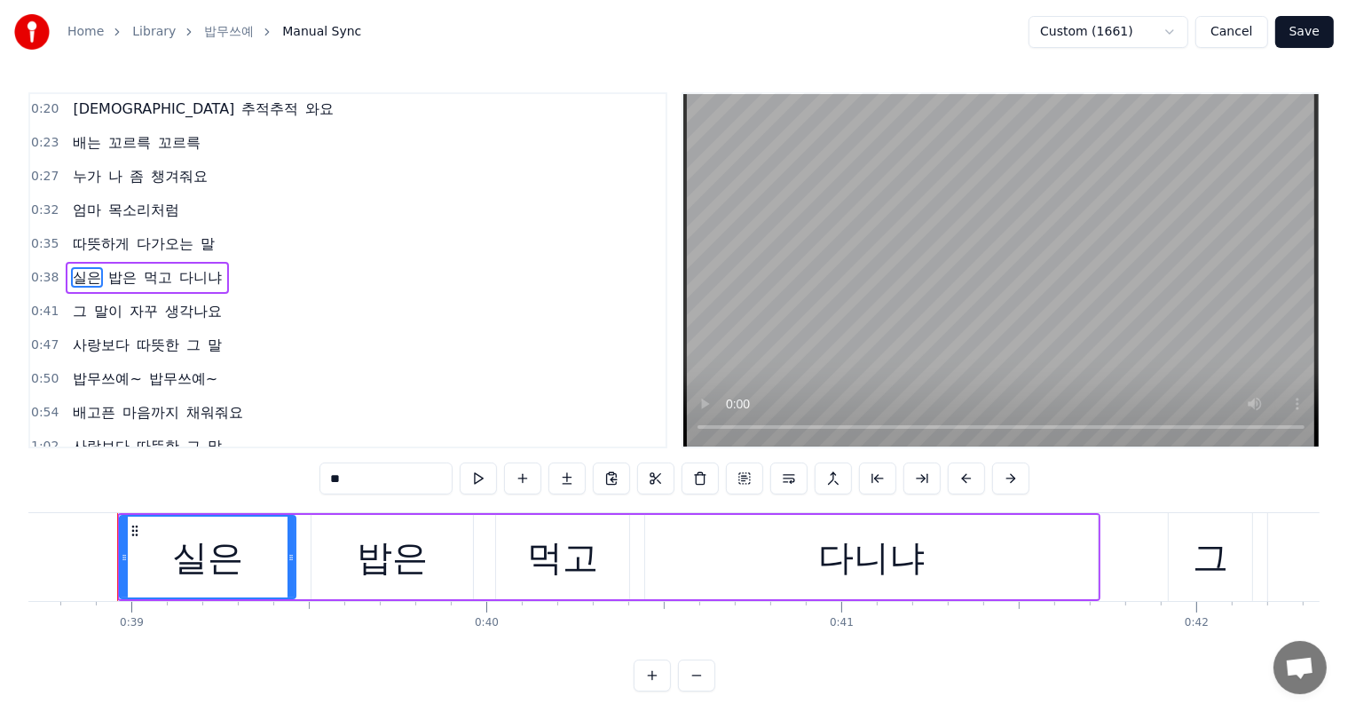
click at [244, 555] on div "실은" at bounding box center [208, 556] width 174 height 81
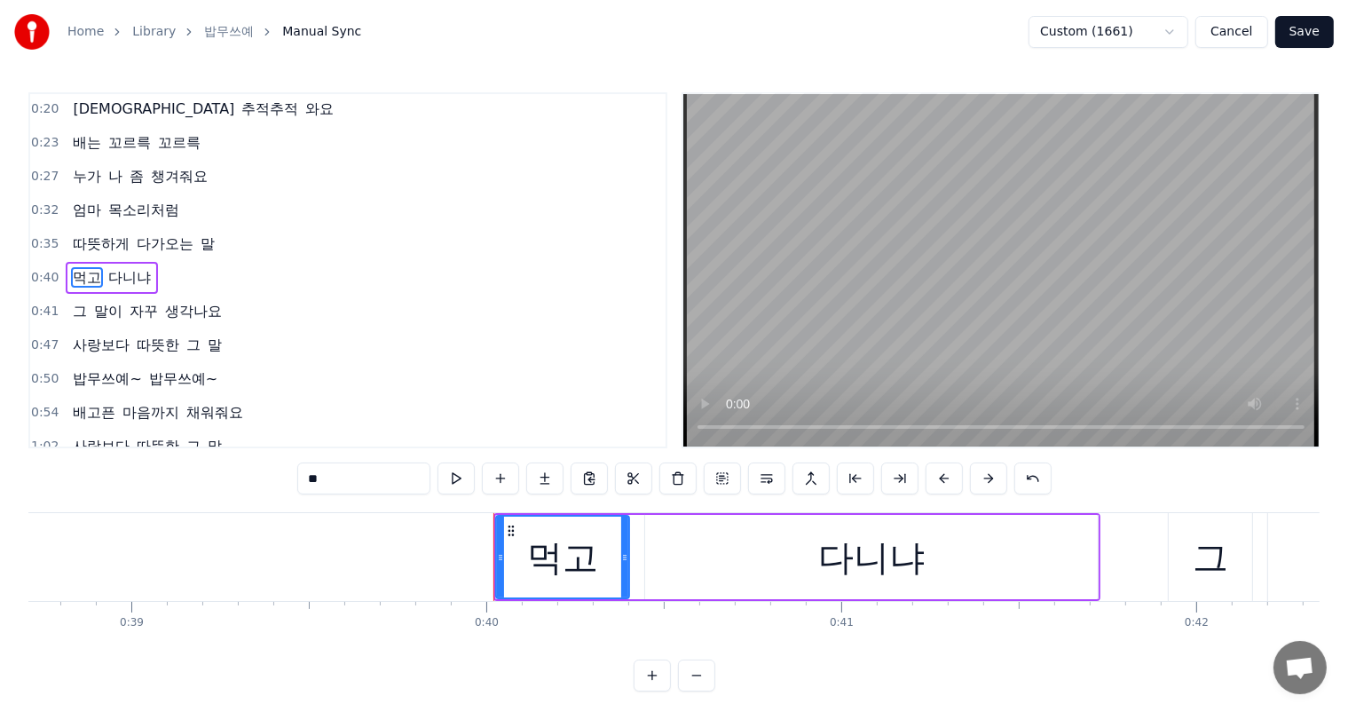
type input "***"
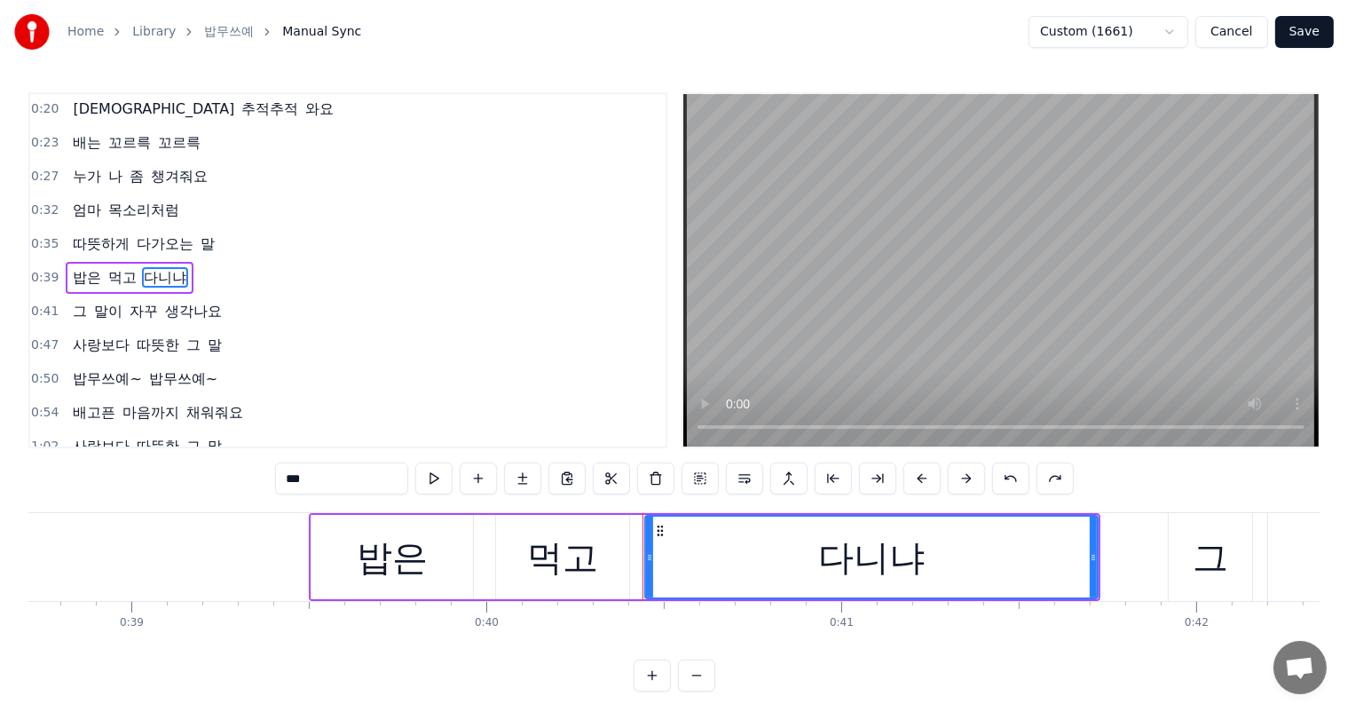
click at [1303, 28] on button "Save" at bounding box center [1304, 32] width 59 height 32
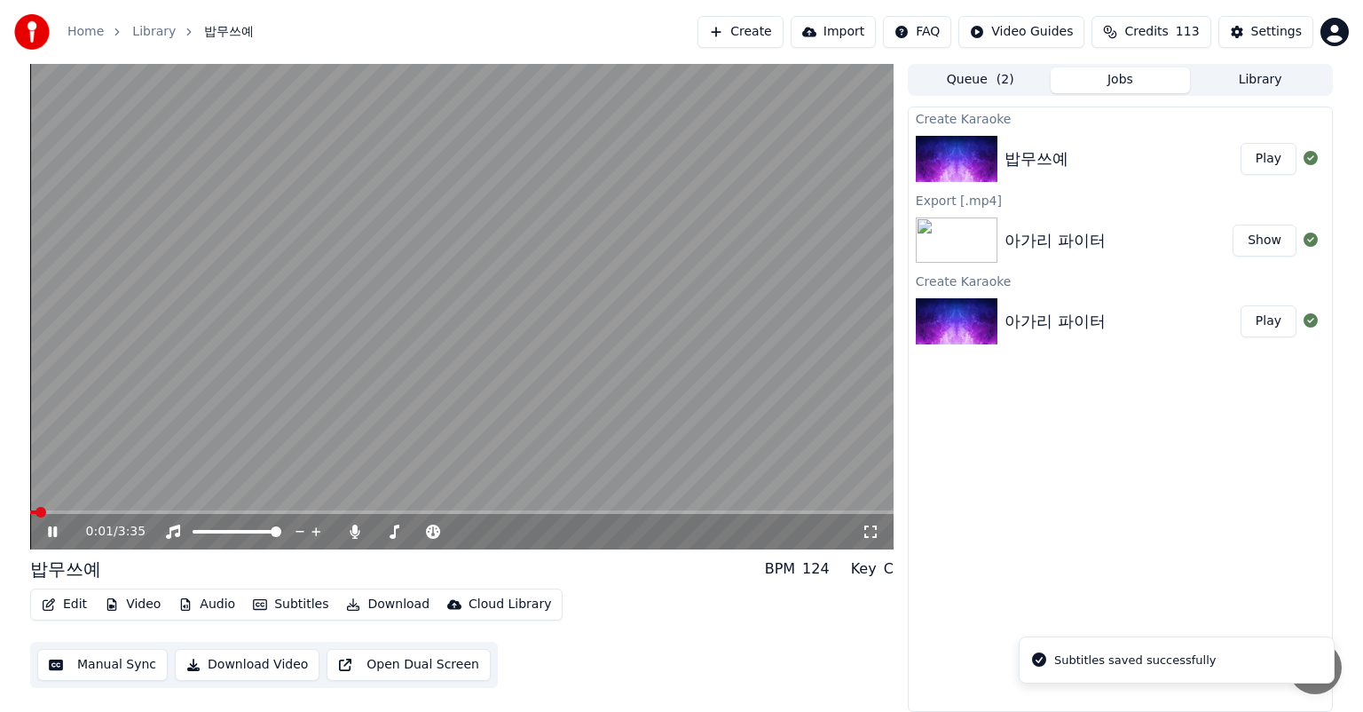
drag, startPoint x: 86, startPoint y: 504, endPoint x: 91, endPoint y: 513, distance: 10.3
click at [87, 504] on video at bounding box center [461, 306] width 863 height 485
click at [98, 511] on span at bounding box center [461, 512] width 863 height 4
click at [63, 528] on icon at bounding box center [65, 531] width 42 height 14
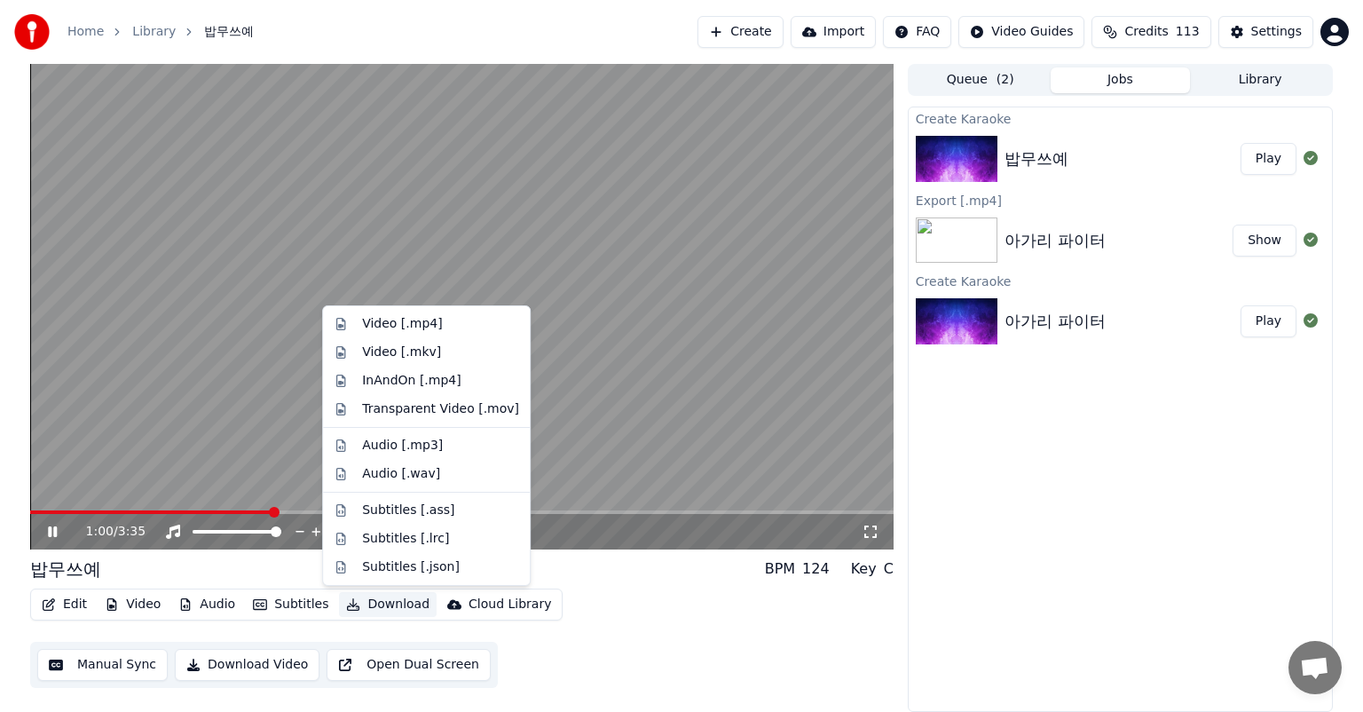
click at [380, 605] on button "Download" at bounding box center [388, 604] width 98 height 25
click at [413, 327] on div "Video [.mp4]" at bounding box center [402, 324] width 80 height 18
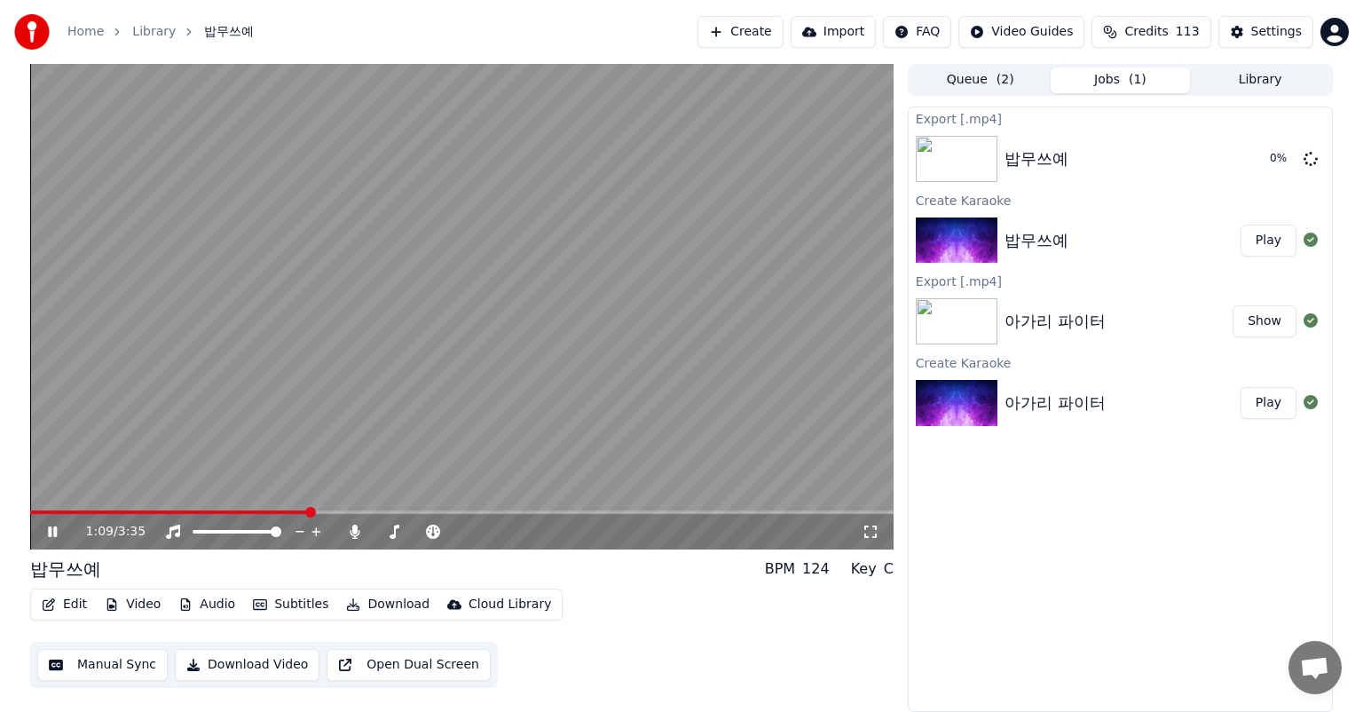
click at [49, 532] on icon at bounding box center [52, 531] width 9 height 11
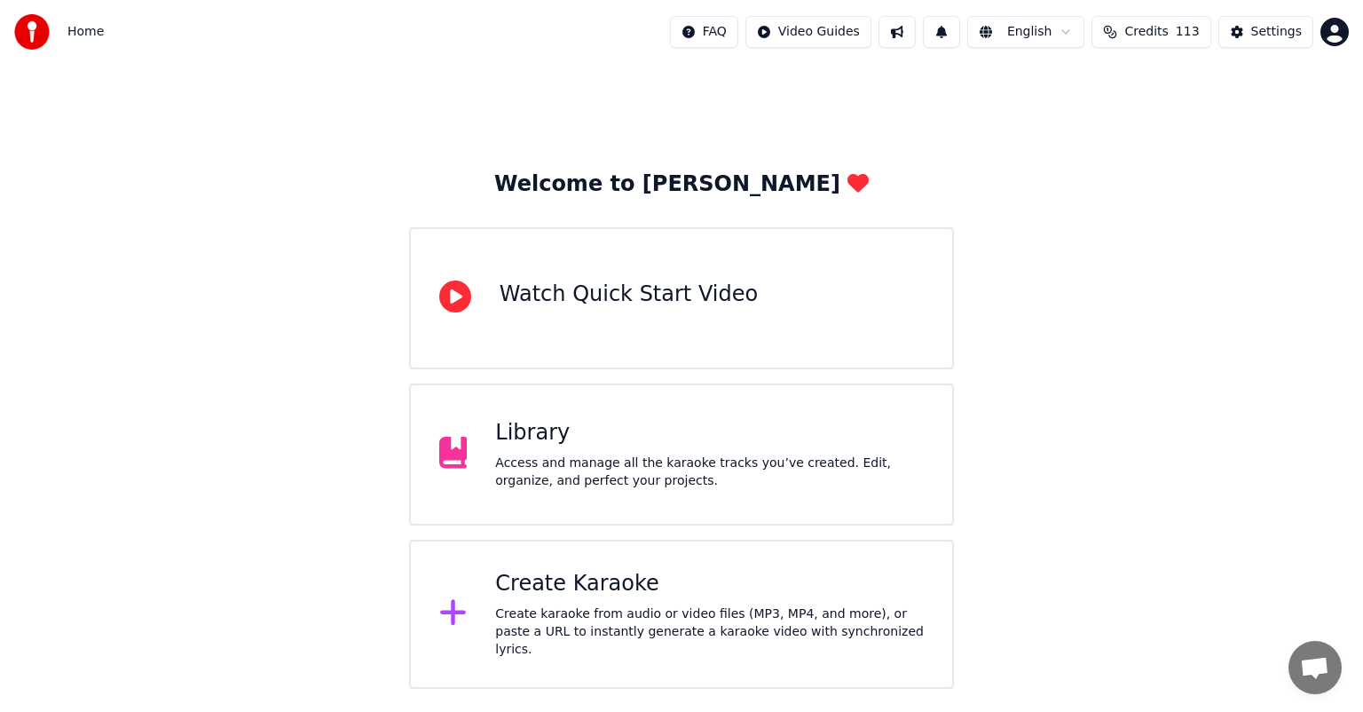
click at [741, 618] on div "Create karaoke from audio or video files (MP3, MP4, and more), or paste a URL t…" at bounding box center [709, 631] width 429 height 53
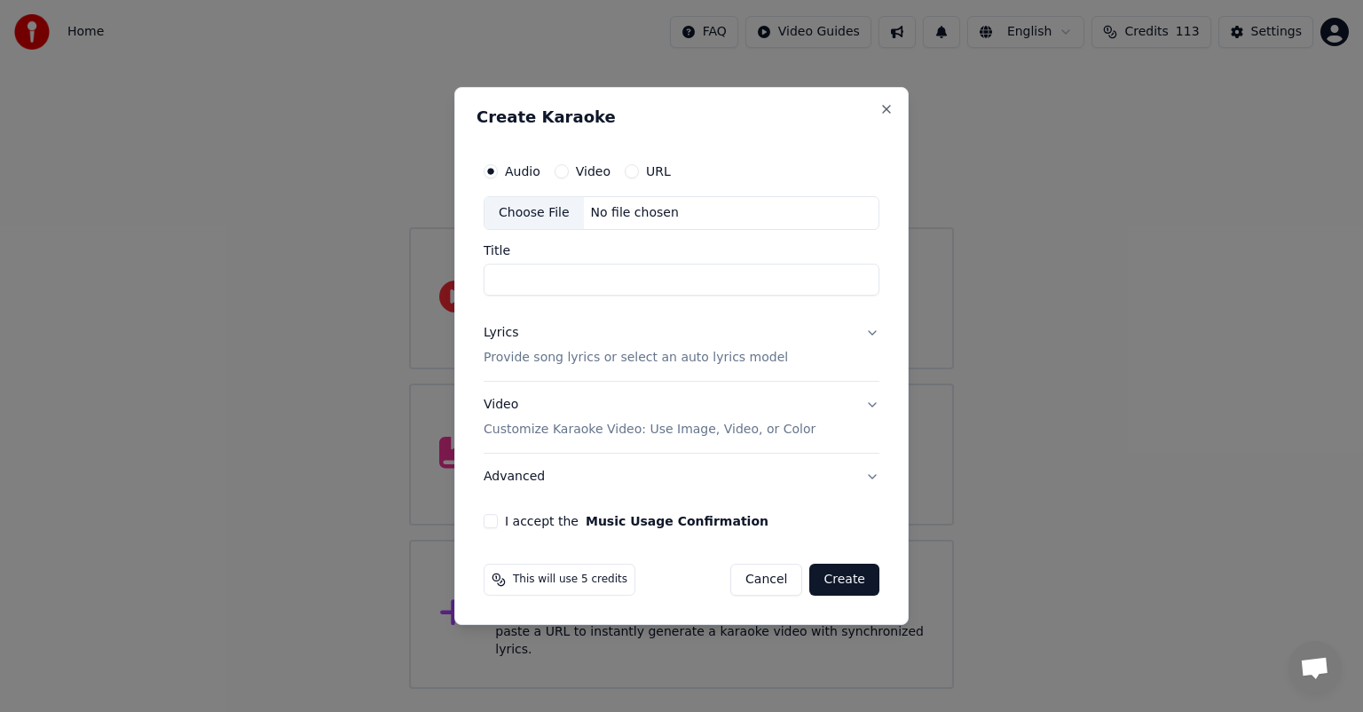
click at [894, 113] on div "Create Karaoke Audio Video URL Choose File No file chosen Title Lyrics Provide …" at bounding box center [681, 356] width 454 height 538
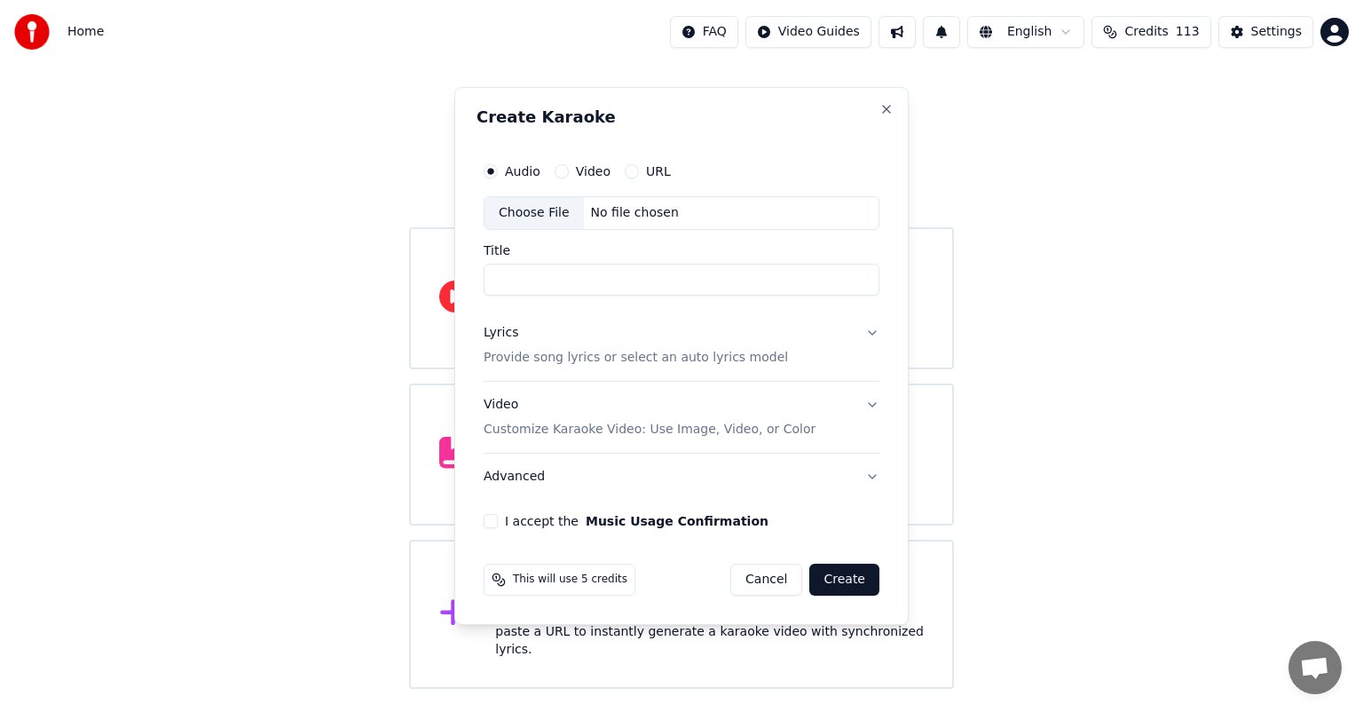
drag, startPoint x: 1189, startPoint y: 258, endPoint x: 1269, endPoint y: 133, distance: 148.4
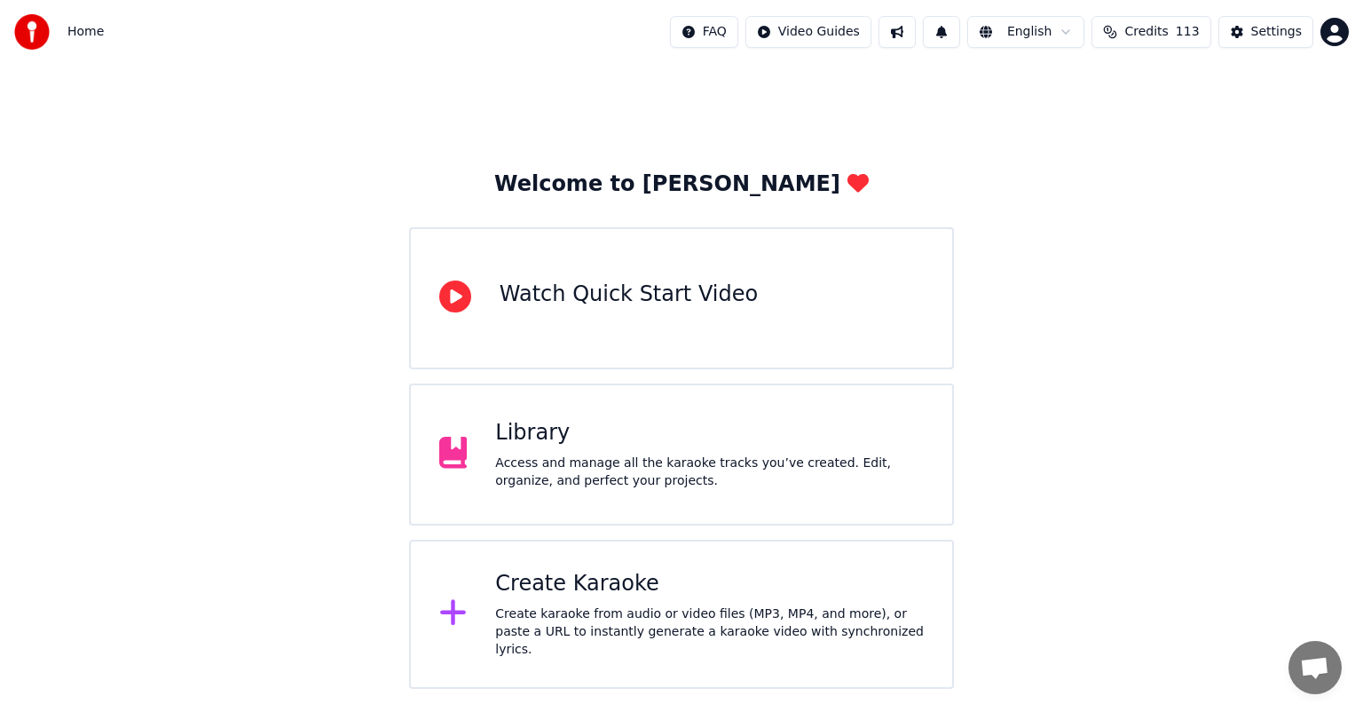
click at [589, 476] on div "Access and manage all the karaoke tracks you’ve created. Edit, organize, and pe…" at bounding box center [709, 471] width 429 height 35
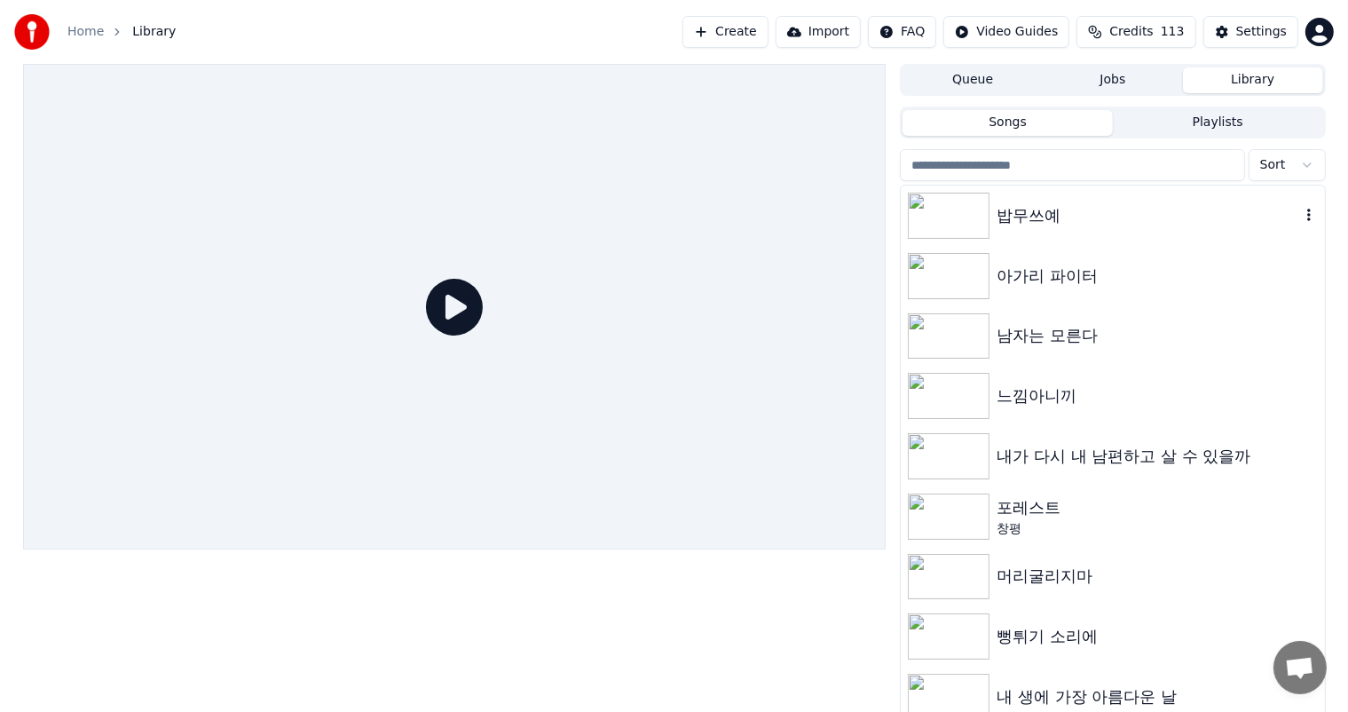
click at [958, 222] on img at bounding box center [949, 216] width 82 height 46
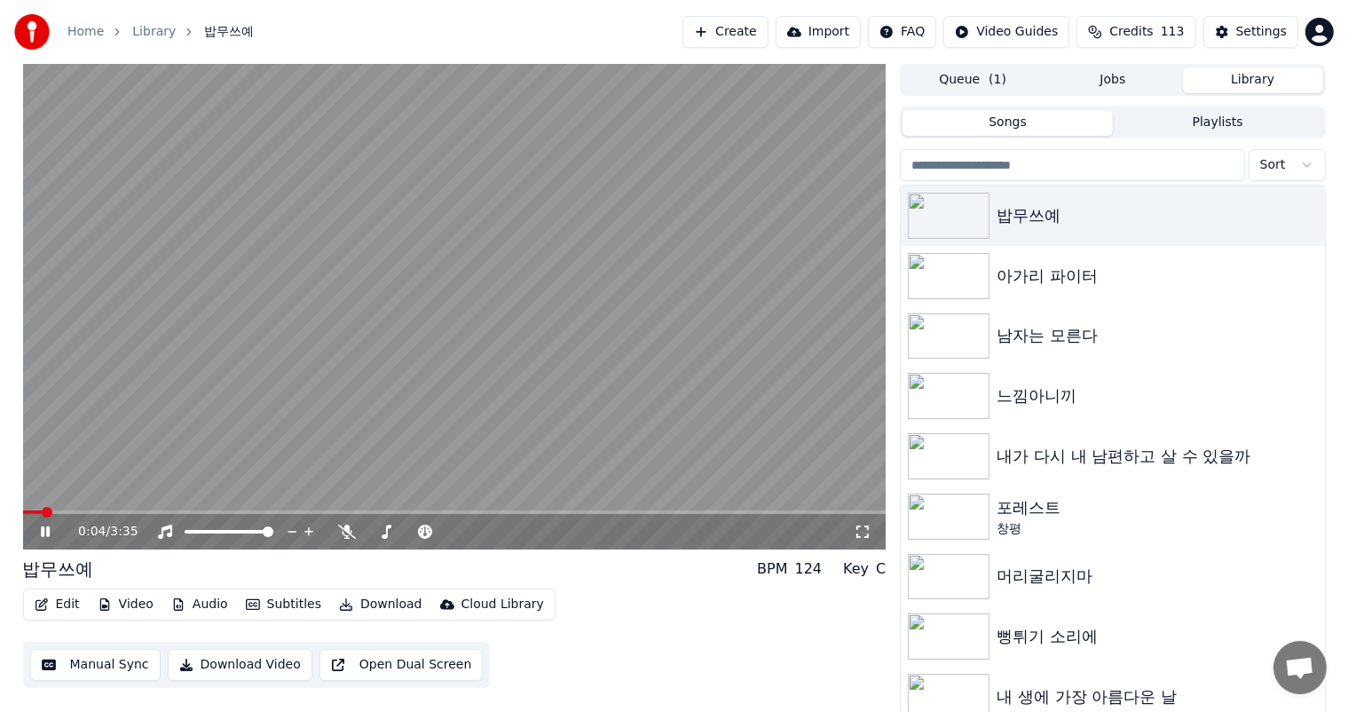
click at [381, 600] on button "Download" at bounding box center [381, 604] width 98 height 25
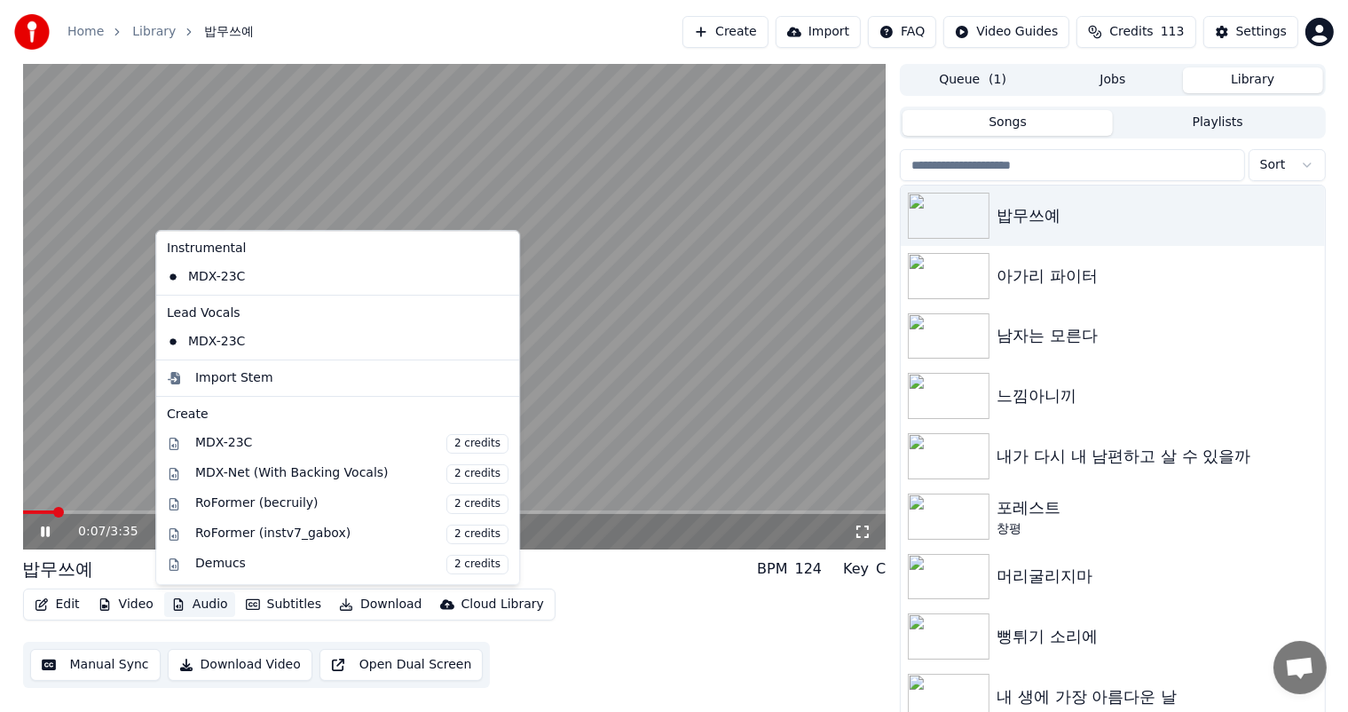
click at [112, 573] on div "밥무쓰예 BPM 124 Key C" at bounding box center [454, 568] width 863 height 25
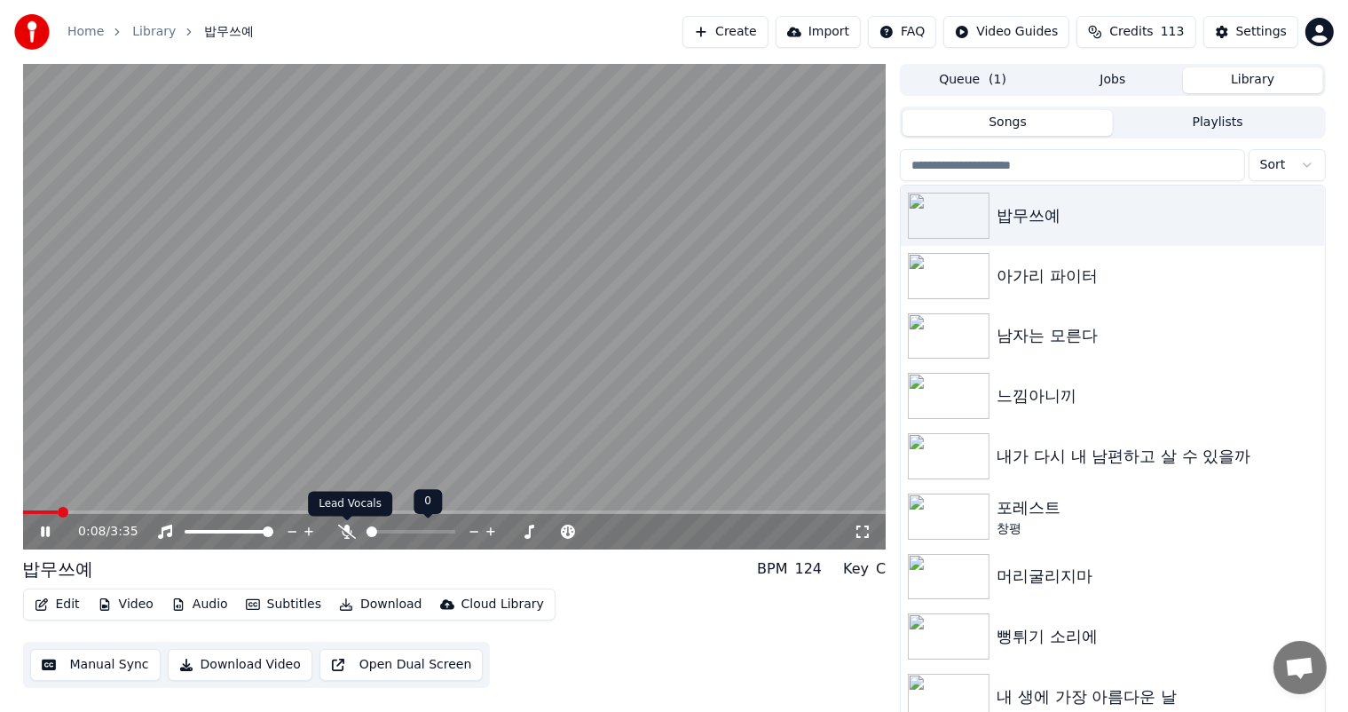
click at [351, 525] on icon at bounding box center [347, 531] width 18 height 14
click at [377, 597] on button "Download" at bounding box center [381, 604] width 98 height 25
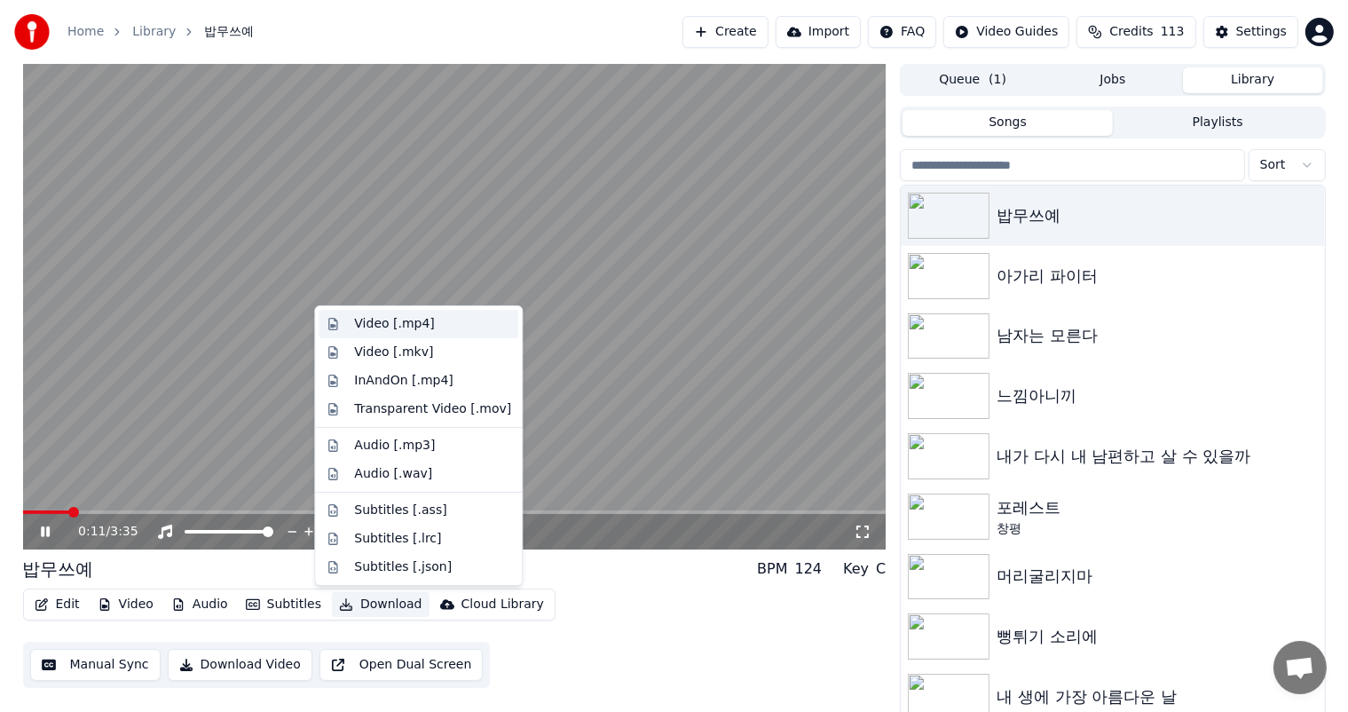
click at [407, 327] on div "Video [.mp4]" at bounding box center [394, 324] width 80 height 18
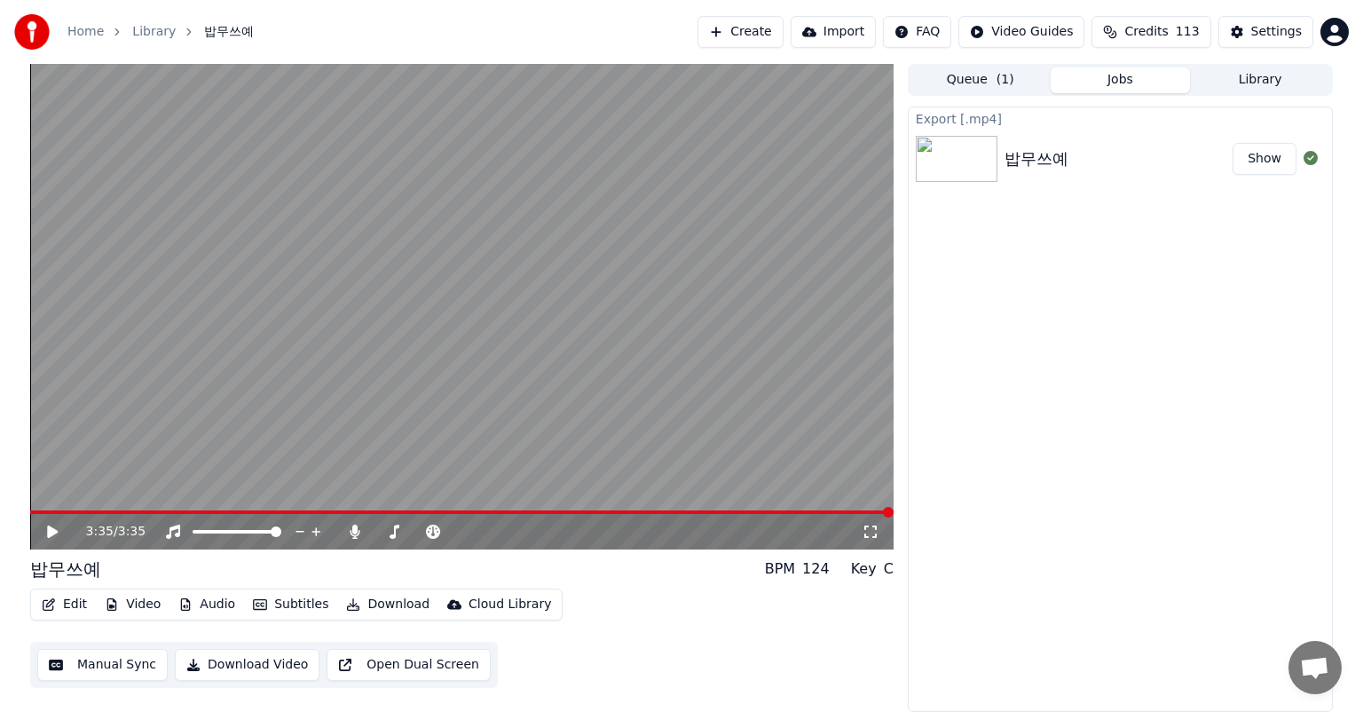
click at [1267, 159] on button "Show" at bounding box center [1264, 159] width 64 height 32
